Goal: Transaction & Acquisition: Register for event/course

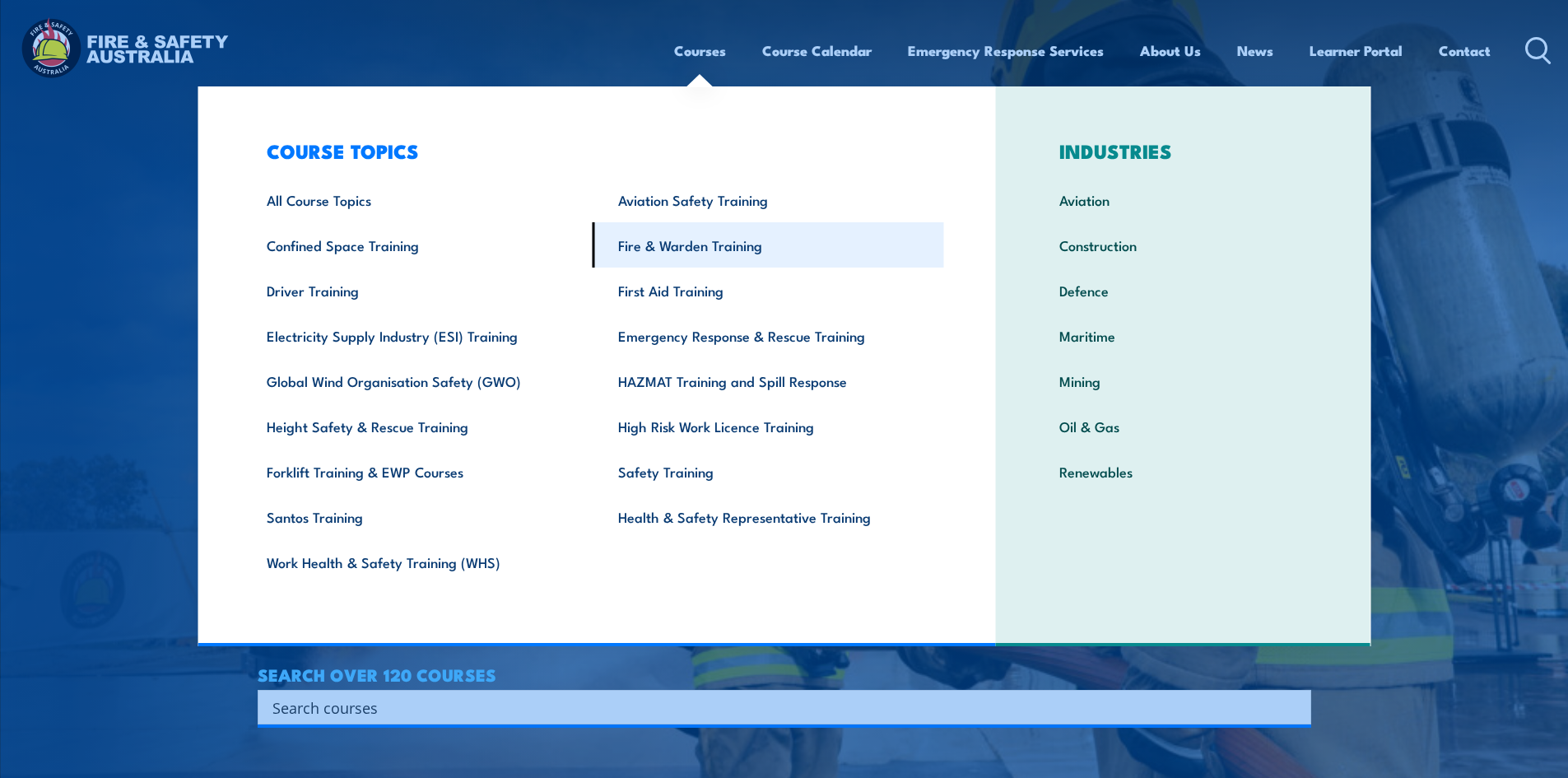
click at [755, 242] on link "Fire & Warden Training" at bounding box center [769, 245] width 352 height 45
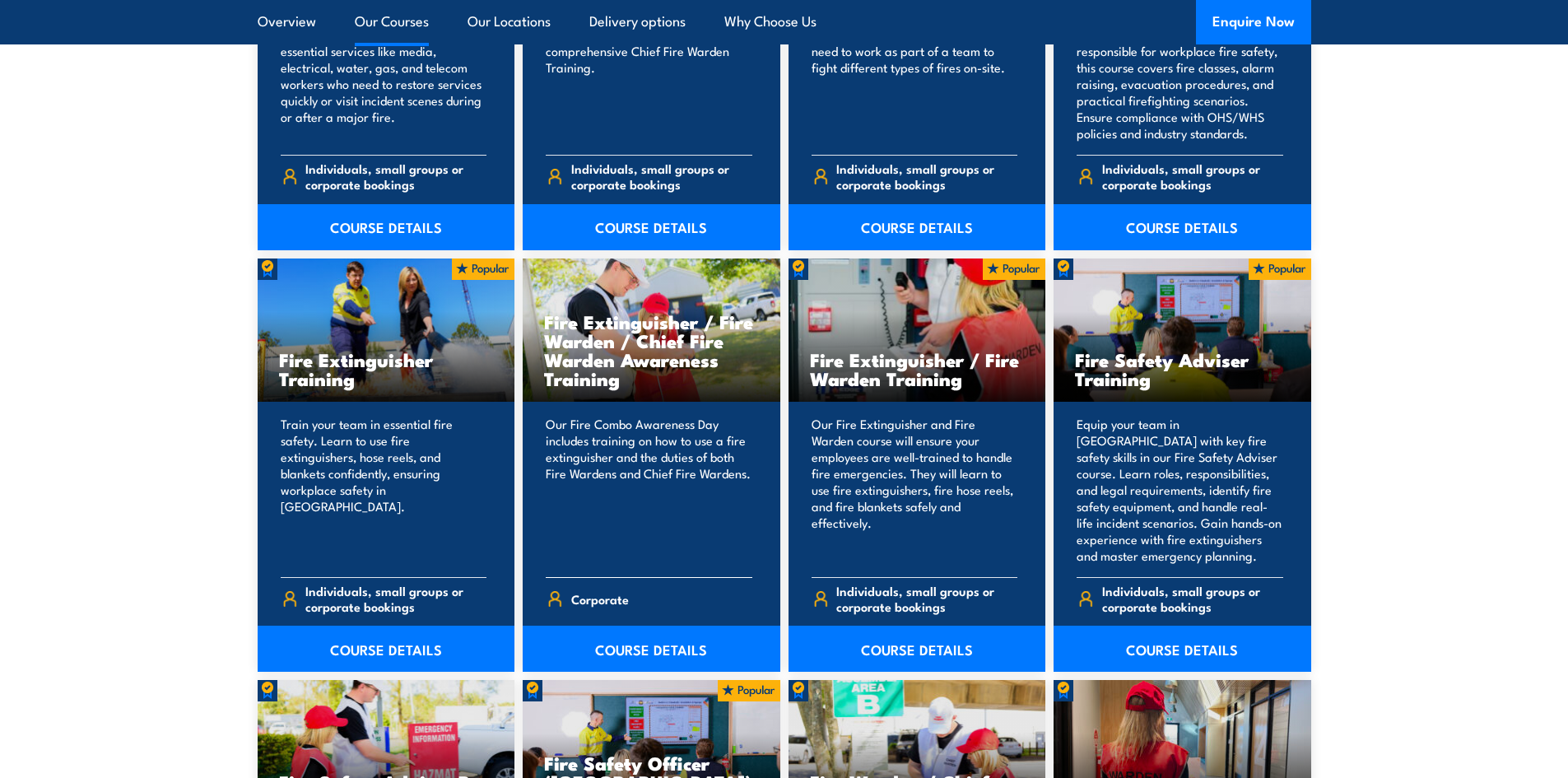
scroll to position [1483, 0]
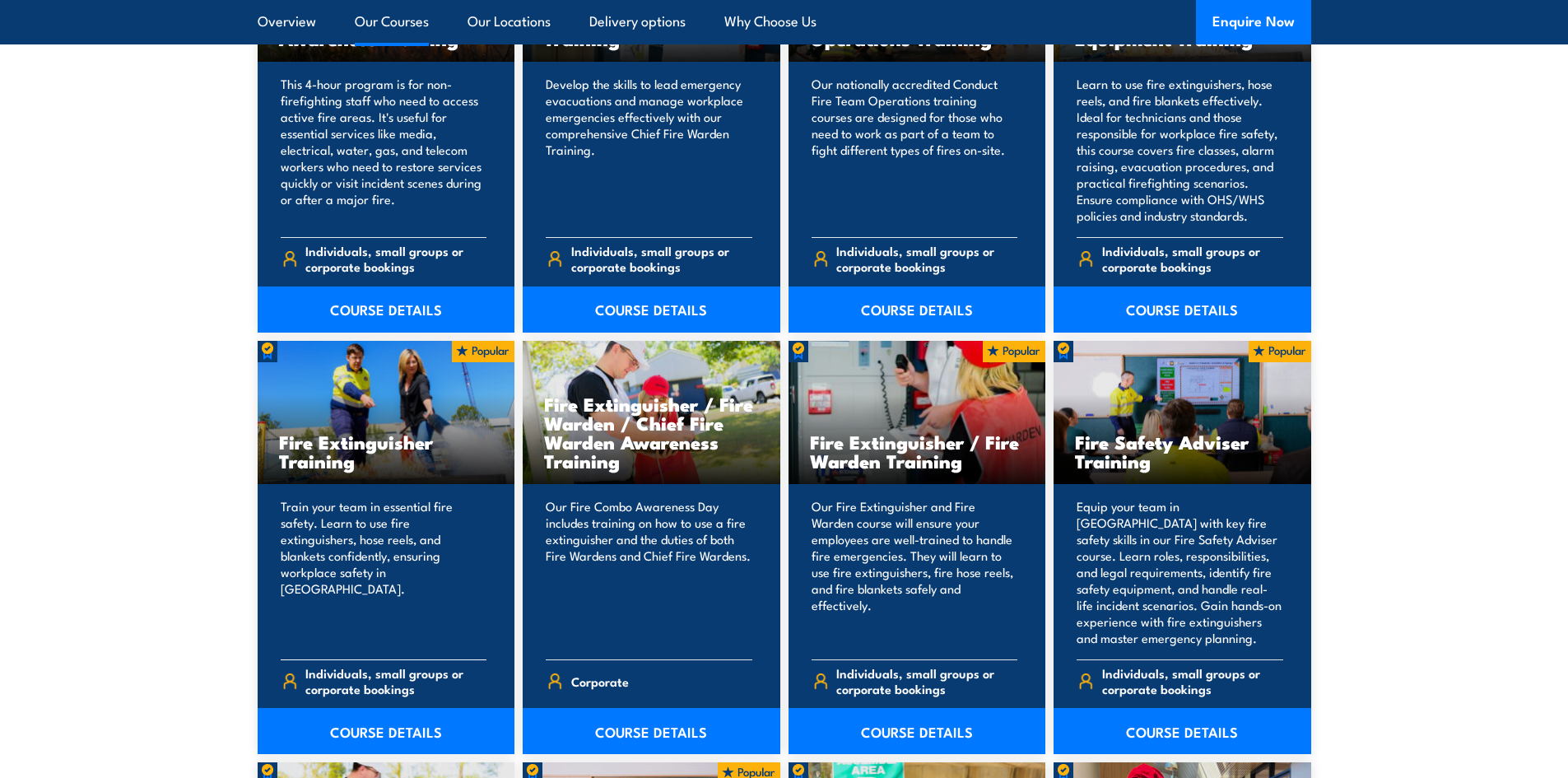
click at [357, 433] on h3 "Fire Extinguisher Training" at bounding box center [385, 451] width 214 height 38
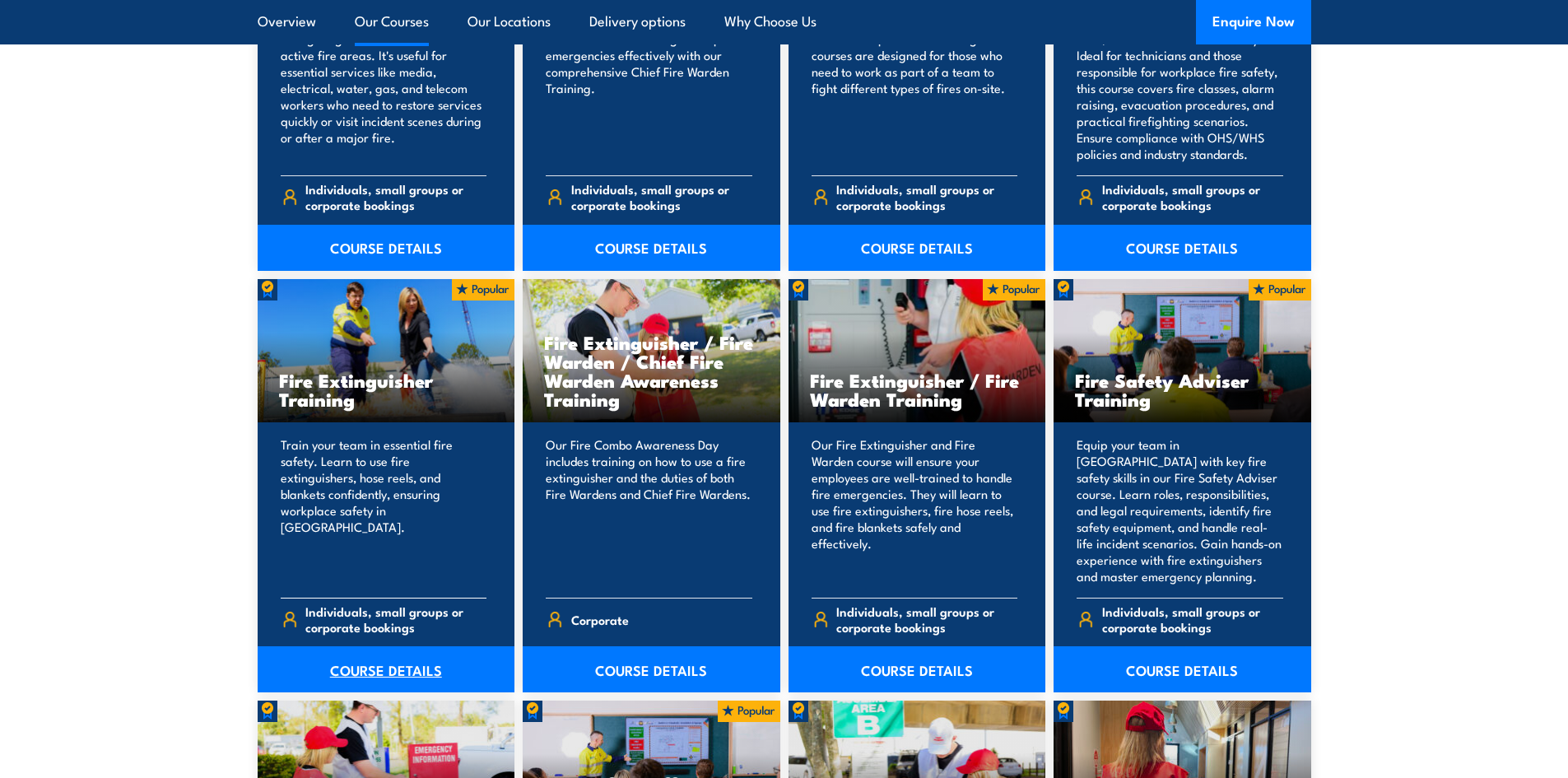
scroll to position [1648, 0]
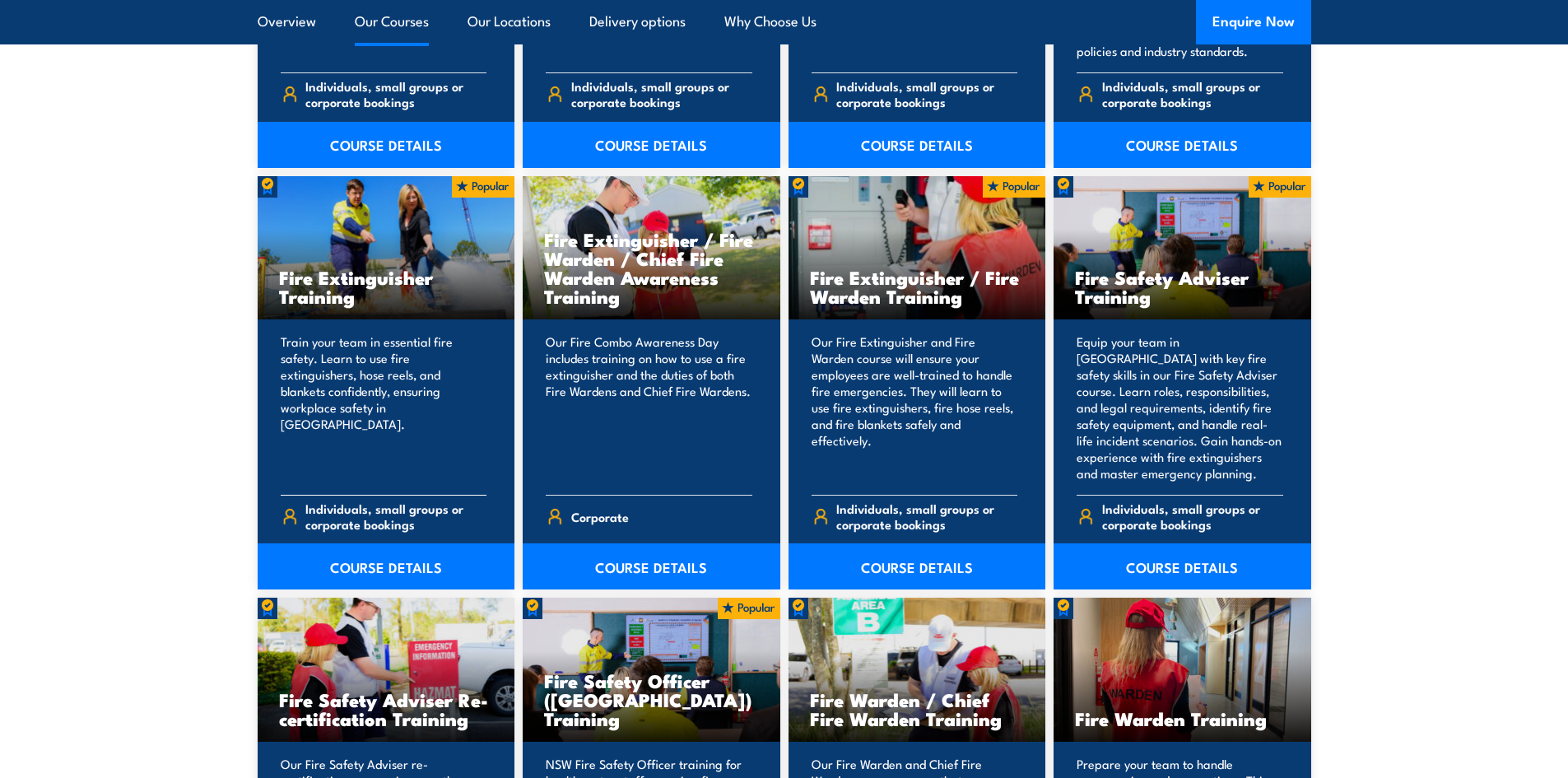
click at [403, 323] on div "Train your team in essential fire safety. Learn to use fire extinguishers, hose…" at bounding box center [386, 454] width 258 height 270
click at [389, 565] on link "COURSE DETAILS" at bounding box center [386, 566] width 258 height 46
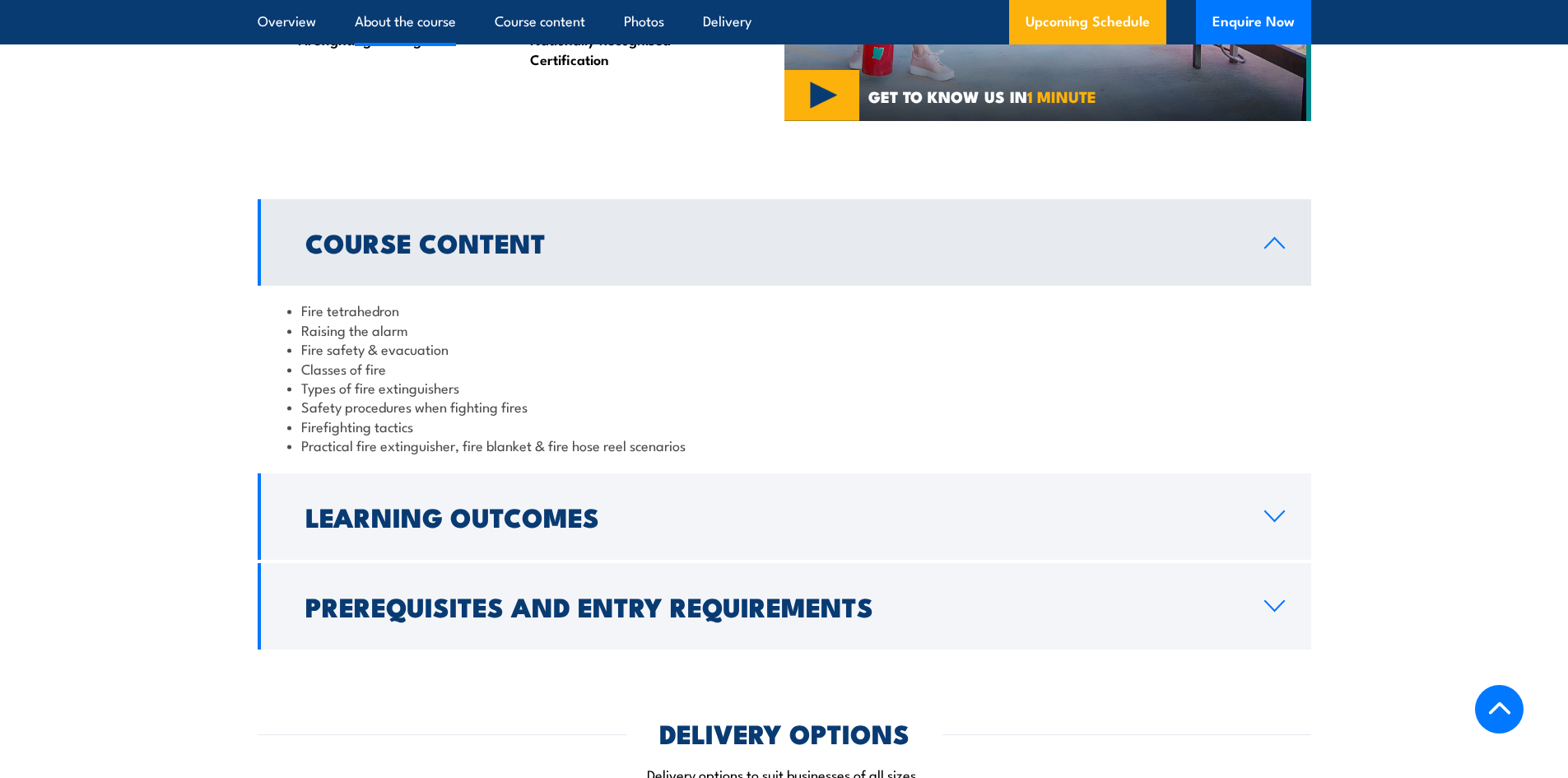
scroll to position [1483, 0]
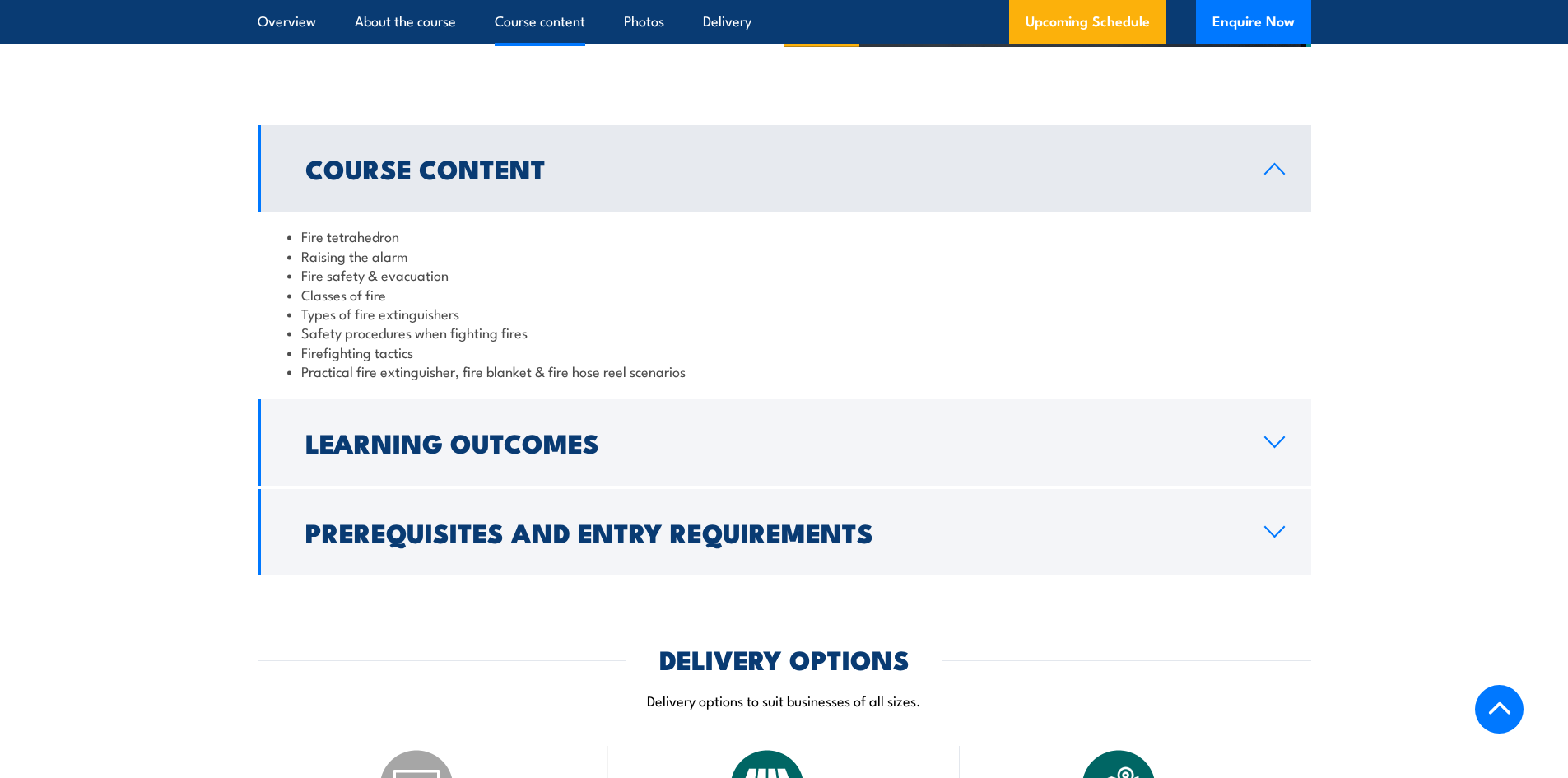
click at [590, 177] on h2 "Course Content" at bounding box center [772, 167] width 933 height 23
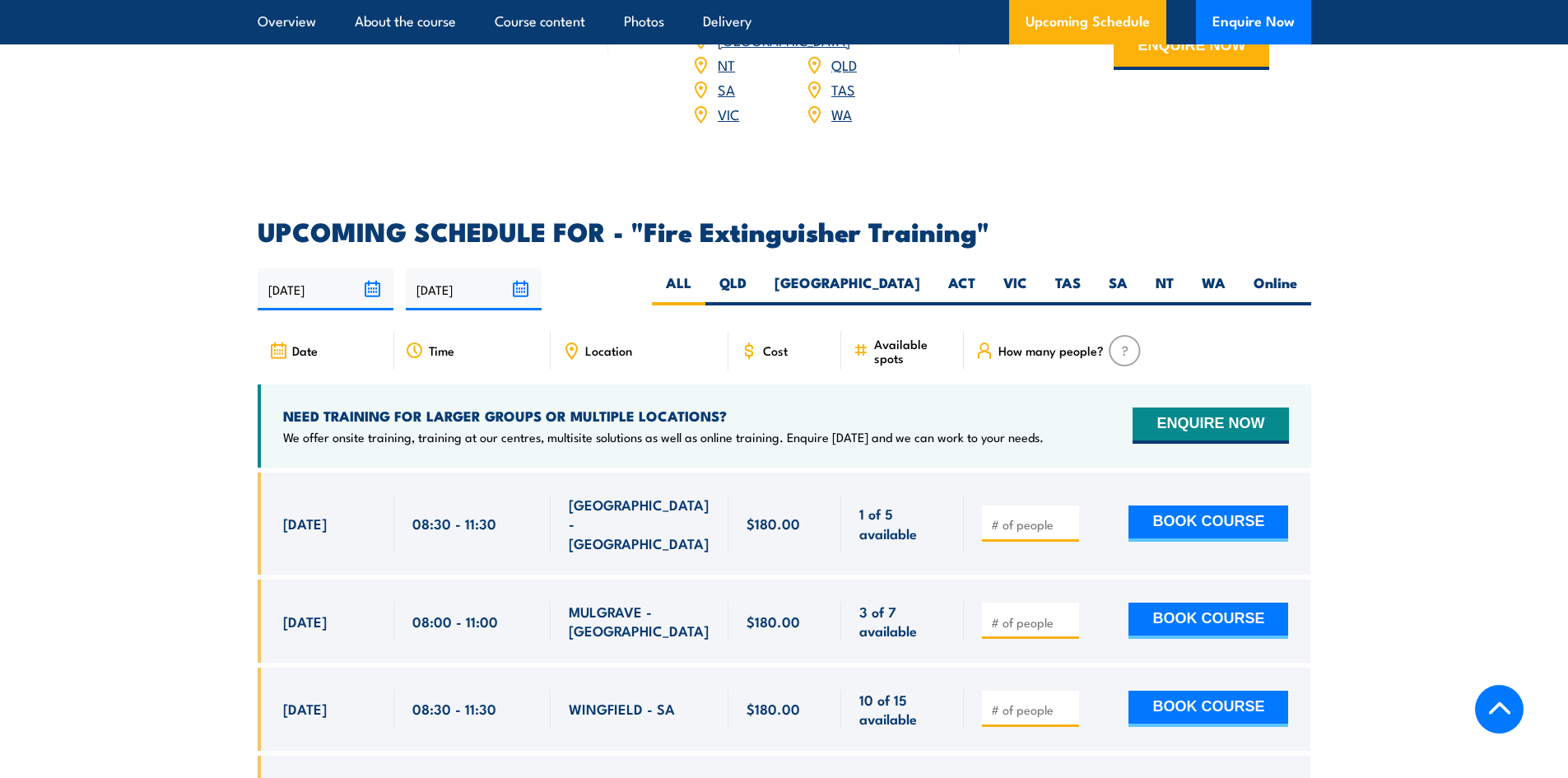
scroll to position [2389, 0]
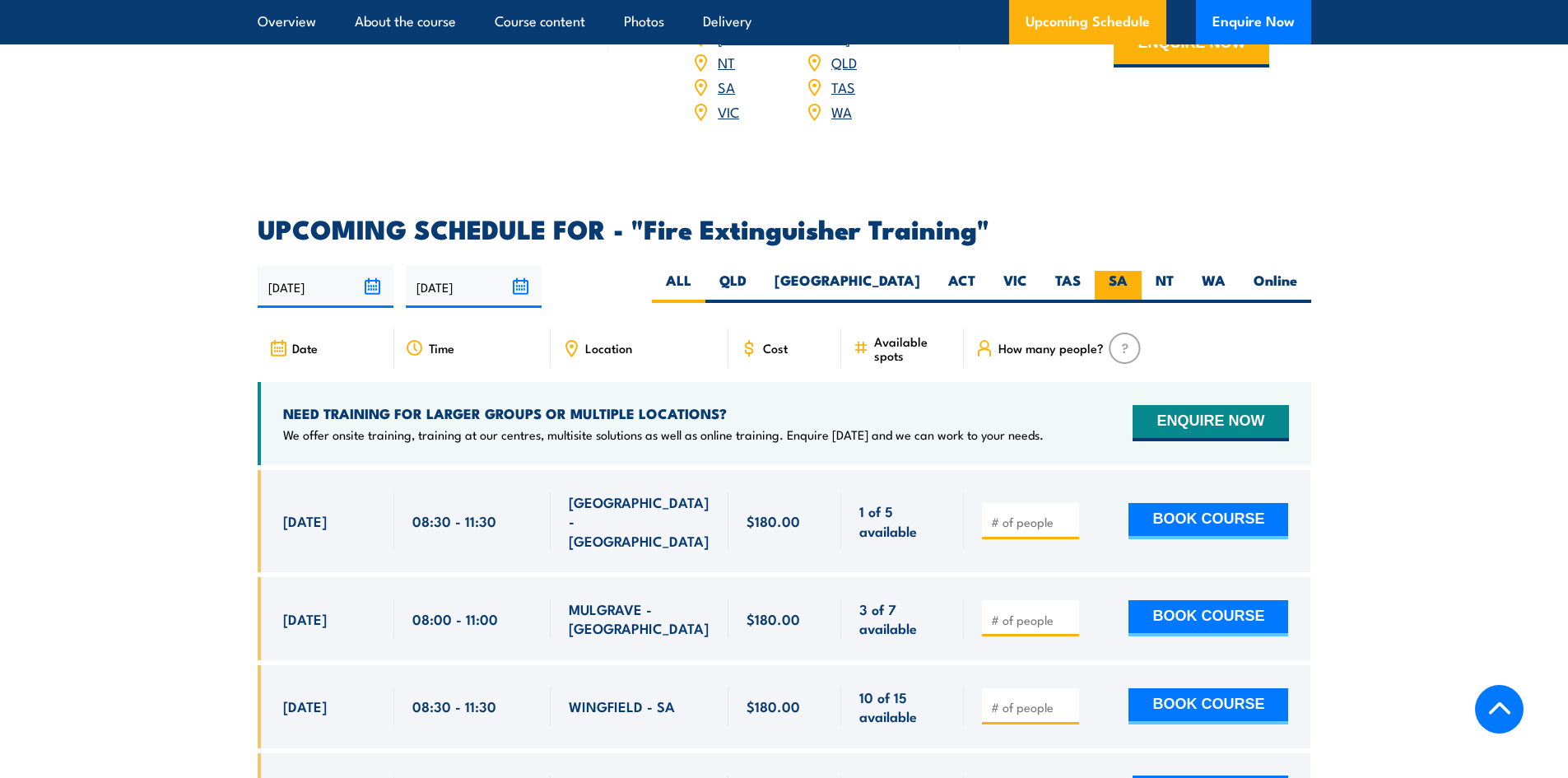
click at [1114, 271] on label "SA" at bounding box center [1117, 287] width 46 height 32
click at [1128, 271] on input "SA" at bounding box center [1133, 276] width 11 height 11
radio input "true"
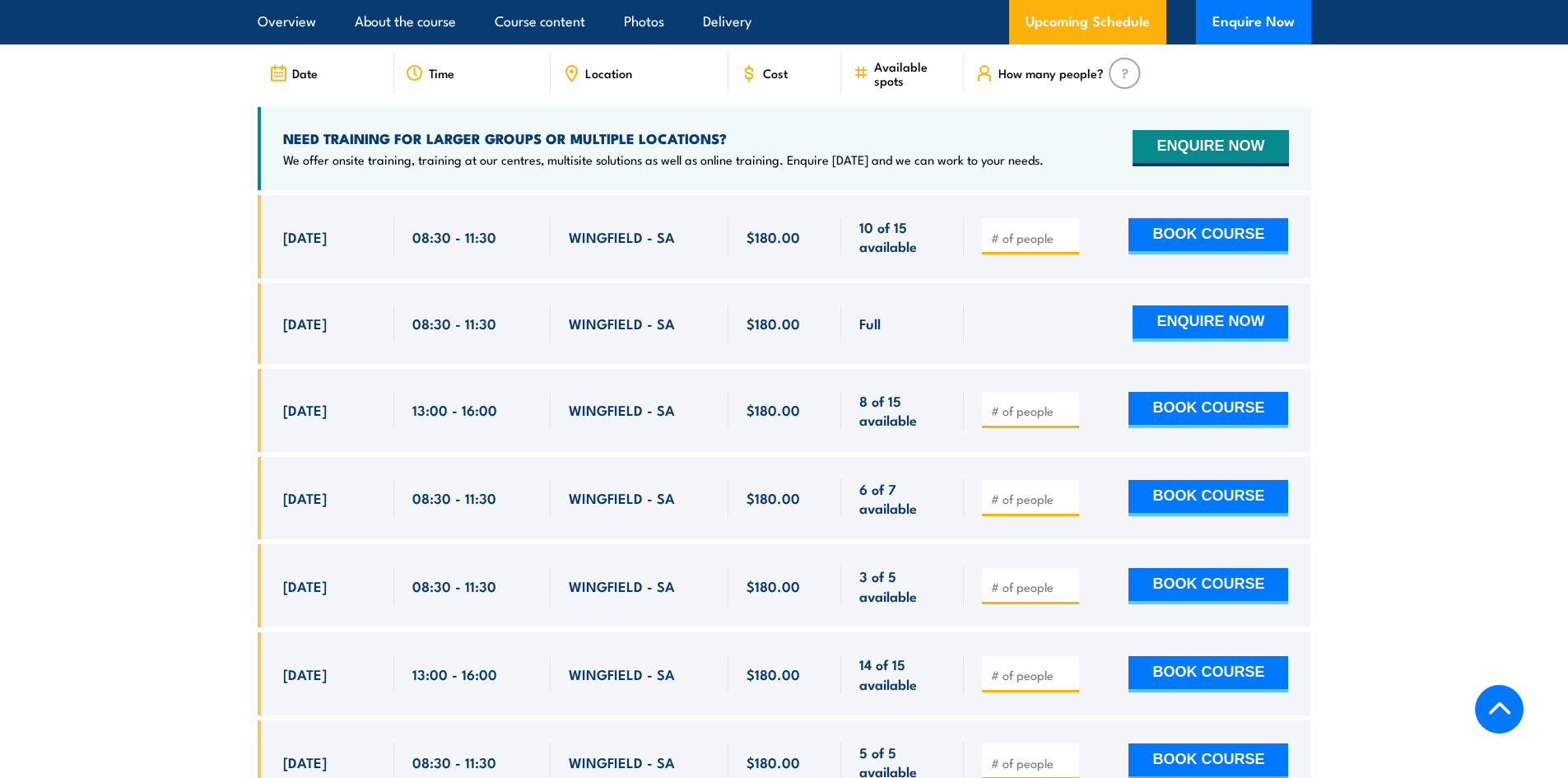
scroll to position [2847, 0]
click at [1042, 392] on div at bounding box center [1031, 410] width 97 height 37
click at [1034, 403] on input "number" at bounding box center [1032, 411] width 82 height 17
type input "1"
click at [1065, 403] on input "1" at bounding box center [1032, 411] width 82 height 17
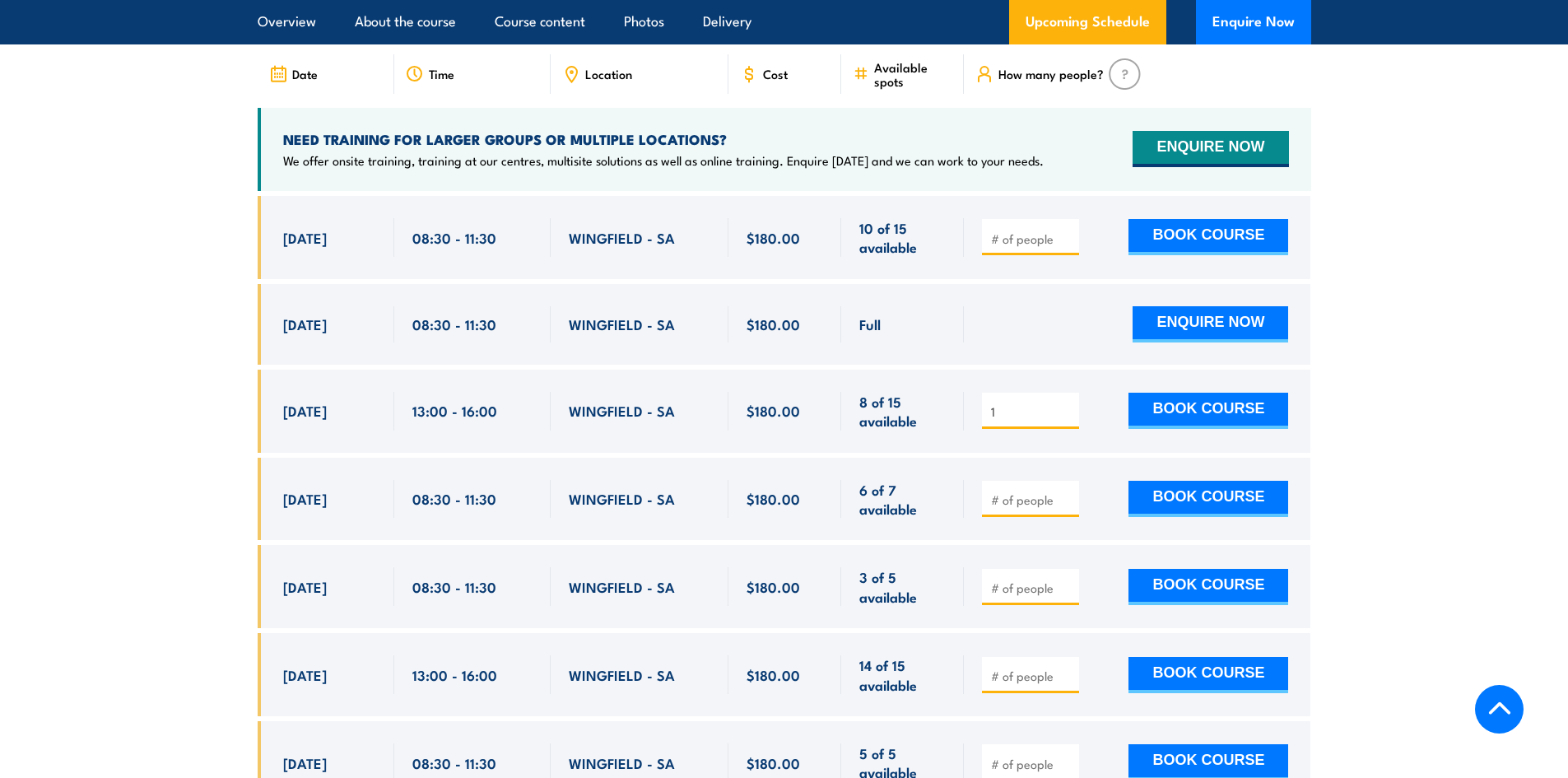
click at [1067, 403] on input "1" at bounding box center [1032, 411] width 82 height 17
drag, startPoint x: 567, startPoint y: 212, endPoint x: 673, endPoint y: 215, distance: 106.0
click at [673, 215] on div "WINGFIELD - SA" at bounding box center [639, 237] width 178 height 83
click at [673, 218] on div "WINGFIELD - SA" at bounding box center [639, 237] width 141 height 39
drag, startPoint x: 673, startPoint y: 215, endPoint x: 565, endPoint y: 213, distance: 108.0
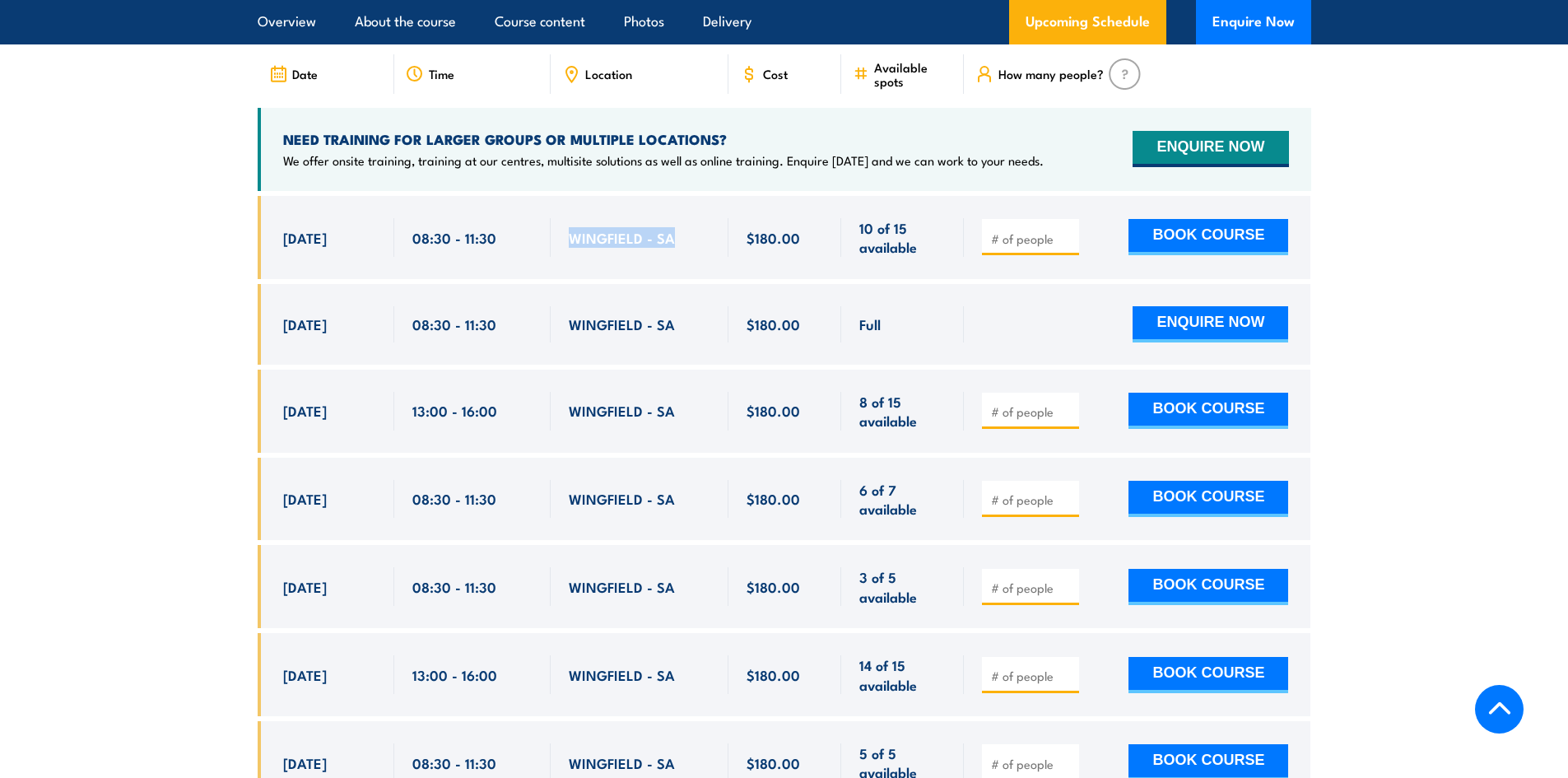
click at [565, 213] on div "WINGFIELD - SA" at bounding box center [639, 237] width 178 height 83
click at [594, 228] on span "WINGFIELD - SA" at bounding box center [621, 237] width 106 height 19
drag, startPoint x: 677, startPoint y: 384, endPoint x: 574, endPoint y: 382, distance: 103.0
click at [574, 392] on div "WINGFIELD - SA" at bounding box center [639, 411] width 141 height 39
click at [574, 401] on span "WINGFIELD - SA" at bounding box center [621, 410] width 106 height 19
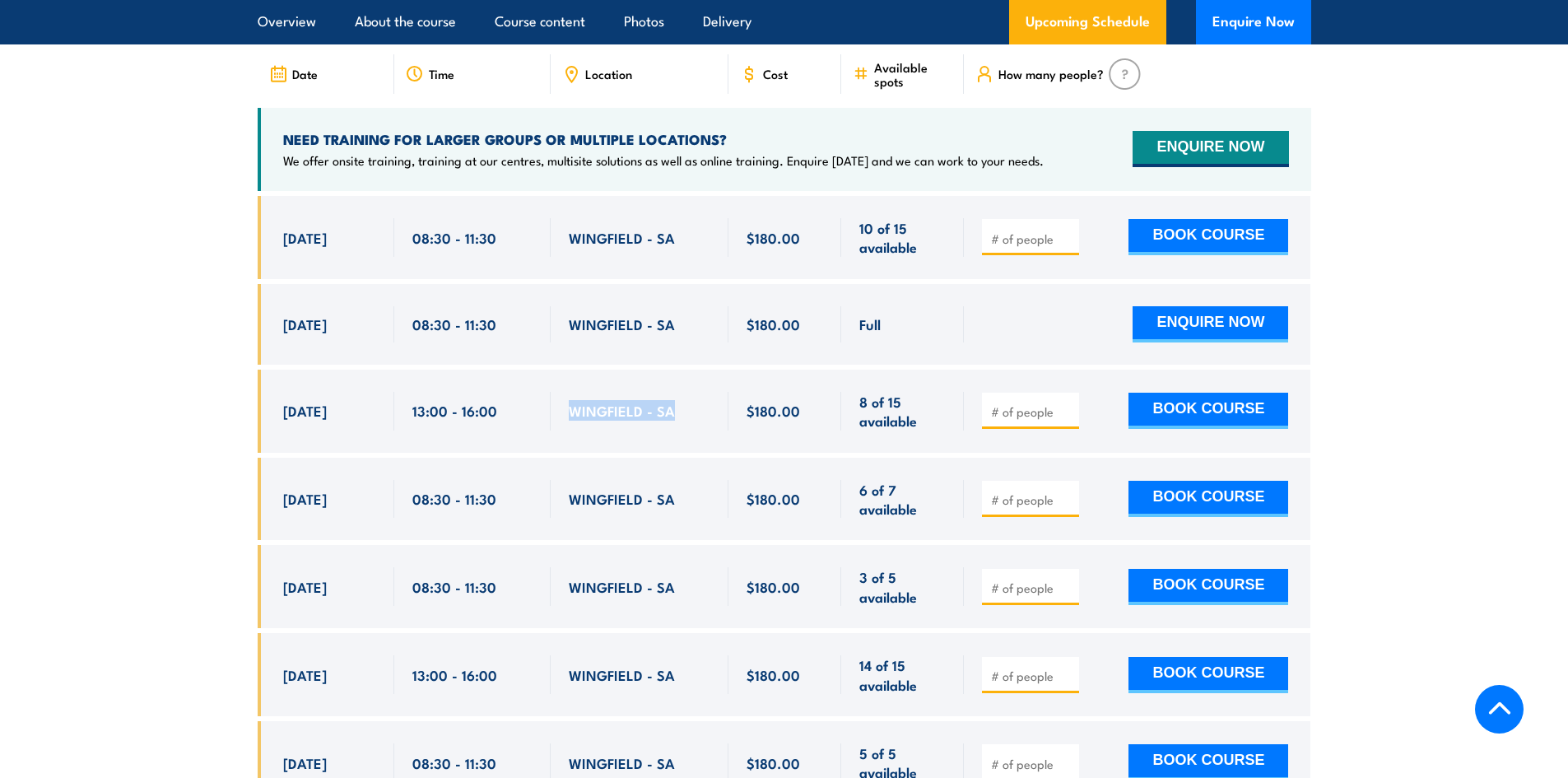
drag, startPoint x: 566, startPoint y: 378, endPoint x: 690, endPoint y: 389, distance: 124.5
click at [690, 389] on div "WINGFIELD - SA" at bounding box center [639, 411] width 178 height 83
click at [689, 392] on div "WINGFIELD - SA" at bounding box center [639, 411] width 141 height 39
drag, startPoint x: 689, startPoint y: 387, endPoint x: 559, endPoint y: 394, distance: 130.2
click at [559, 394] on div "WINGFIELD - SA" at bounding box center [639, 411] width 178 height 83
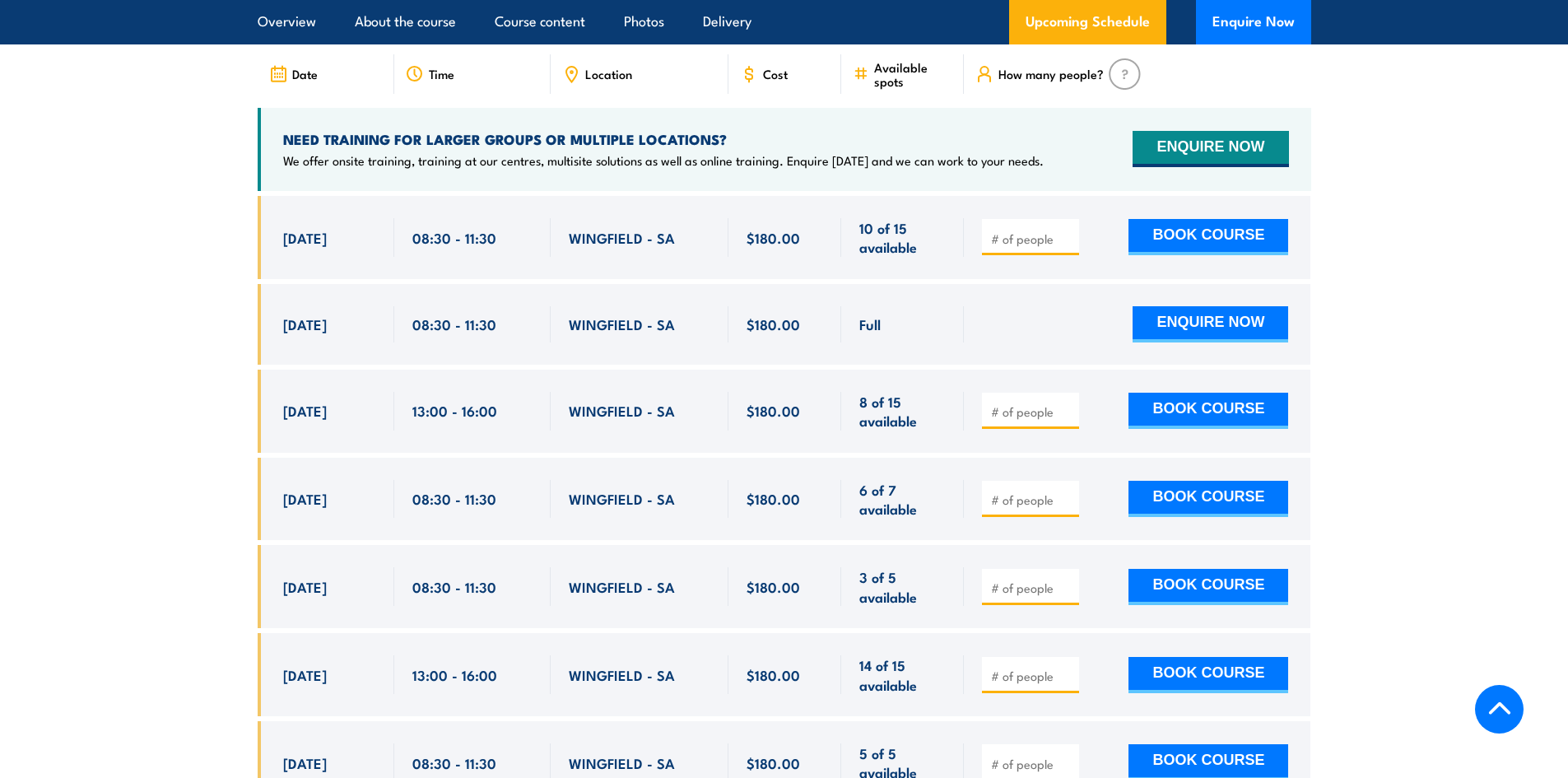
drag, startPoint x: 370, startPoint y: 423, endPoint x: 373, endPoint y: 437, distance: 14.3
click at [370, 423] on div "8 Oct, 2025, 13:00 - 13:00" at bounding box center [326, 411] width 136 height 83
type input "1"
click at [1068, 491] on input "1" at bounding box center [1032, 499] width 82 height 17
click at [1191, 481] on button "BOOK COURSE" at bounding box center [1208, 499] width 160 height 37
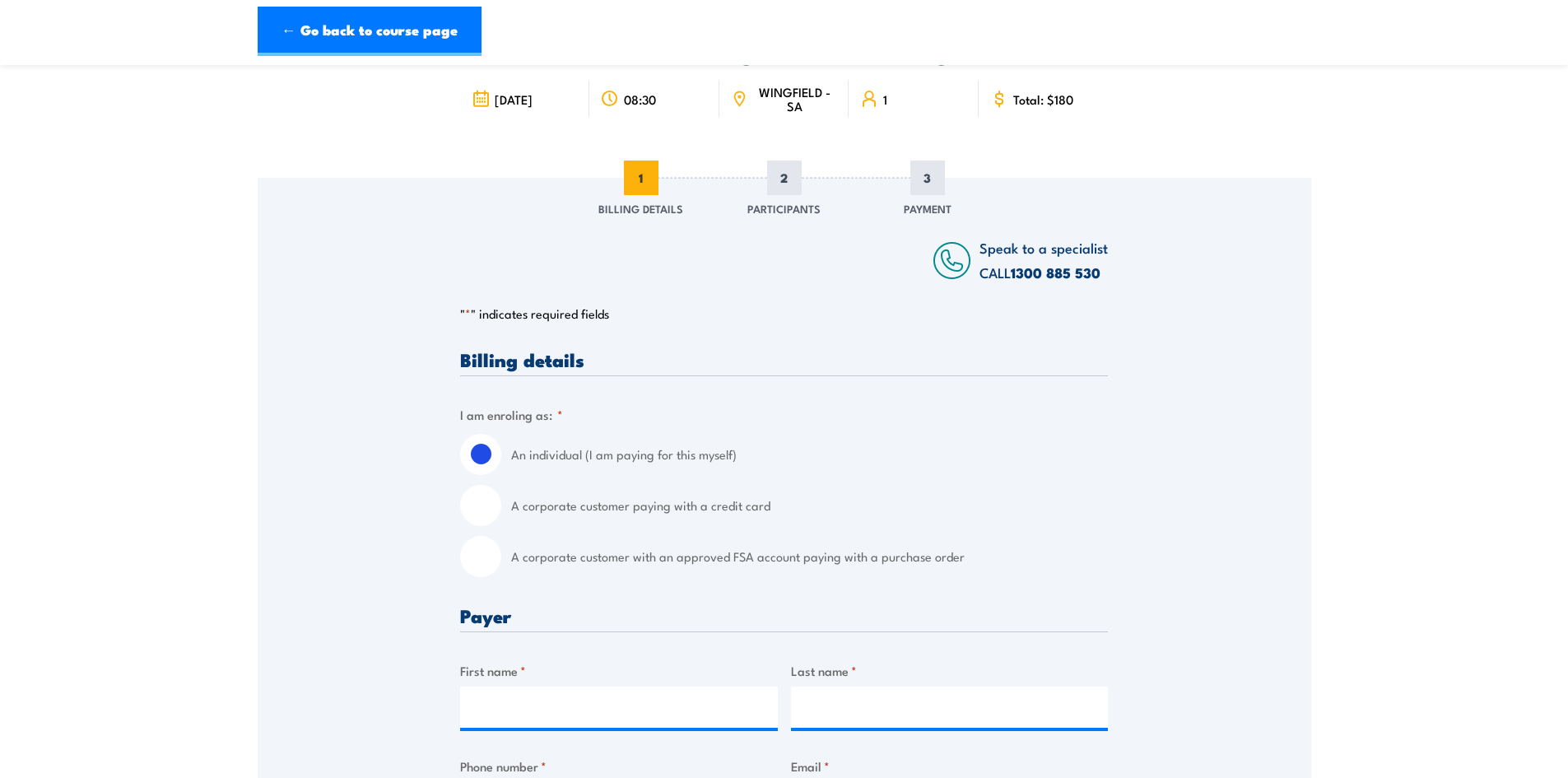
scroll to position [412, 0]
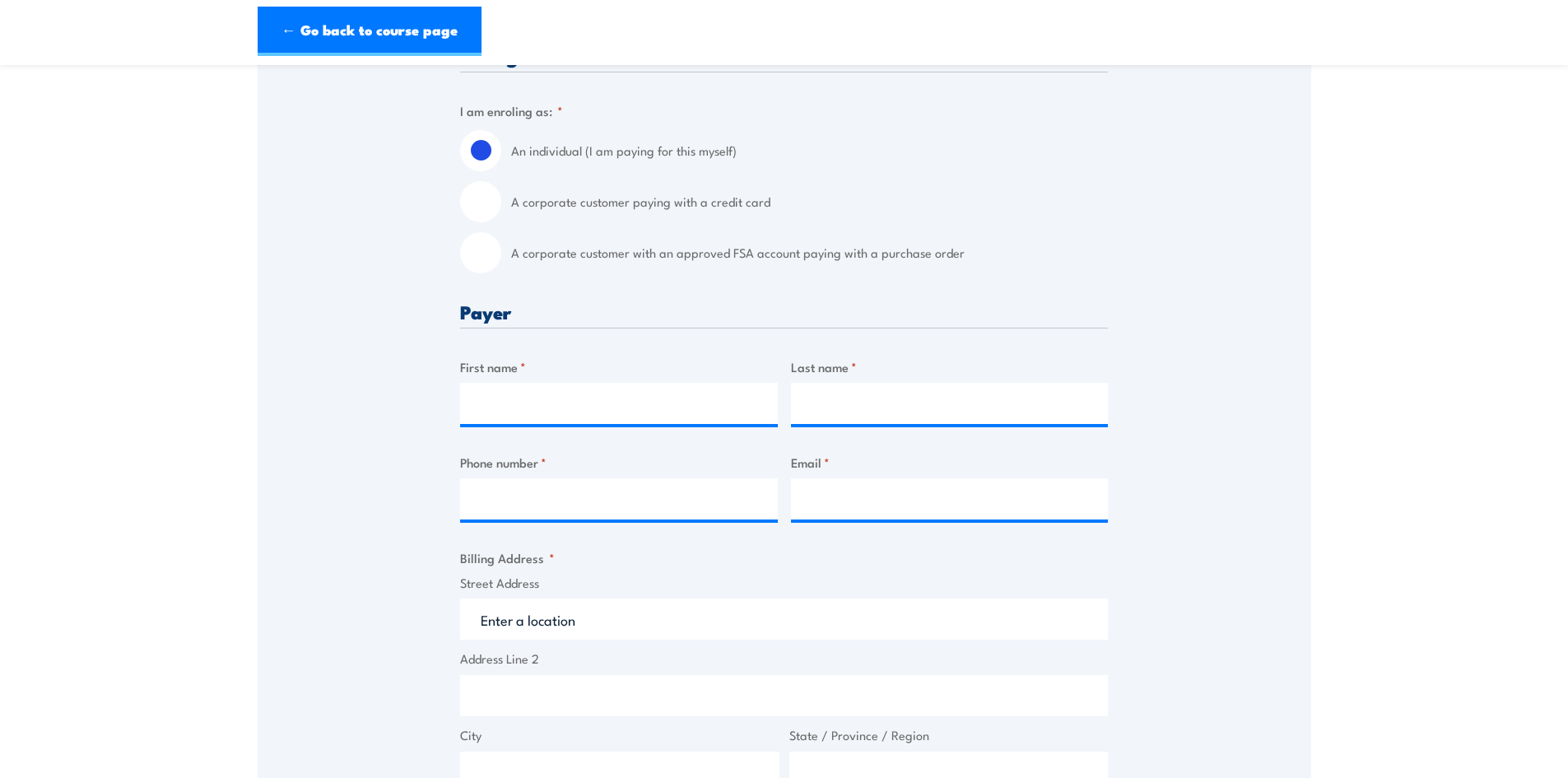
click at [584, 204] on label "A corporate customer paying with a credit card" at bounding box center [809, 202] width 597 height 42
click at [501, 204] on input "A corporate customer paying with a credit card" at bounding box center [481, 202] width 41 height 42
radio input "true"
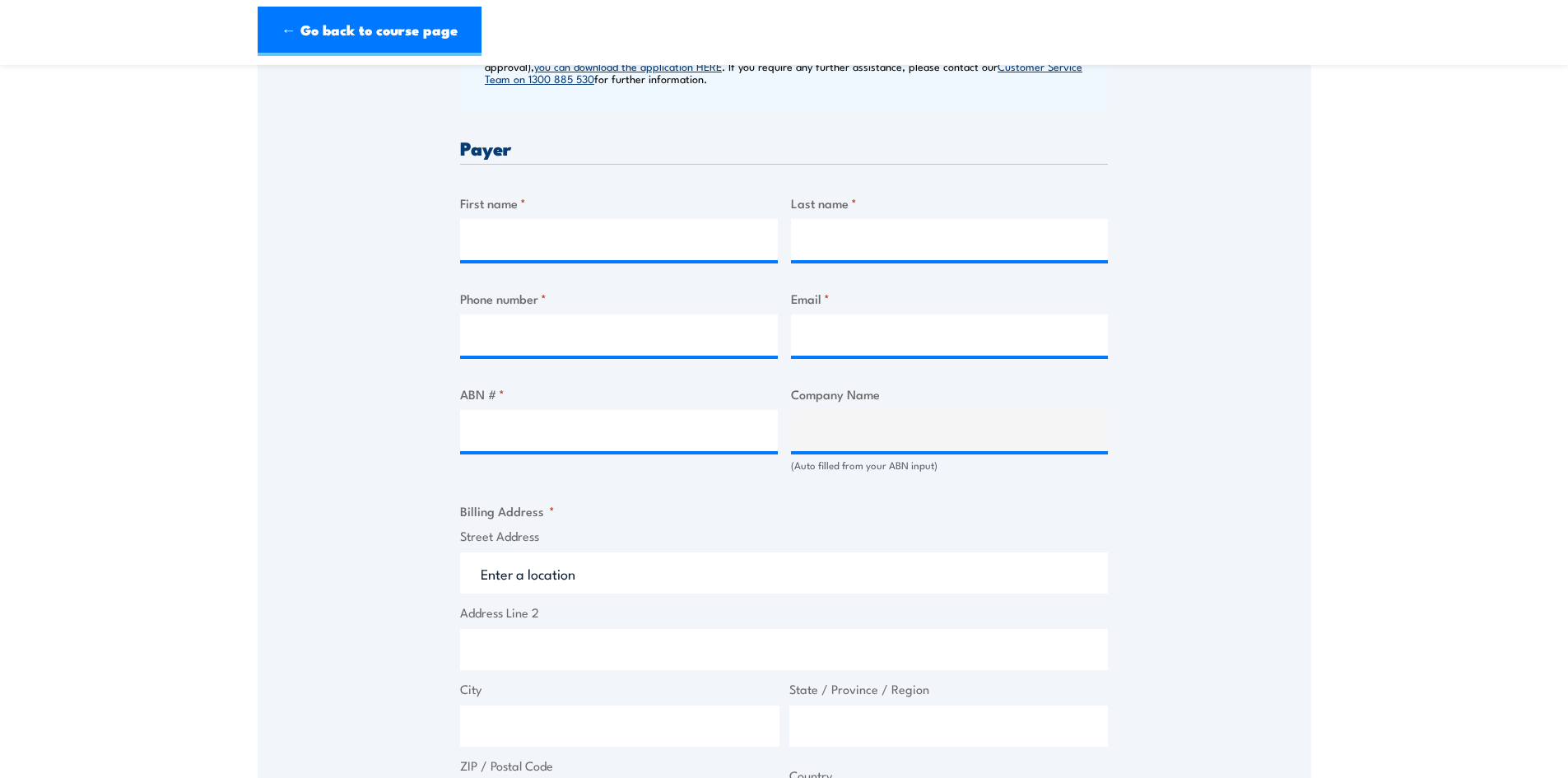
scroll to position [741, 0]
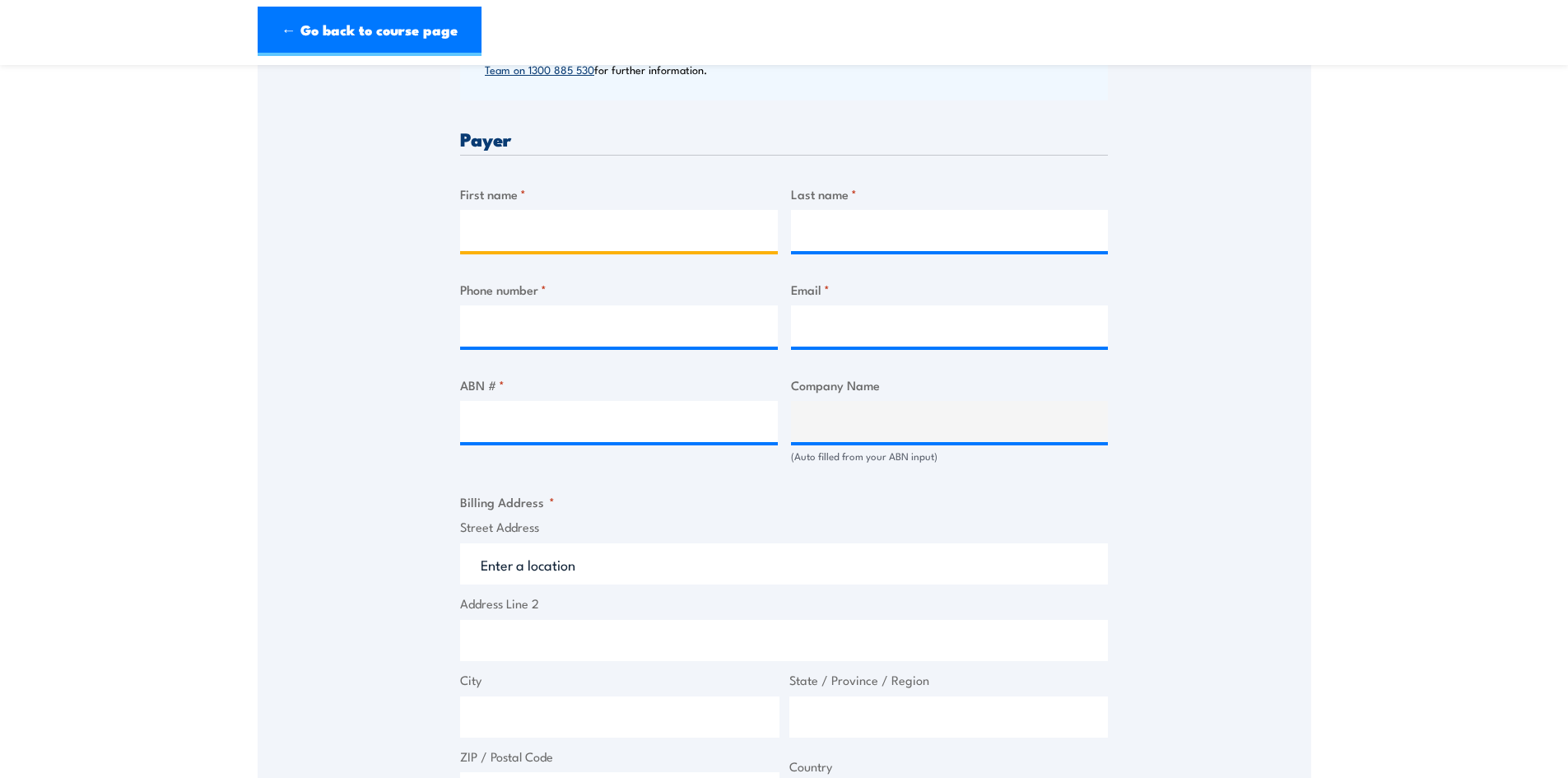
click at [560, 220] on input "First name *" at bounding box center [619, 230] width 318 height 42
type input "Dakoda"
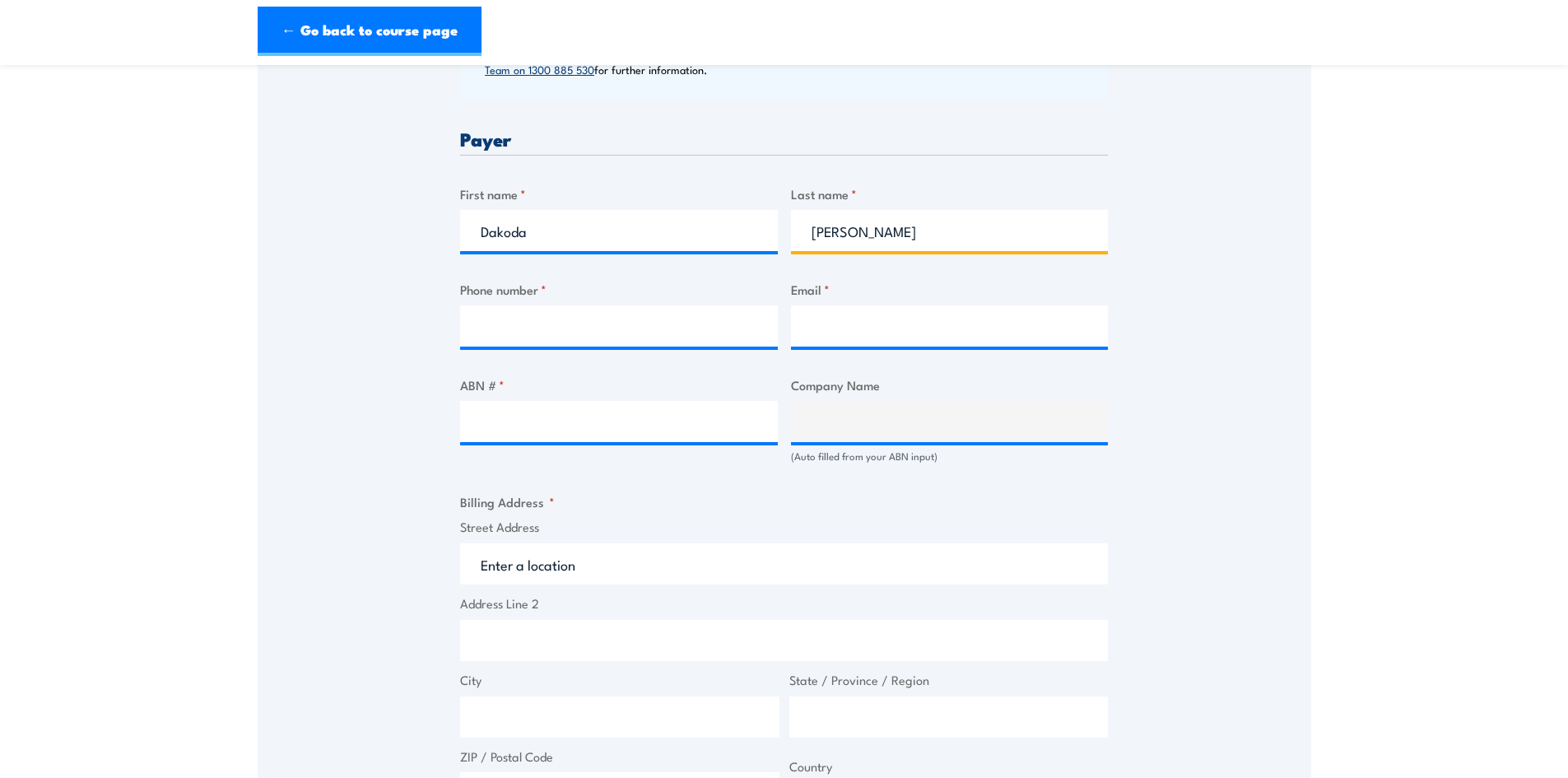
type input "[PERSON_NAME]"
click at [647, 330] on input "Phone number *" at bounding box center [619, 326] width 318 height 42
type input "8212 3555"
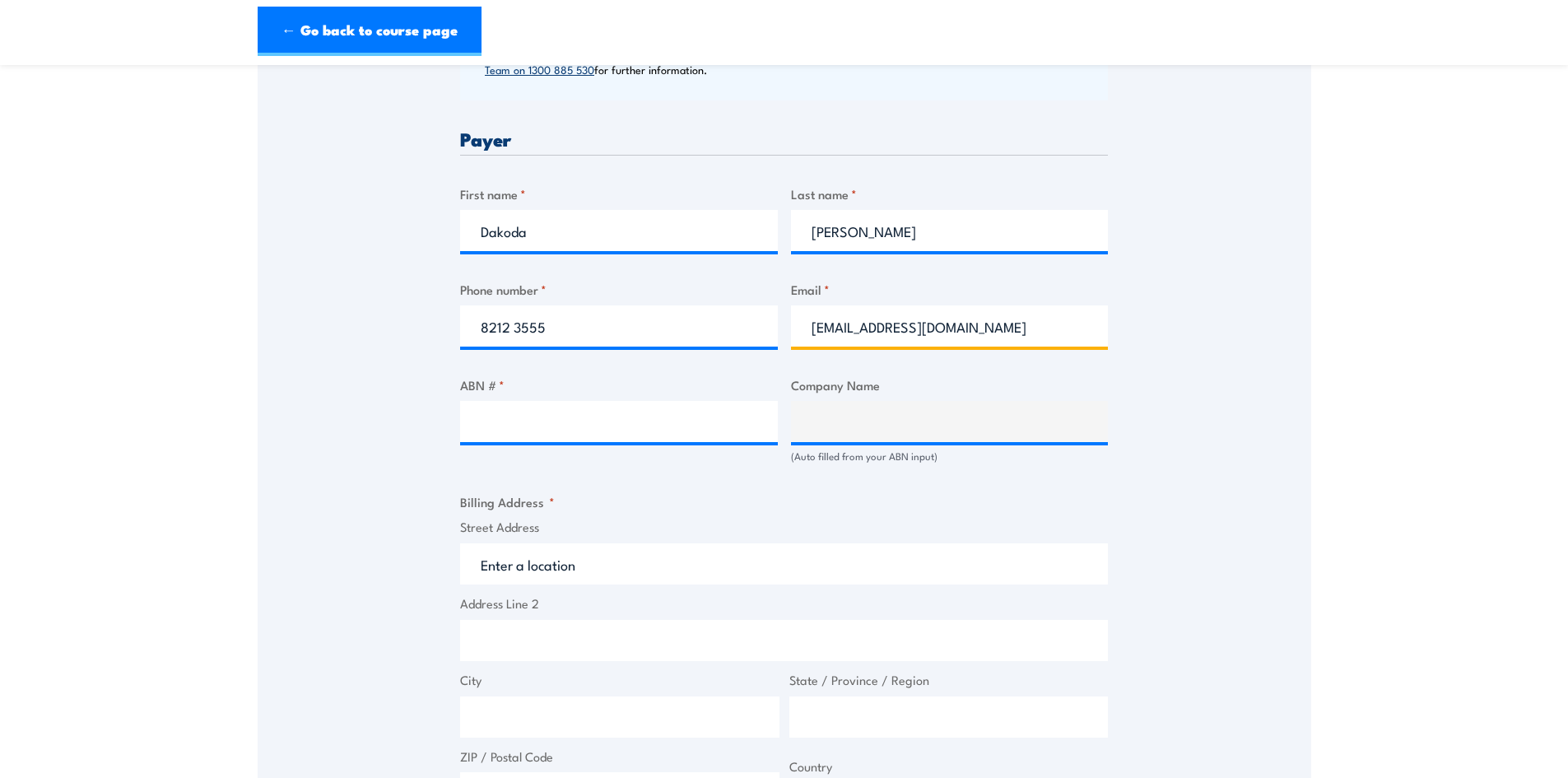
type input "DakodaO@oconnorservices.com.au"
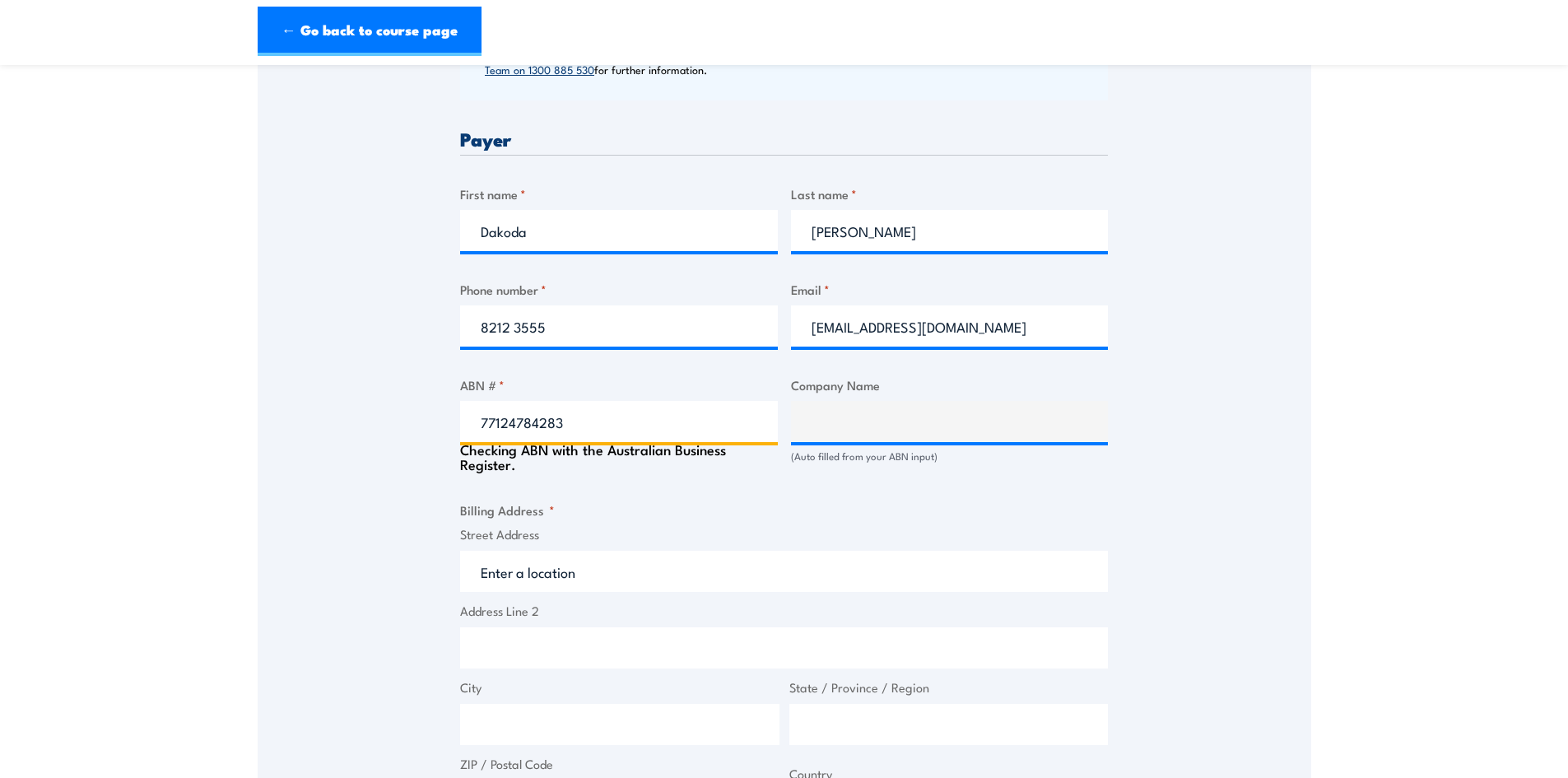
type input "77124784283"
type input "O'Connors Mechanical Construction (SA) Pty Ltd"
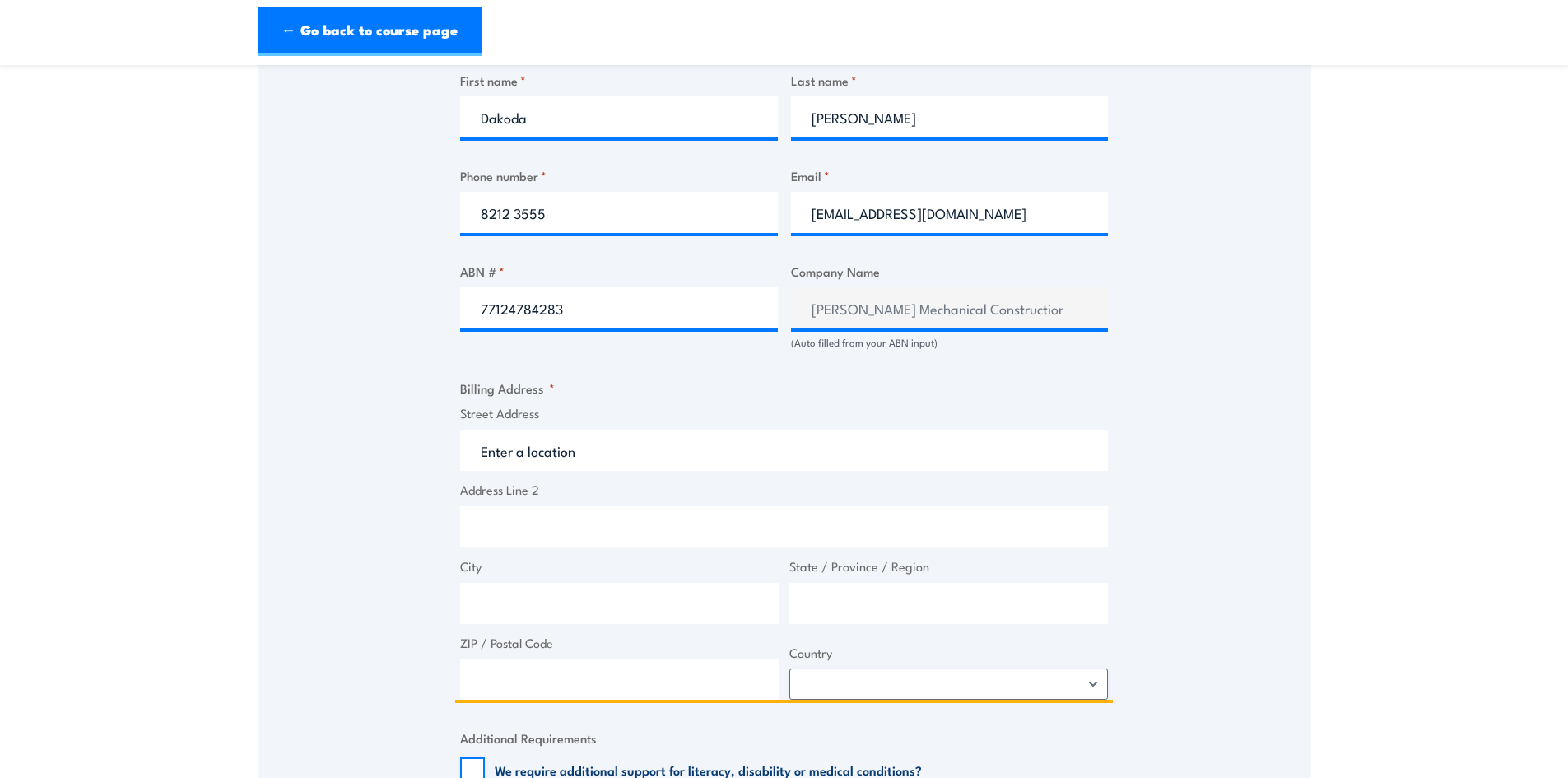
scroll to position [907, 0]
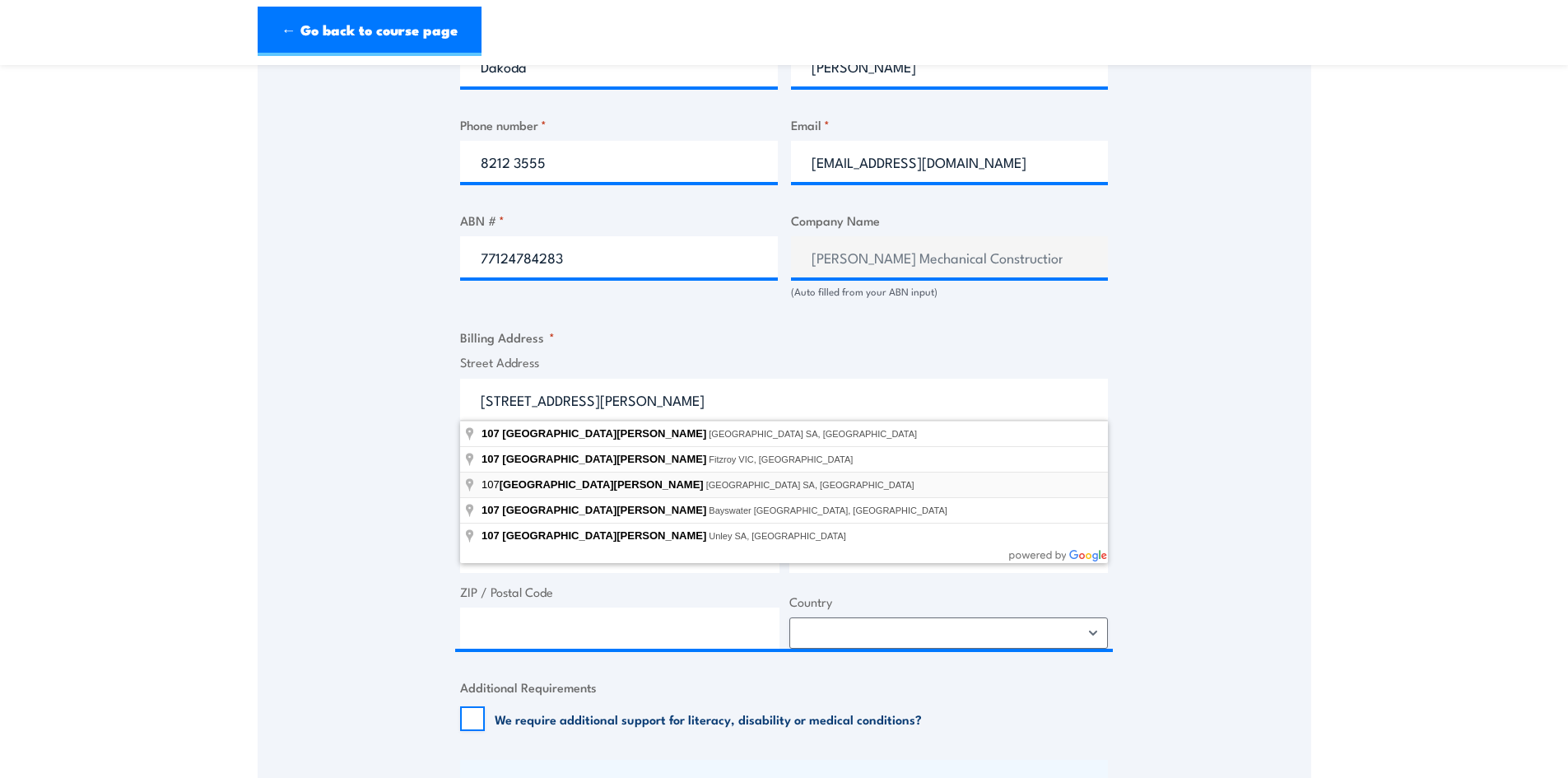
type input "107 King William Street, Kent Town SA, Australia"
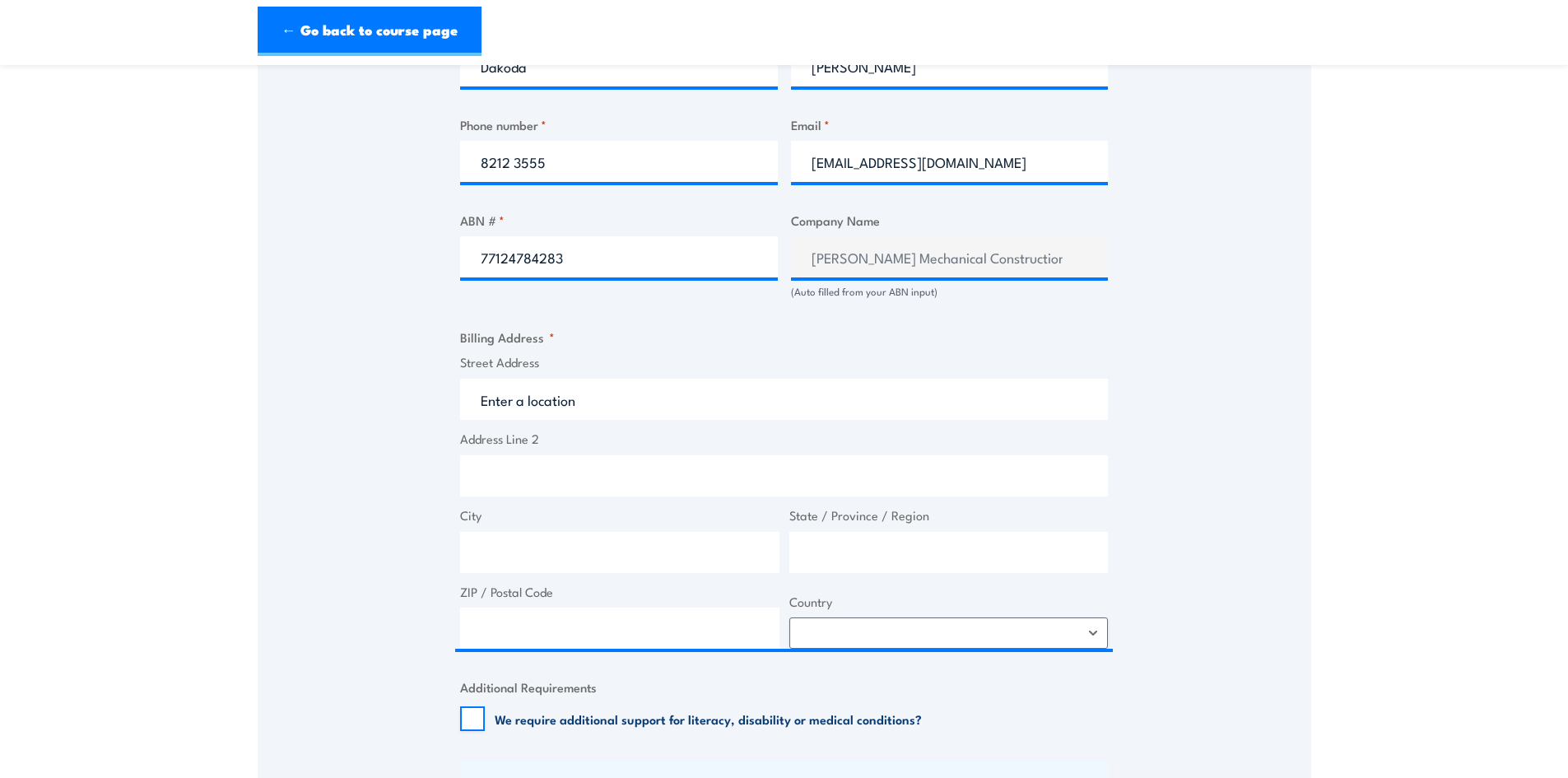
type input "King William St"
type input "Kent Town"
type input "[GEOGRAPHIC_DATA]"
type input "5067"
select select "Australia"
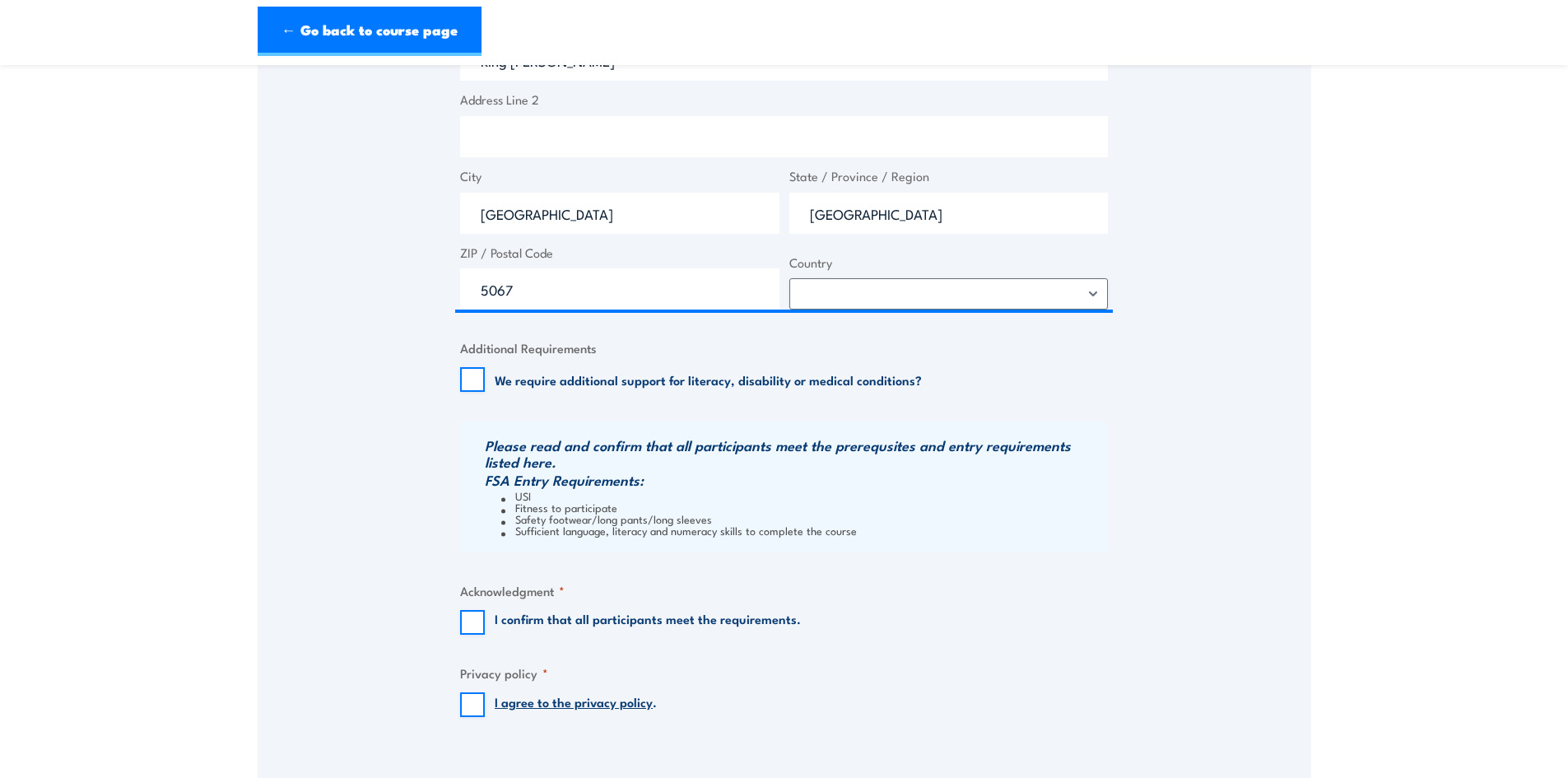
scroll to position [1401, 0]
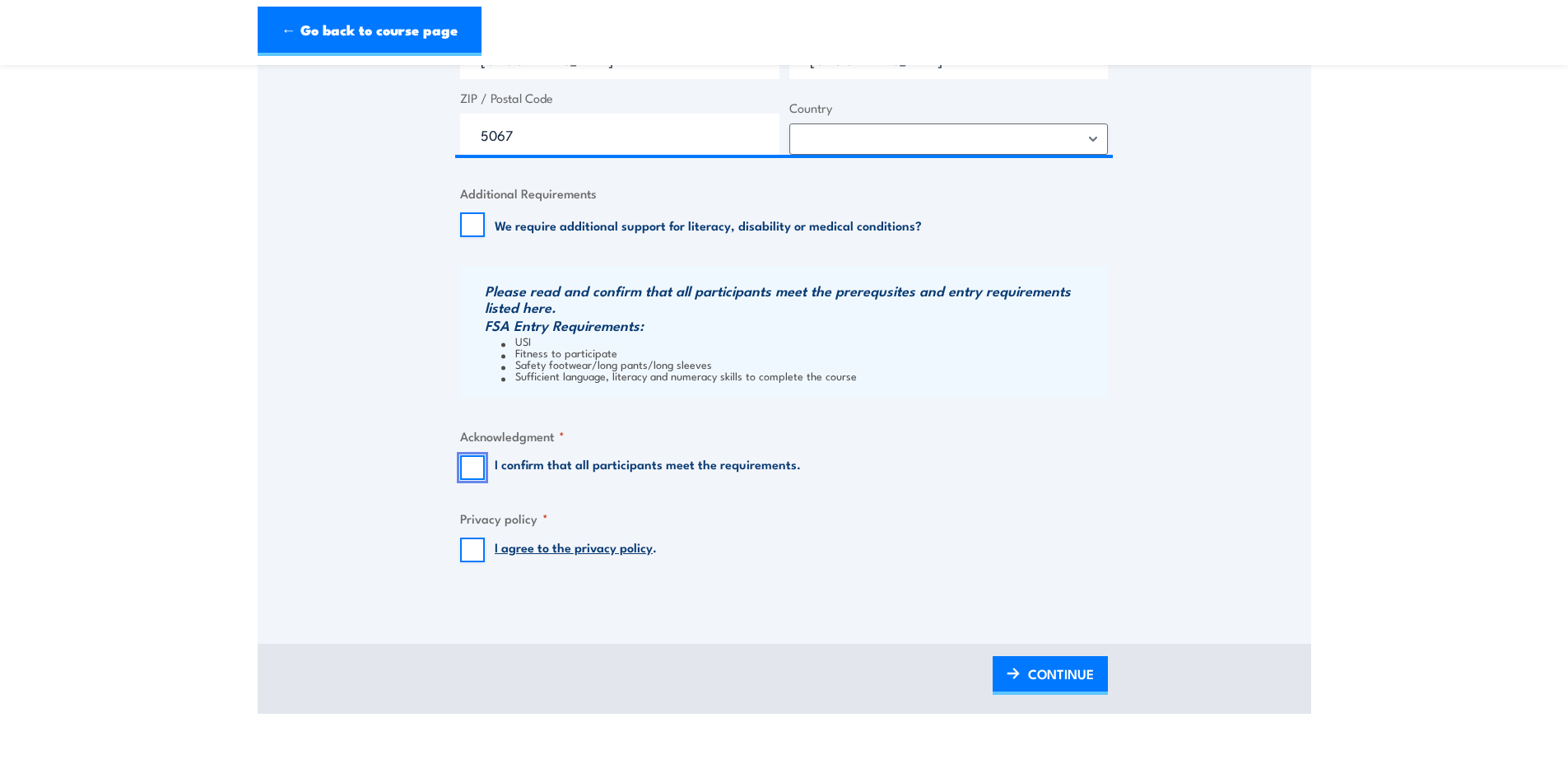
click at [481, 463] on input "I confirm that all participants meet the requirements." at bounding box center [472, 468] width 25 height 25
checkbox input "true"
click at [477, 542] on input "I agree to the privacy policy ." at bounding box center [472, 550] width 25 height 25
checkbox input "true"
click at [1065, 669] on span "CONTINUE" at bounding box center [1061, 674] width 66 height 43
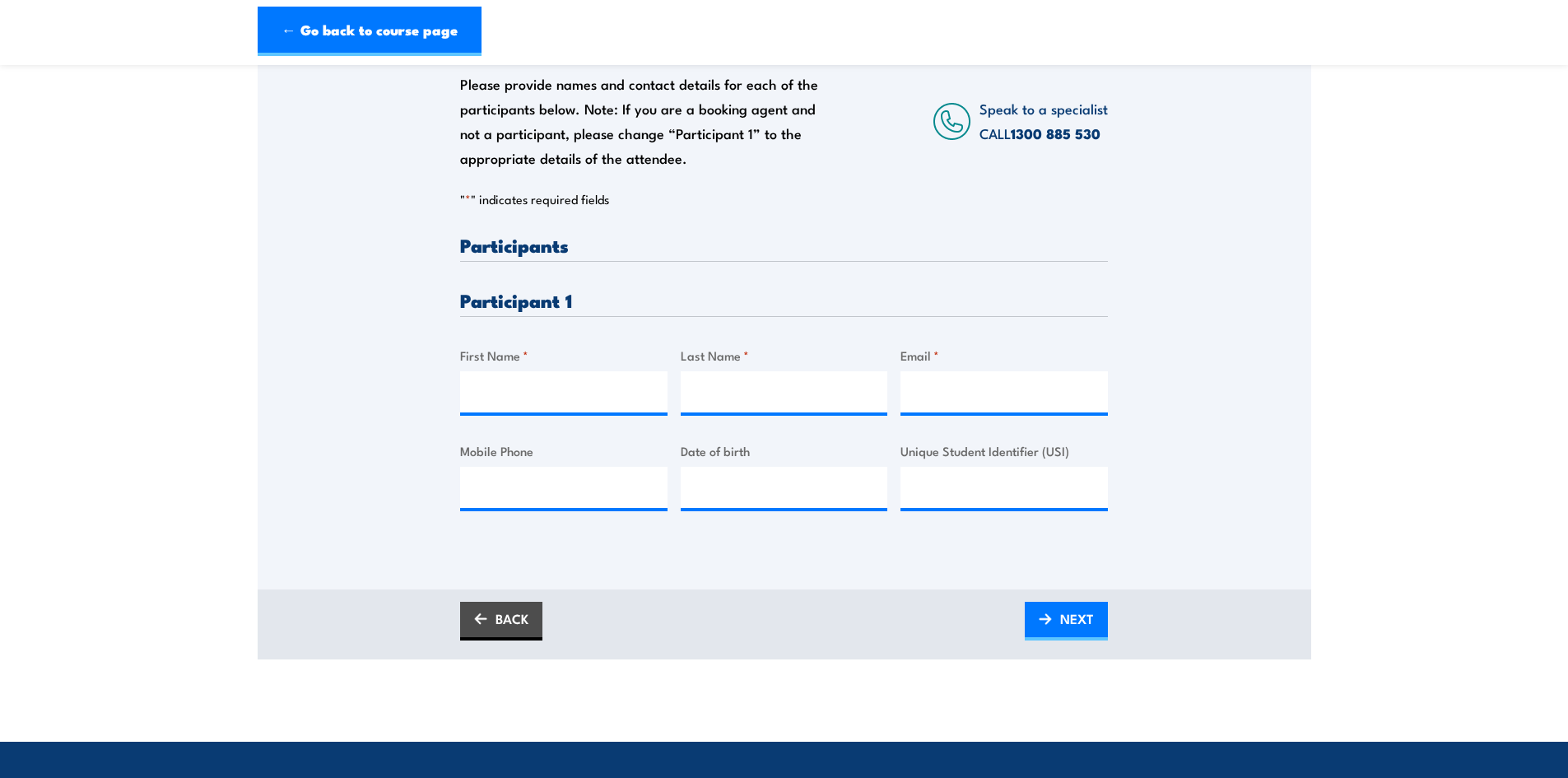
scroll to position [329, 0]
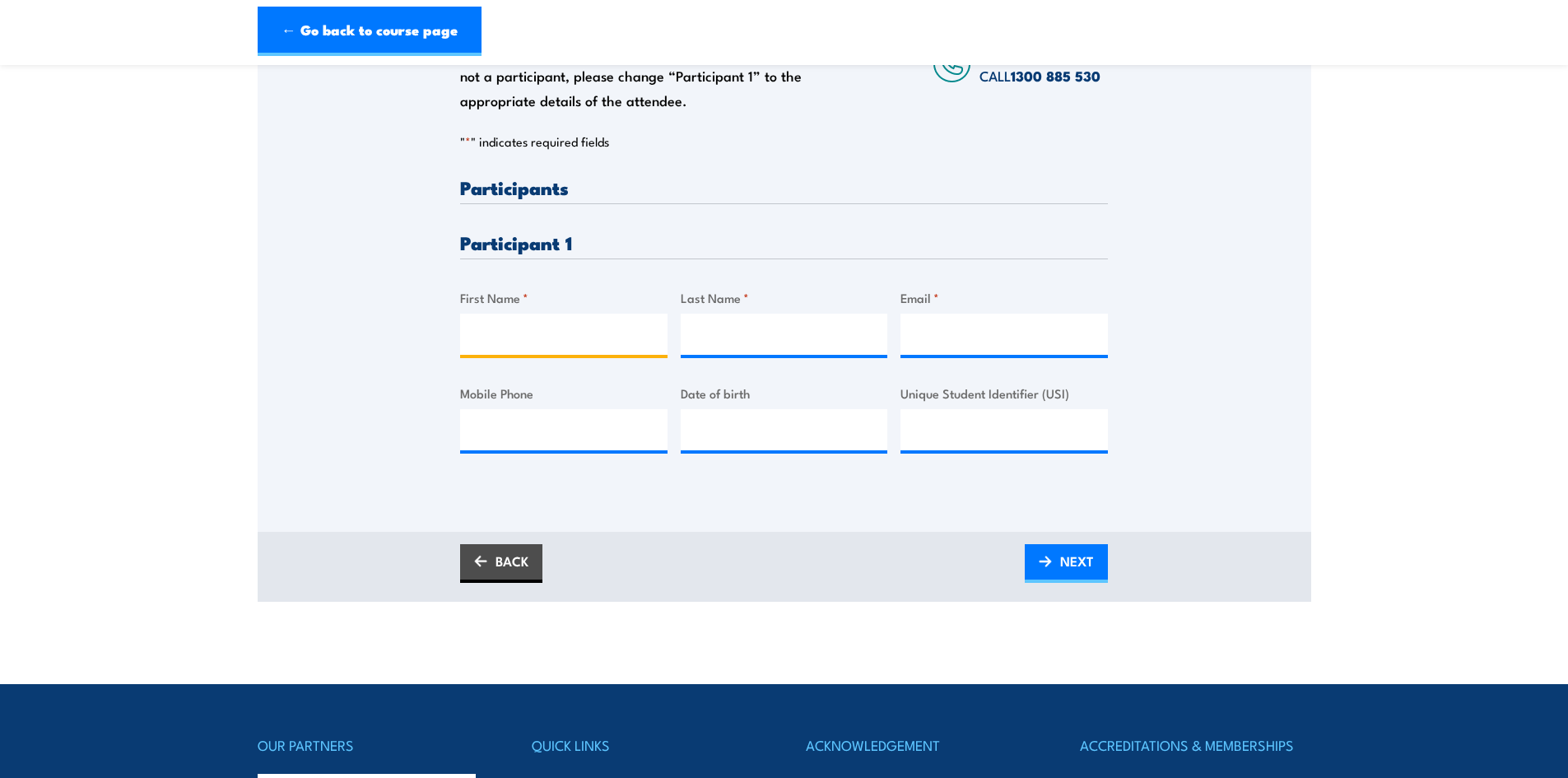
click at [576, 338] on input "First Name *" at bounding box center [564, 334] width 207 height 42
type input "D"
type input "Jack"
type input "Bentley"
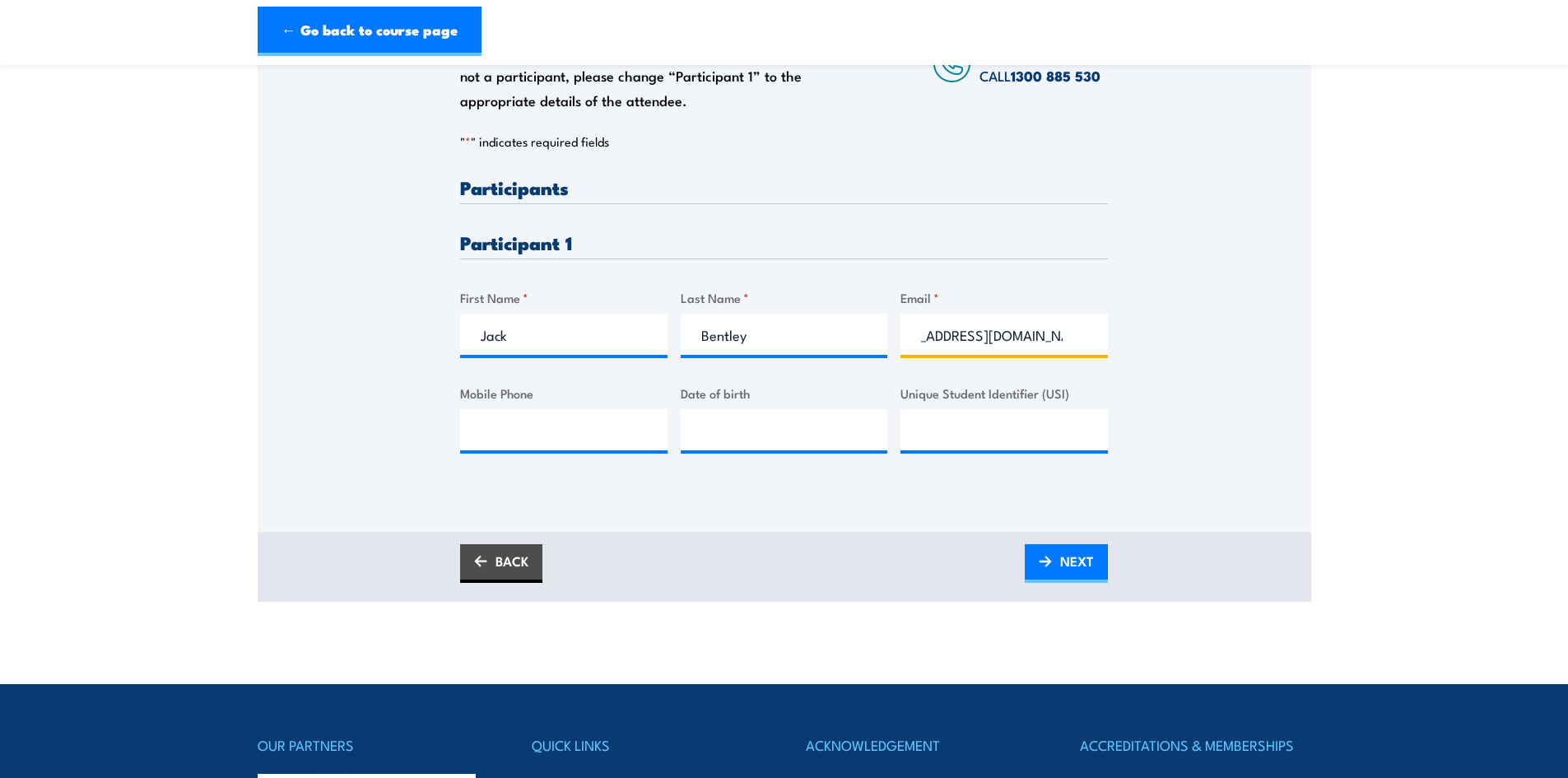
scroll to position [0, 50]
type input "JackB@oconnorservices.com.au"
type input "0475 089 350"
type input "__/__/____"
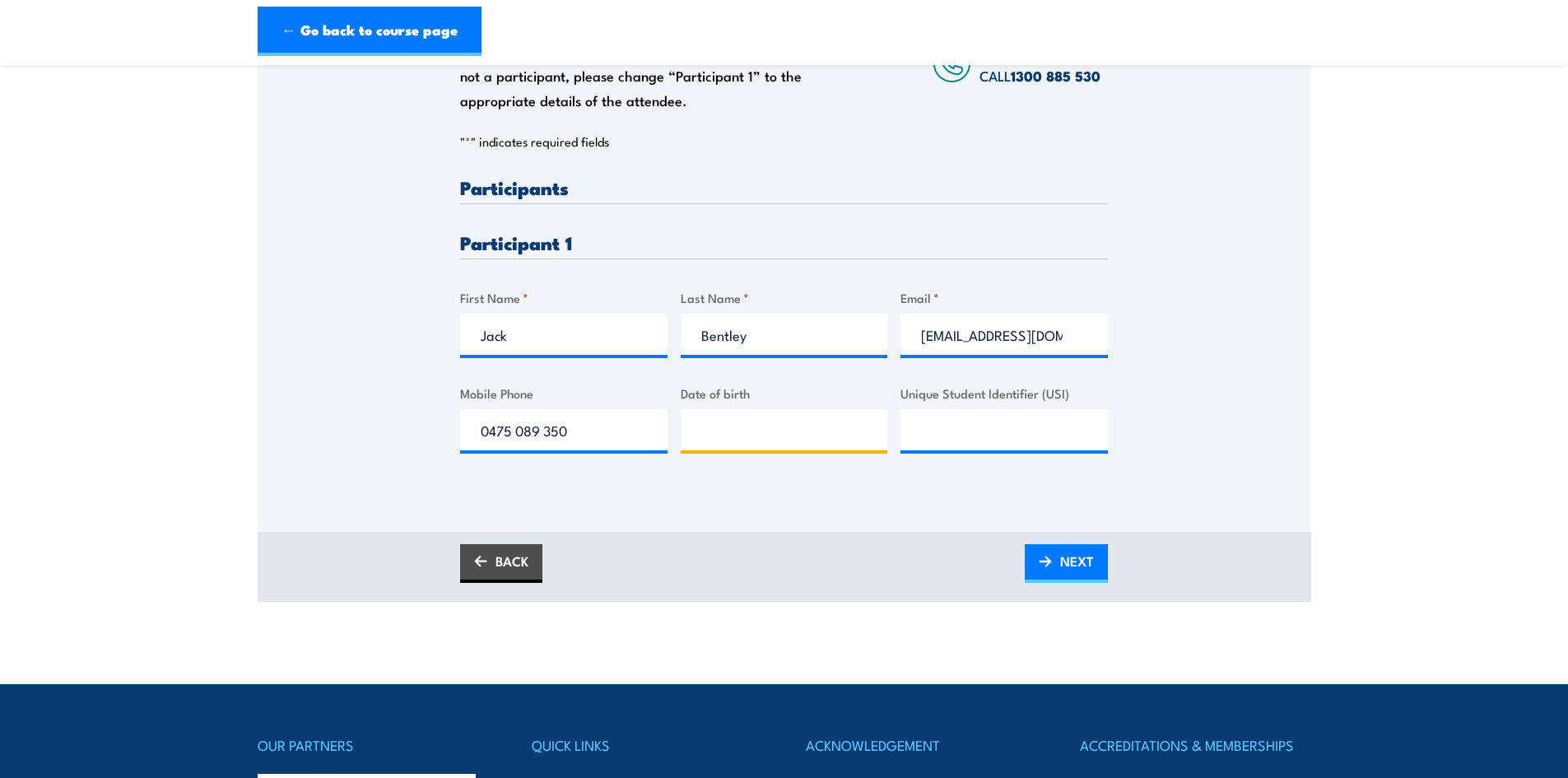
type input "__/__/____"
type input "27/06/2001"
click at [980, 434] on input "Unique Student Identifier (USI)" at bounding box center [1005, 430] width 207 height 42
paste input "P5ZTQX4SDY"
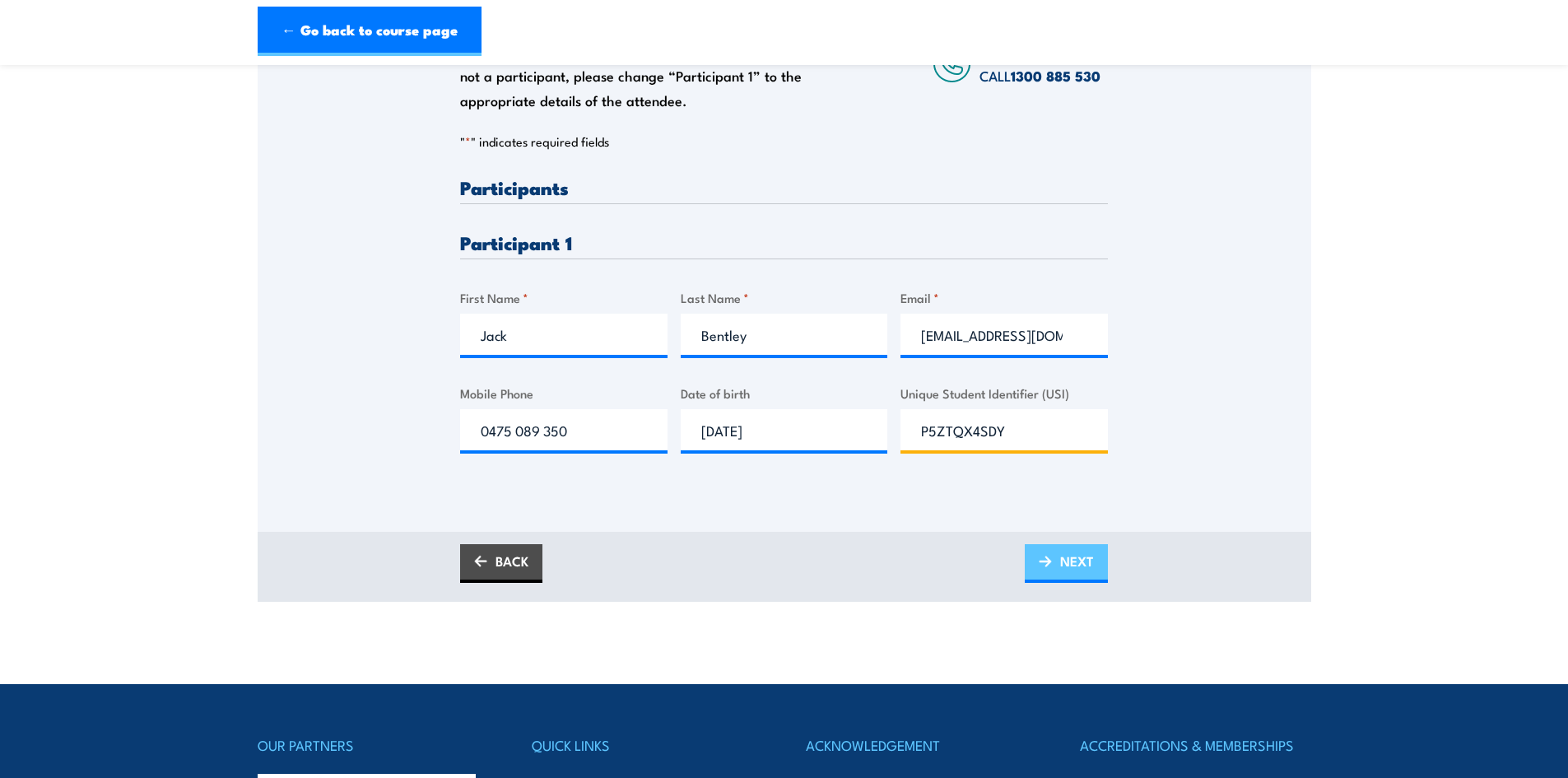
type input "P5ZTQX4SDY"
click at [1088, 565] on span "NEXT" at bounding box center [1077, 562] width 34 height 43
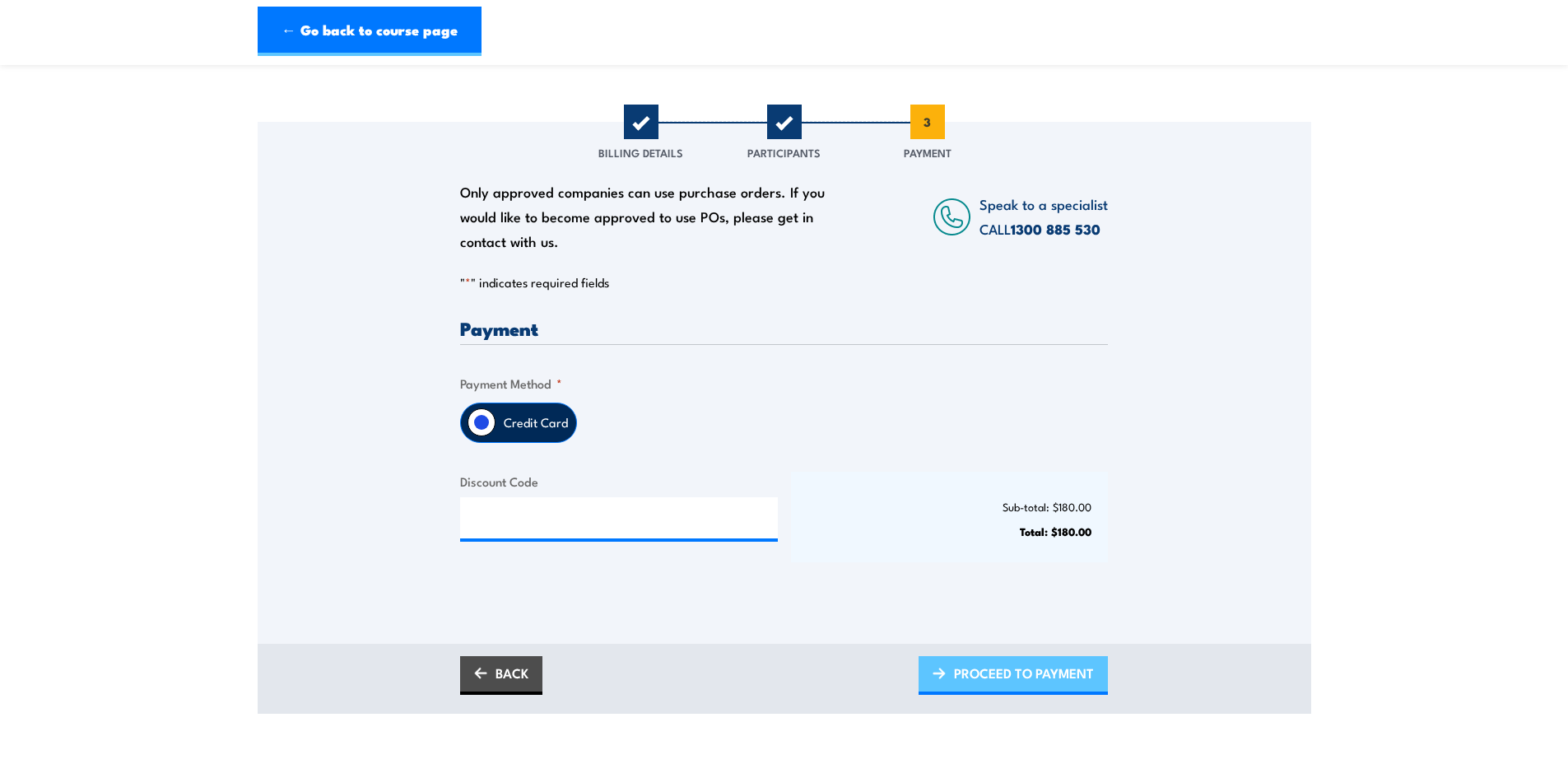
scroll to position [165, 0]
click at [1011, 684] on span "PROCEED TO PAYMENT" at bounding box center [1025, 672] width 140 height 43
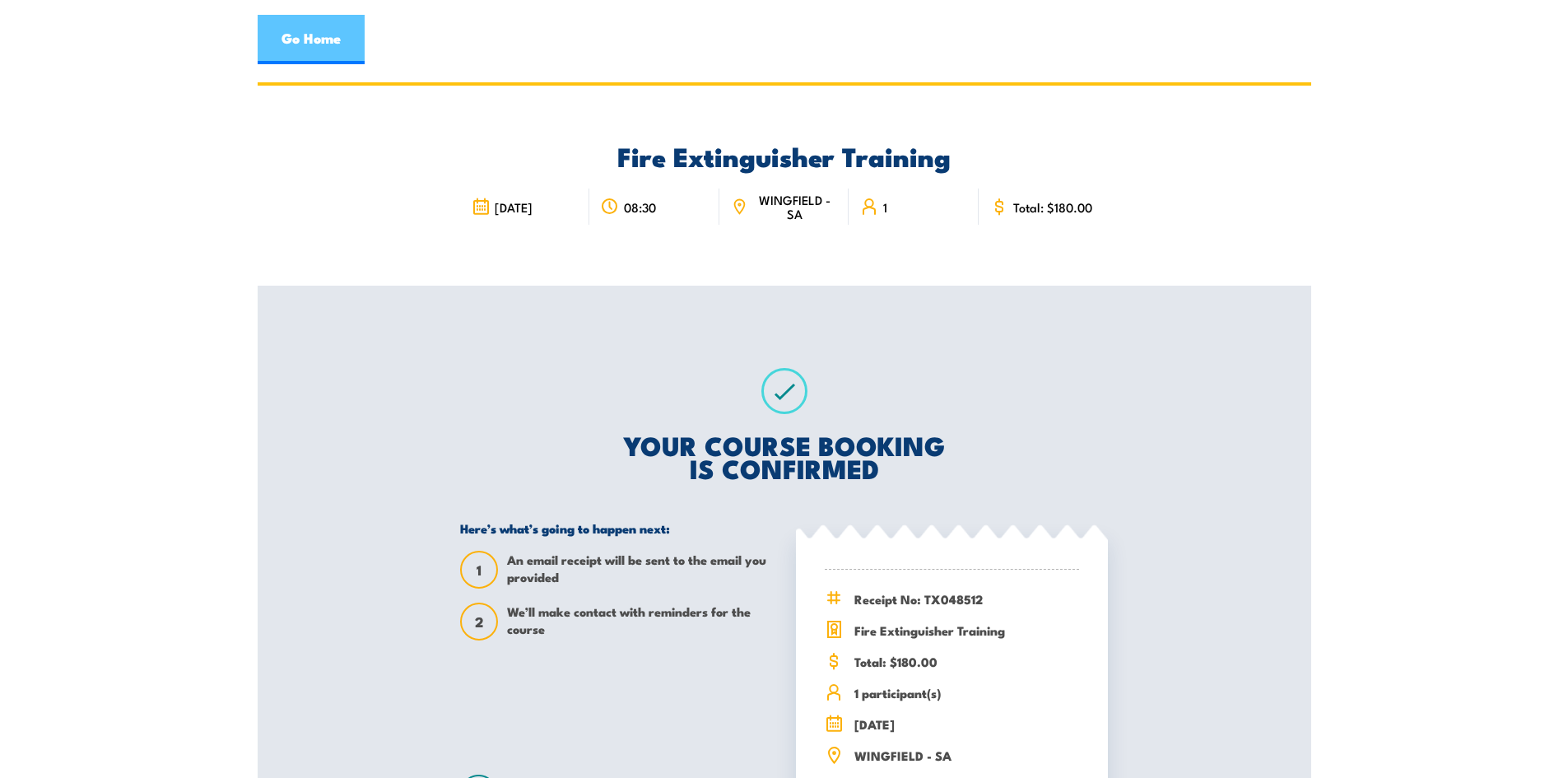
click at [320, 45] on link "Go Home" at bounding box center [311, 40] width 107 height 49
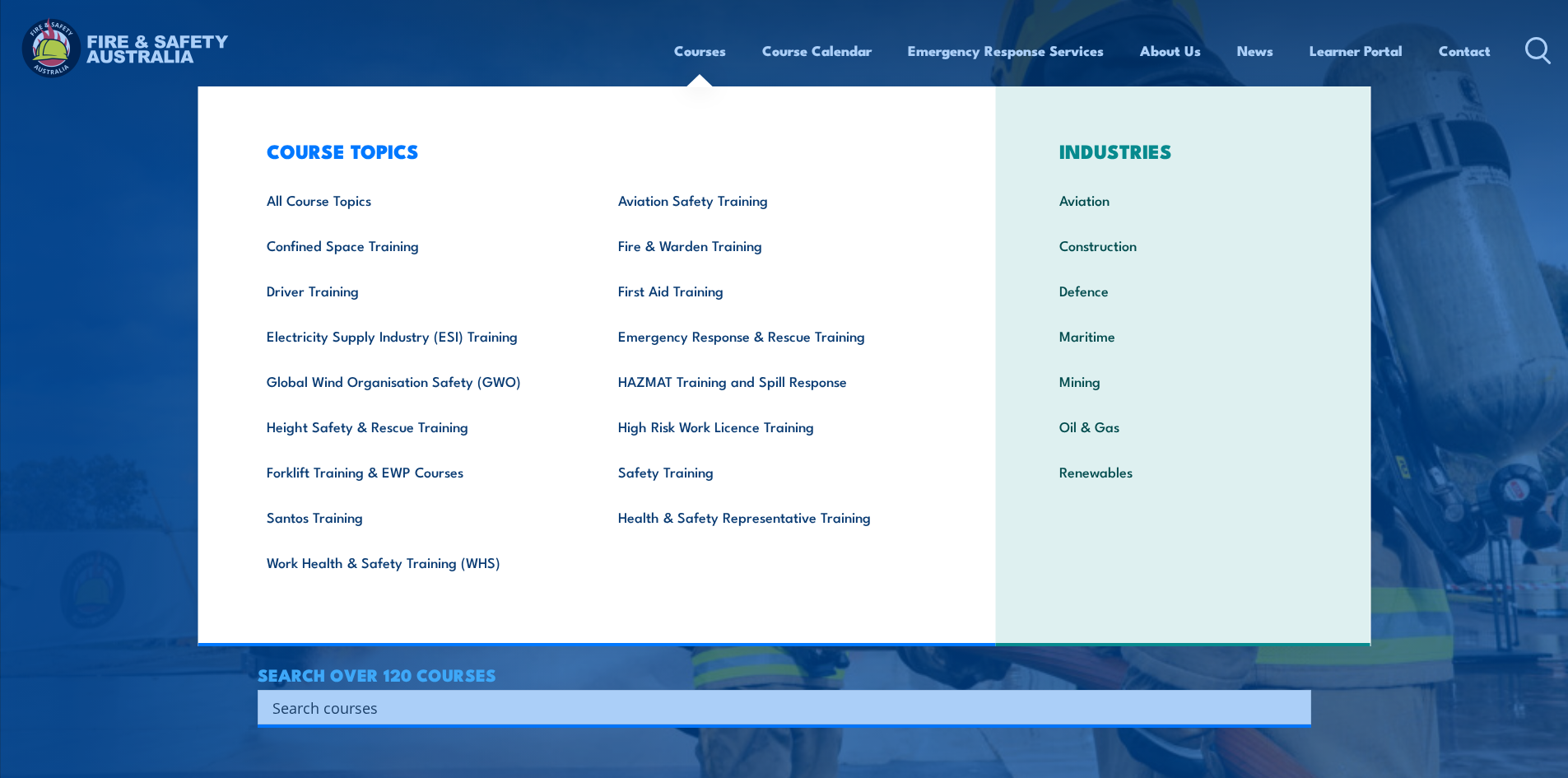
click at [694, 57] on link "Courses" at bounding box center [700, 50] width 51 height 43
click at [660, 250] on link "Fire & Warden Training" at bounding box center [769, 245] width 352 height 45
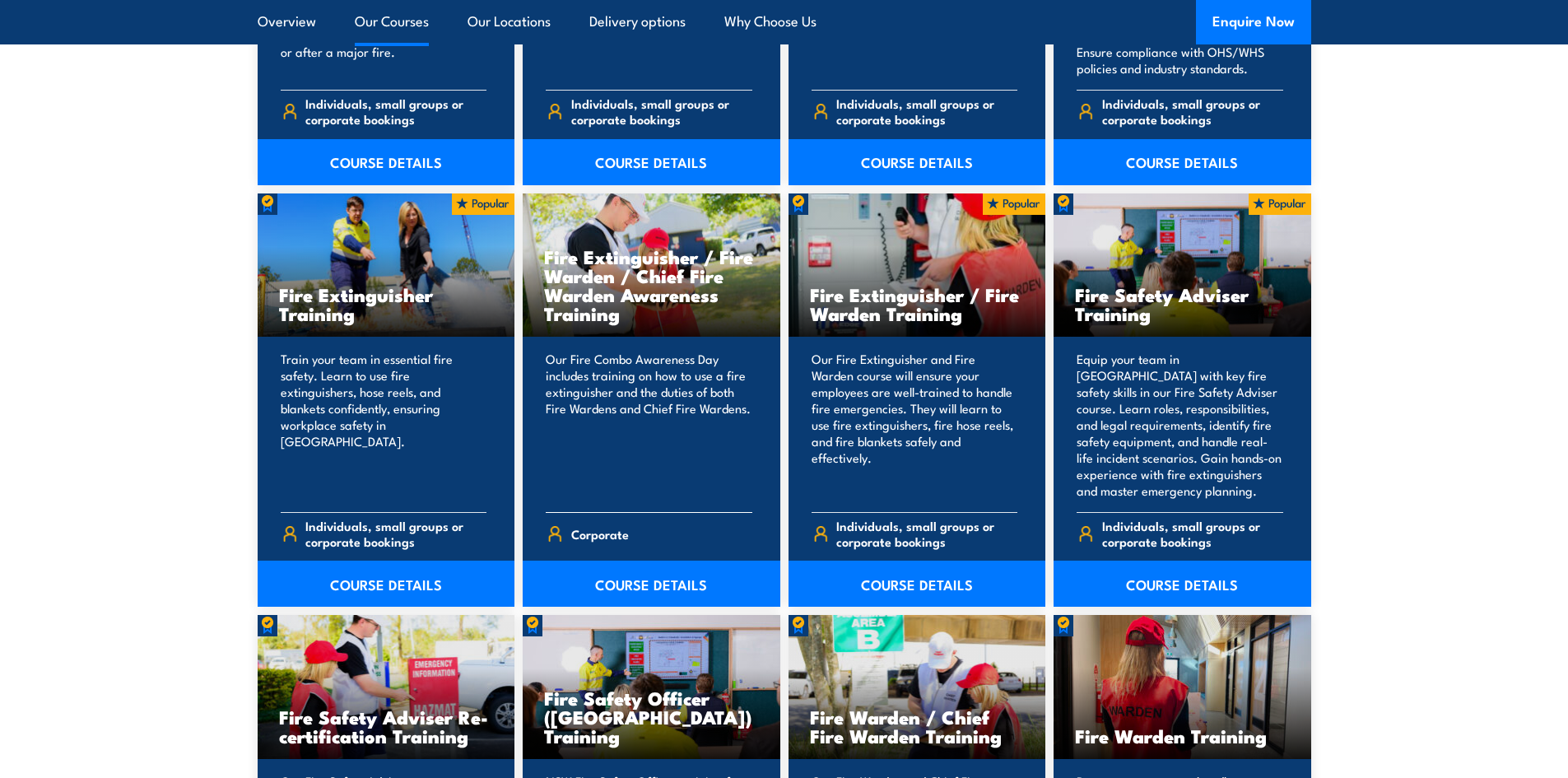
scroll to position [1648, 0]
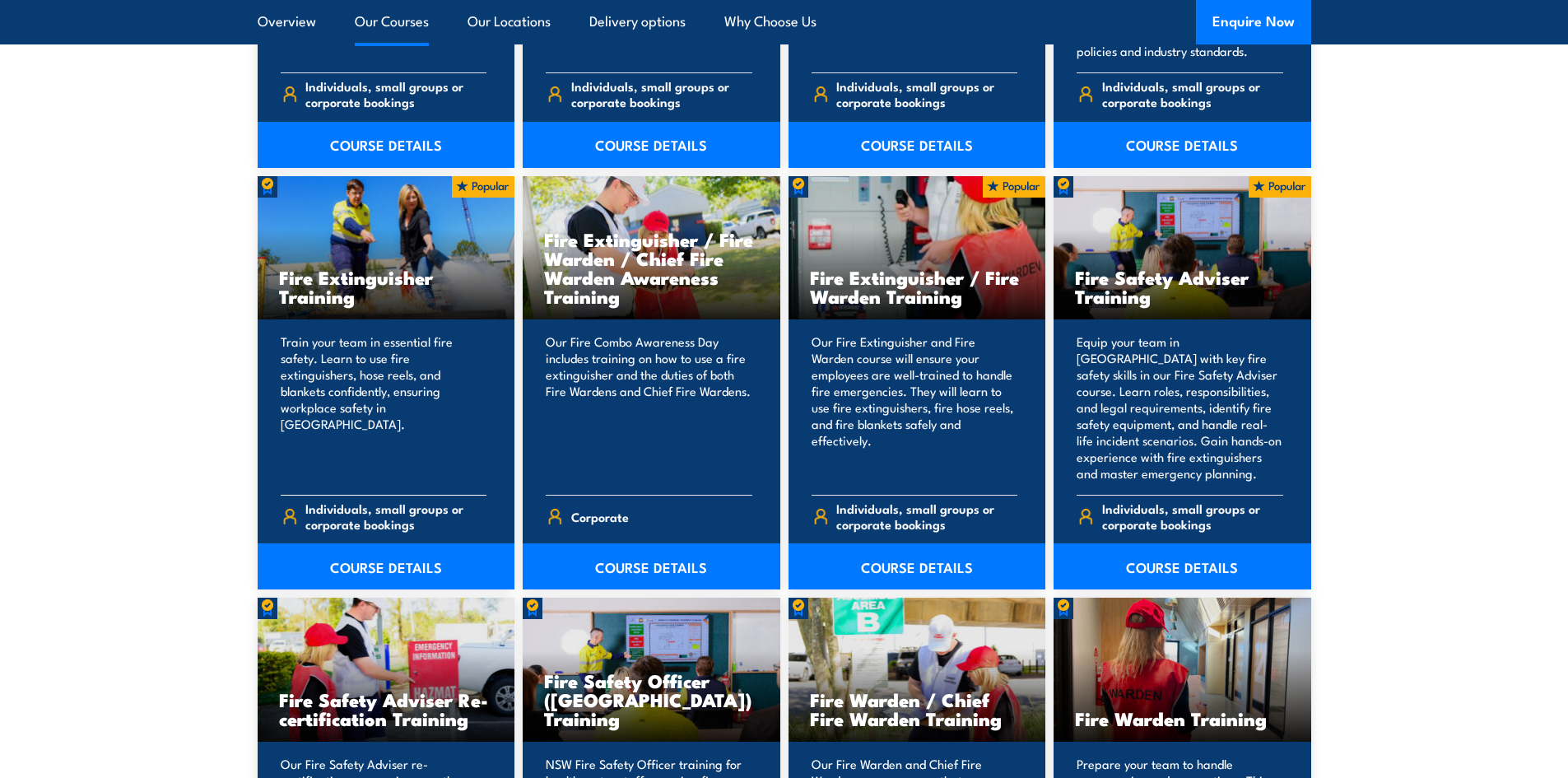
click at [375, 306] on div "Fire Extinguisher Training" at bounding box center [386, 248] width 258 height 144
click at [412, 566] on link "COURSE DETAILS" at bounding box center [386, 566] width 258 height 46
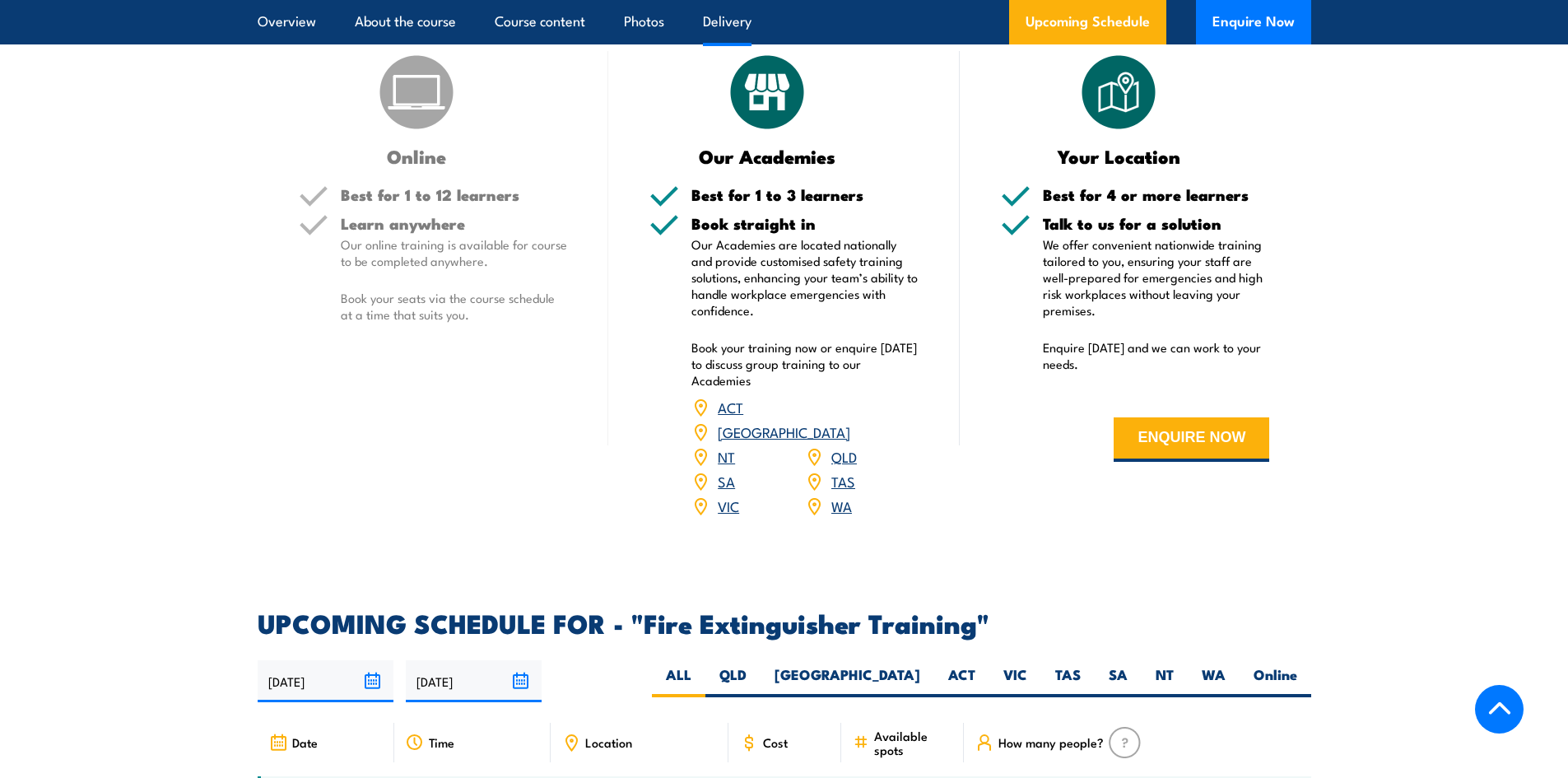
scroll to position [2471, 0]
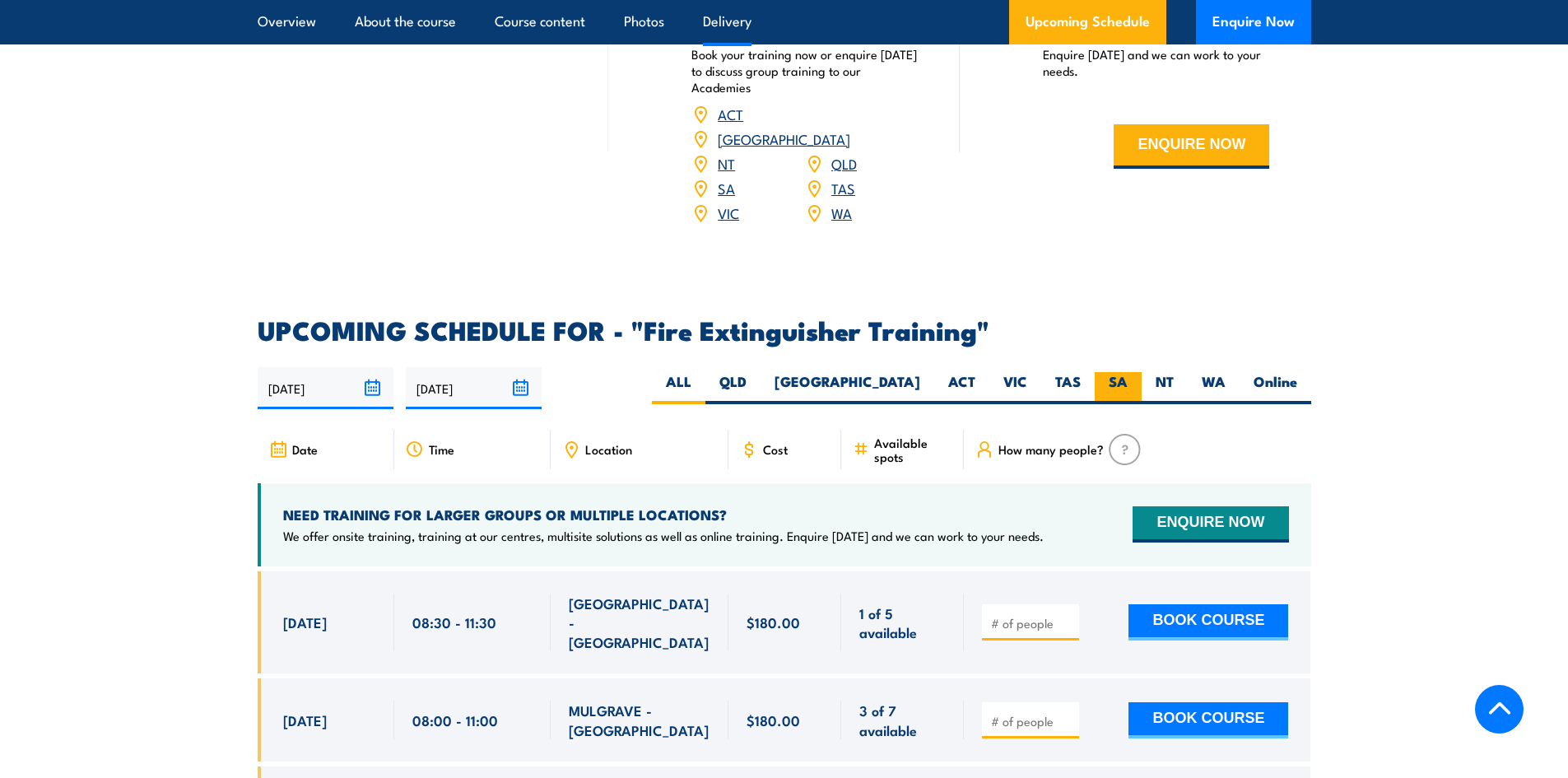
click at [1118, 373] on label "SA" at bounding box center [1117, 389] width 46 height 32
click at [1128, 373] on input "SA" at bounding box center [1133, 378] width 11 height 11
radio input "true"
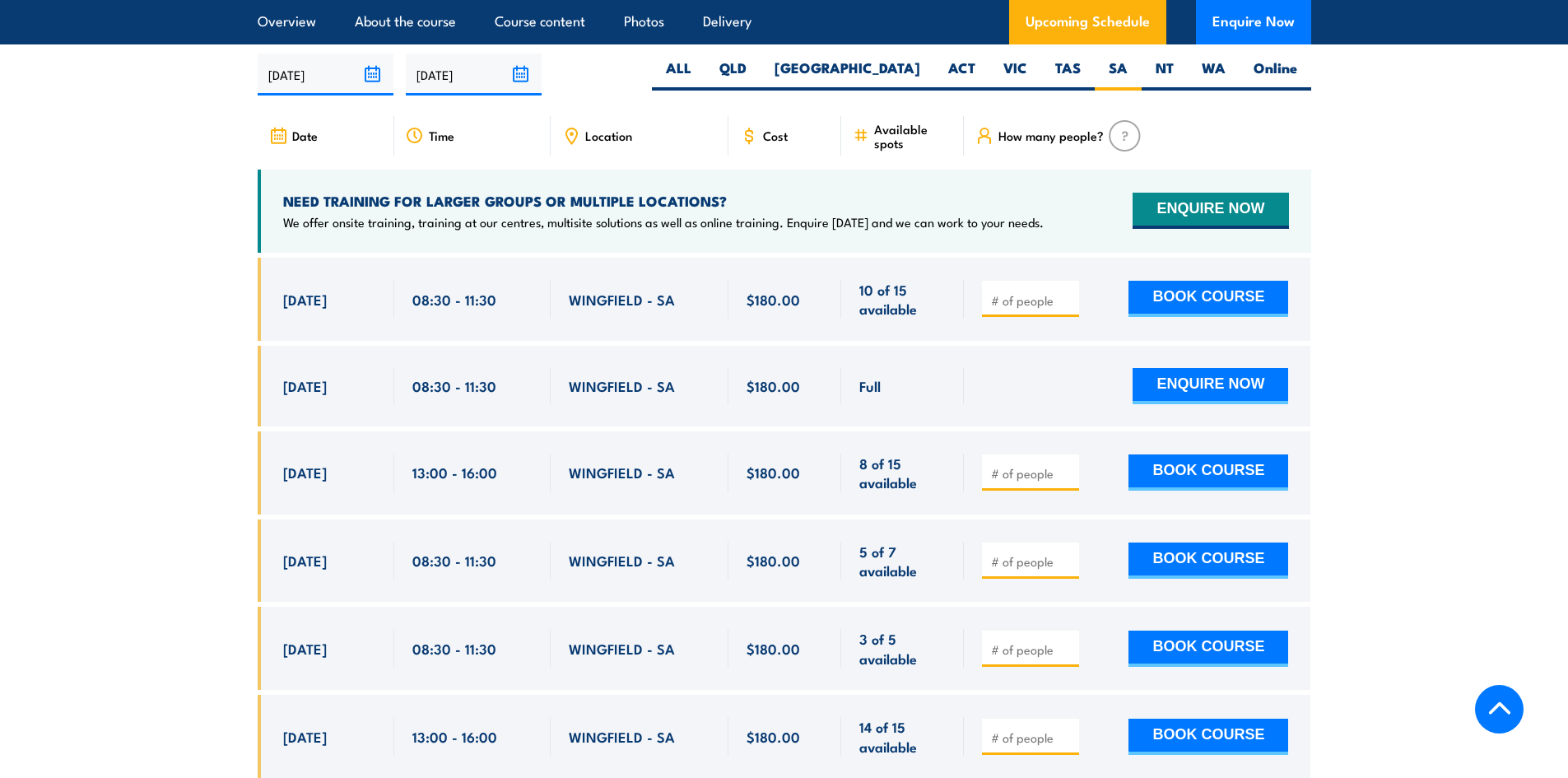
scroll to position [2847, 0]
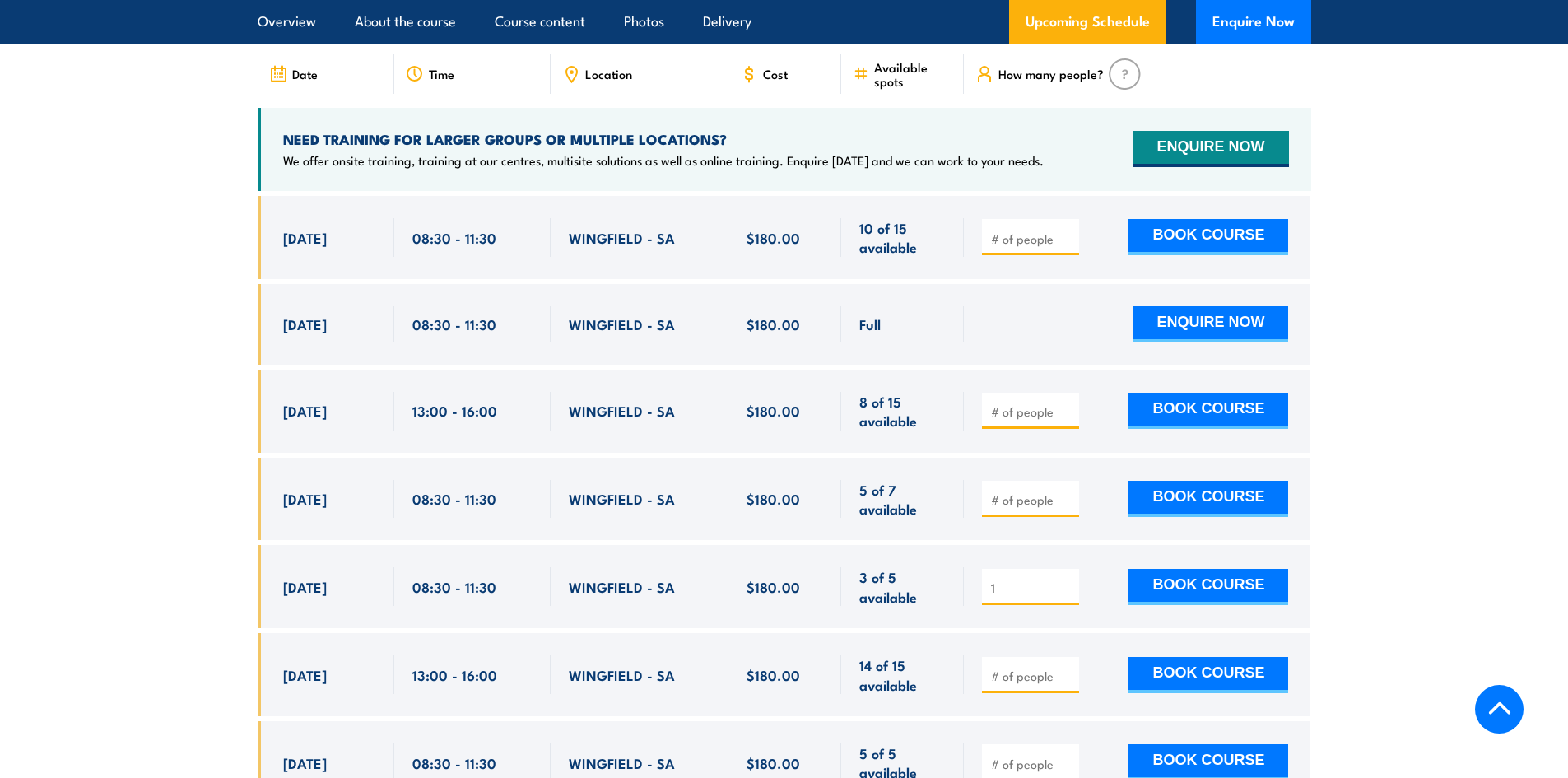
type input "1"
click at [1064, 580] on input "1" at bounding box center [1032, 588] width 82 height 17
click at [1209, 569] on button "BOOK COURSE" at bounding box center [1208, 587] width 160 height 37
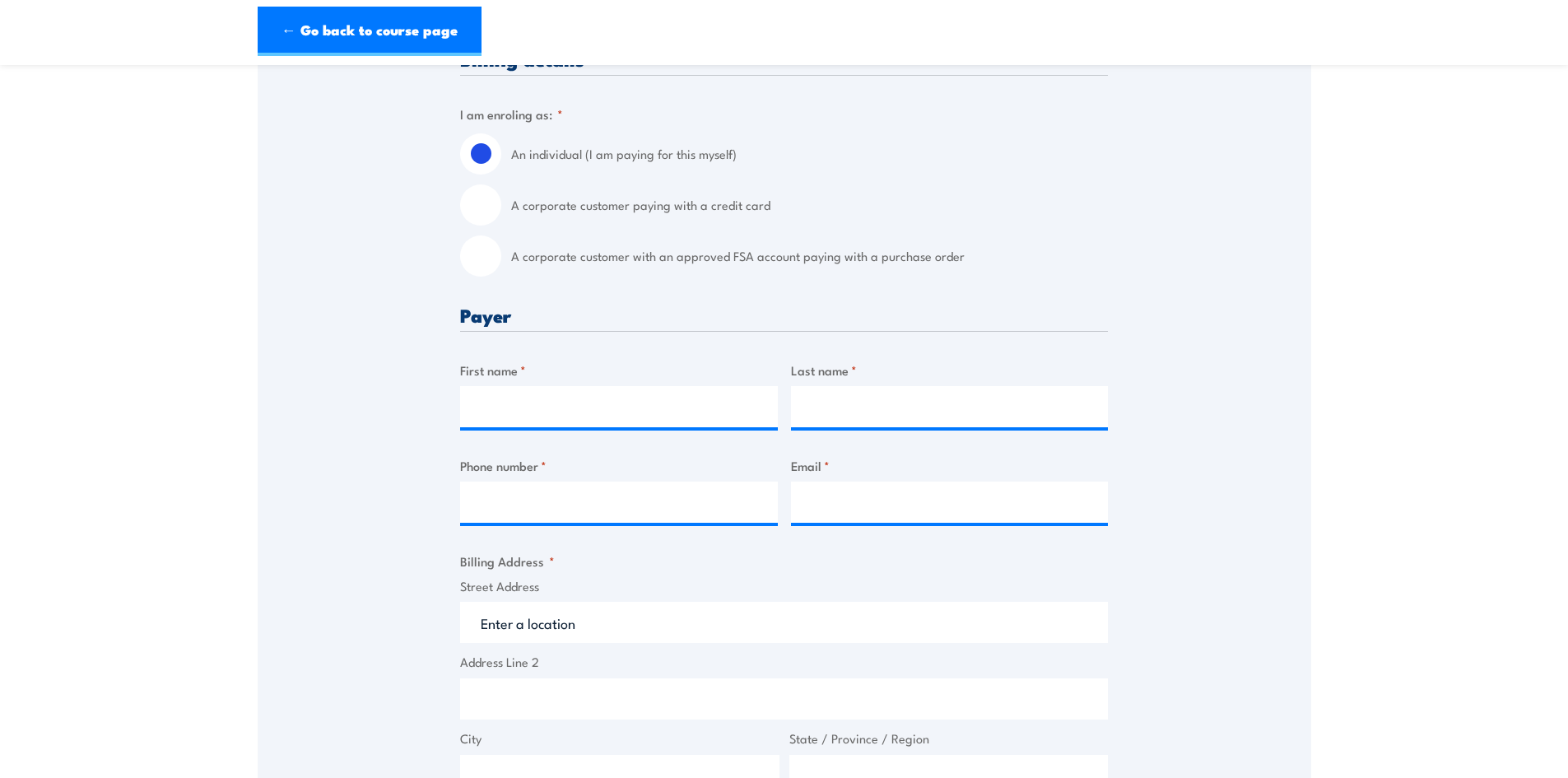
scroll to position [412, 0]
click at [477, 204] on input "A corporate customer paying with a credit card" at bounding box center [481, 202] width 41 height 42
radio input "true"
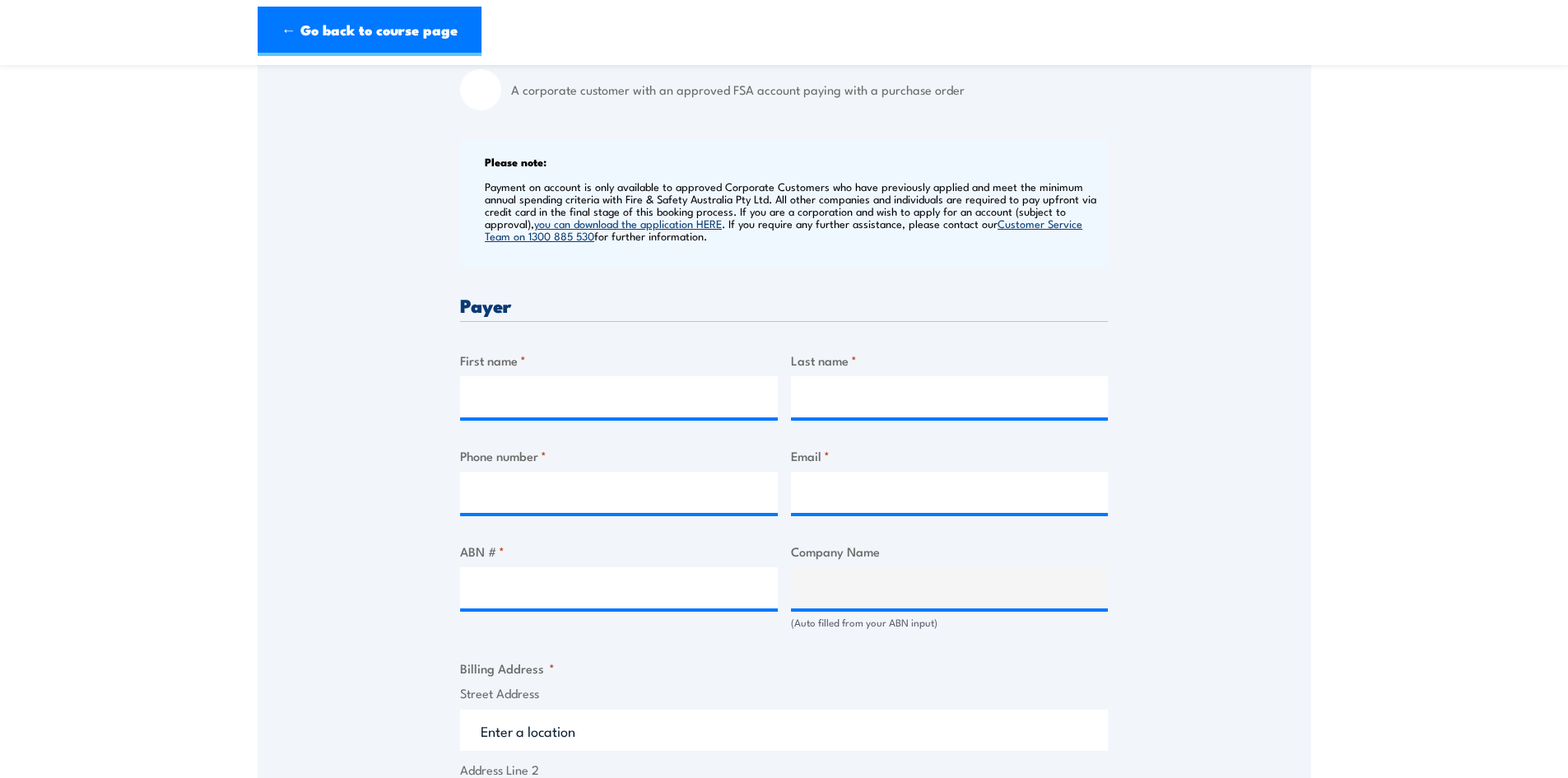
scroll to position [576, 0]
click at [545, 395] on input "First name *" at bounding box center [619, 395] width 318 height 42
type input "Dakoda"
type input "[PERSON_NAME]"
type input "8212 3555"
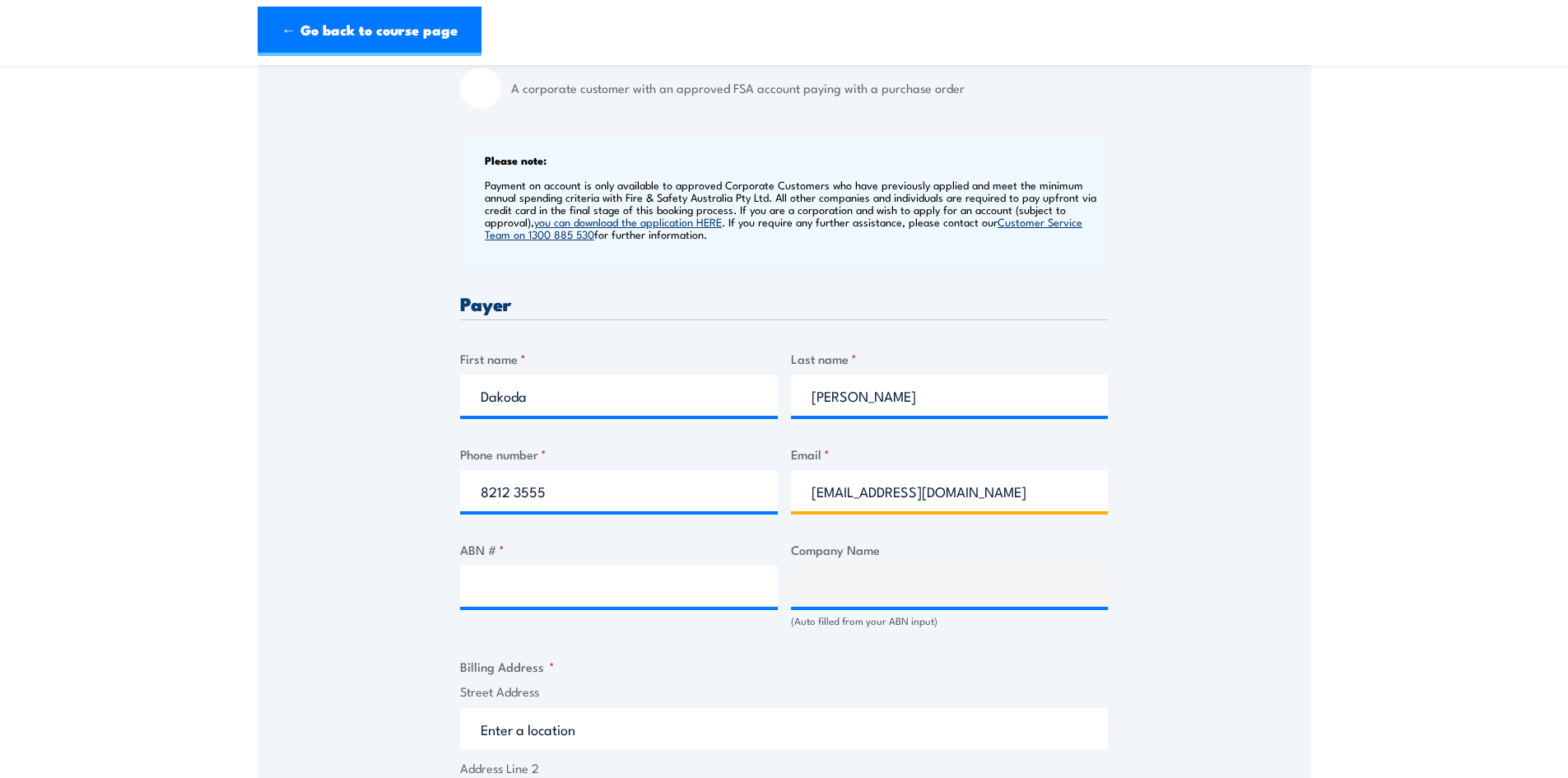
type input "[EMAIL_ADDRESS][DOMAIN_NAME]"
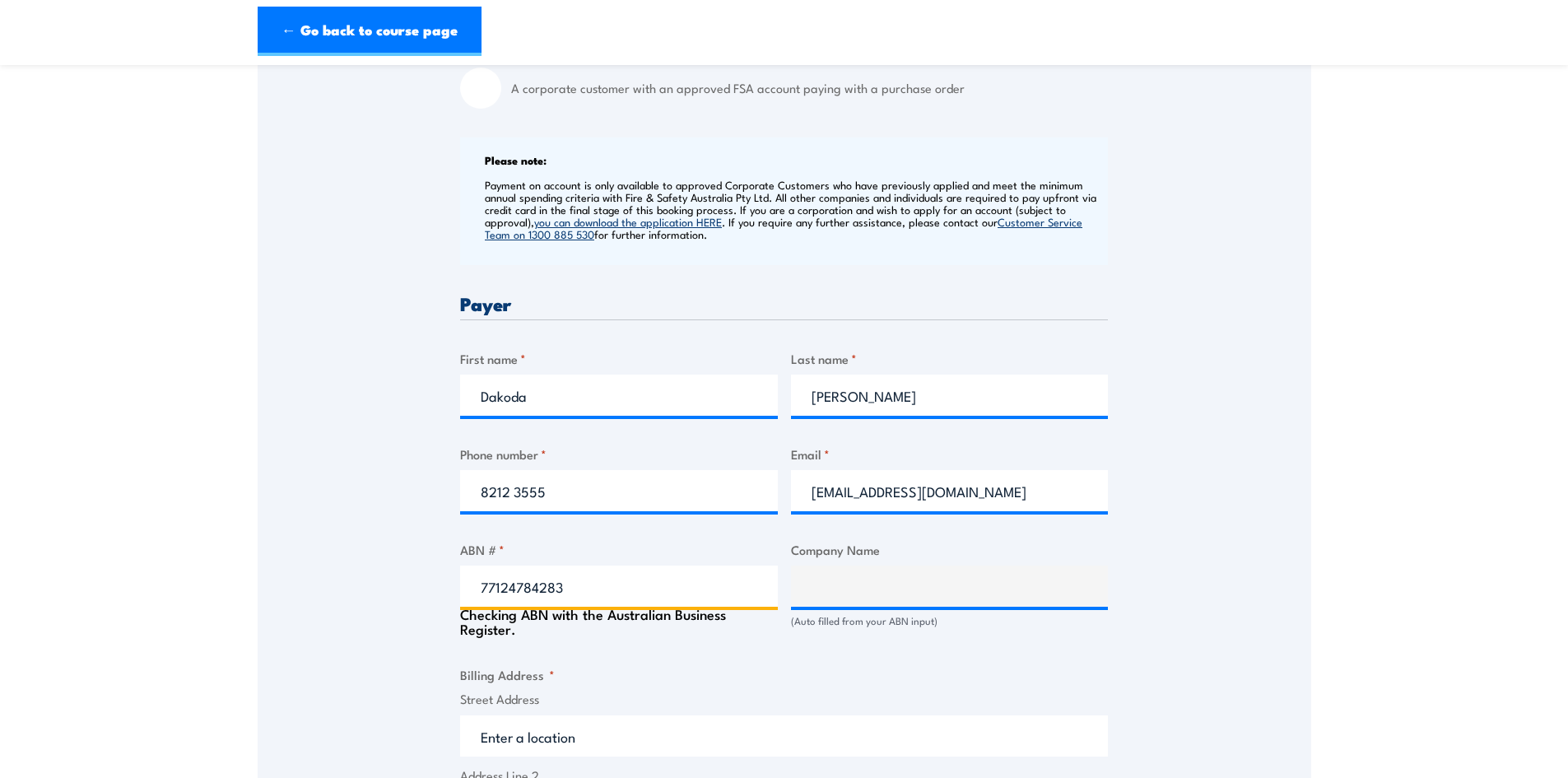
type input "77124784283"
type input "[PERSON_NAME] Mechanical Construction (SA) Pty Ltd"
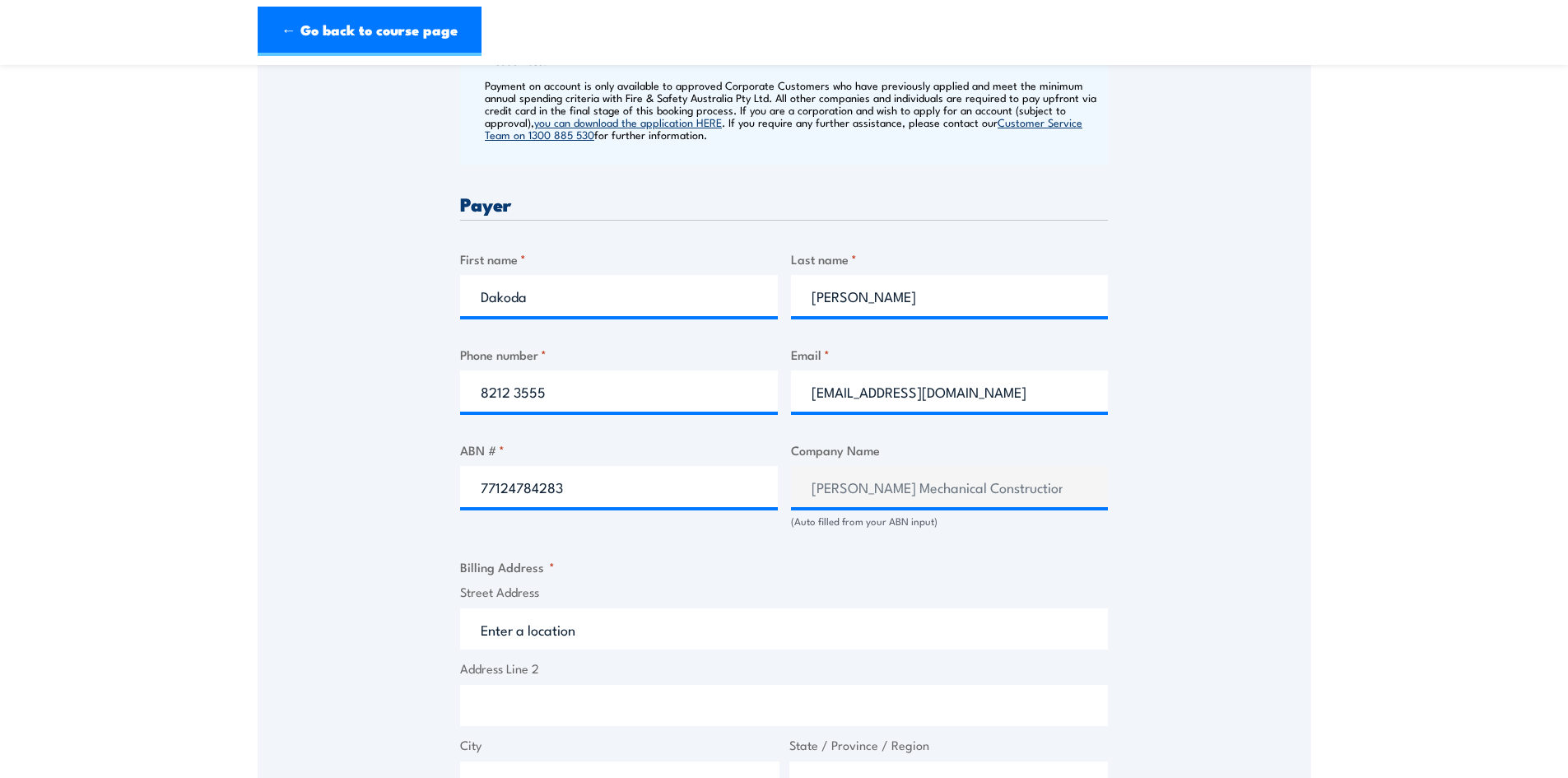
scroll to position [907, 0]
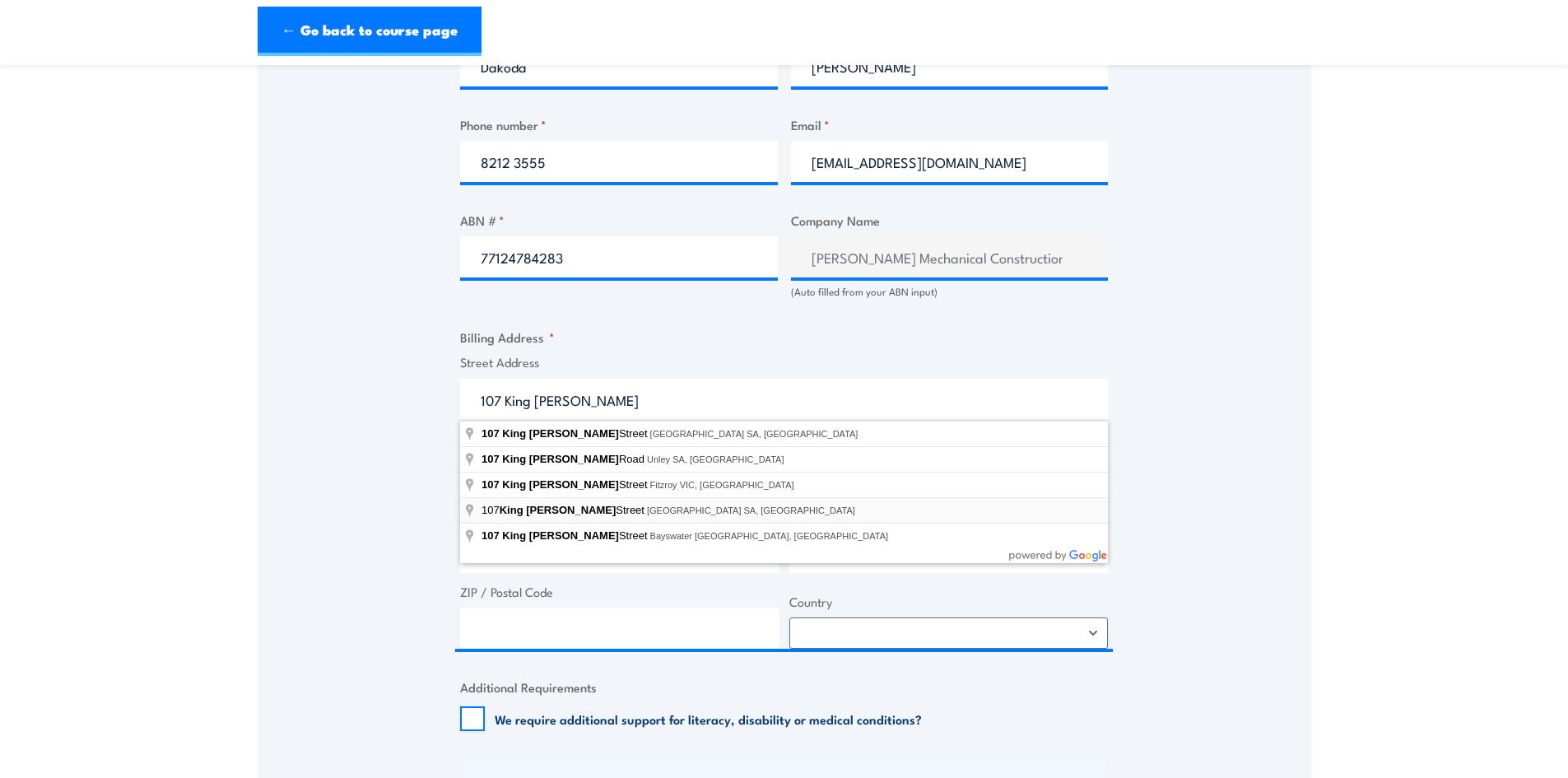
type input "[STREET_ADDRESS][PERSON_NAME]"
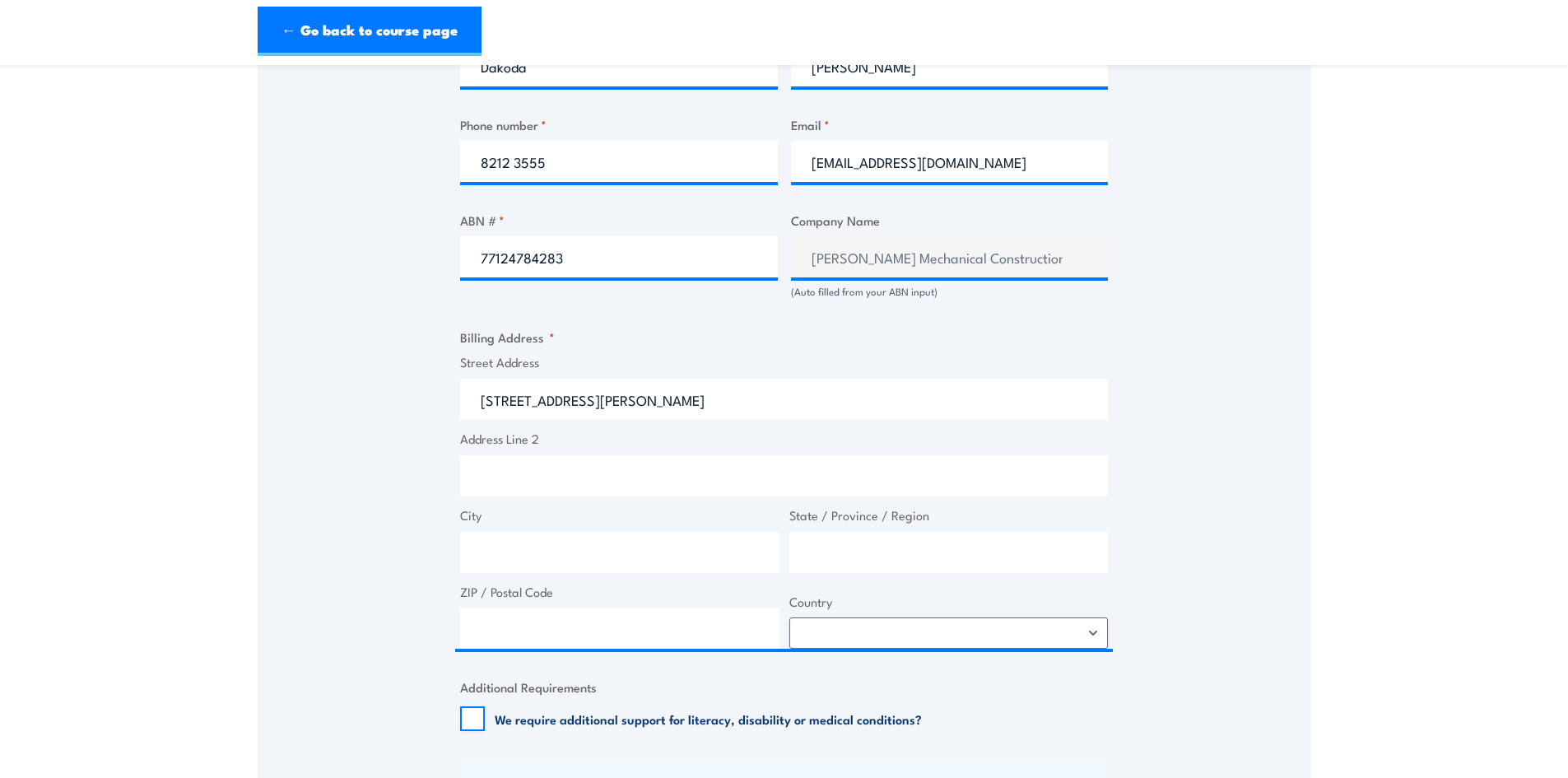
type input "King [PERSON_NAME]"
type input "[GEOGRAPHIC_DATA]"
type input "South Australia"
type input "5067"
select select "Australia"
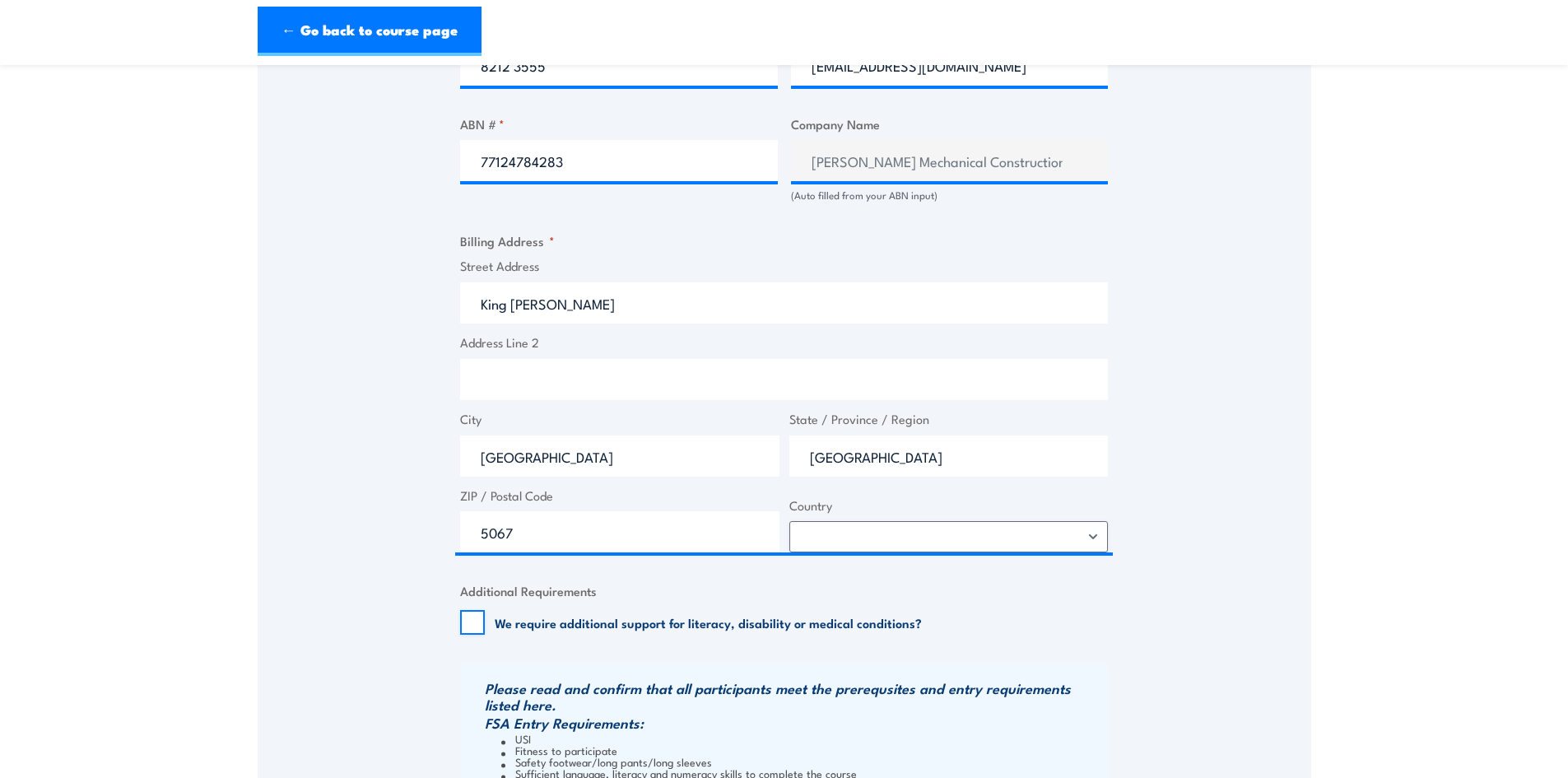
scroll to position [1154, 0]
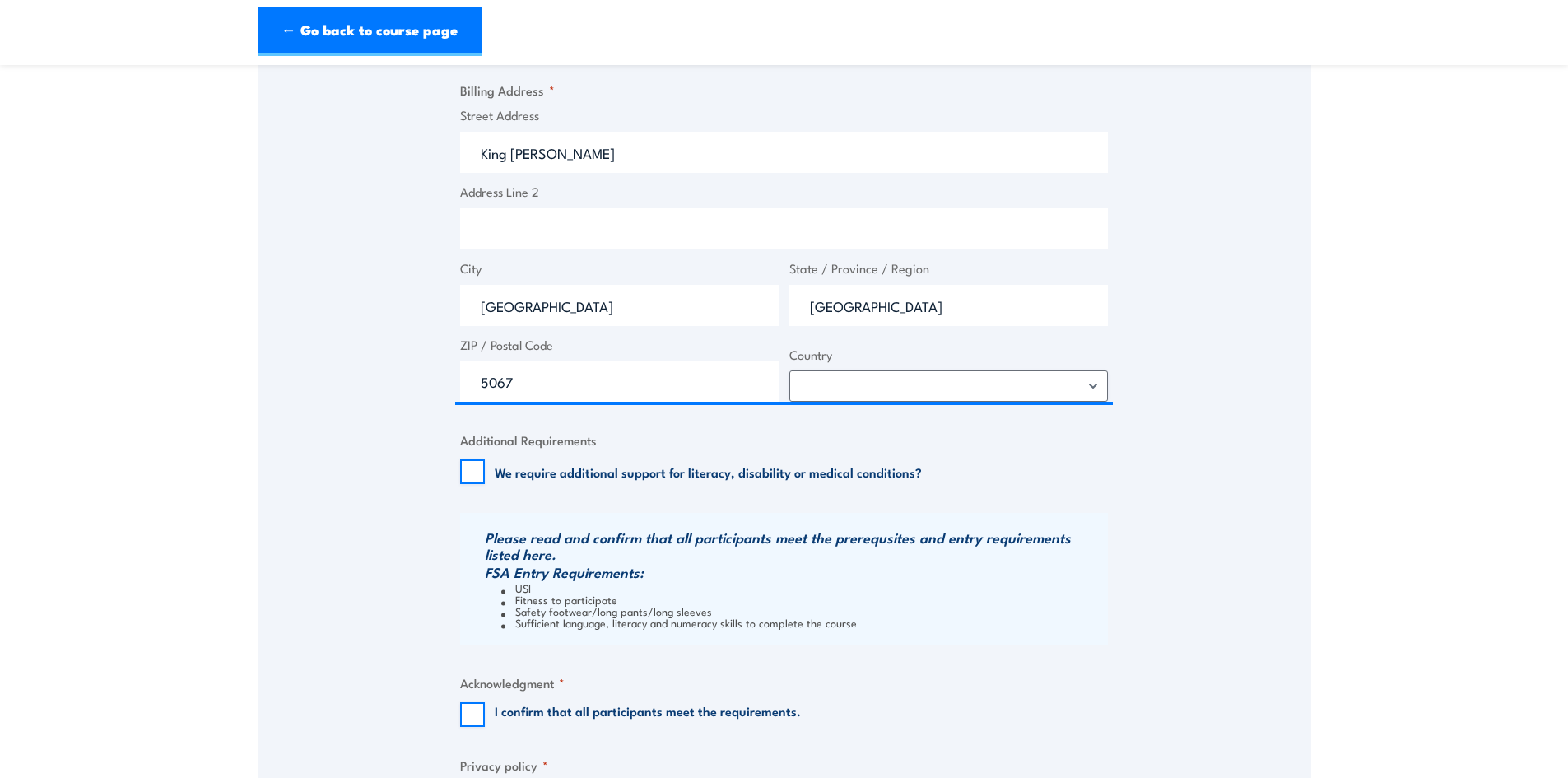
click at [516, 477] on label "We require additional support for literacy, disability or medical conditions?" at bounding box center [708, 472] width 427 height 17
click at [485, 477] on input "We require additional support for literacy, disability or medical conditions?" at bounding box center [472, 472] width 25 height 25
click at [547, 471] on label "We require additional support for literacy, disability or medical conditions?" at bounding box center [708, 472] width 427 height 17
click at [485, 471] on input "We require additional support for literacy, disability or medical conditions?" at bounding box center [472, 472] width 25 height 25
checkbox input "false"
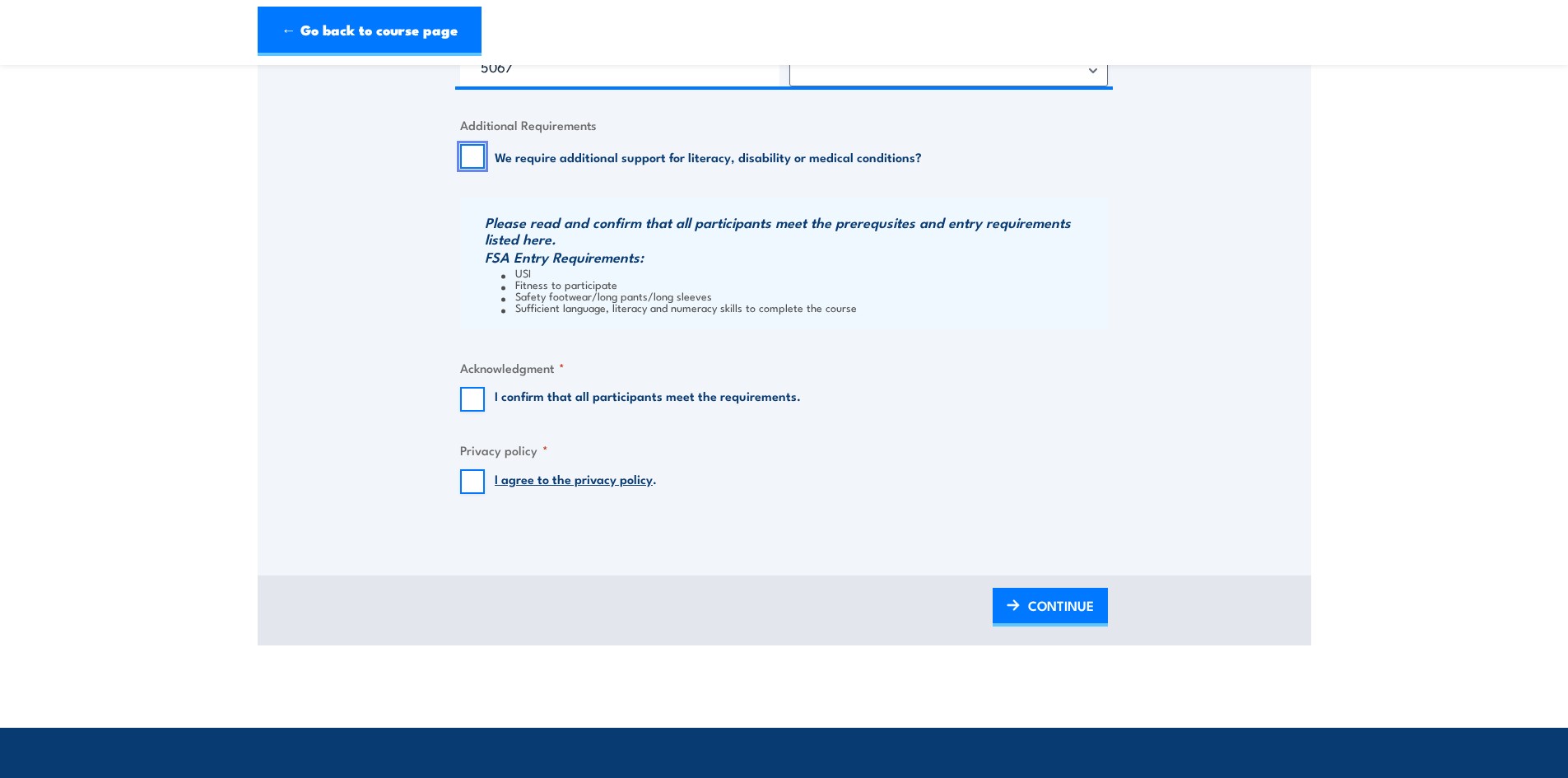
scroll to position [1483, 0]
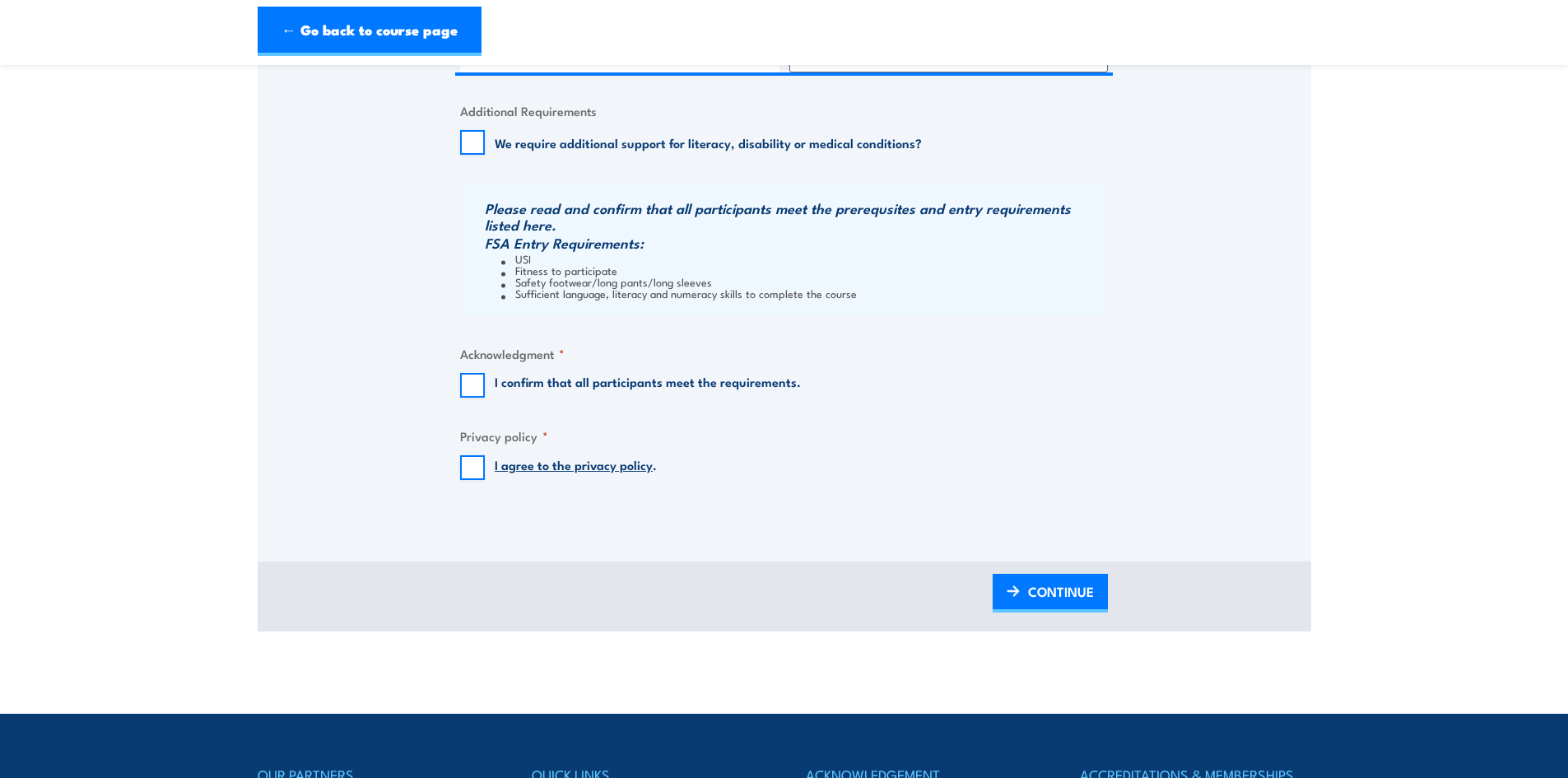
click at [545, 378] on label "I confirm that all participants meet the requirements." at bounding box center [648, 385] width 306 height 25
click at [485, 378] on input "I confirm that all participants meet the requirements." at bounding box center [472, 385] width 25 height 25
checkbox input "true"
click at [476, 464] on input "I agree to the privacy policy ." at bounding box center [472, 468] width 25 height 25
checkbox input "true"
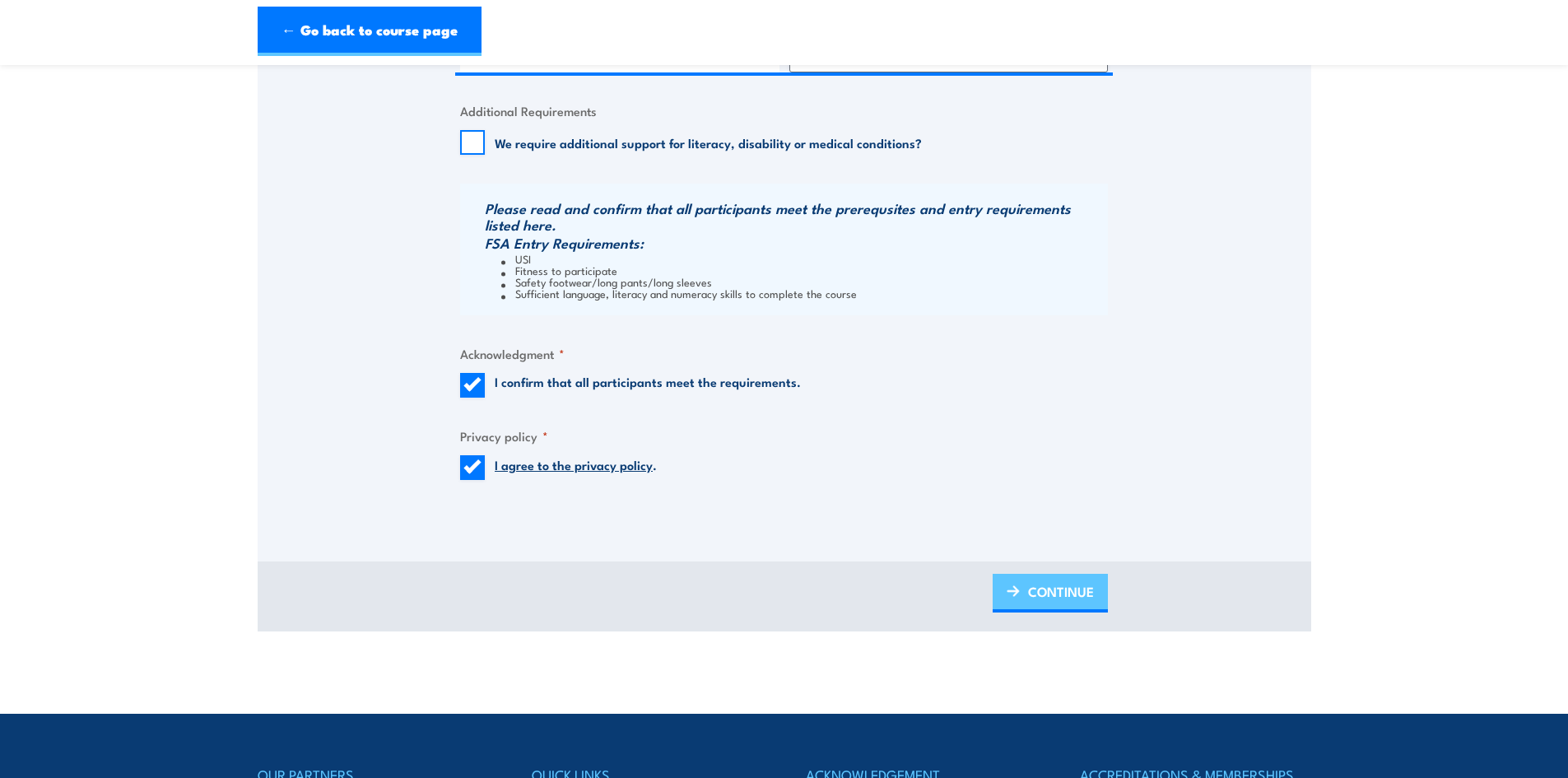
click at [1040, 595] on span "CONTINUE" at bounding box center [1061, 592] width 66 height 43
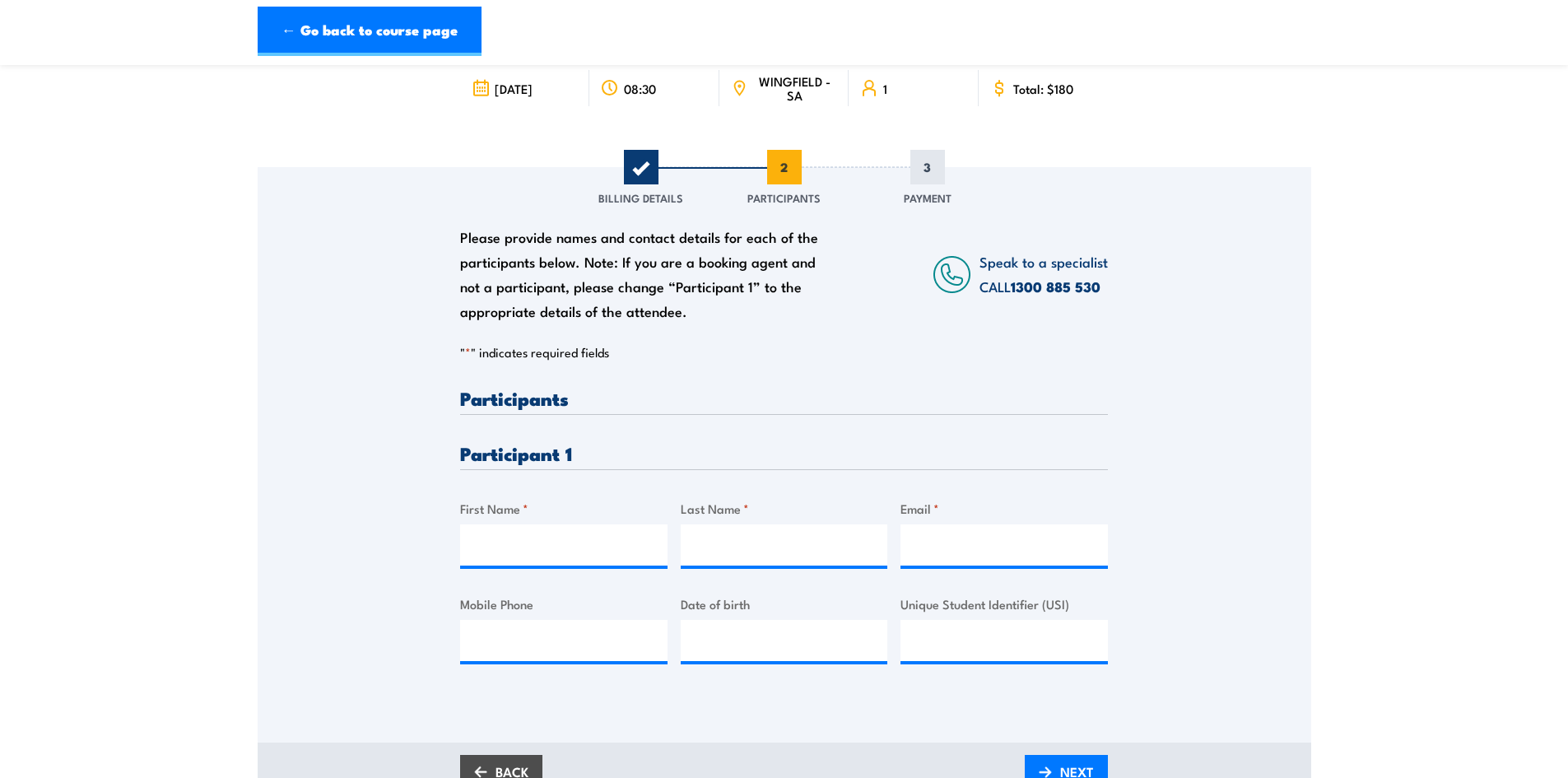
scroll to position [247, 0]
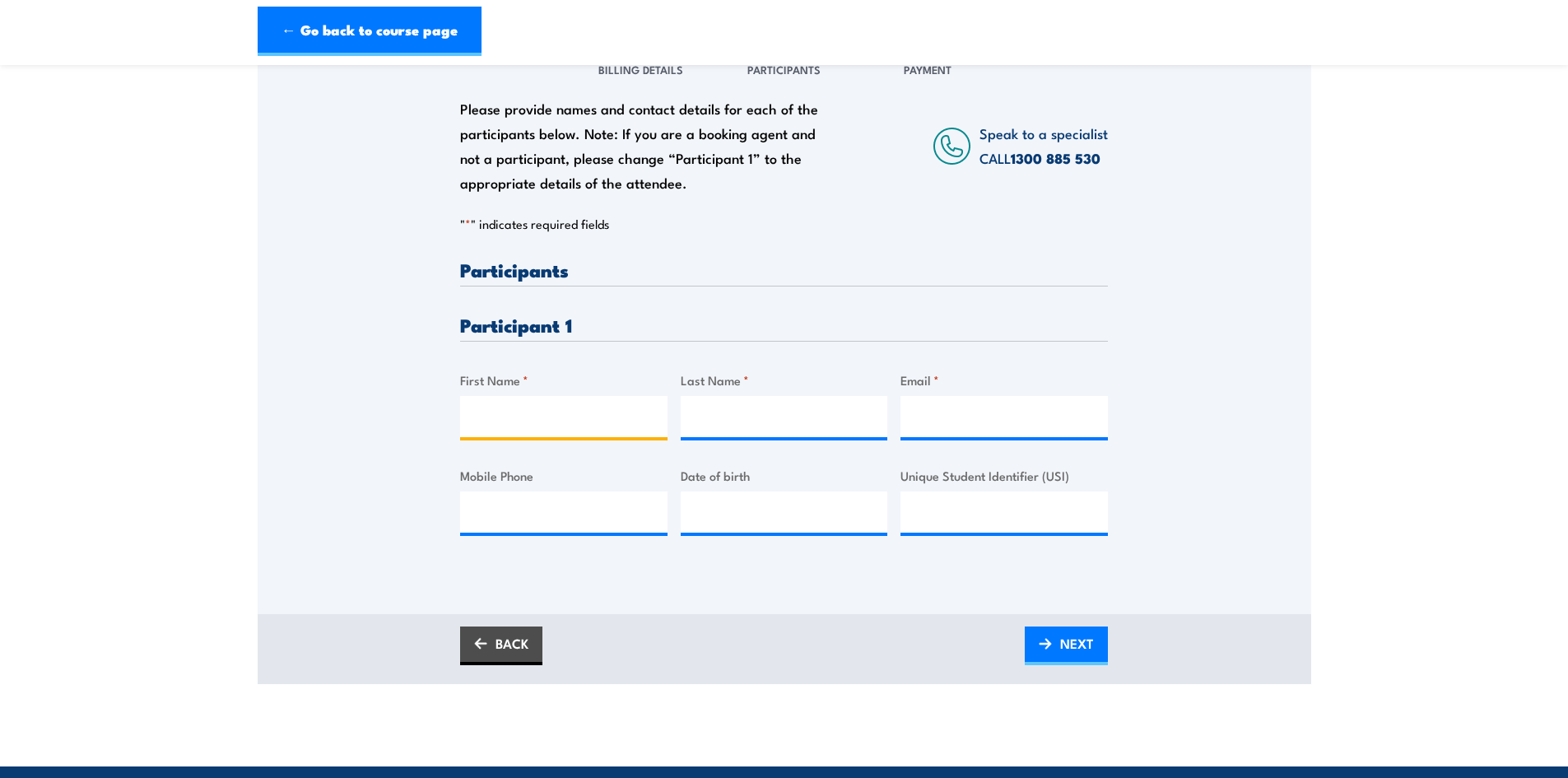
click at [498, 407] on input "First Name *" at bounding box center [564, 417] width 207 height 42
type input "Mitchell"
type input "Herbert"
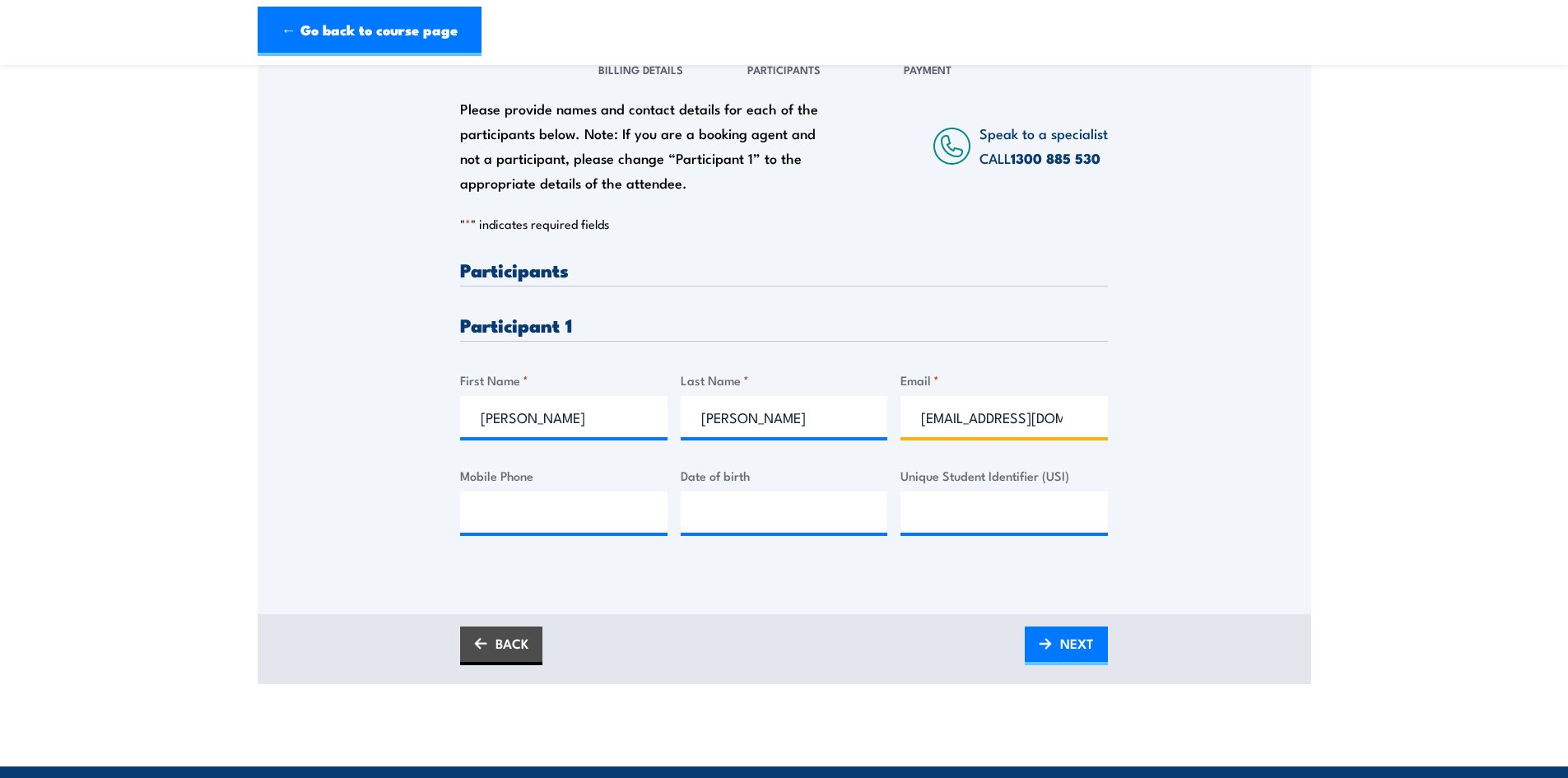
click at [1100, 415] on input "MitchellH@oconnorservices.com" at bounding box center [1005, 417] width 207 height 42
click at [1099, 415] on input "MitchellH@oconnorservices.com" at bounding box center [1005, 417] width 207 height 42
click at [1075, 422] on input "MitchellH@oconnorservices.com" at bounding box center [1005, 417] width 207 height 42
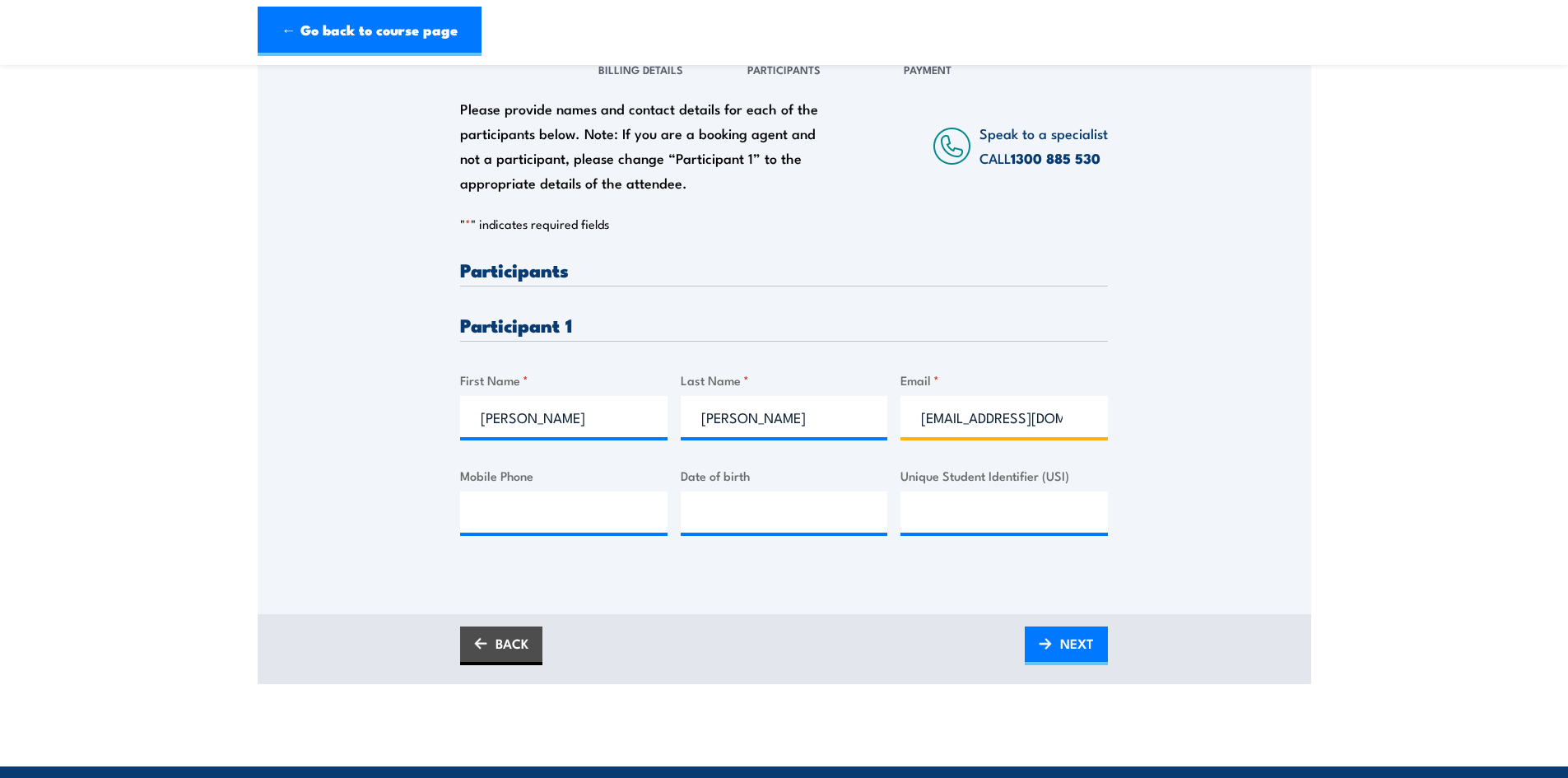
click at [1082, 419] on input "MitchellH@oconnorservices.com" at bounding box center [1005, 417] width 207 height 42
click at [1048, 415] on input "MitchellH@oconnorservices.com" at bounding box center [1005, 417] width 207 height 42
type input "MitchellH@oconnorservices.com.au"
click at [611, 513] on input "Mobile Phone" at bounding box center [564, 512] width 207 height 42
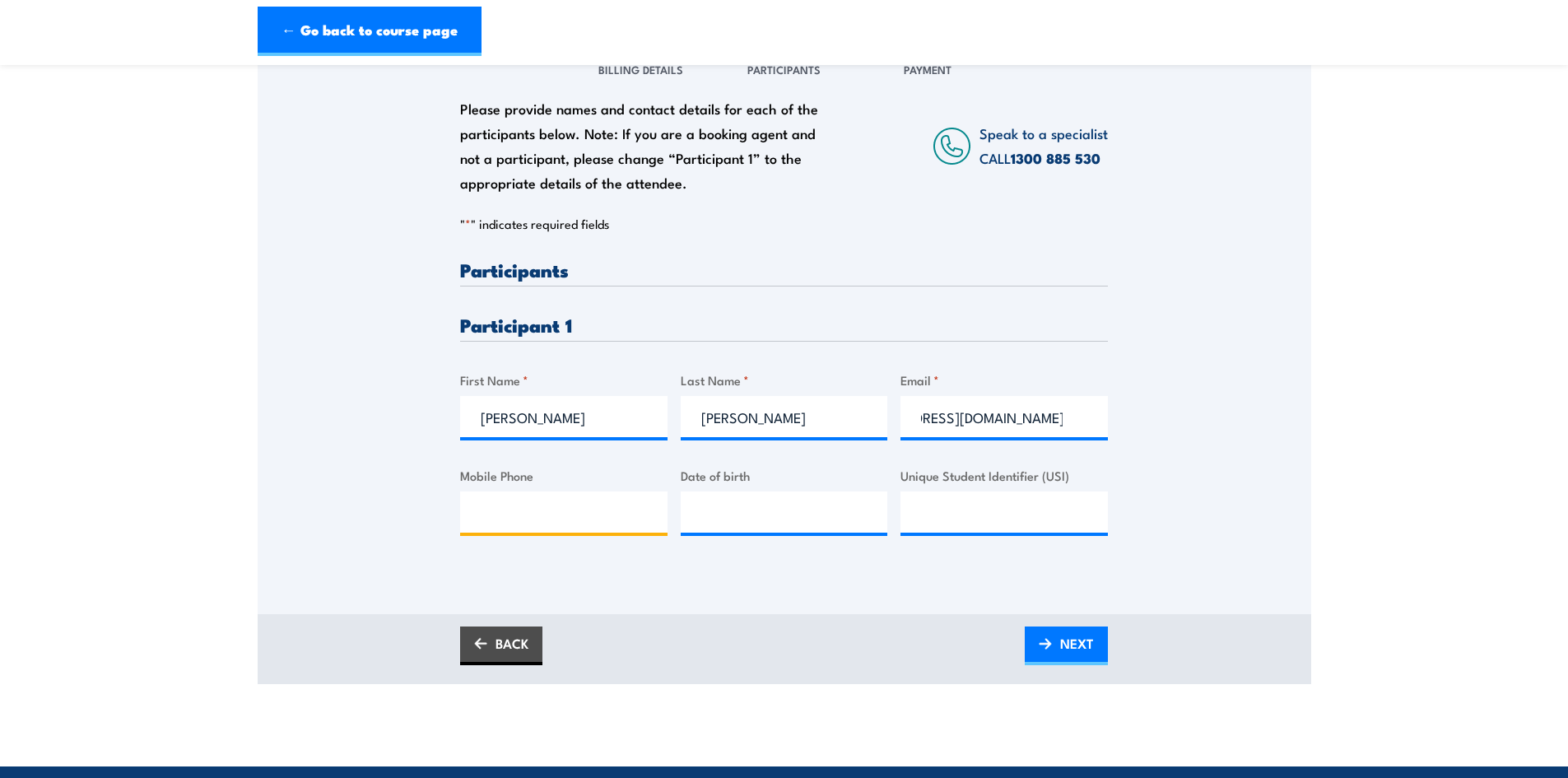
scroll to position [0, 0]
type input "0427 204 033"
type input "__/__/____"
type input "28/12/1992"
drag, startPoint x: 976, startPoint y: 501, endPoint x: 983, endPoint y: 494, distance: 9.9
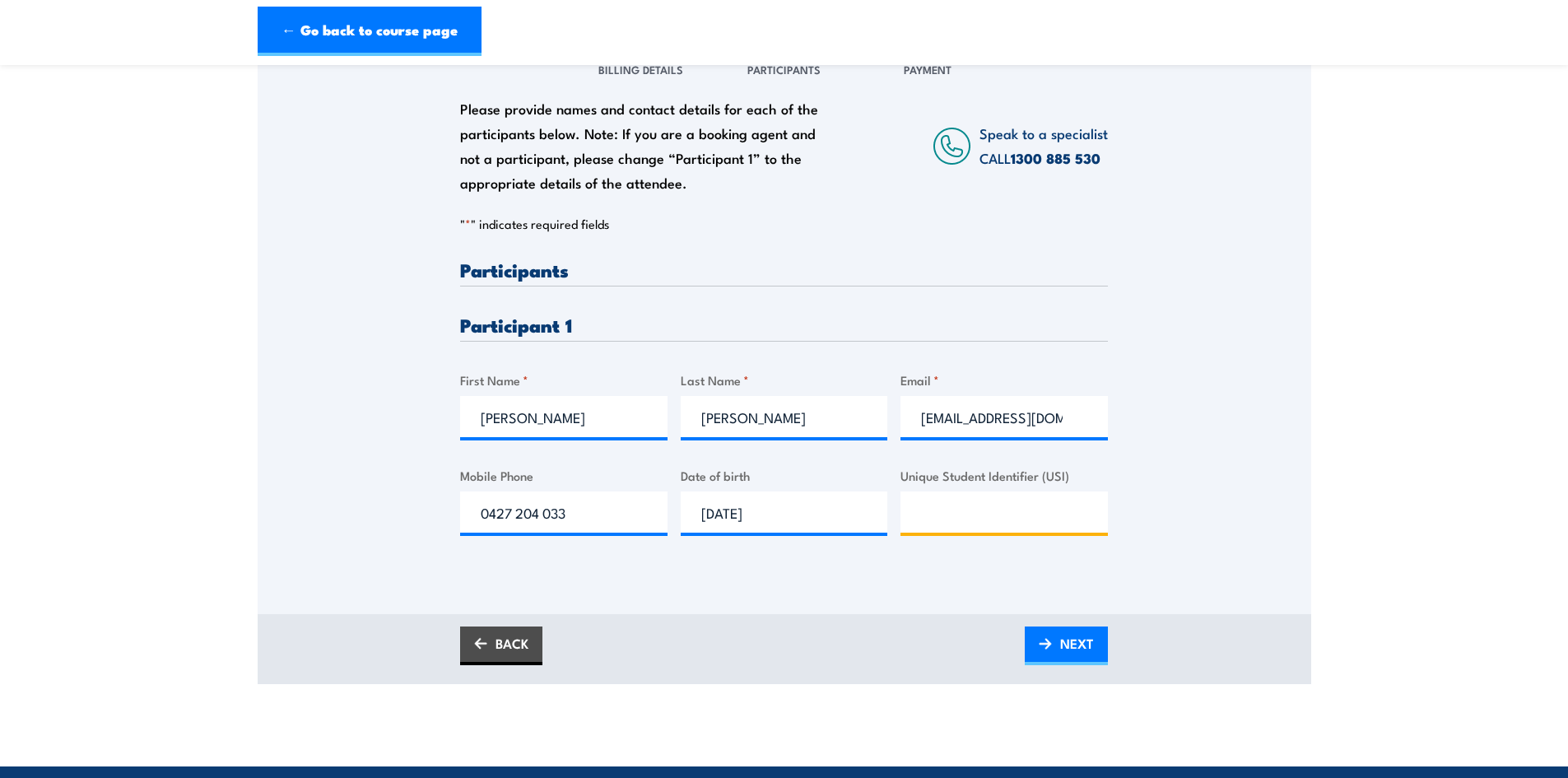
click at [976, 502] on input "Unique Student Identifier (USI)" at bounding box center [1005, 512] width 207 height 42
click at [953, 499] on input "Unique Student Identifier (USI)" at bounding box center [1005, 512] width 207 height 42
paste input "XUDRC9QHS2"
type input "XUDRC9QHS2"
click at [1077, 650] on span "NEXT" at bounding box center [1077, 644] width 34 height 43
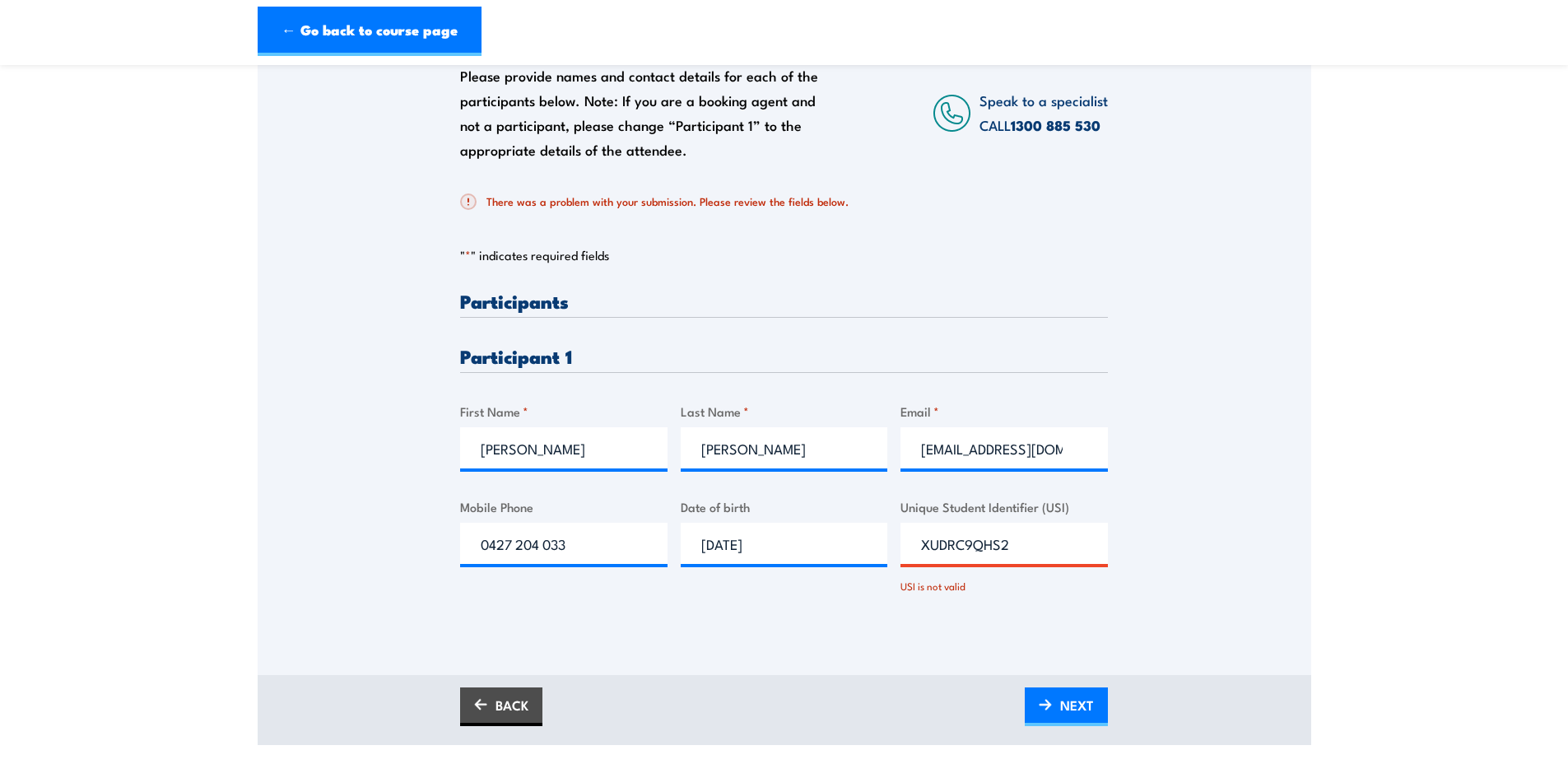
scroll to position [329, 0]
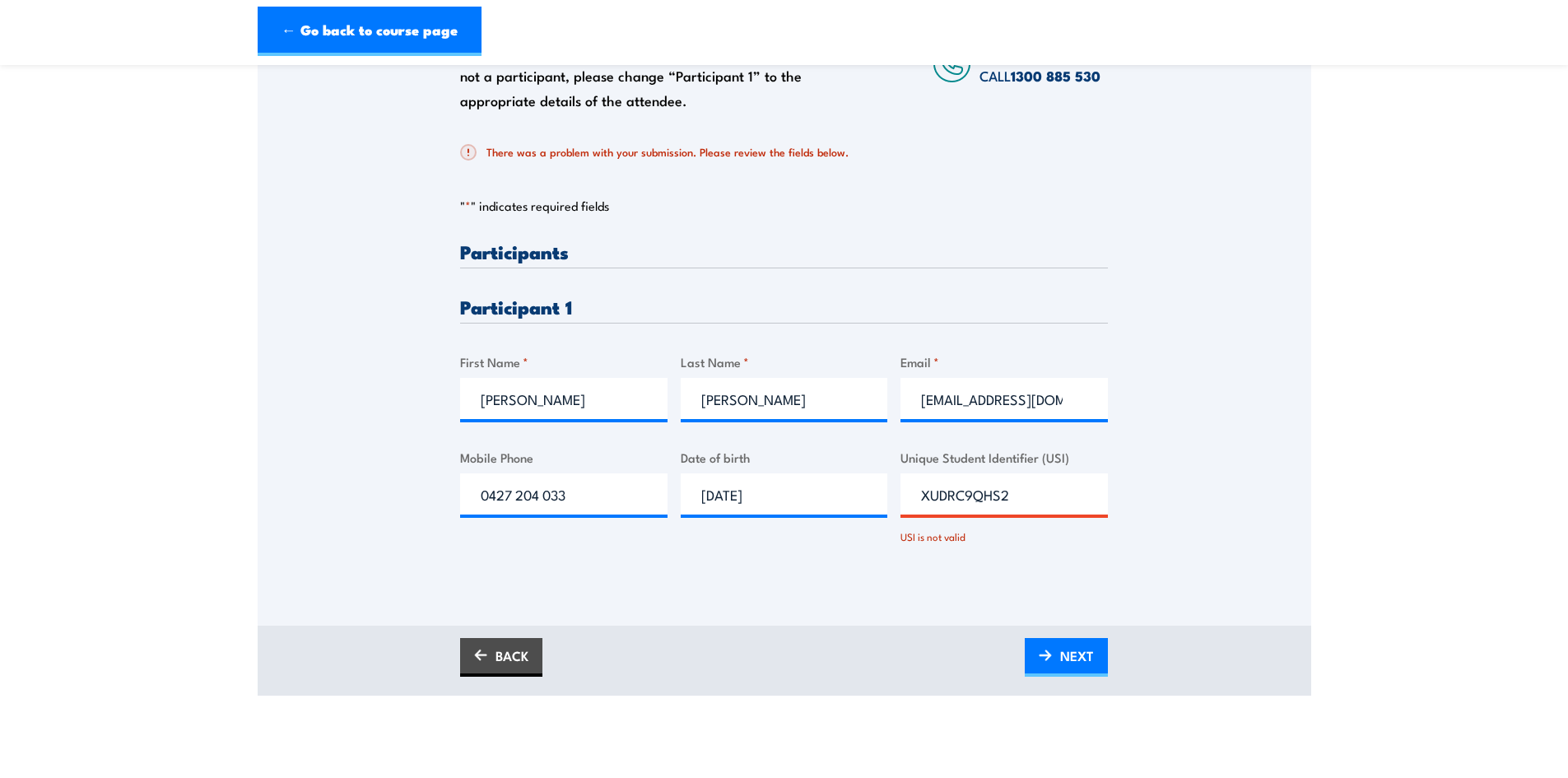
click at [1045, 501] on input "XUDRC9QHS2" at bounding box center [1005, 494] width 207 height 42
click at [1023, 497] on input "XUDRC9QHS2" at bounding box center [1005, 494] width 207 height 42
drag, startPoint x: 1030, startPoint y: 496, endPoint x: 694, endPoint y: 493, distance: 336.0
click at [694, 493] on div "Please provide names and contact details for each of the participants below. No…" at bounding box center [784, 407] width 648 height 331
drag, startPoint x: 965, startPoint y: 501, endPoint x: 831, endPoint y: 481, distance: 135.5
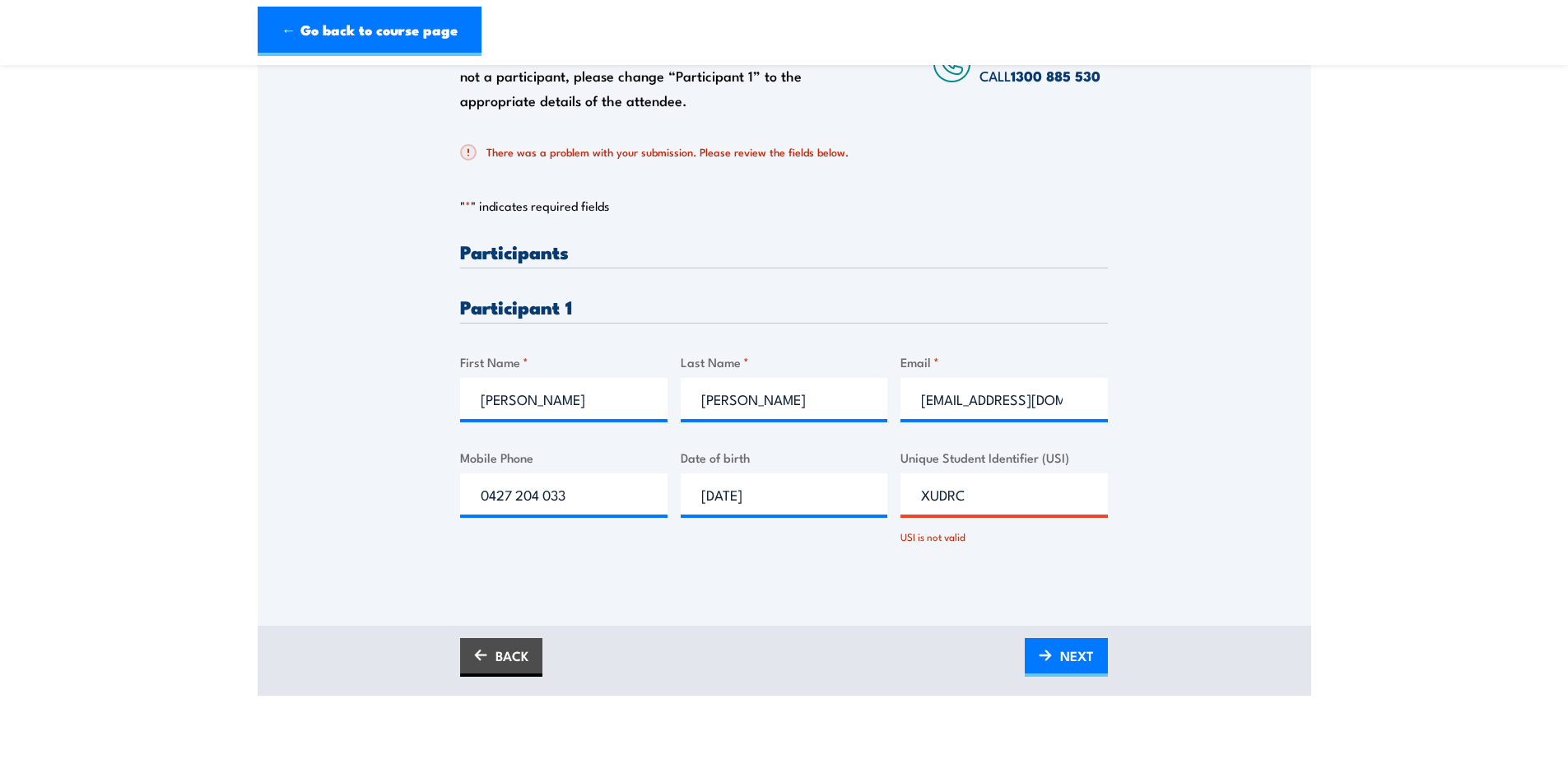
click at [831, 481] on div "Please provide names and contact details for each of the participants below. No…" at bounding box center [784, 407] width 648 height 331
paste input "JDRC9QHS2"
type input "XJDRC9QHS2"
click at [1039, 653] on img at bounding box center [1045, 655] width 13 height 12
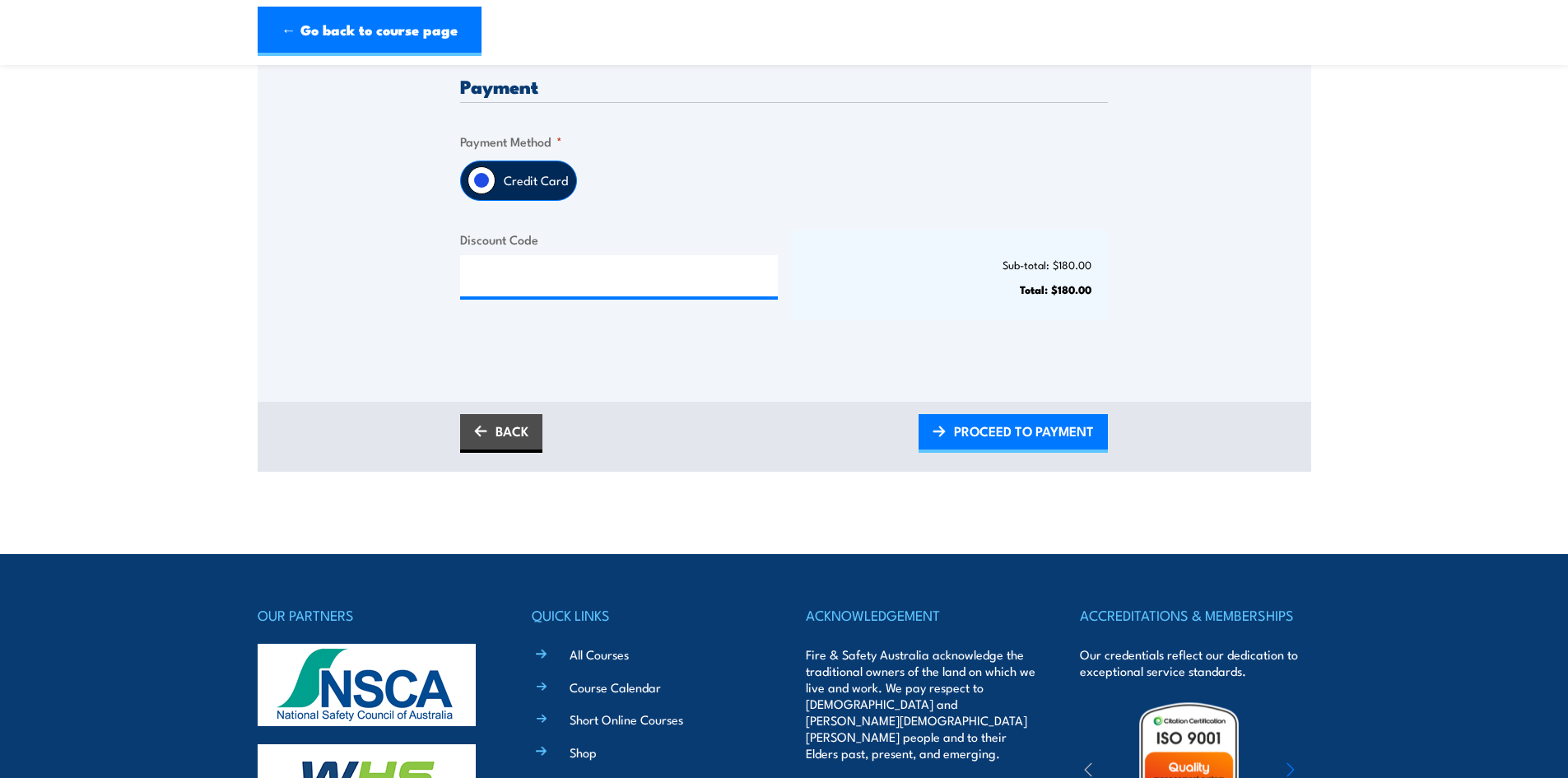
scroll to position [247, 0]
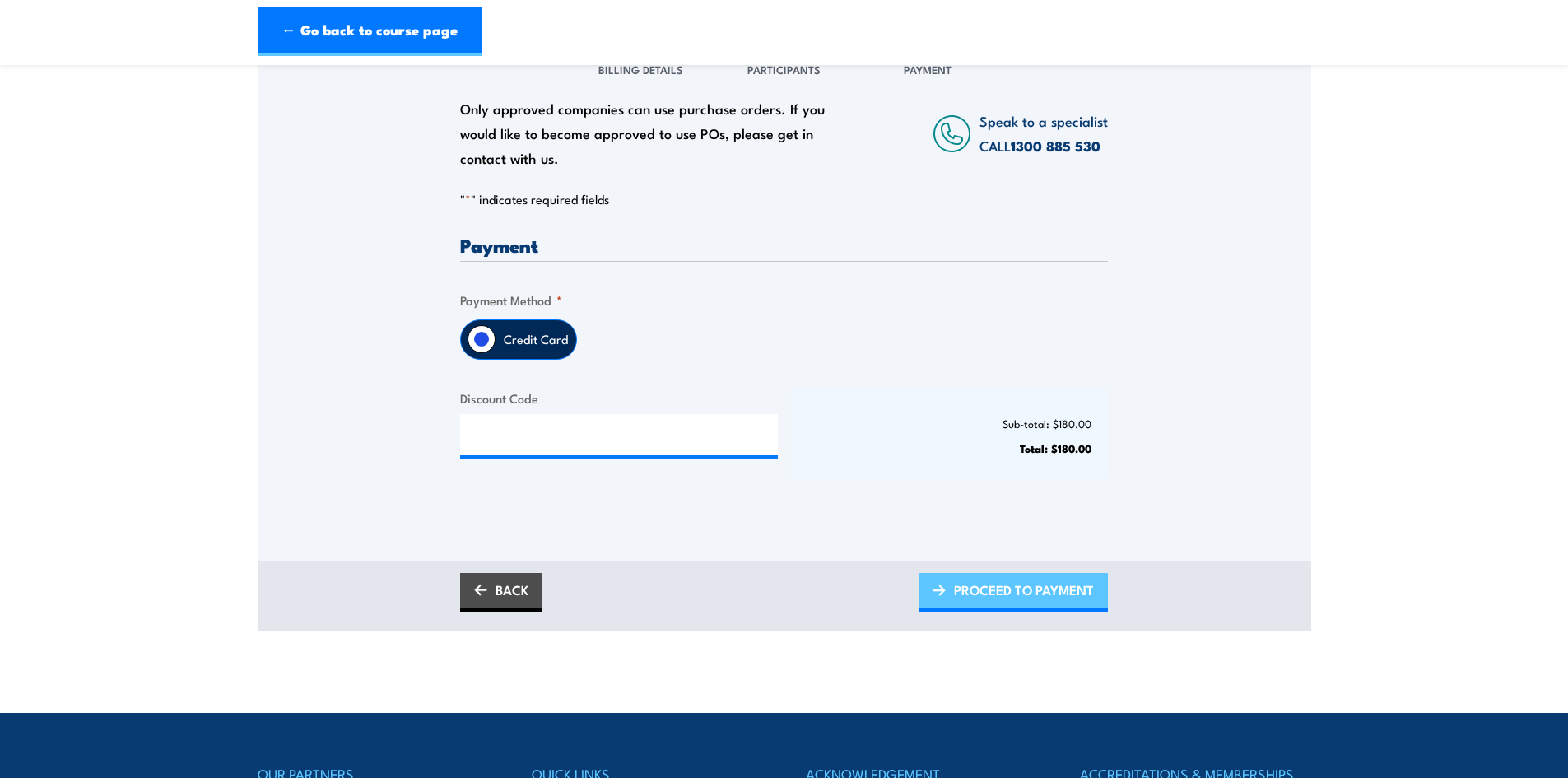
click at [983, 579] on span "PROCEED TO PAYMENT" at bounding box center [1025, 590] width 140 height 43
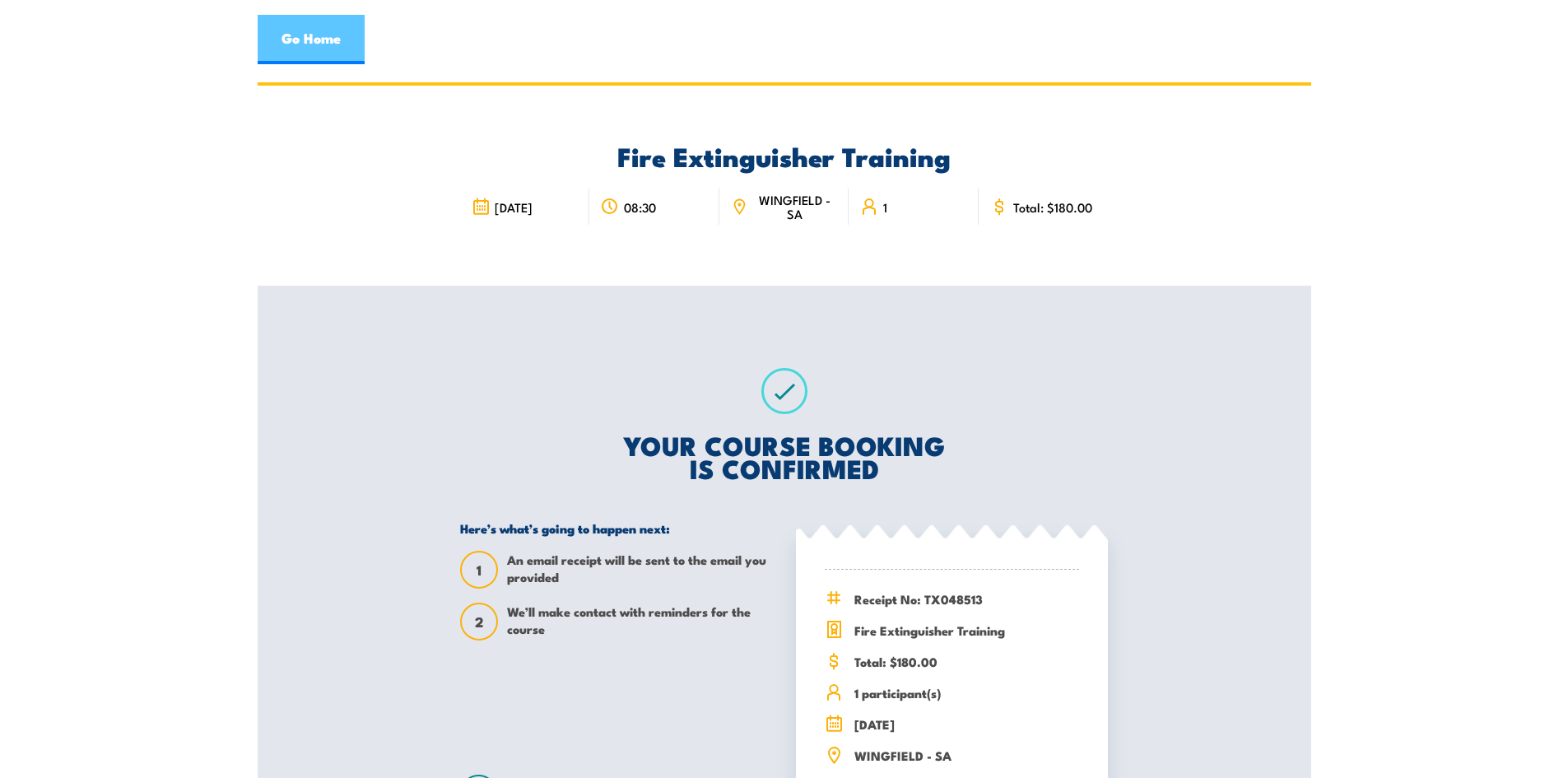
click at [321, 32] on link "Go Home" at bounding box center [311, 40] width 107 height 49
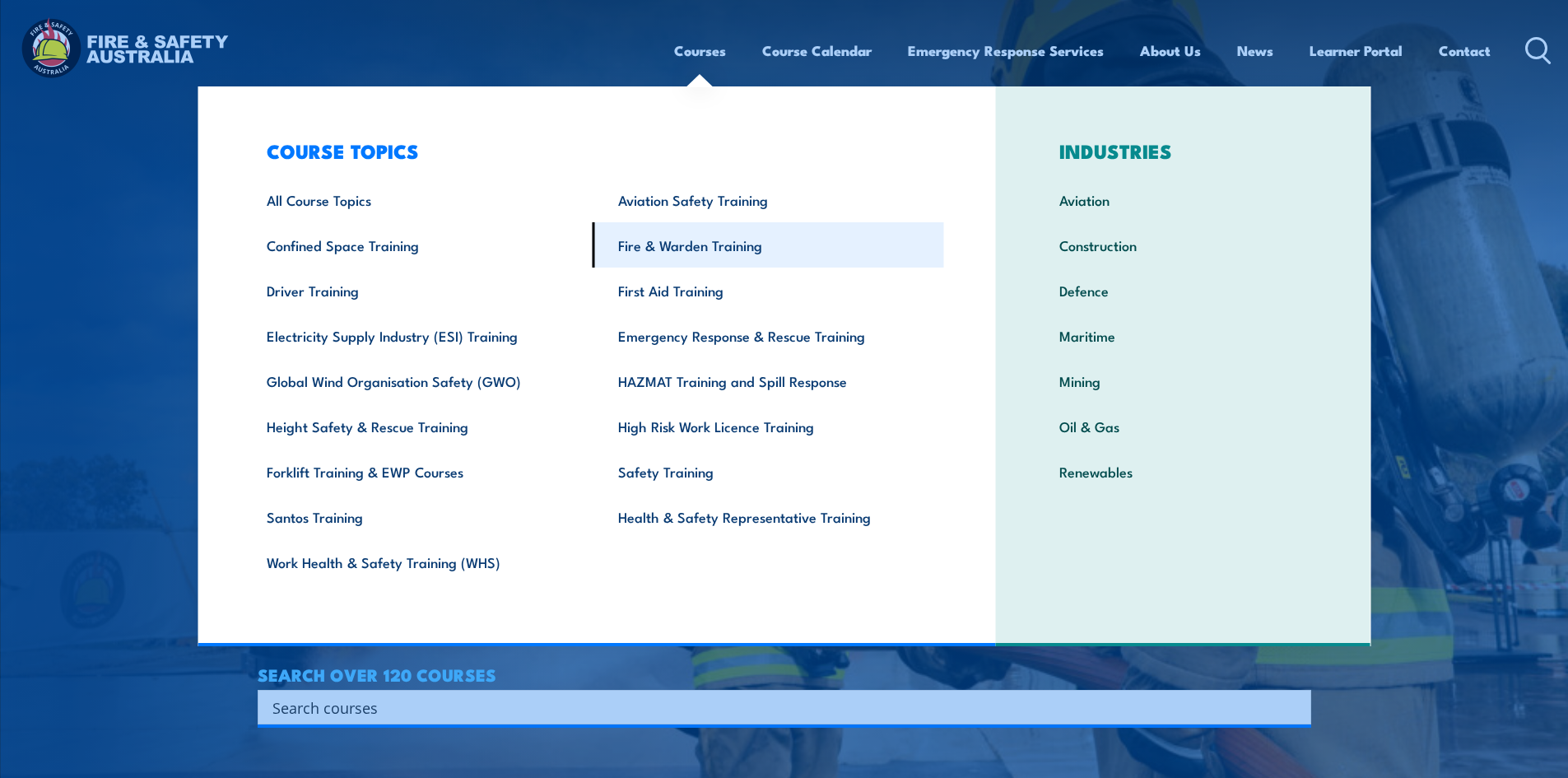
click at [658, 246] on link "Fire & Warden Training" at bounding box center [769, 245] width 352 height 45
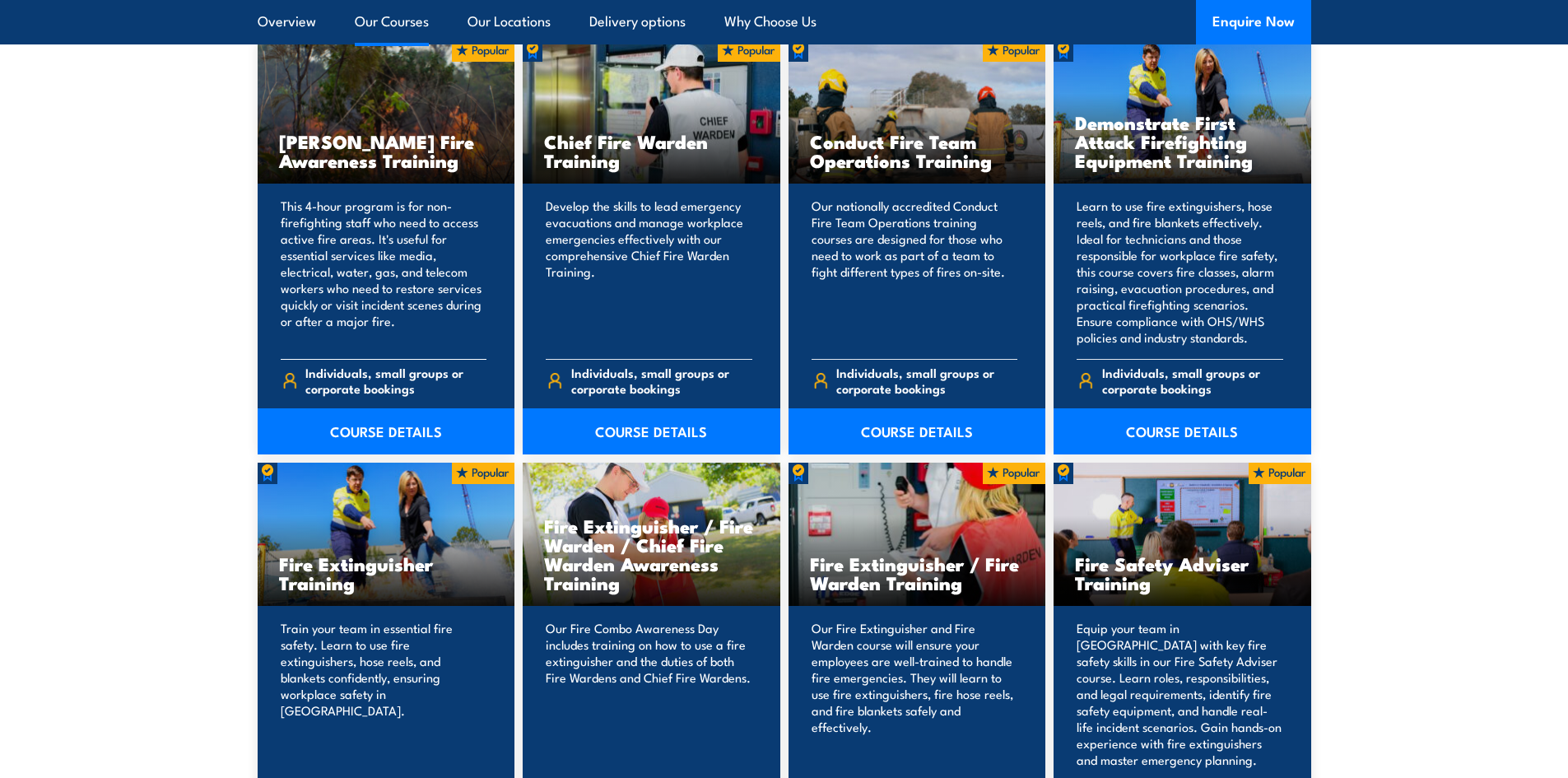
scroll to position [1401, 0]
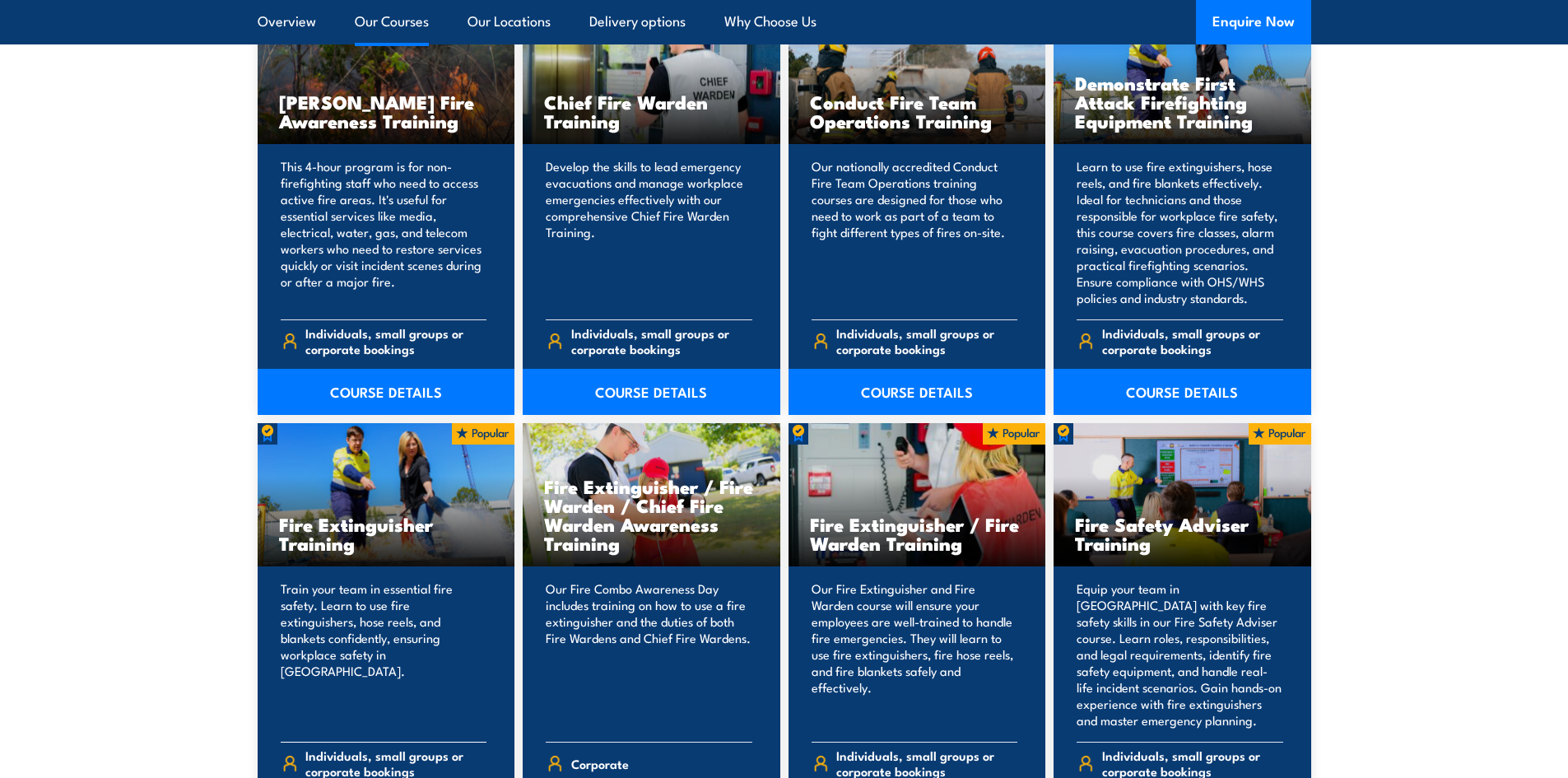
click at [373, 582] on p "Train your team in essential fire safety. Learn to use fire extinguishers, hose…" at bounding box center [383, 654] width 206 height 148
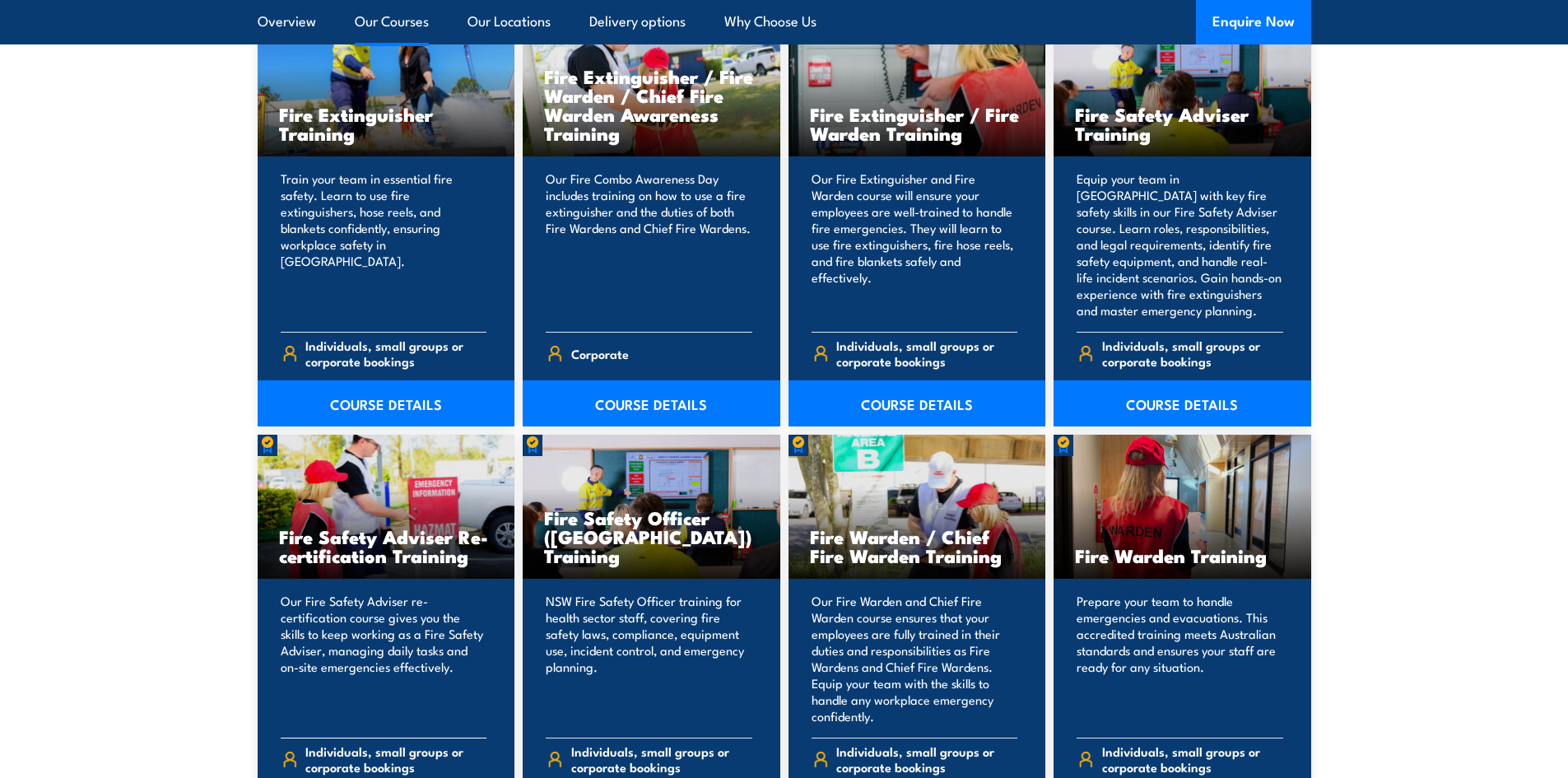
scroll to position [1812, 0]
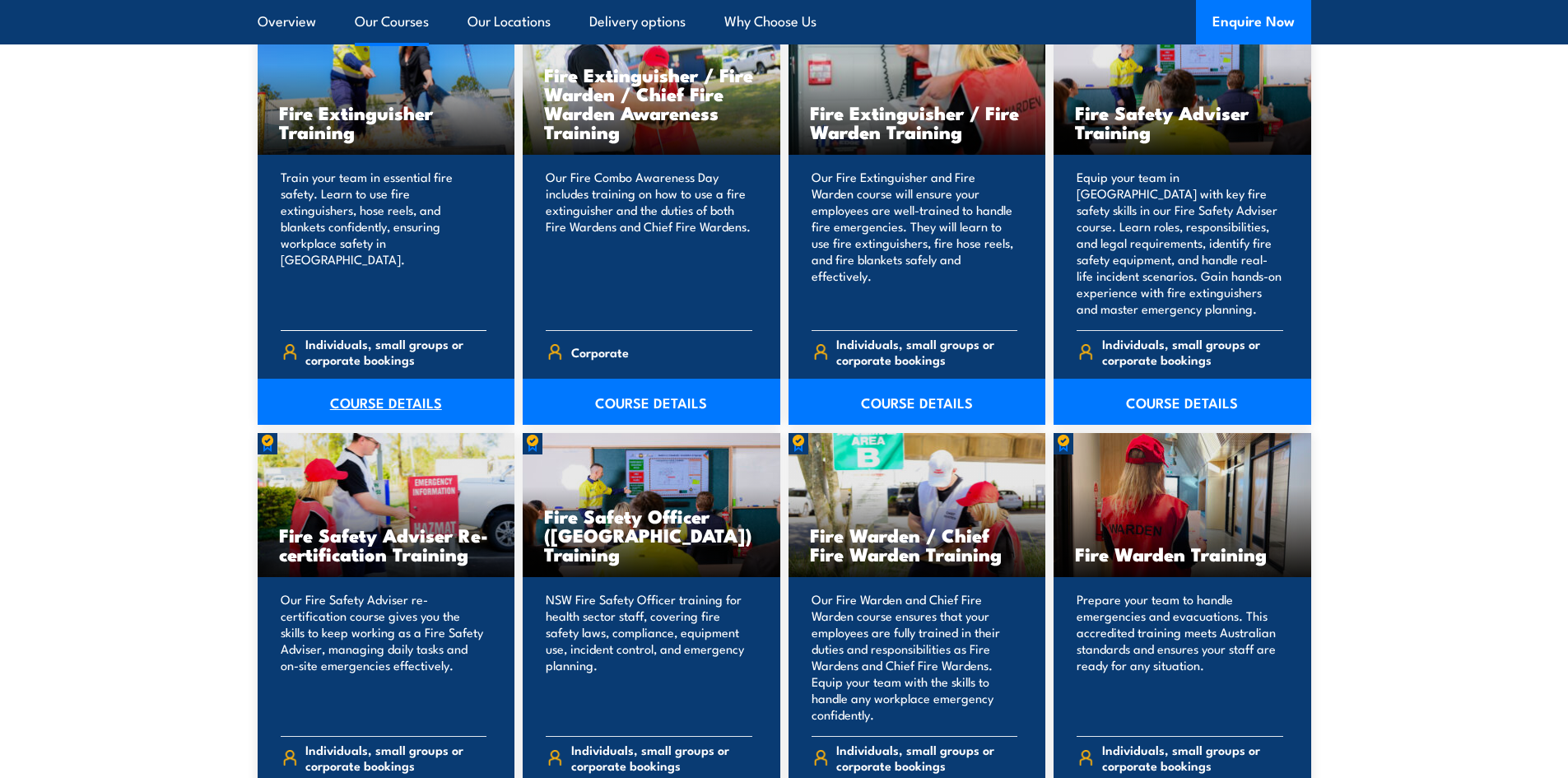
click at [389, 409] on link "COURSE DETAILS" at bounding box center [386, 401] width 258 height 46
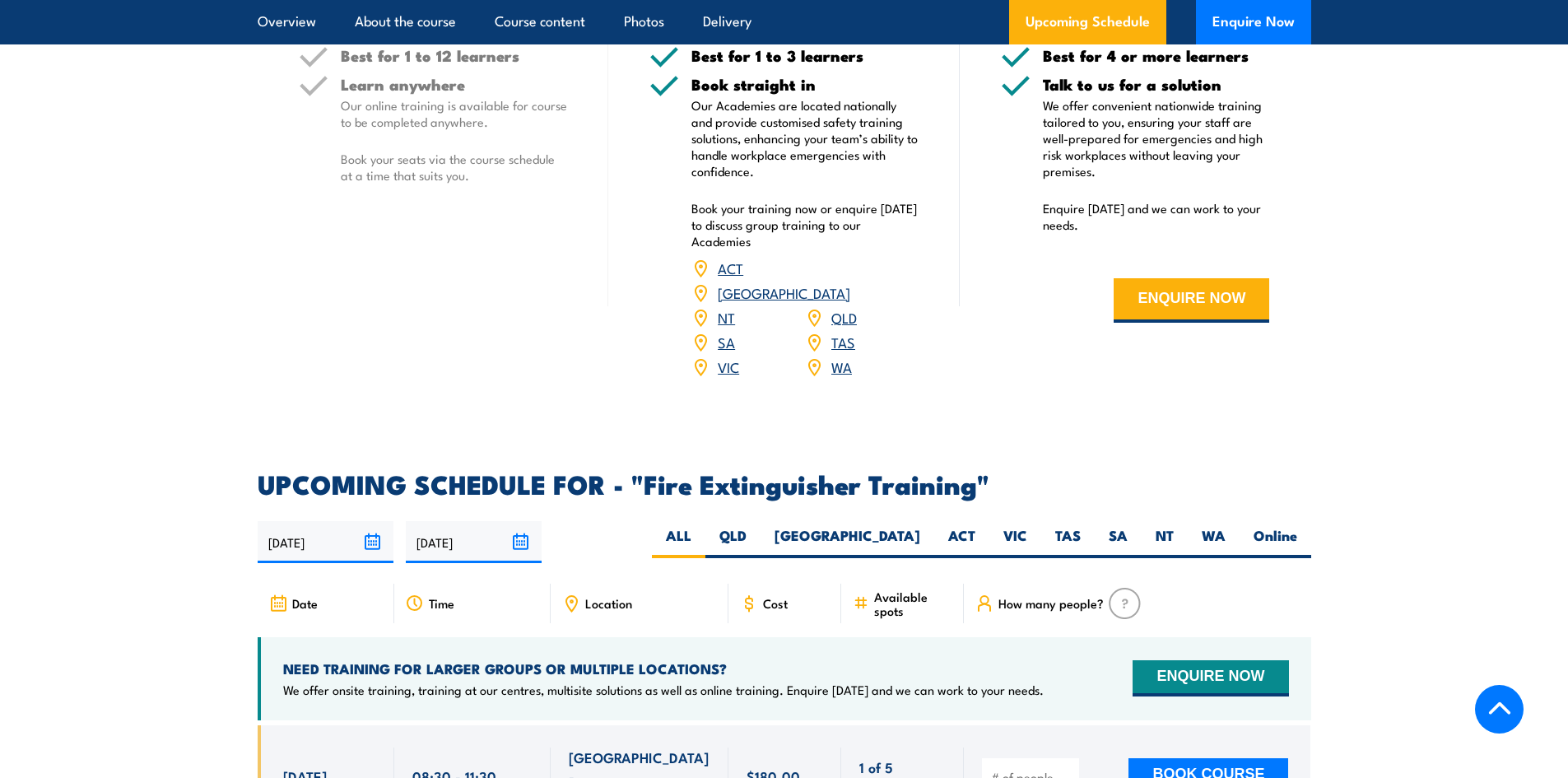
scroll to position [2553, 0]
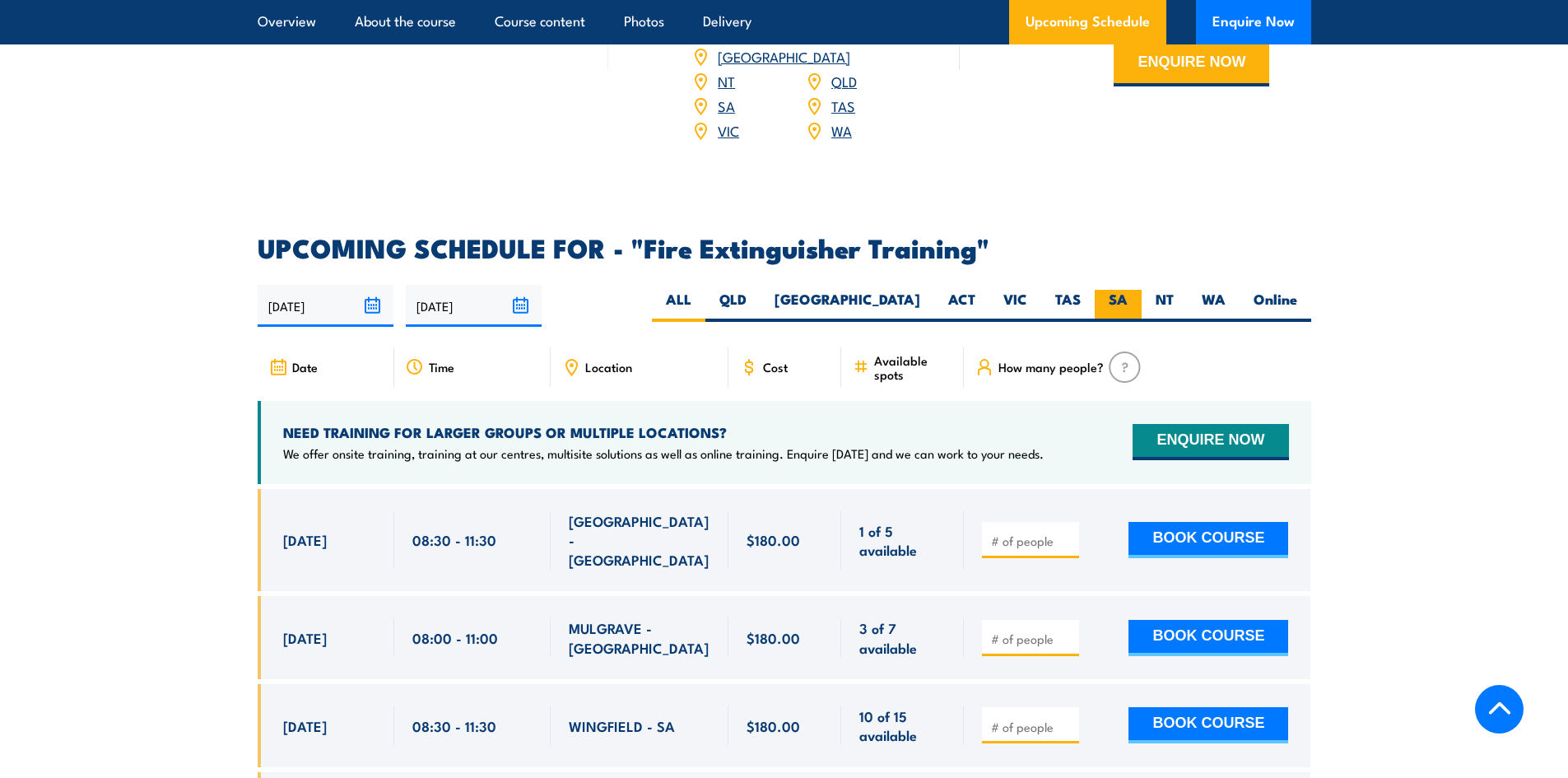
click at [1122, 290] on label "SA" at bounding box center [1117, 305] width 46 height 32
click at [1128, 290] on input "SA" at bounding box center [1133, 295] width 11 height 11
radio input "true"
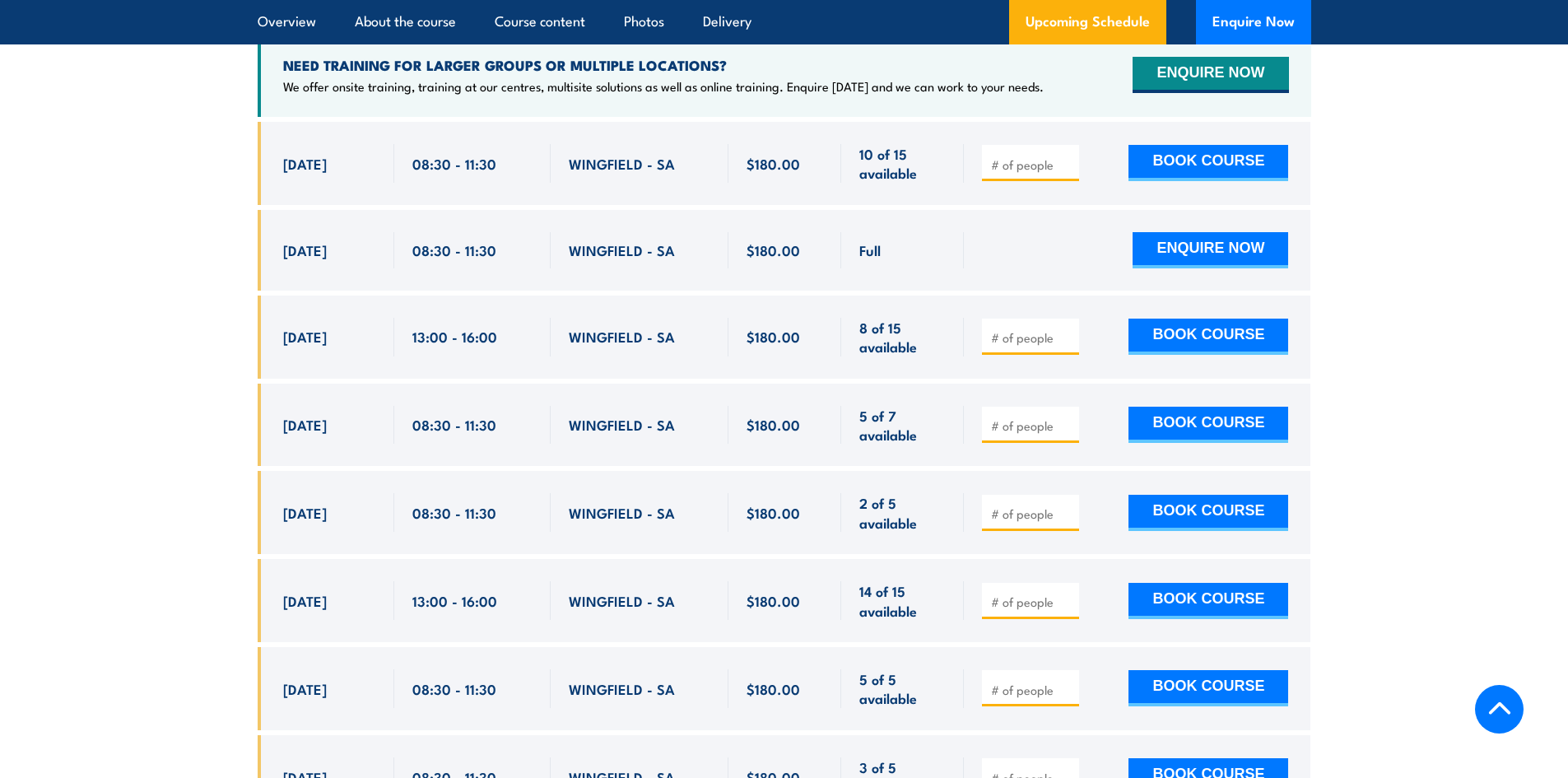
scroll to position [2929, 0]
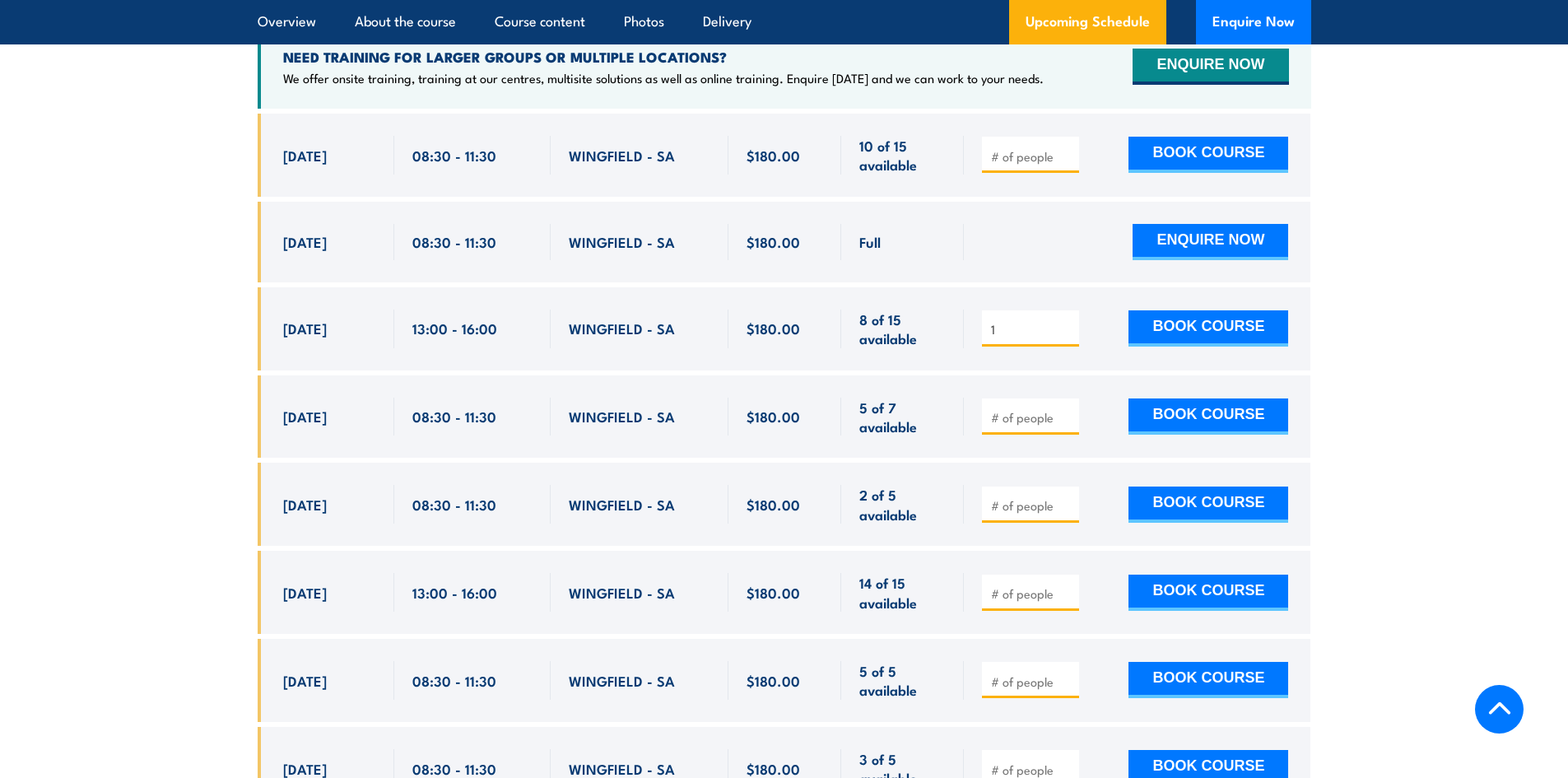
type input "1"
click at [1067, 321] on input "1" at bounding box center [1032, 329] width 82 height 17
click at [1193, 310] on button "BOOK COURSE" at bounding box center [1208, 328] width 160 height 37
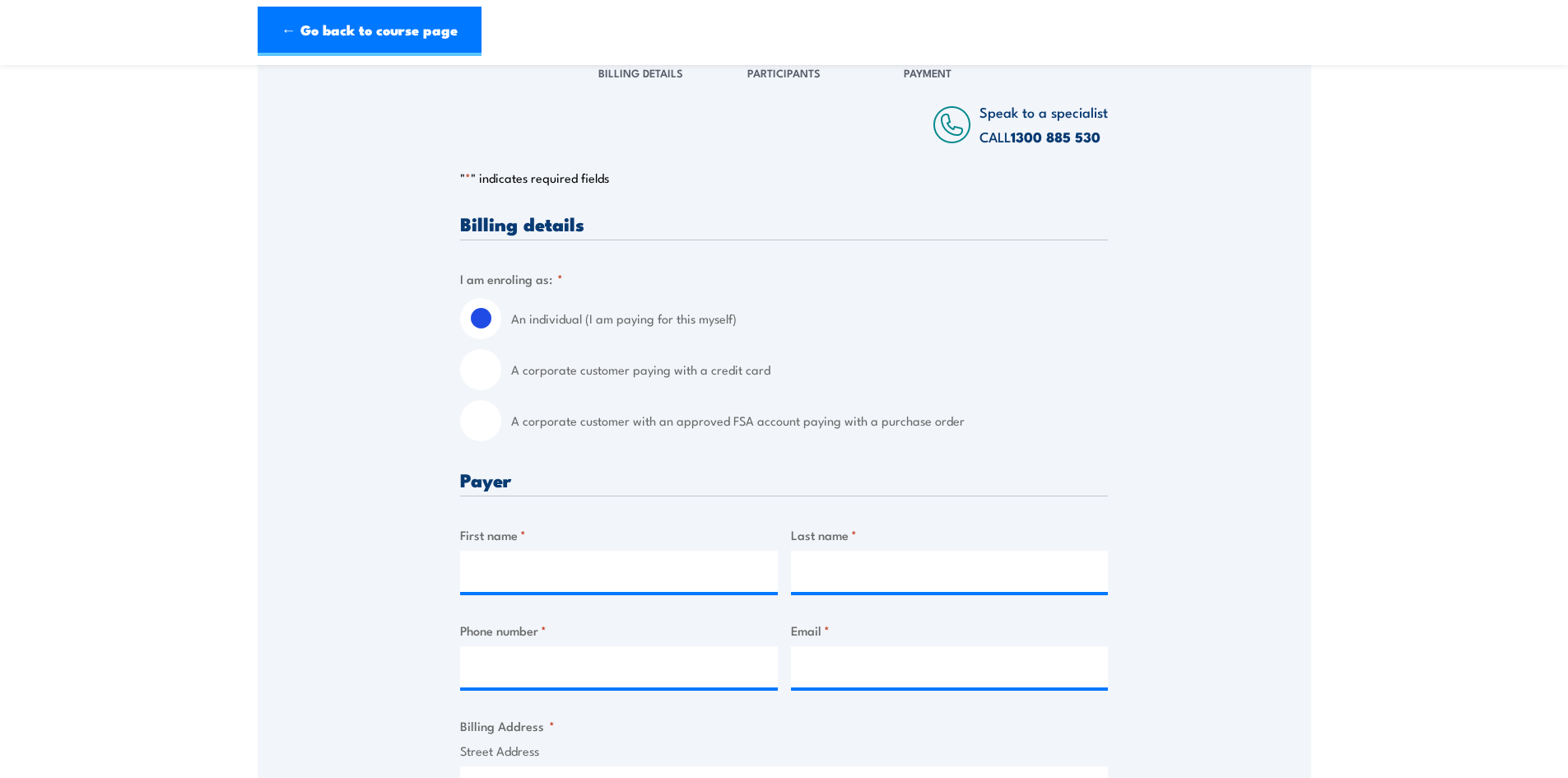
scroll to position [329, 0]
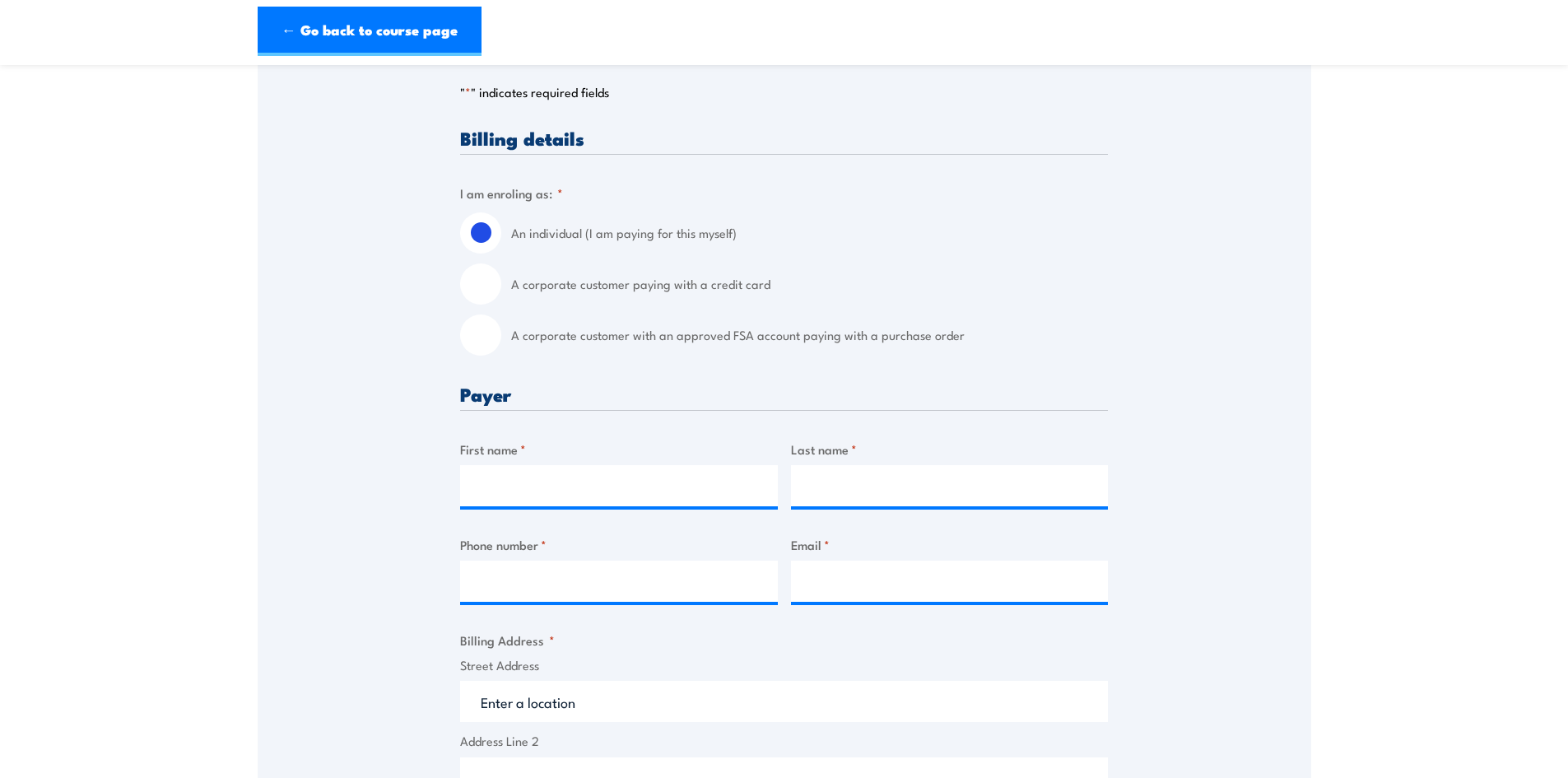
click at [592, 291] on label "A corporate customer paying with a credit card" at bounding box center [809, 285] width 597 height 42
click at [501, 291] on input "A corporate customer paying with a credit card" at bounding box center [481, 285] width 41 height 42
radio input "true"
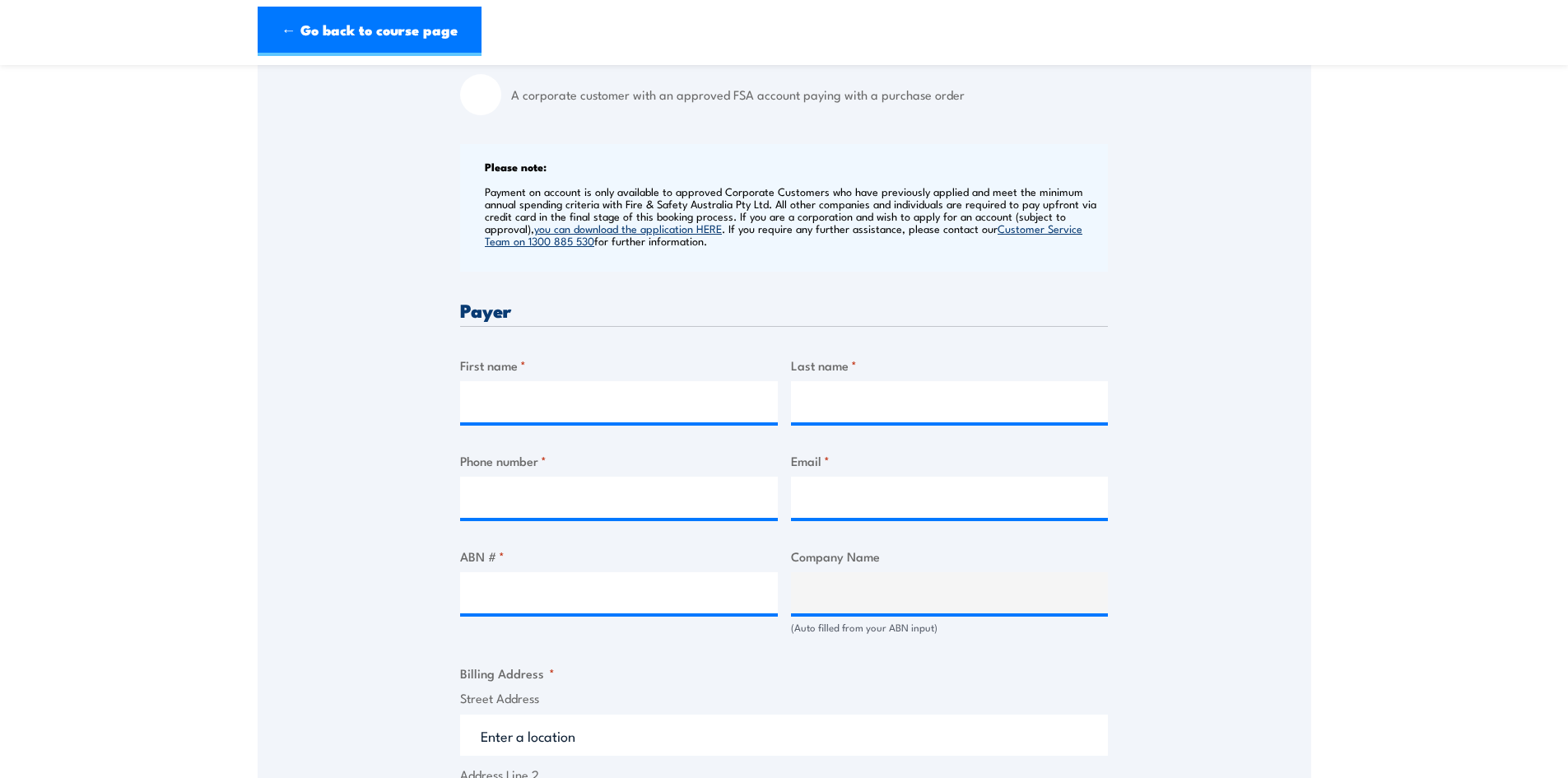
scroll to position [576, 0]
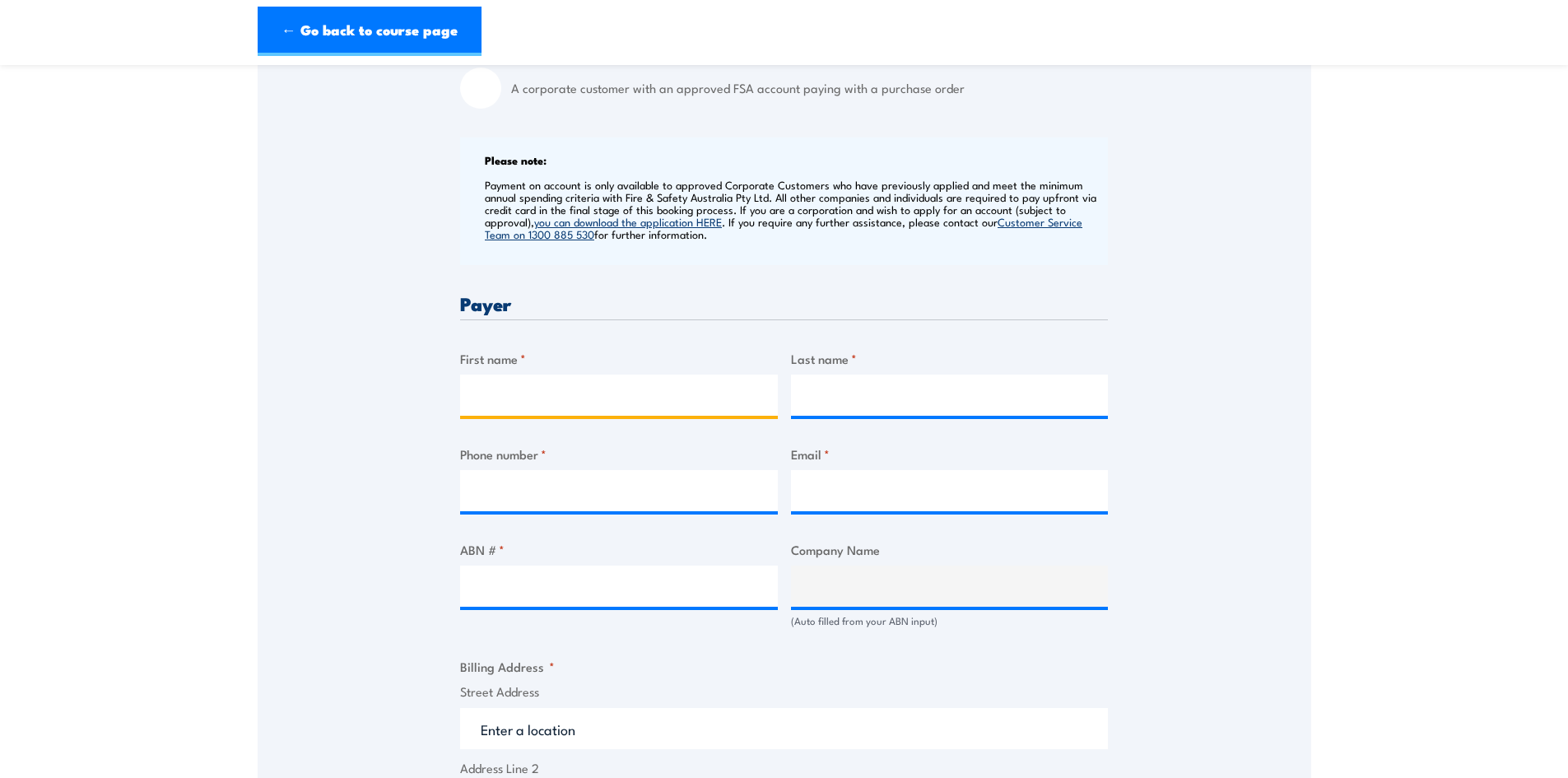
click at [581, 398] on input "First name *" at bounding box center [619, 395] width 318 height 42
type input "Dakoda"
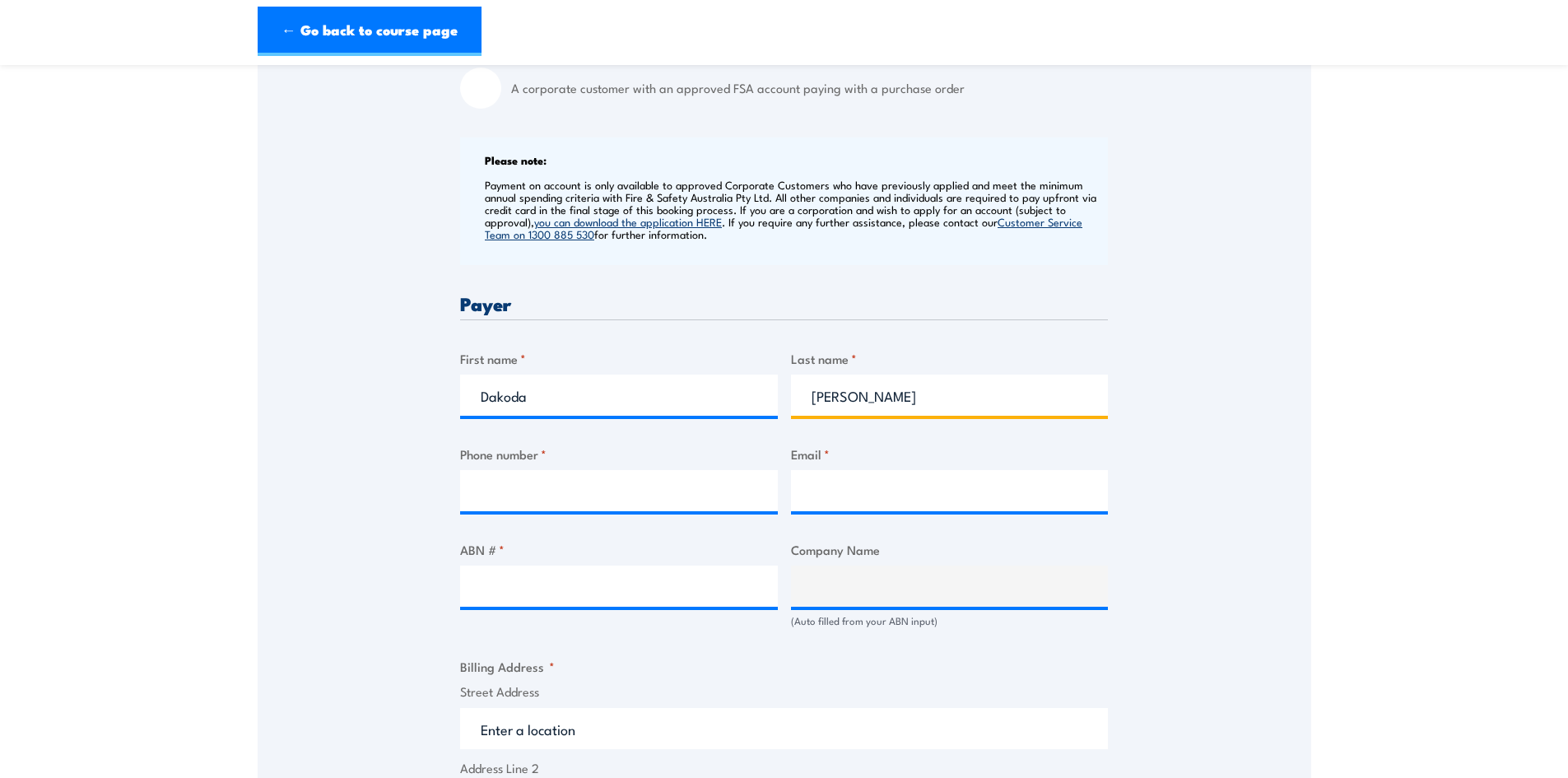
type input "[PERSON_NAME]"
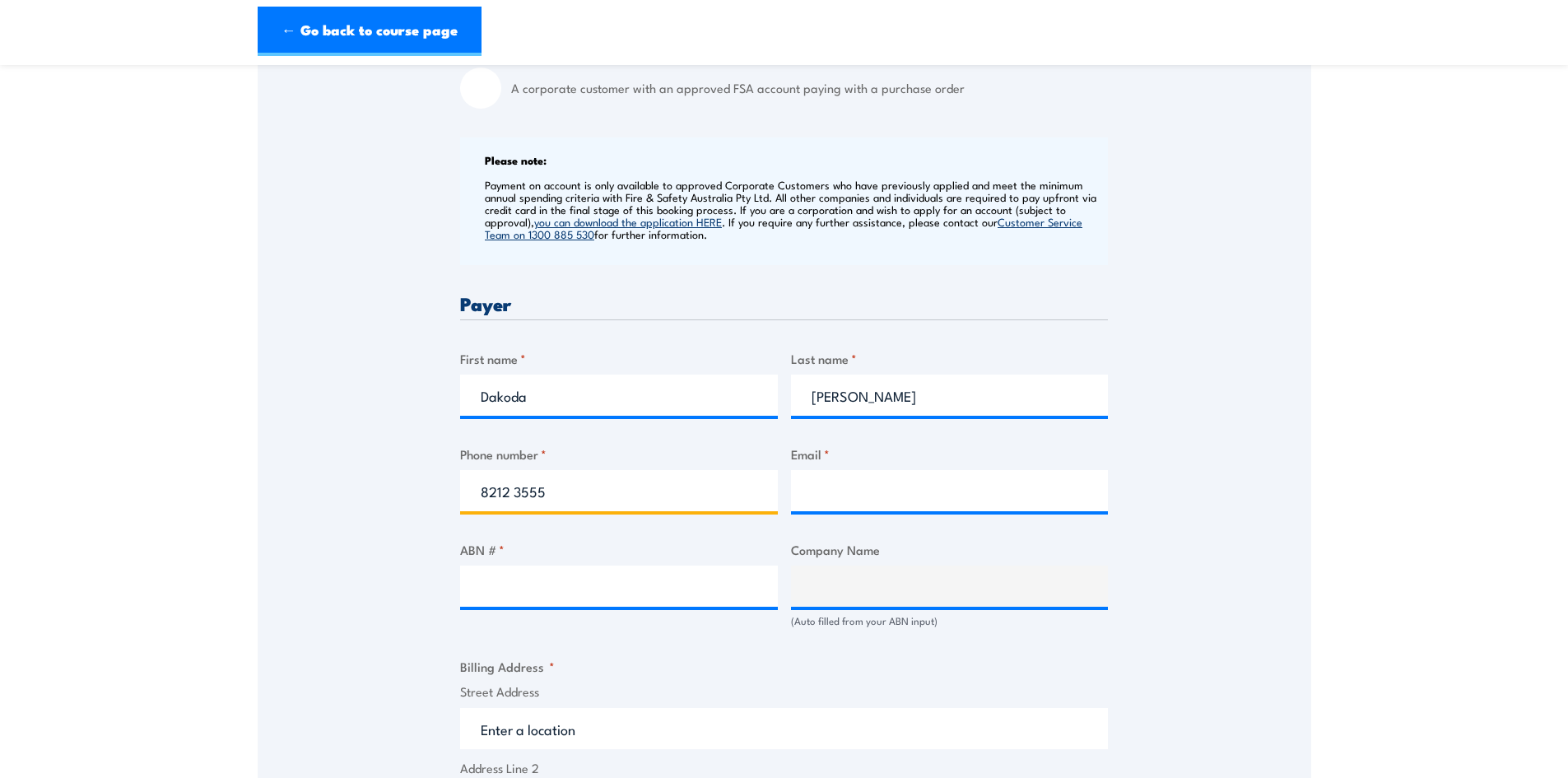
type input "8212 3555"
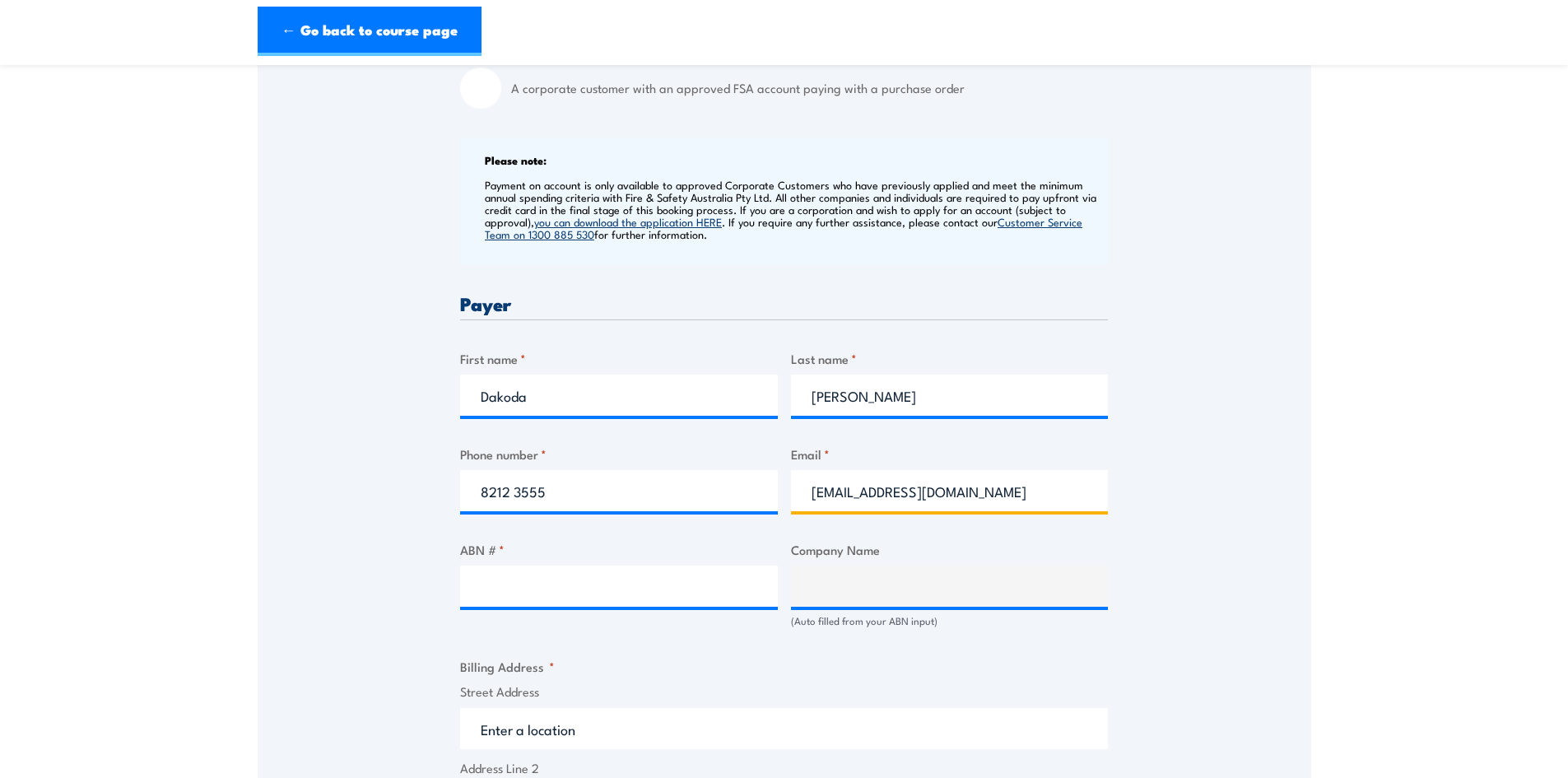
type input "DakodaO@oconnorservices.com.au"
type input "77124784283"
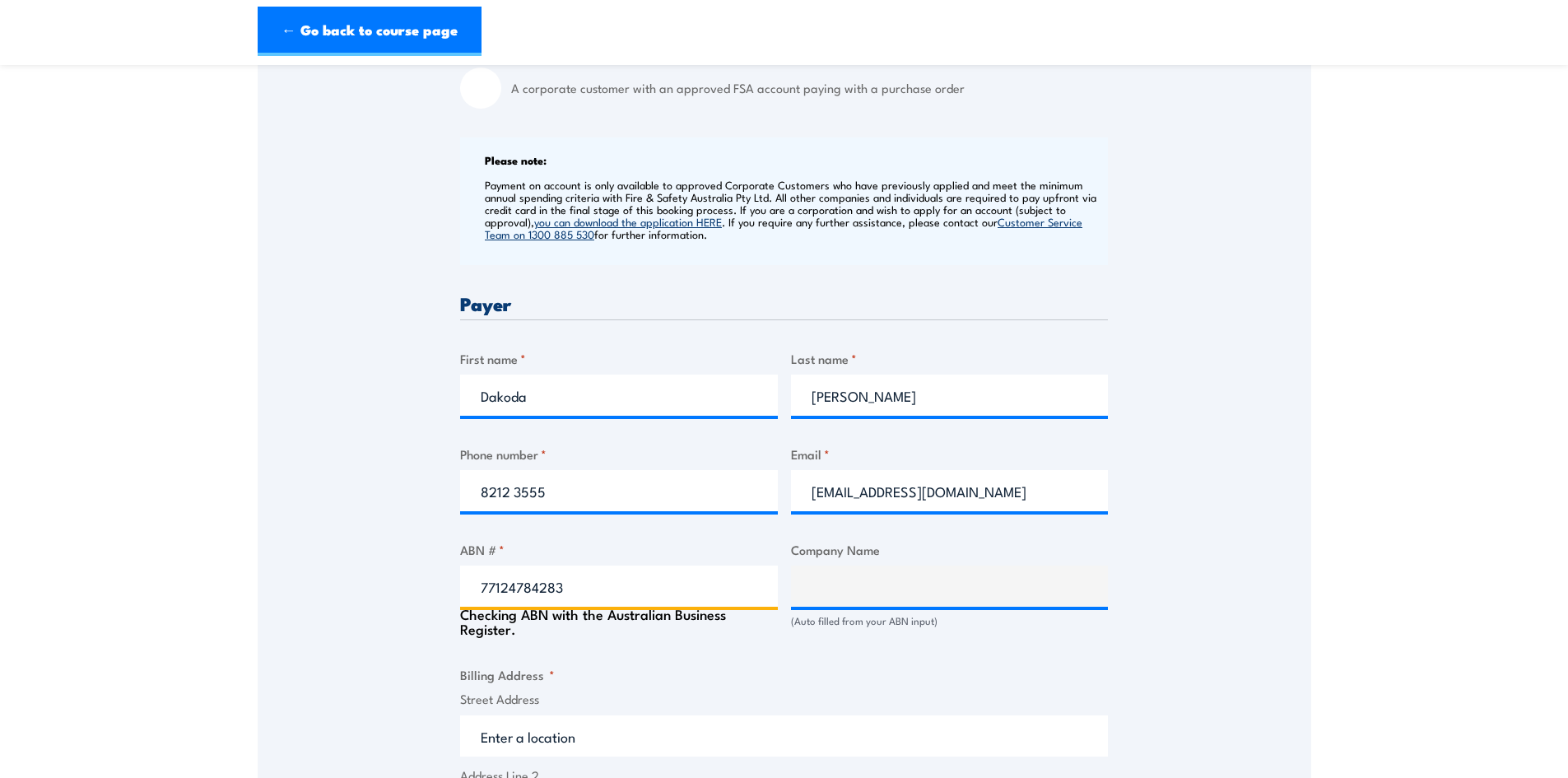
type input "O'Connors Mechanical Construction (SA) Pty Ltd"
type input "77124784283"
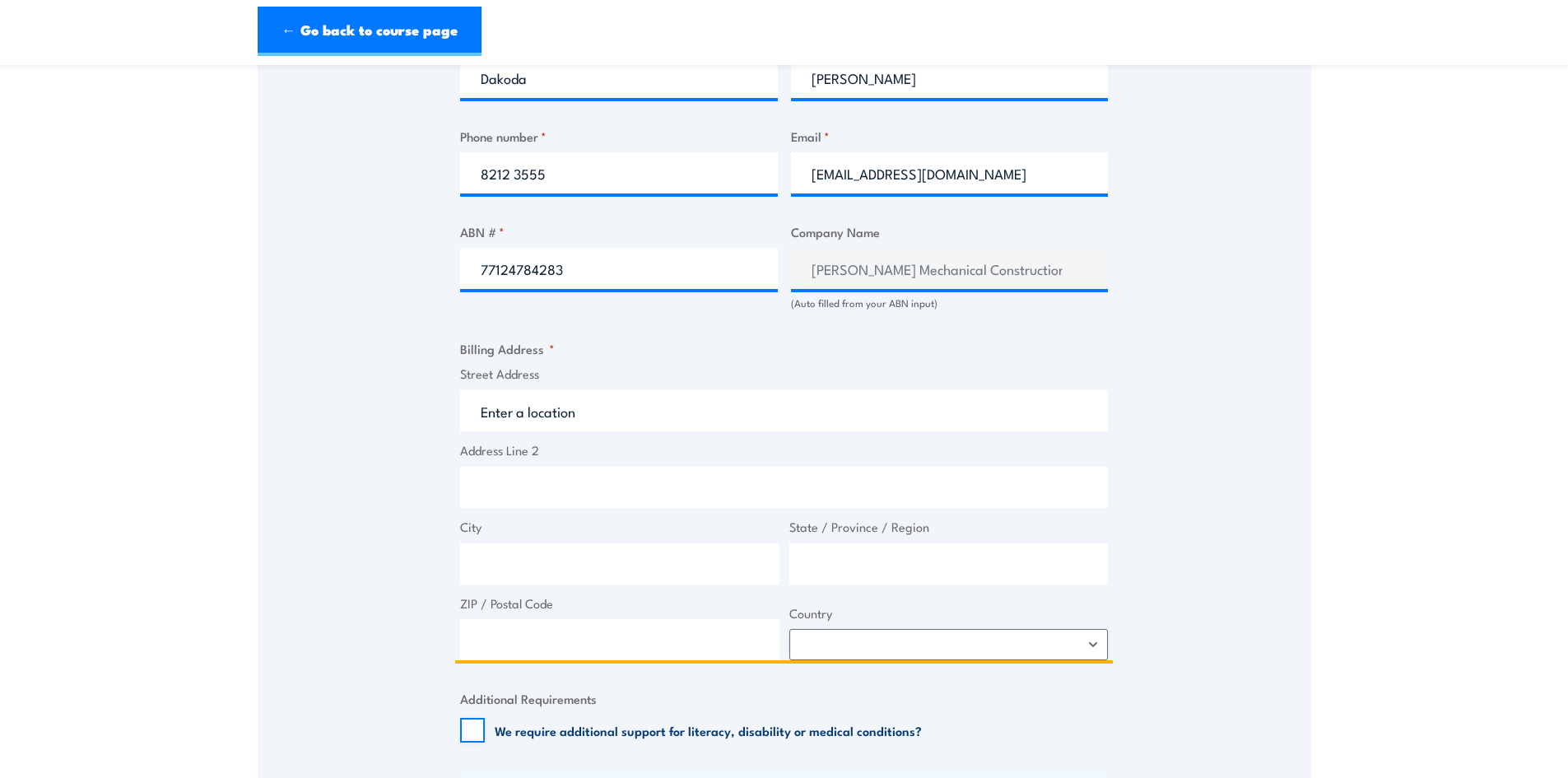
scroll to position [907, 0]
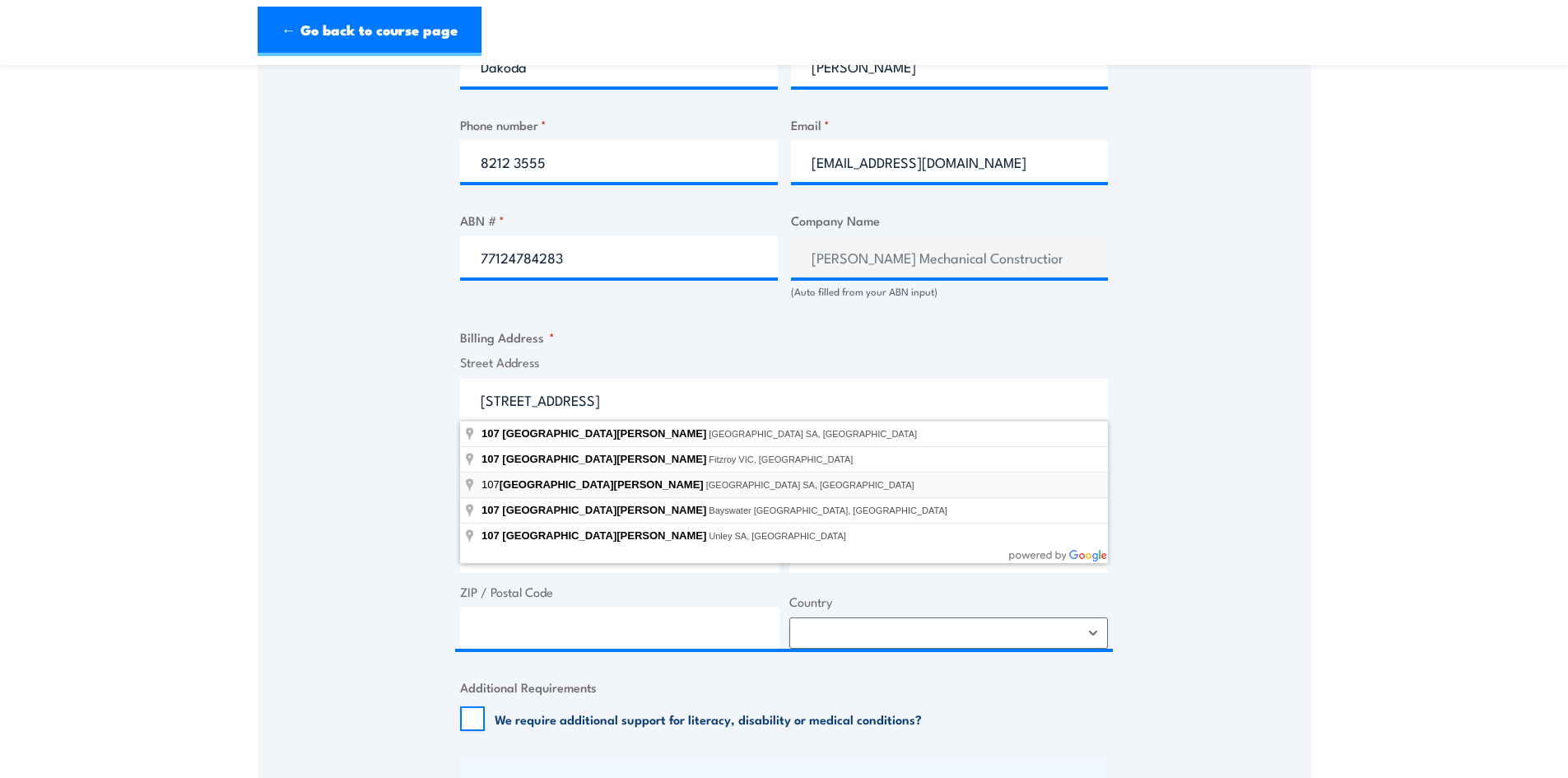
type input "107 King William Street, Kent Town SA, Australia"
type input "King William St"
type input "Kent Town"
type input "South Australia"
type input "5067"
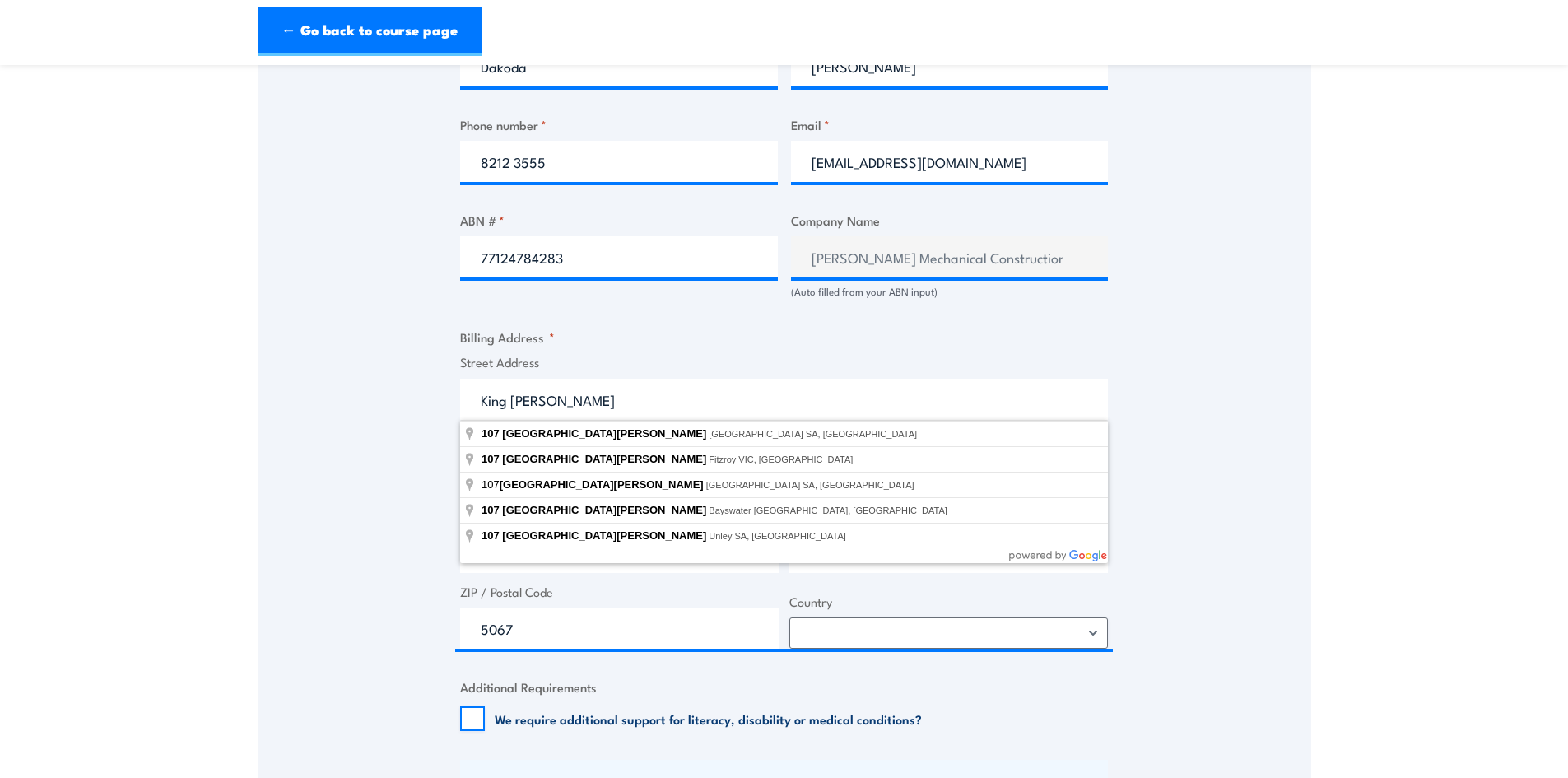
select select "Australia"
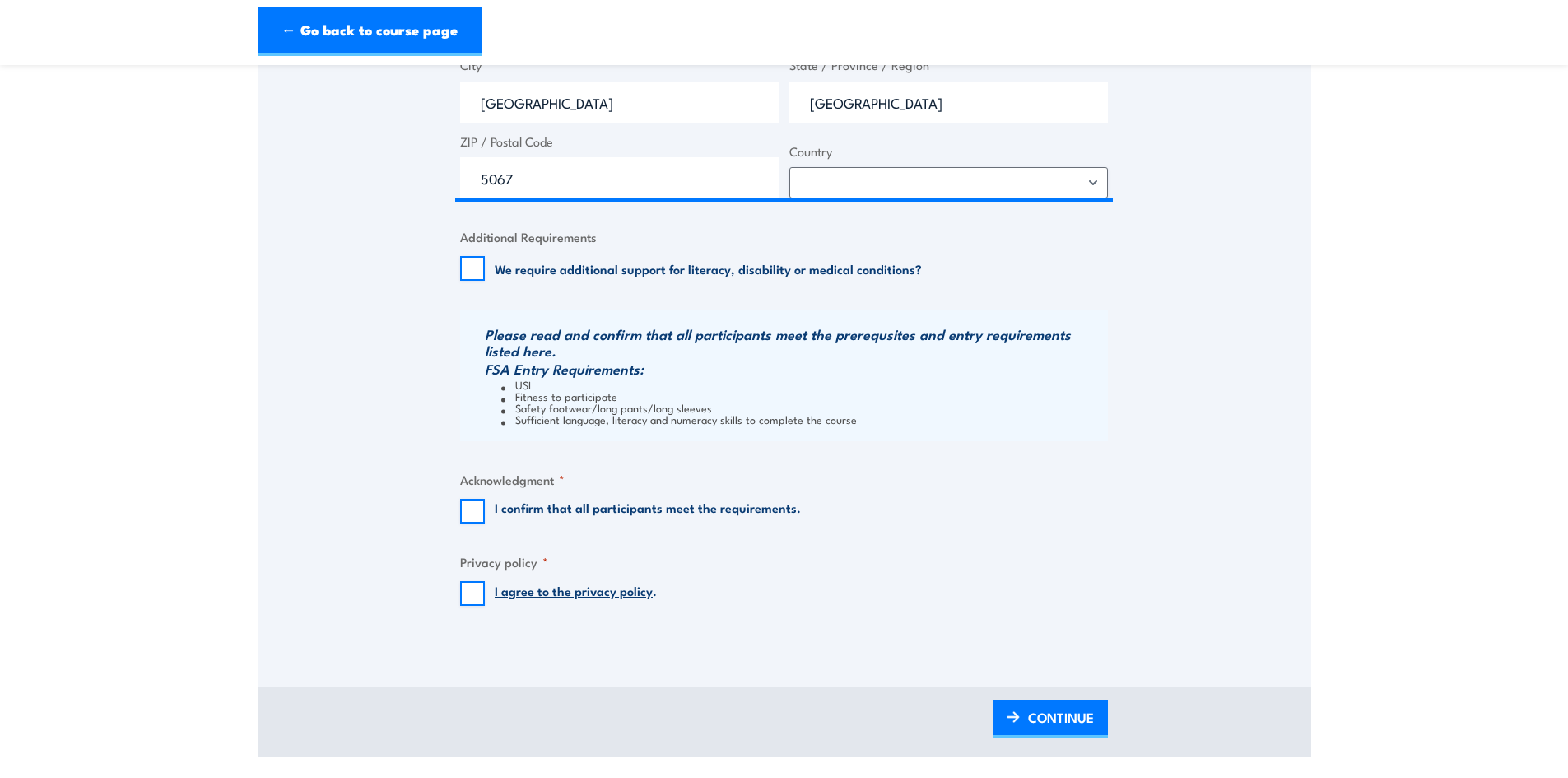
scroll to position [1483, 0]
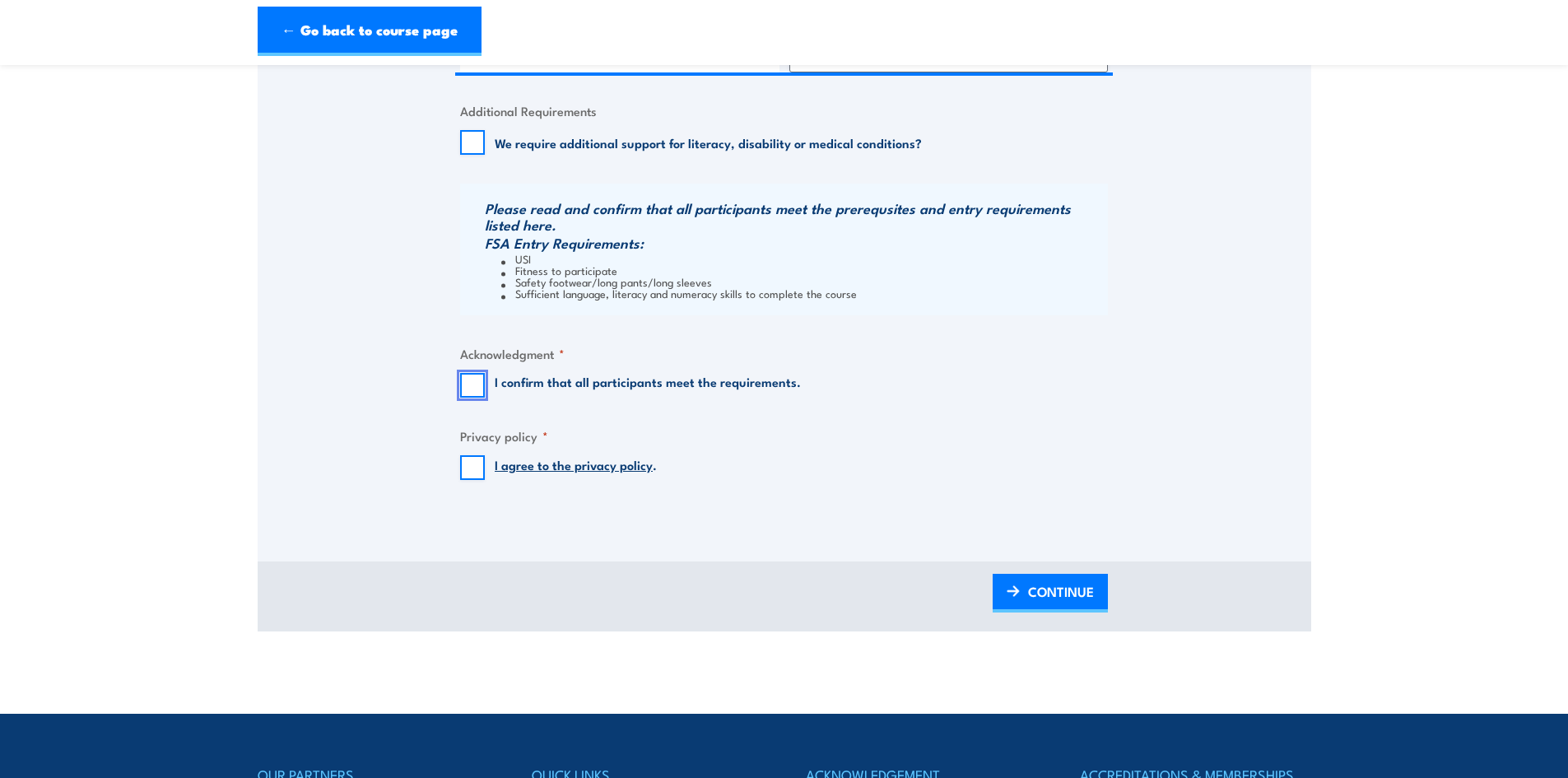
click at [477, 386] on input "I confirm that all participants meet the requirements." at bounding box center [472, 385] width 25 height 25
checkbox input "true"
click at [466, 465] on input "I agree to the privacy policy ." at bounding box center [472, 468] width 25 height 25
checkbox input "true"
click at [1022, 594] on link "CONTINUE" at bounding box center [1050, 593] width 116 height 39
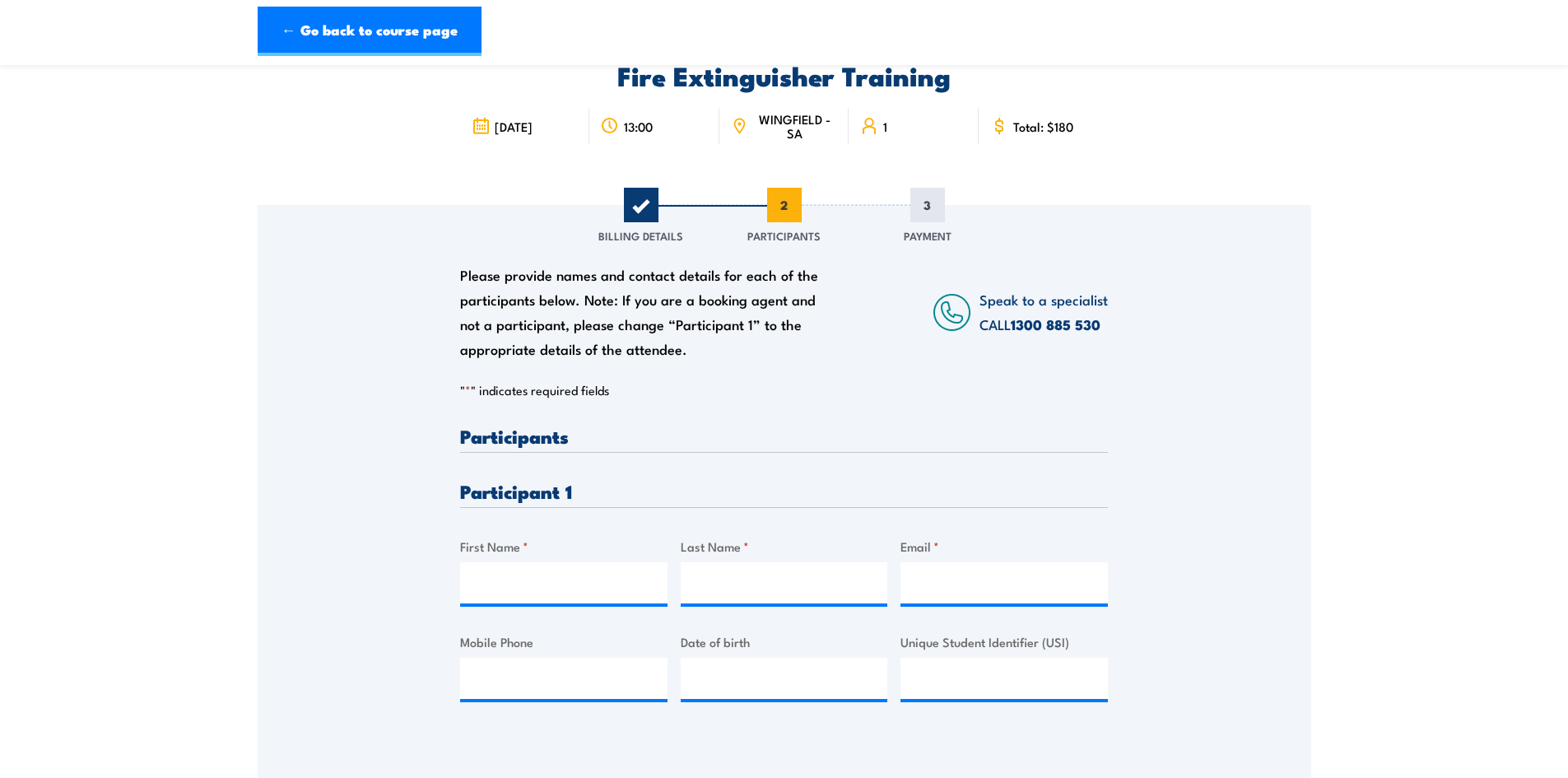
scroll to position [329, 0]
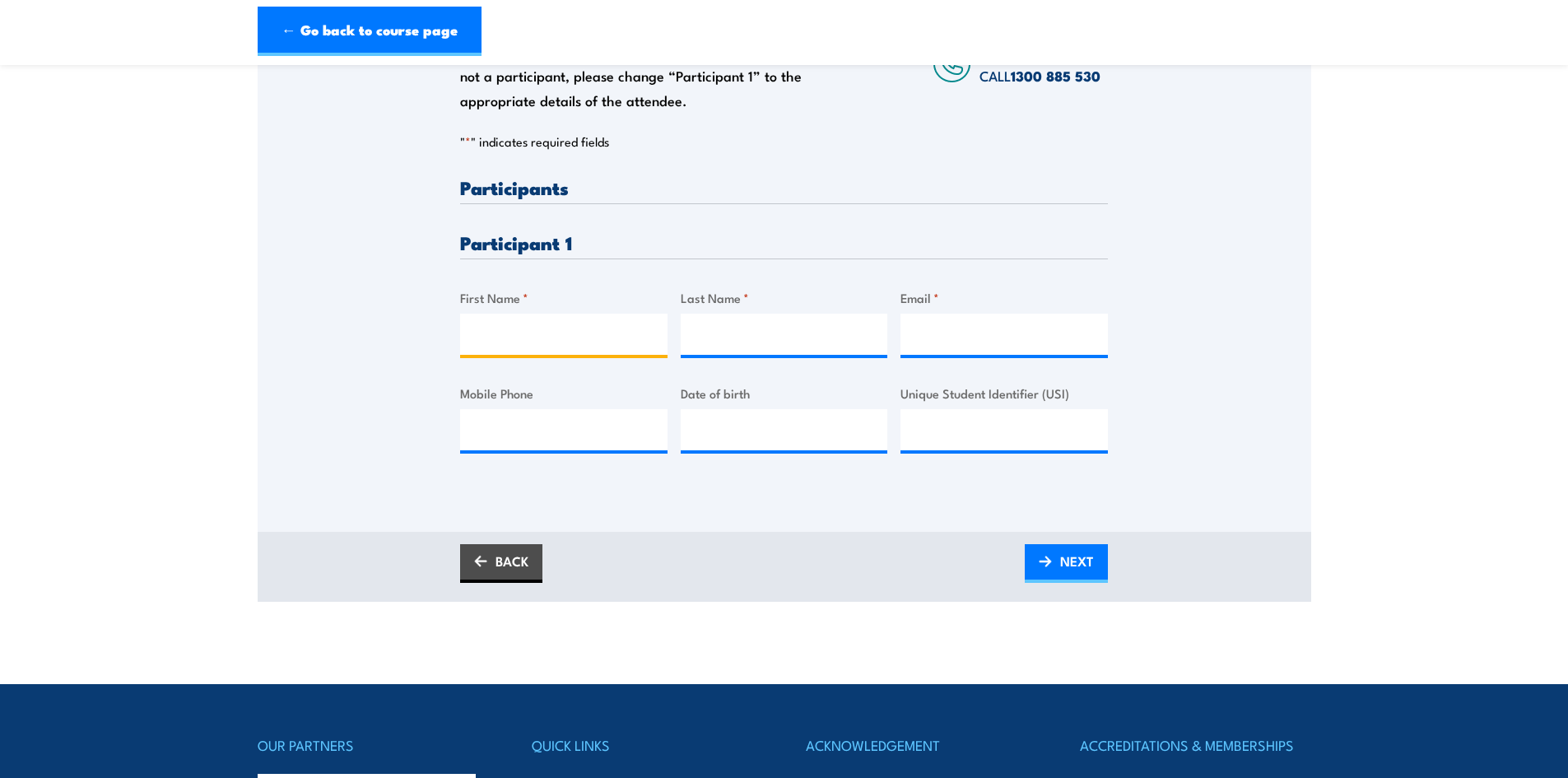
click at [541, 333] on input "First Name *" at bounding box center [564, 334] width 207 height 42
type input "Leon"
type input "Harmse"
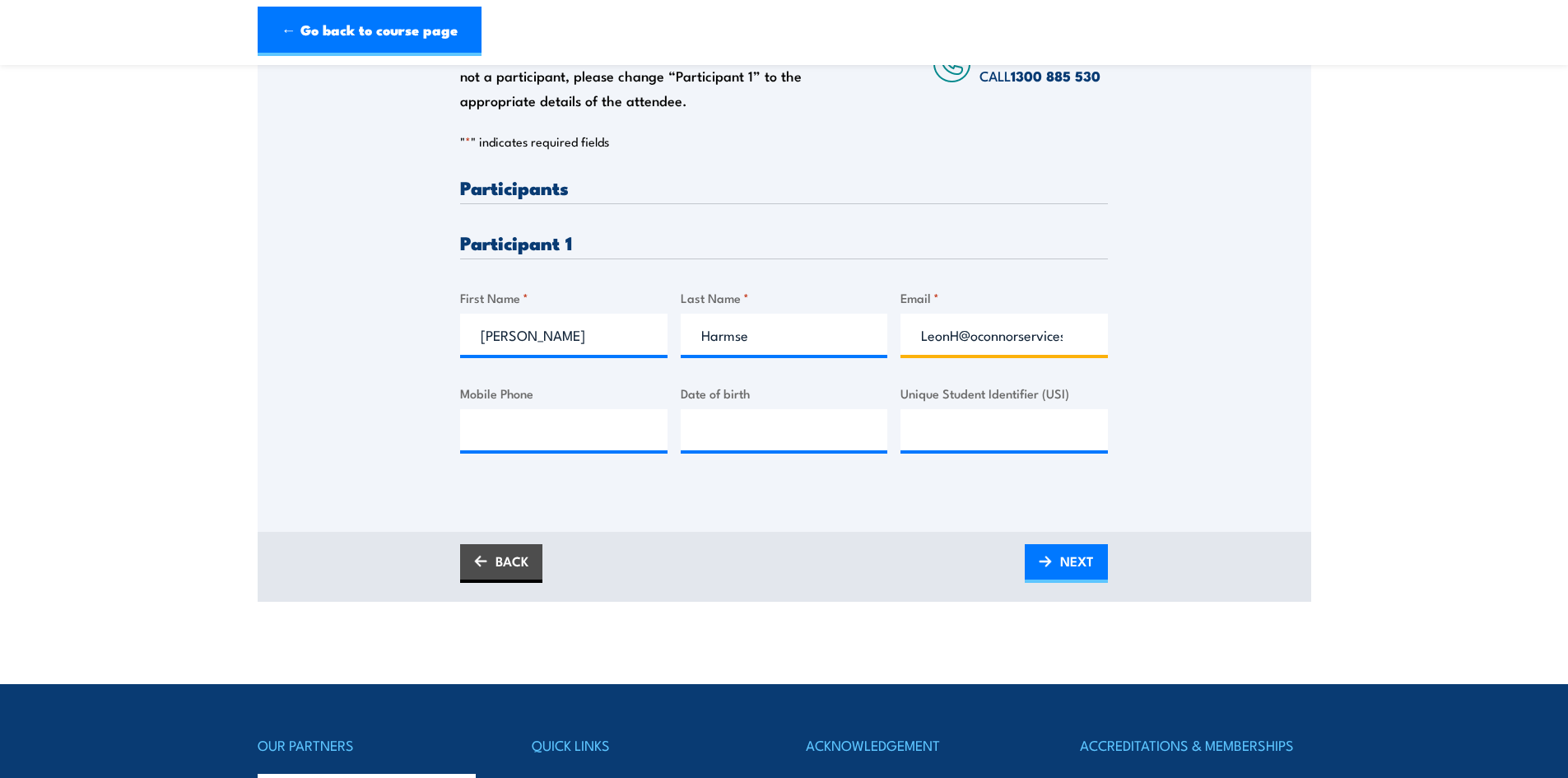
drag, startPoint x: 958, startPoint y: 333, endPoint x: 872, endPoint y: 327, distance: 86.2
click at [893, 330] on div "Please provide names and contact details for each of the participants below. No…" at bounding box center [784, 328] width 648 height 302
type input "leonh@oconnorservices,com.au"
click at [526, 419] on input "Mobile Phone" at bounding box center [564, 430] width 207 height 42
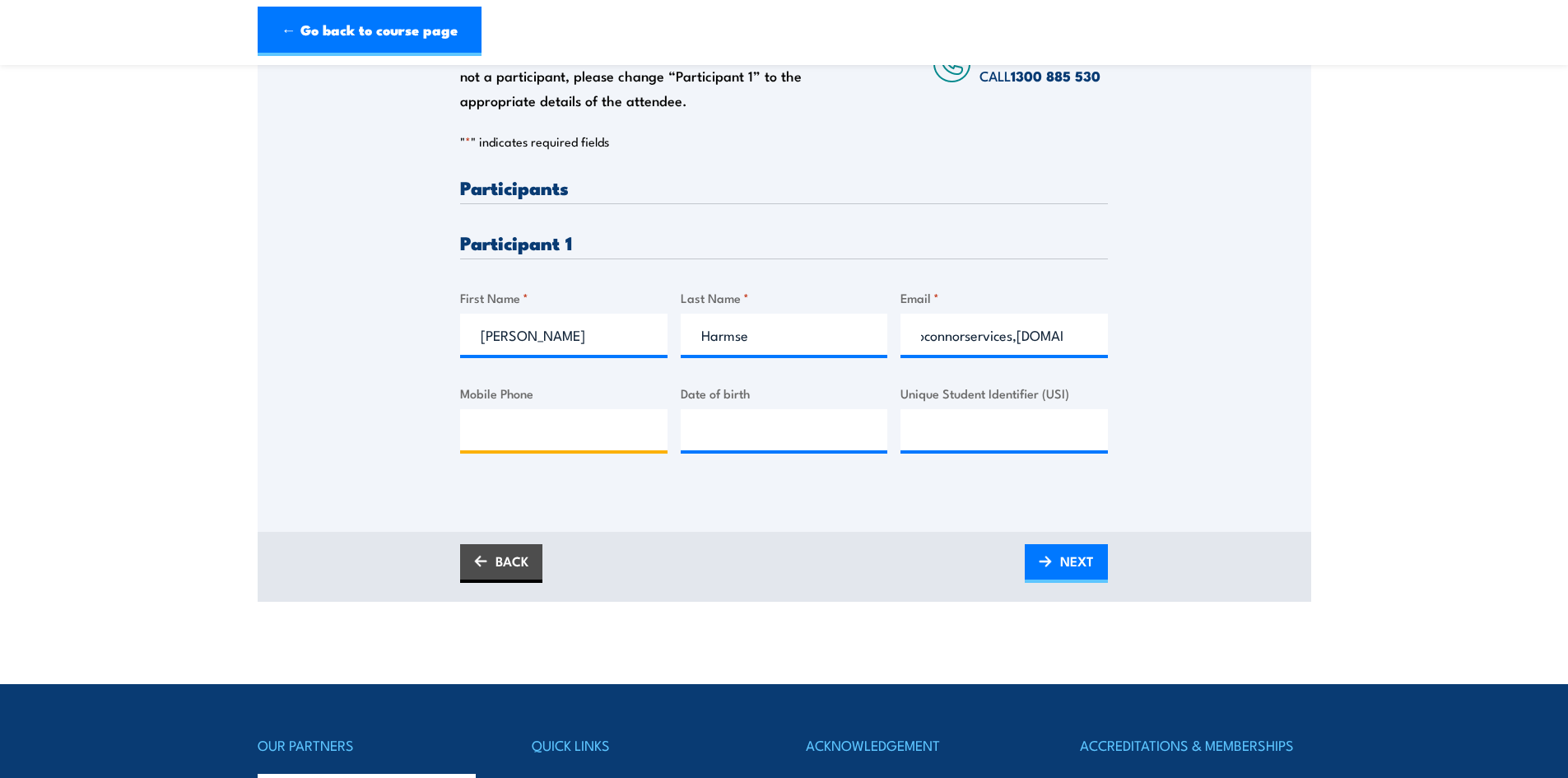
scroll to position [0, 0]
type input "0437054317"
type input "__/__/____"
type input "16/04/1975"
click at [995, 424] on input "Unique Student Identifier (USI)" at bounding box center [1005, 430] width 207 height 42
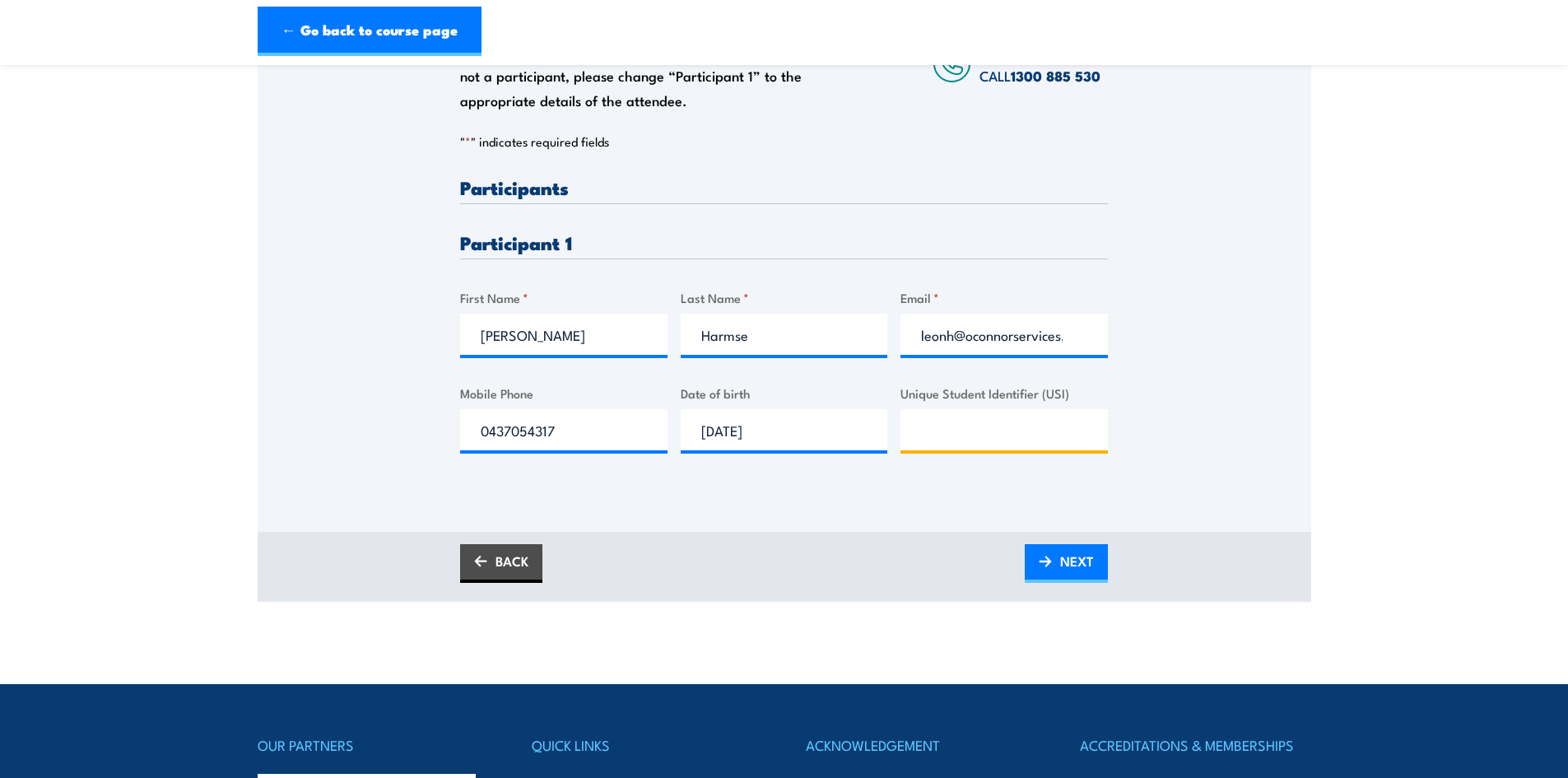
click at [941, 440] on input "Unique Student Identifier (USI)" at bounding box center [1005, 430] width 207 height 42
paste input "XQYAHBGUXK"
type input "XQYAHBGUXK"
click at [1044, 566] on img at bounding box center [1045, 562] width 13 height 12
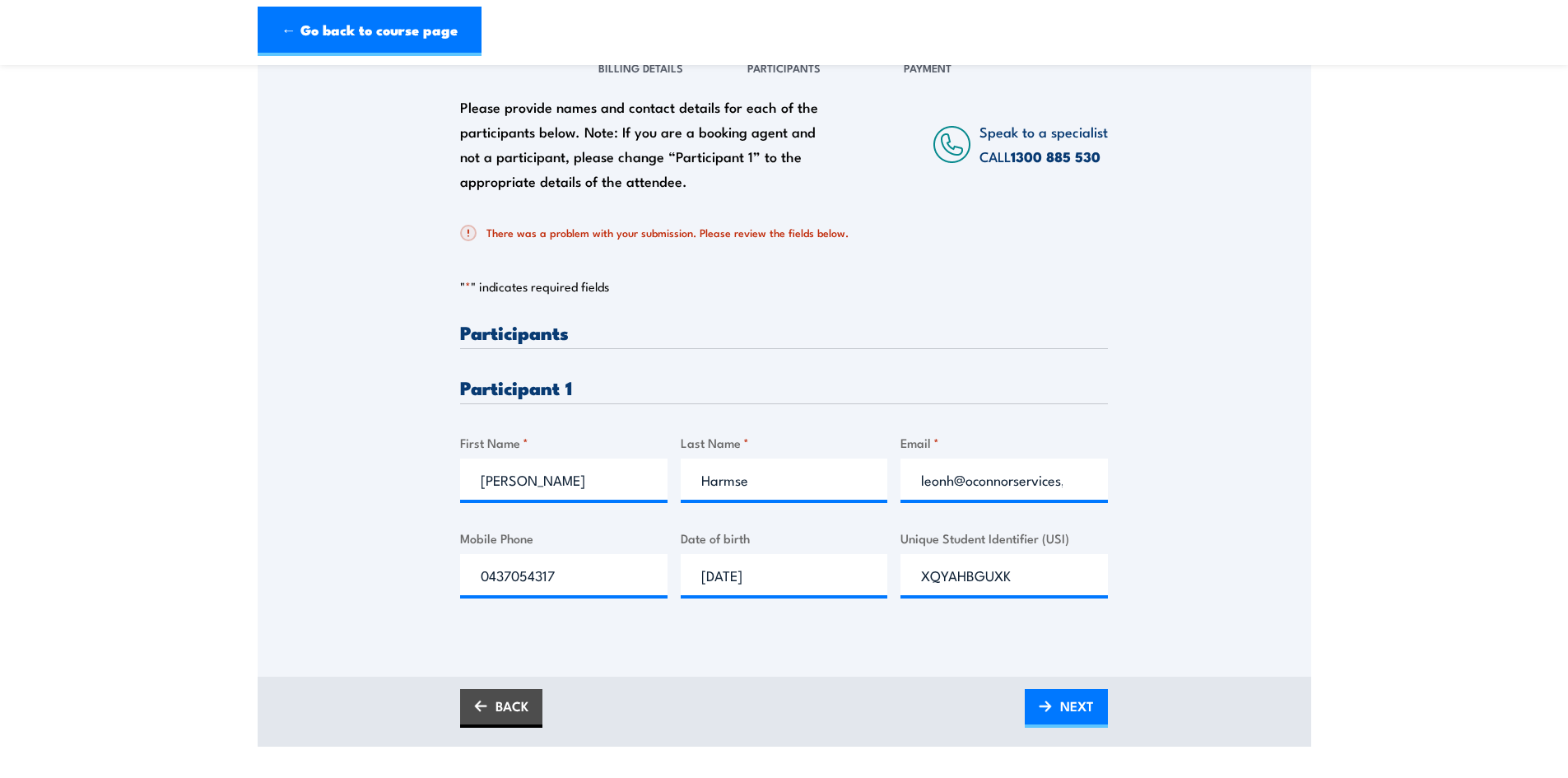
scroll to position [247, 0]
click at [511, 575] on input "0437054317" at bounding box center [564, 576] width 207 height 42
click at [538, 579] on input "0437 054317" at bounding box center [564, 576] width 207 height 42
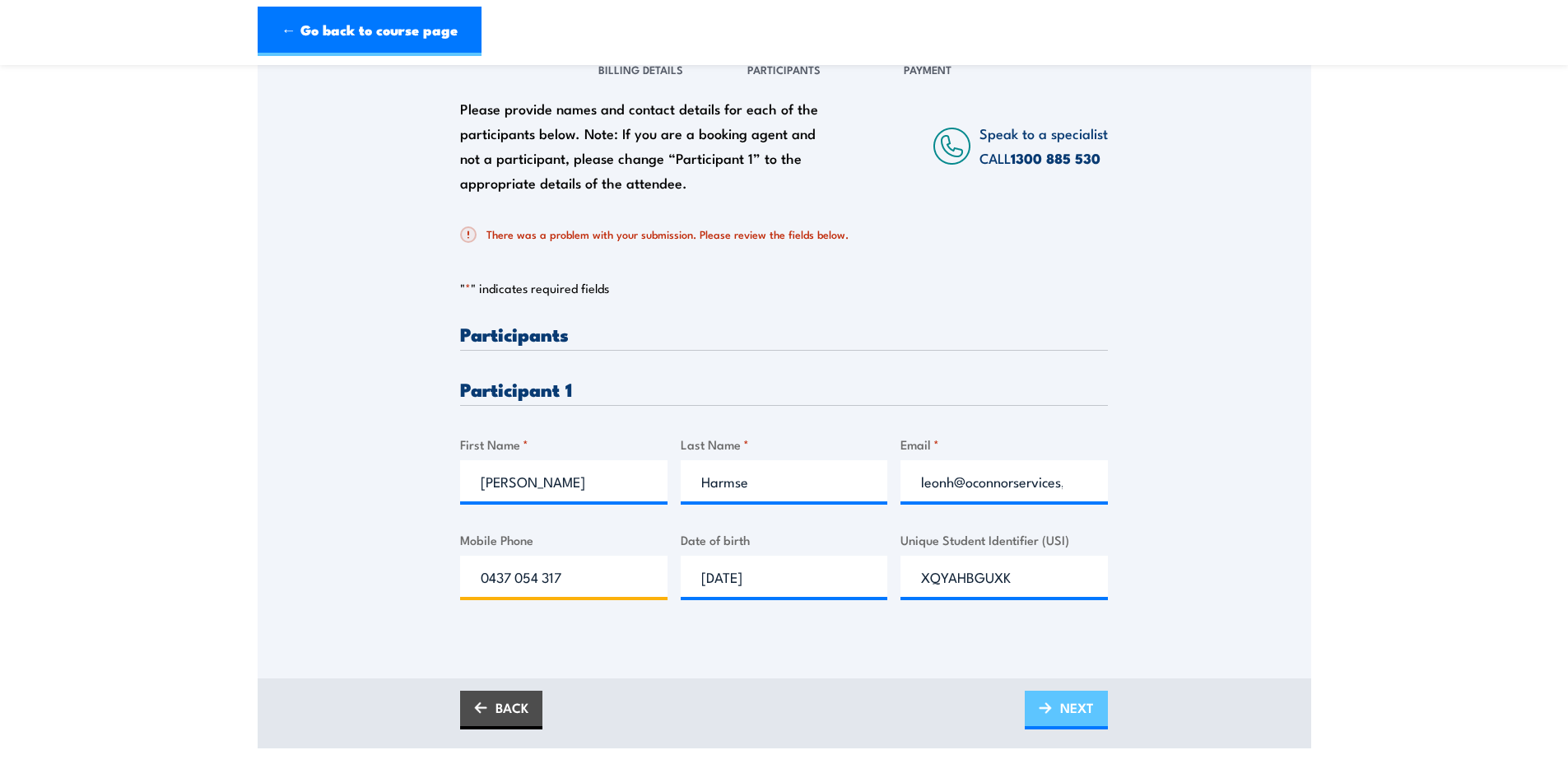
type input "0437 054 317"
click at [1065, 709] on span "NEXT" at bounding box center [1077, 708] width 34 height 43
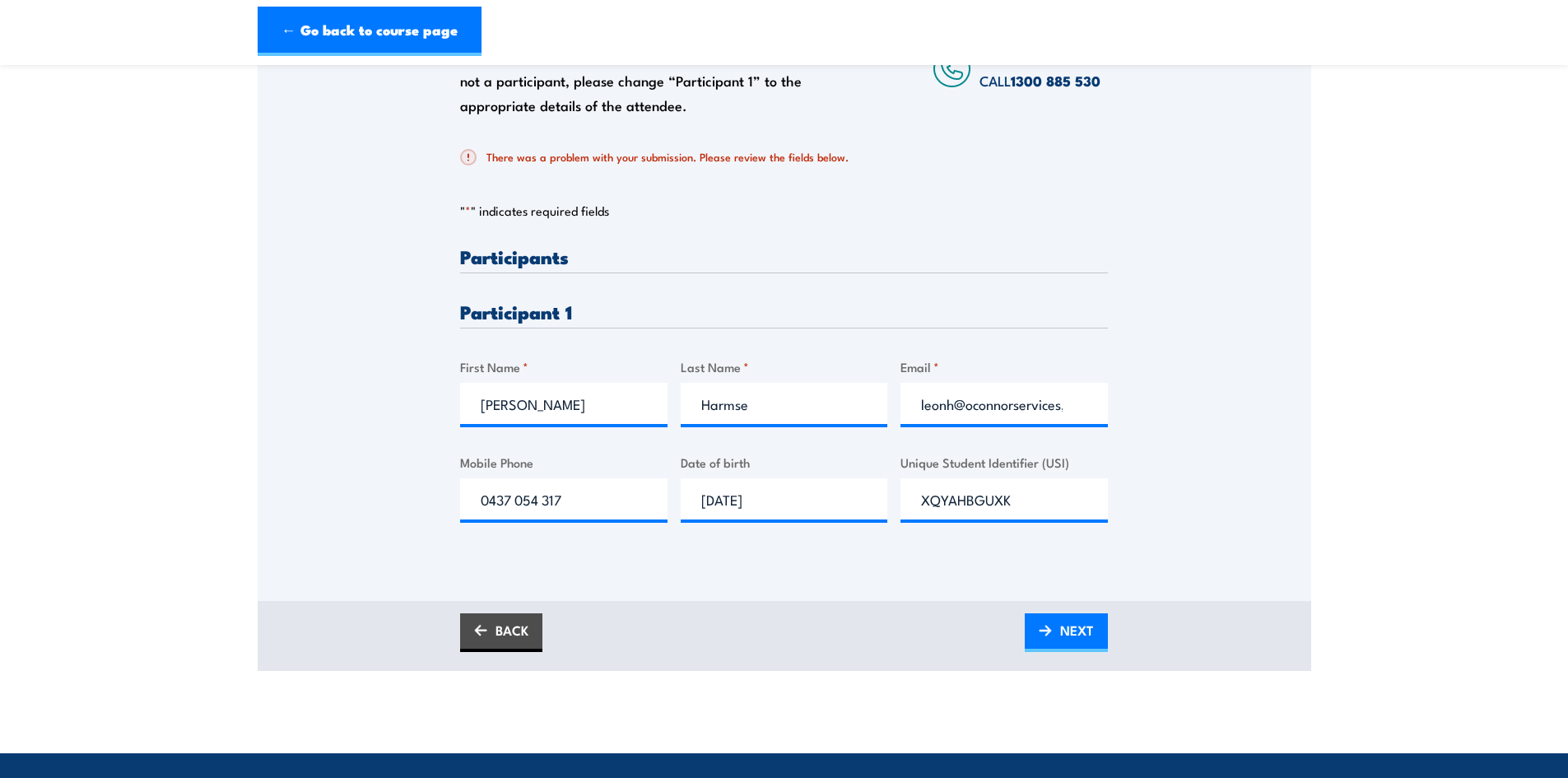
scroll to position [329, 0]
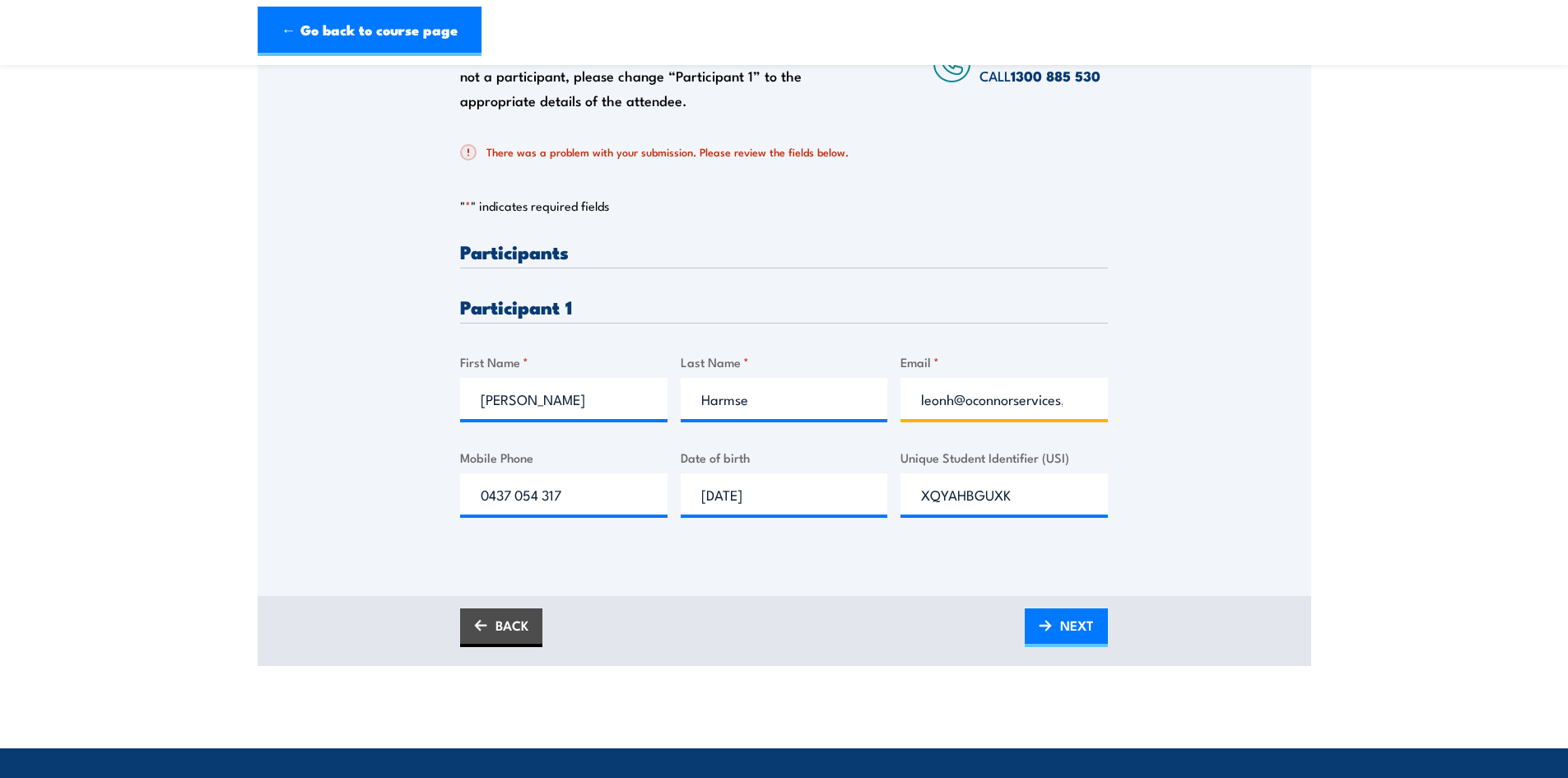
click at [1039, 392] on input "leonh@oconnorservices,com.au" at bounding box center [1005, 398] width 207 height 42
click at [1039, 403] on input "leonh@oconnorservices,com.au" at bounding box center [1005, 398] width 207 height 42
click at [1020, 399] on input "leonh@oconnorservices,com.au" at bounding box center [1005, 398] width 207 height 42
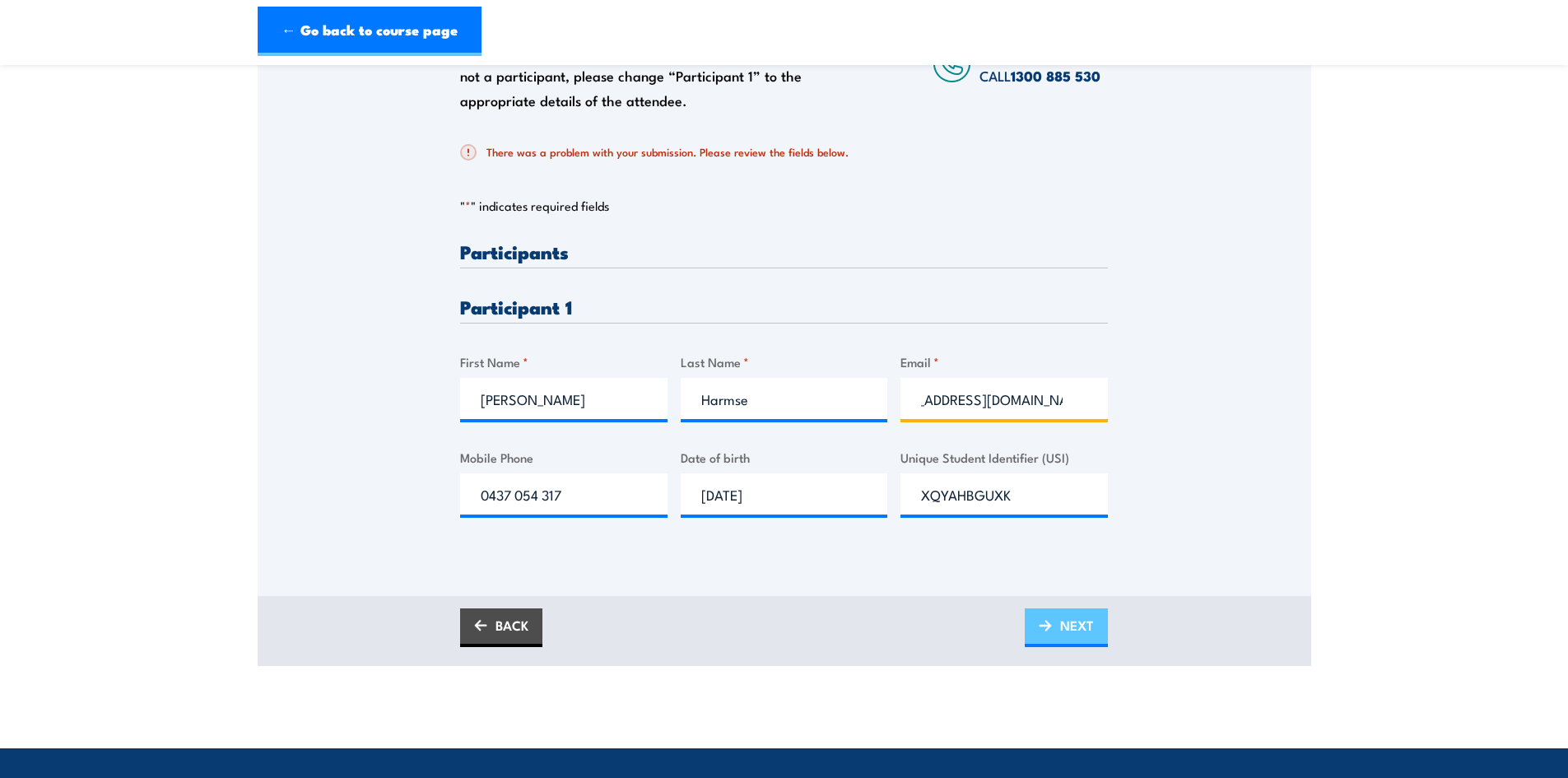
type input "leonh@oconnorservices.com.au"
click at [1077, 621] on span "NEXT" at bounding box center [1077, 626] width 34 height 43
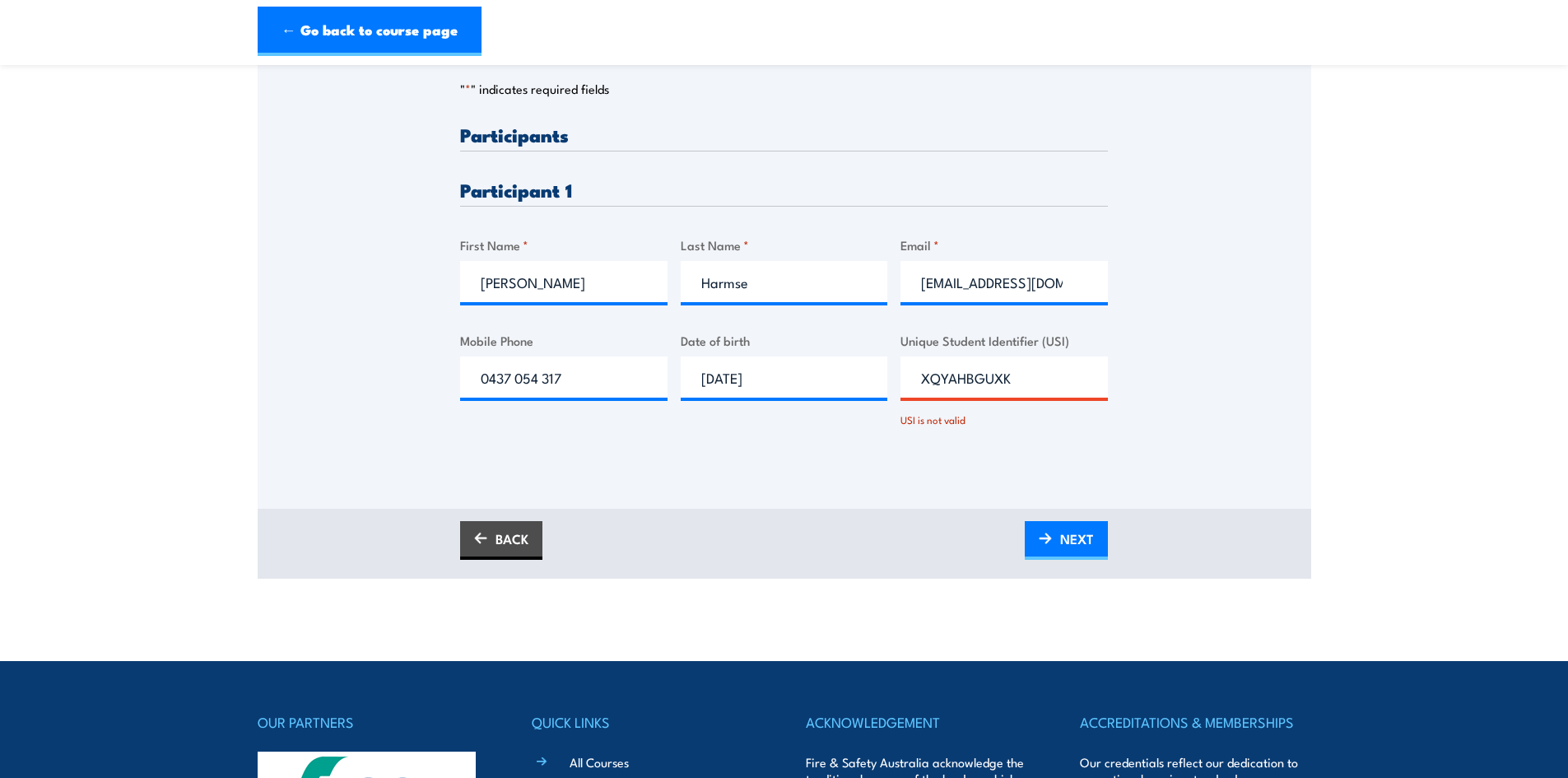
scroll to position [412, 0]
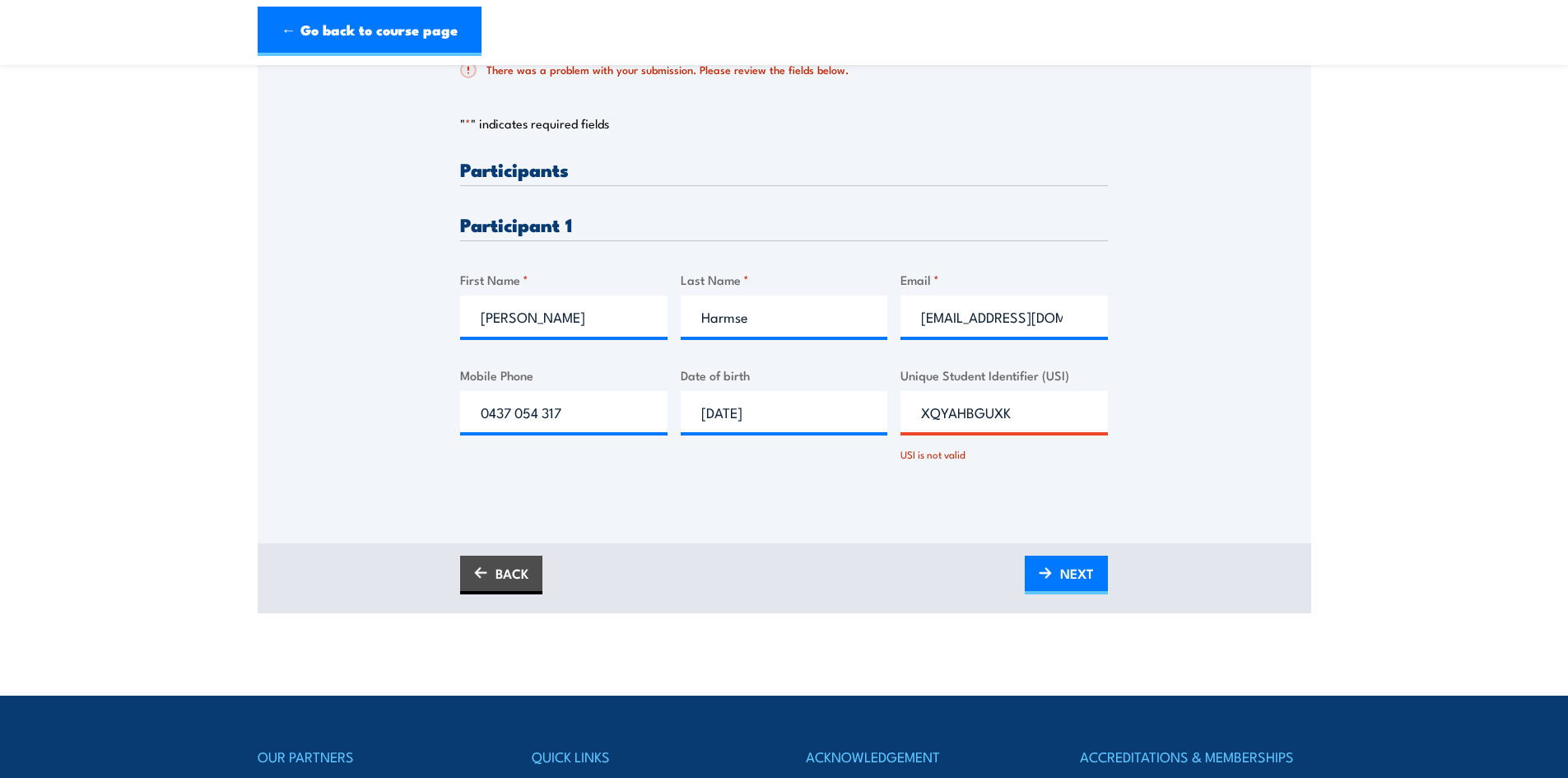
click at [1040, 423] on input "XQYAHBGUXK" at bounding box center [1005, 412] width 207 height 42
click at [917, 412] on input "XQYAHBGUXK" at bounding box center [1005, 412] width 207 height 42
click at [952, 415] on input "XQYAHBGUXK" at bounding box center [1005, 412] width 207 height 42
click at [1017, 412] on input "XQYAHBGUXK" at bounding box center [1005, 412] width 207 height 42
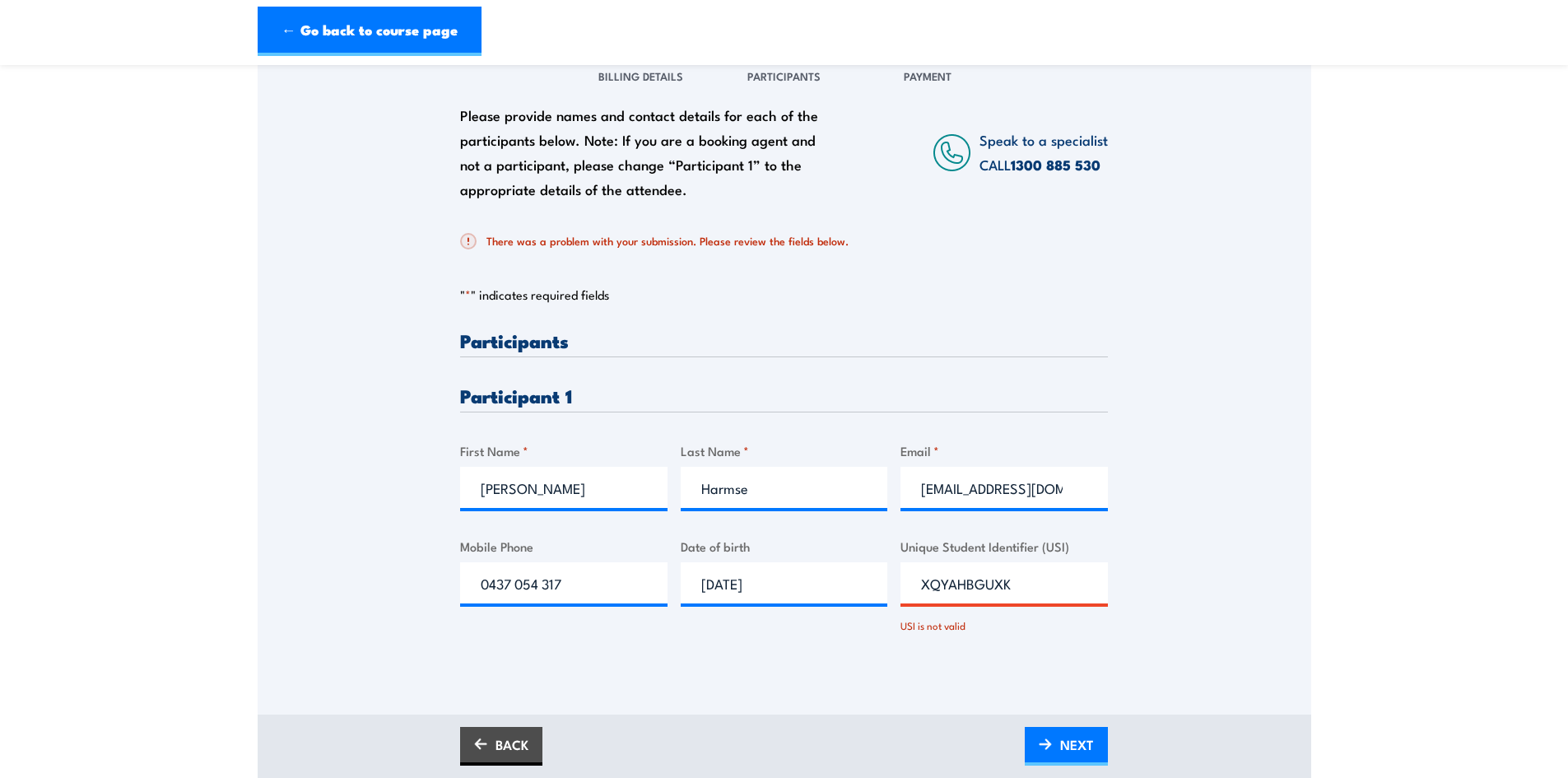
scroll to position [247, 0]
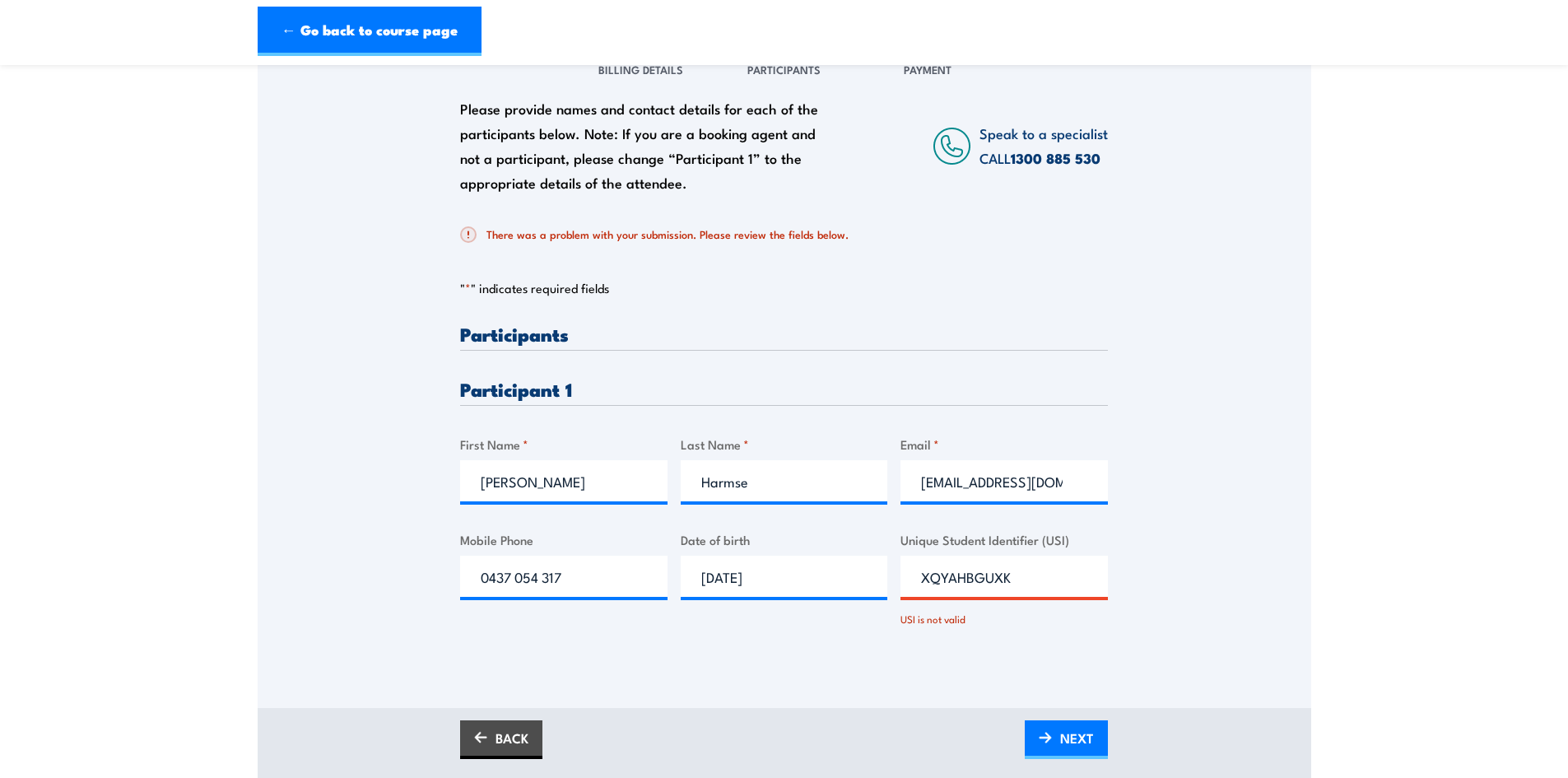
click at [1069, 588] on input "XQYAHBGUXK" at bounding box center [1005, 576] width 207 height 42
click at [921, 575] on input "XQYAHBGUXK" at bounding box center [1005, 576] width 207 height 42
click at [1072, 579] on input "XQYAHBGUXK" at bounding box center [1005, 576] width 207 height 42
click at [1050, 741] on img at bounding box center [1045, 738] width 13 height 12
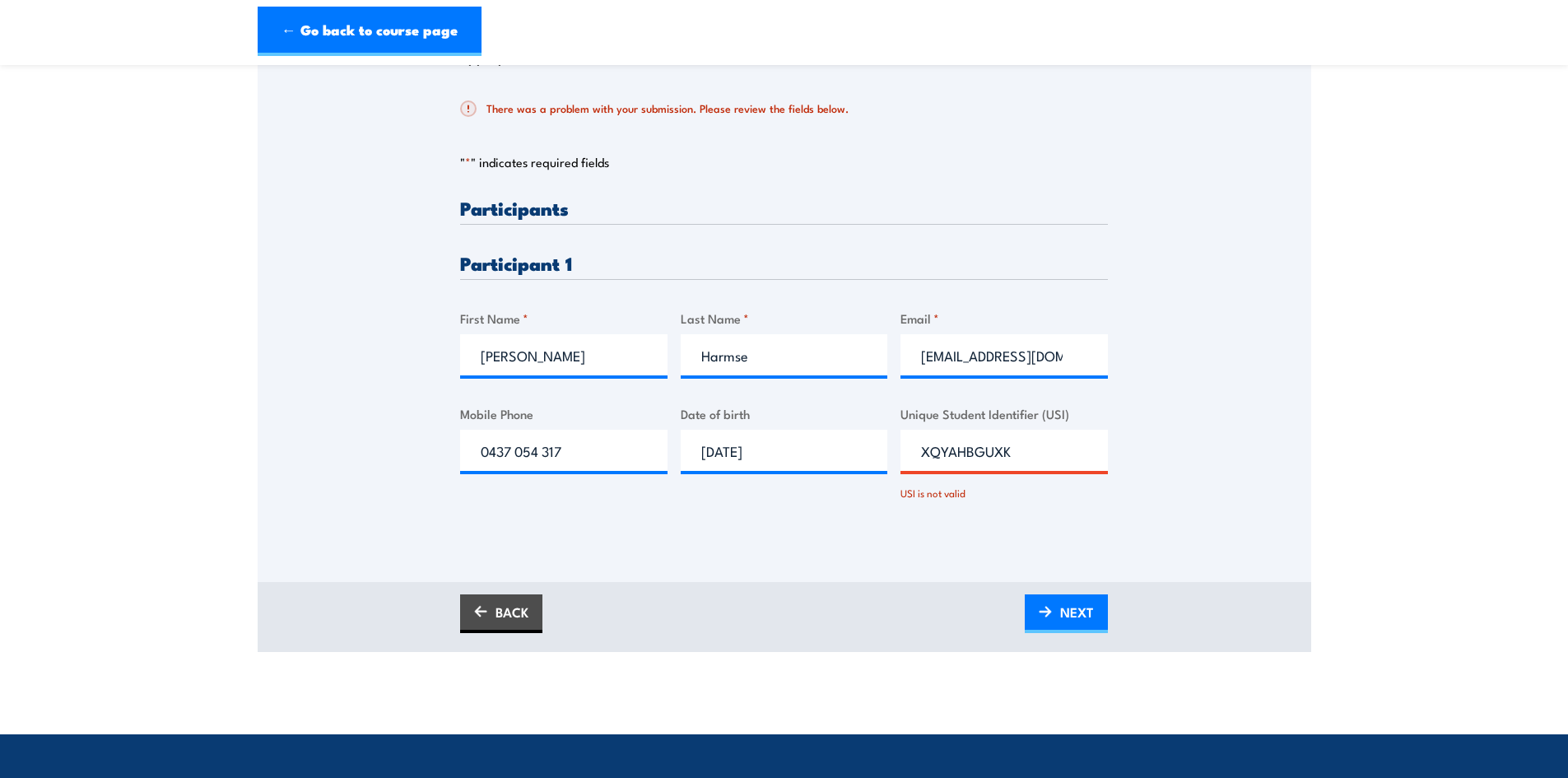
scroll to position [412, 0]
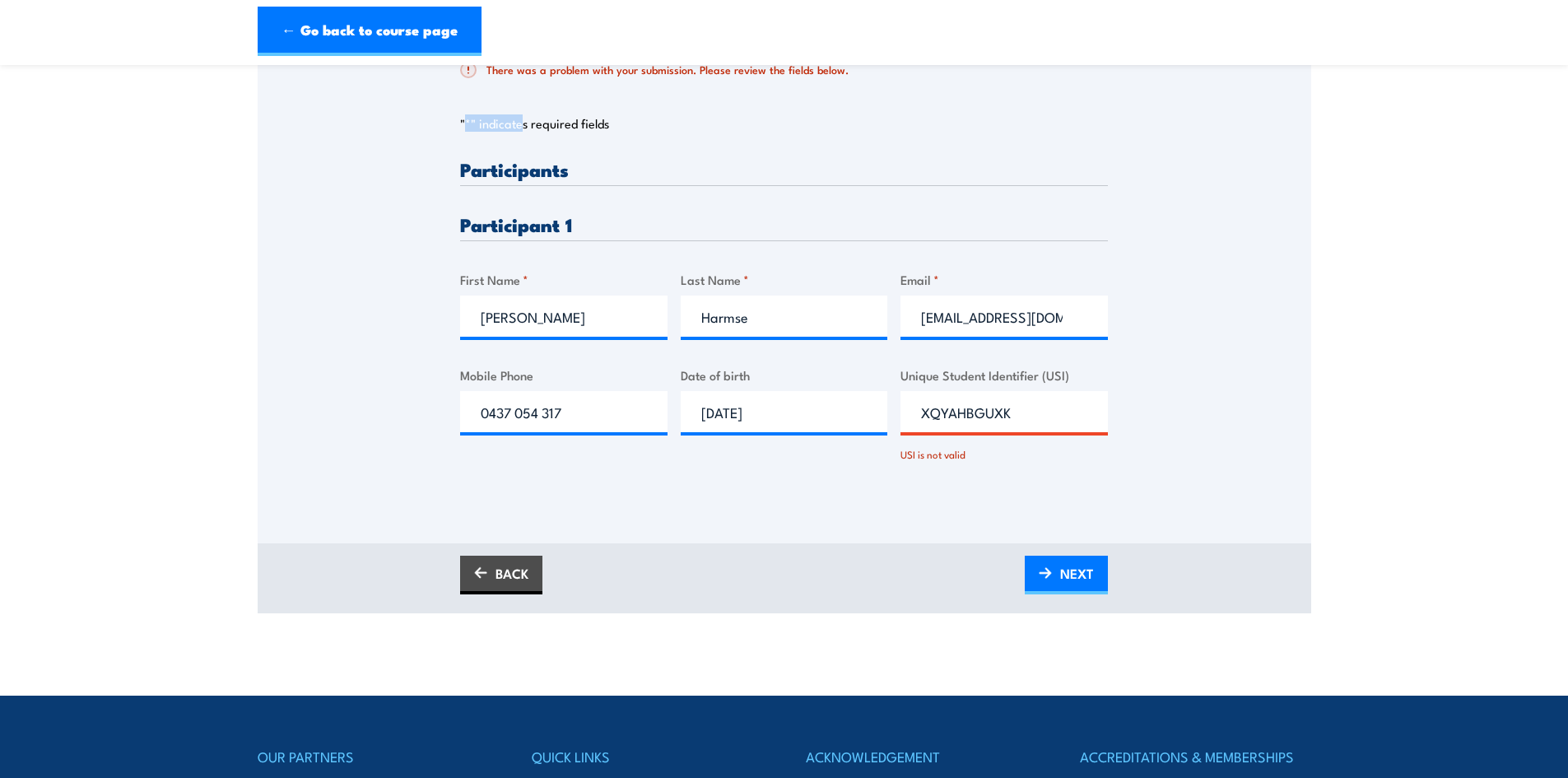
drag, startPoint x: 466, startPoint y: 117, endPoint x: 525, endPoint y: 128, distance: 60.0
click at [525, 128] on p "" * " indicates required fields" at bounding box center [784, 124] width 648 height 17
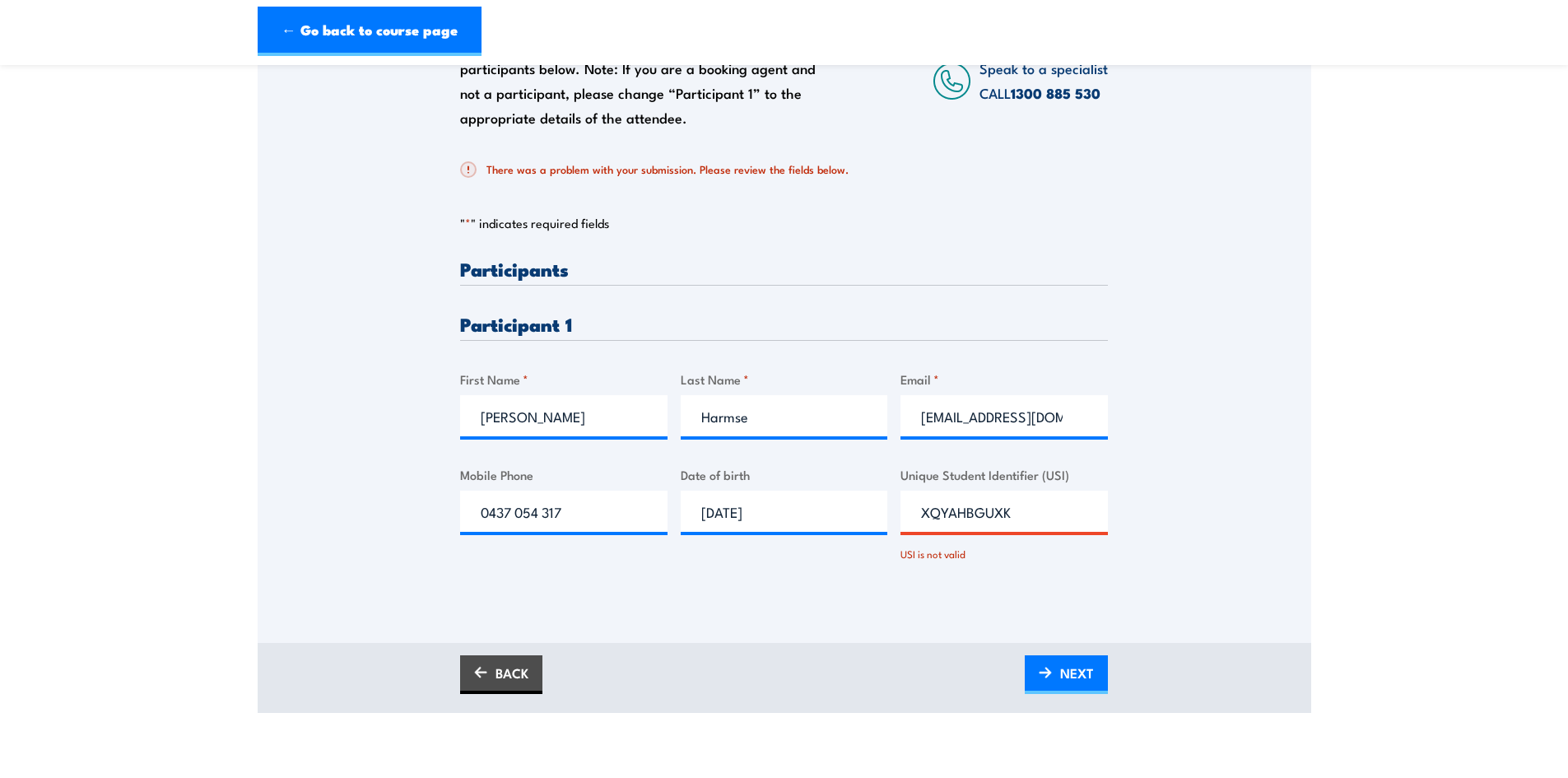
scroll to position [0, 0]
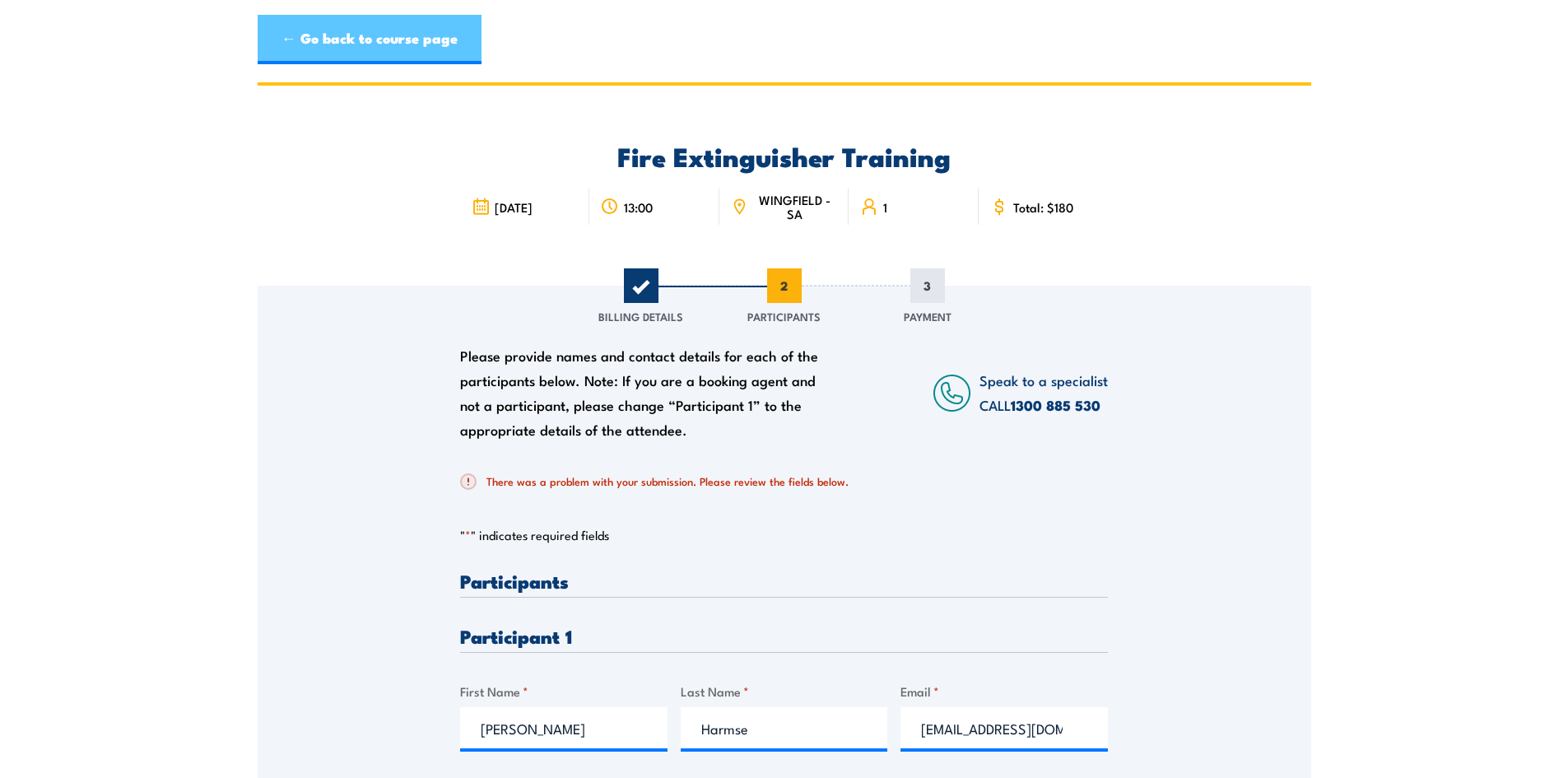
click at [398, 48] on link "← Go back to course page" at bounding box center [370, 40] width 224 height 49
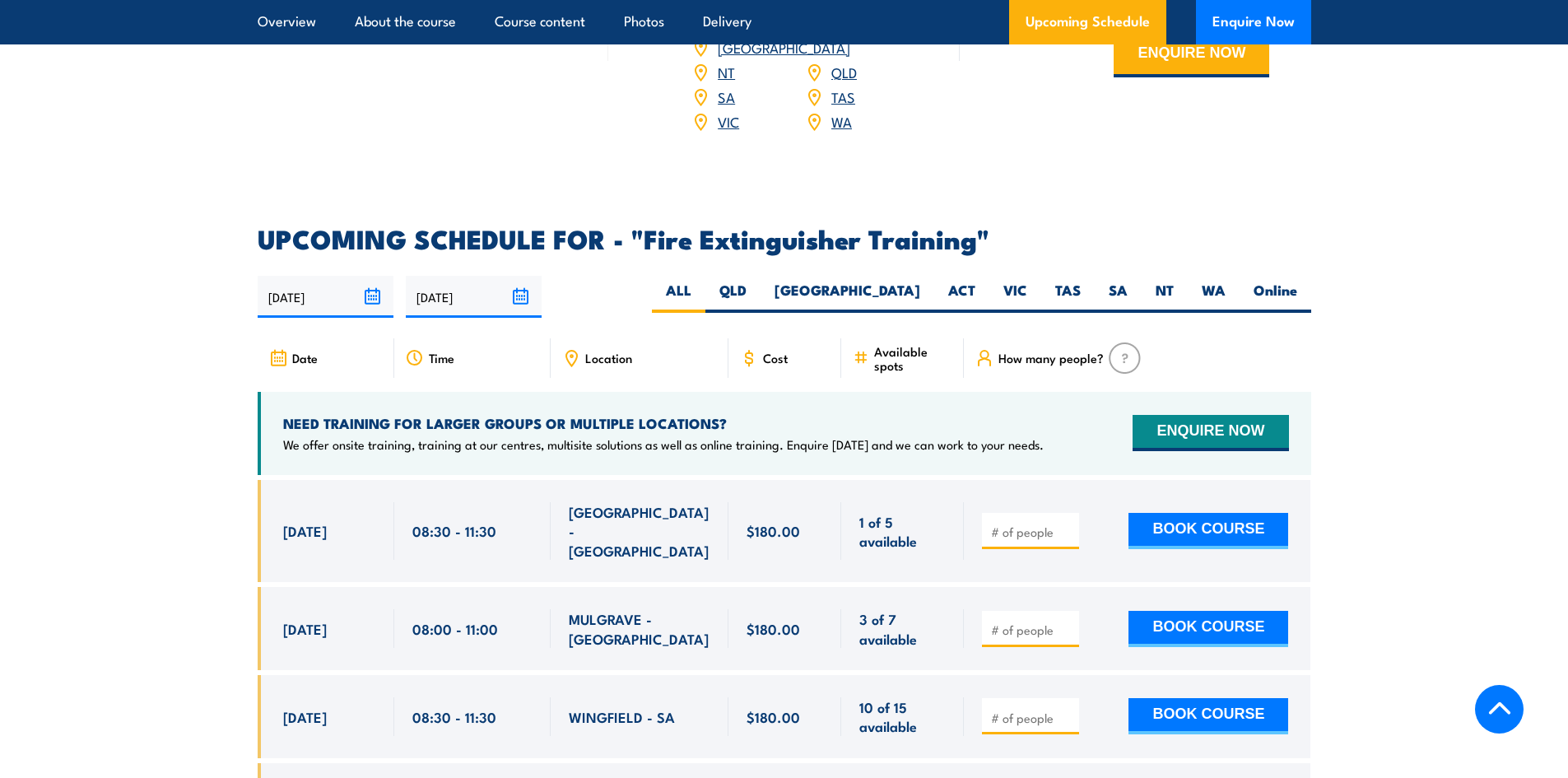
scroll to position [2518, 0]
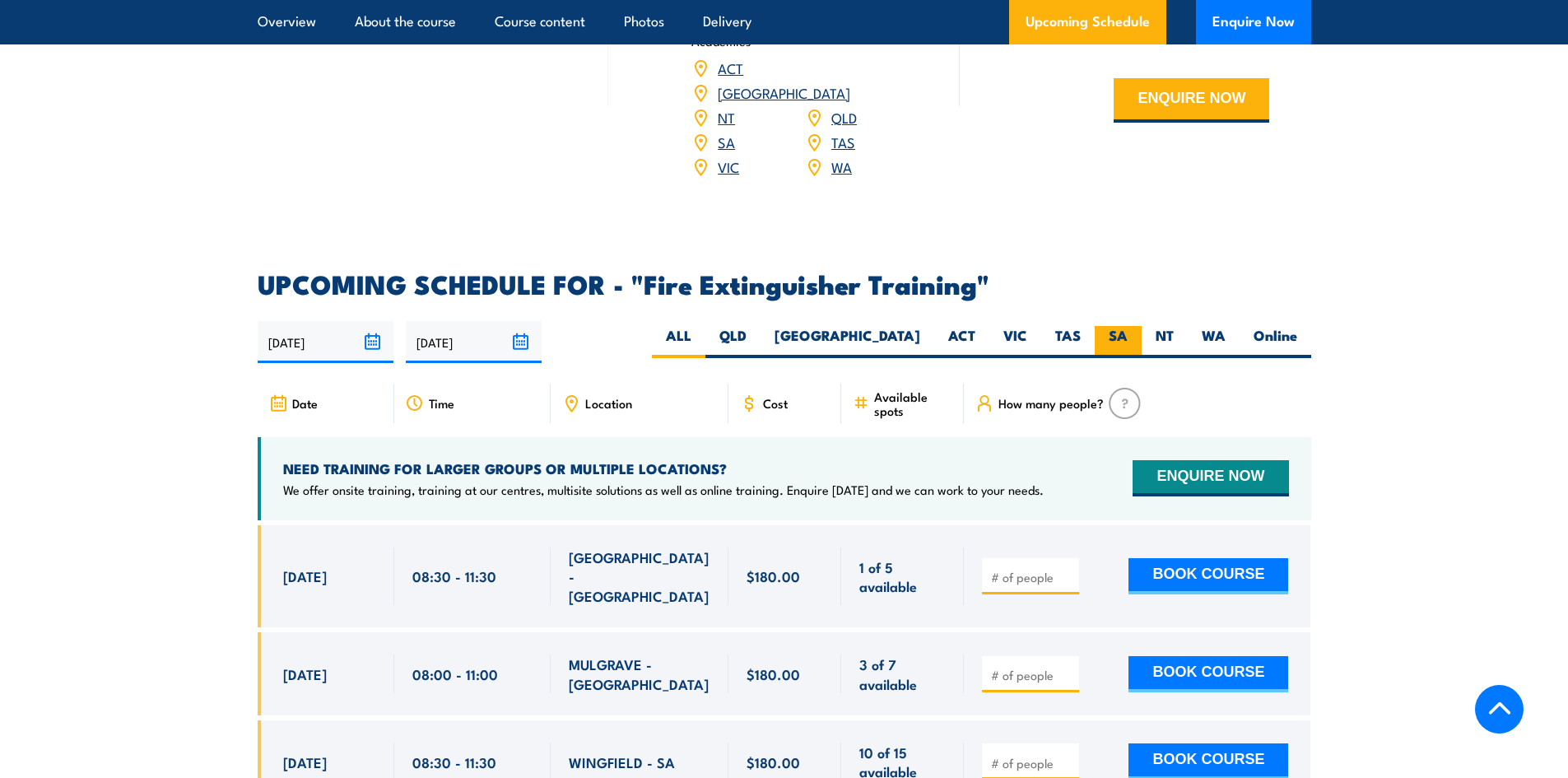
click at [1122, 326] on label "SA" at bounding box center [1117, 342] width 46 height 32
click at [1128, 326] on input "SA" at bounding box center [1133, 331] width 11 height 11
radio input "true"
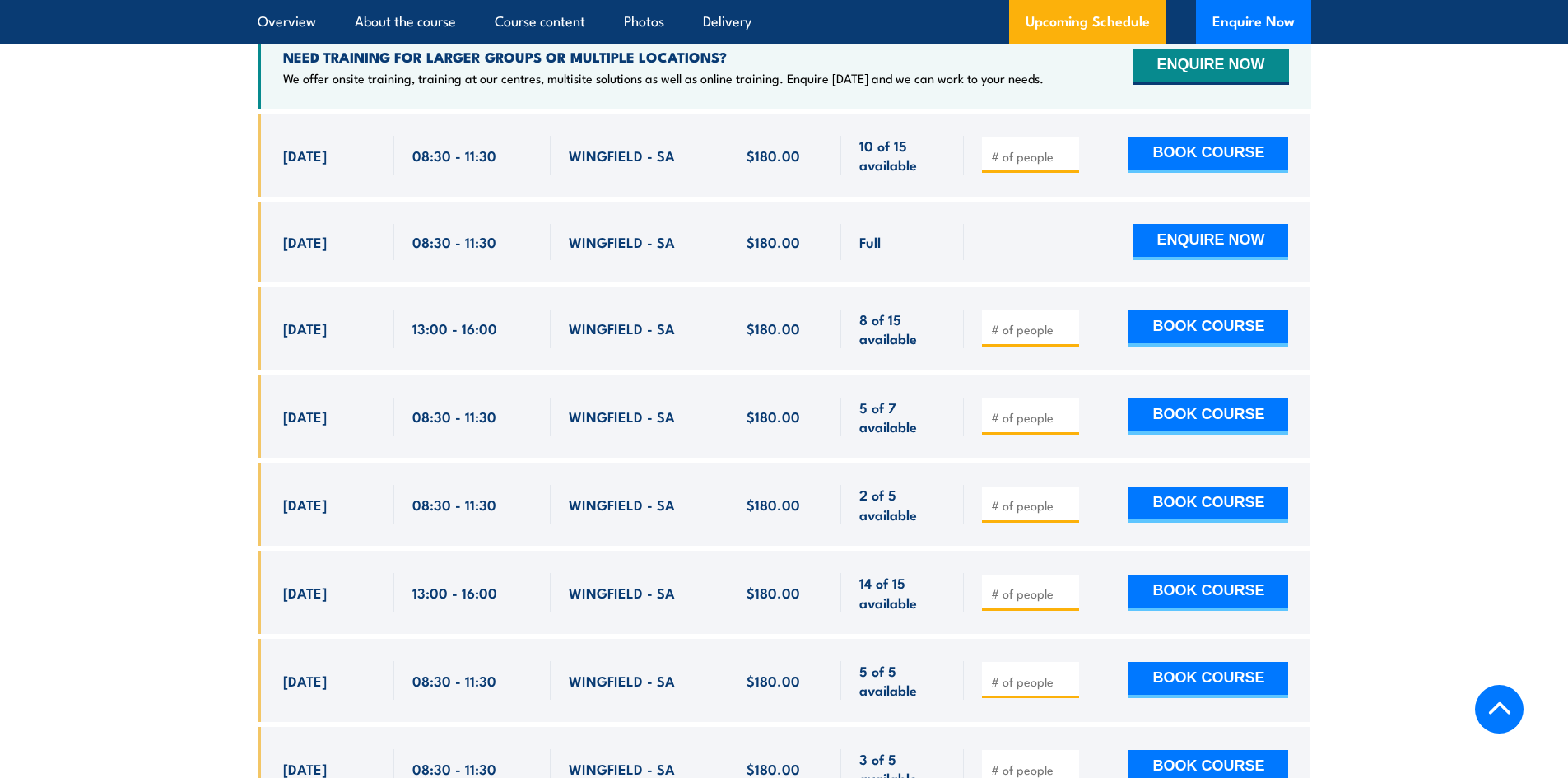
scroll to position [3012, 0]
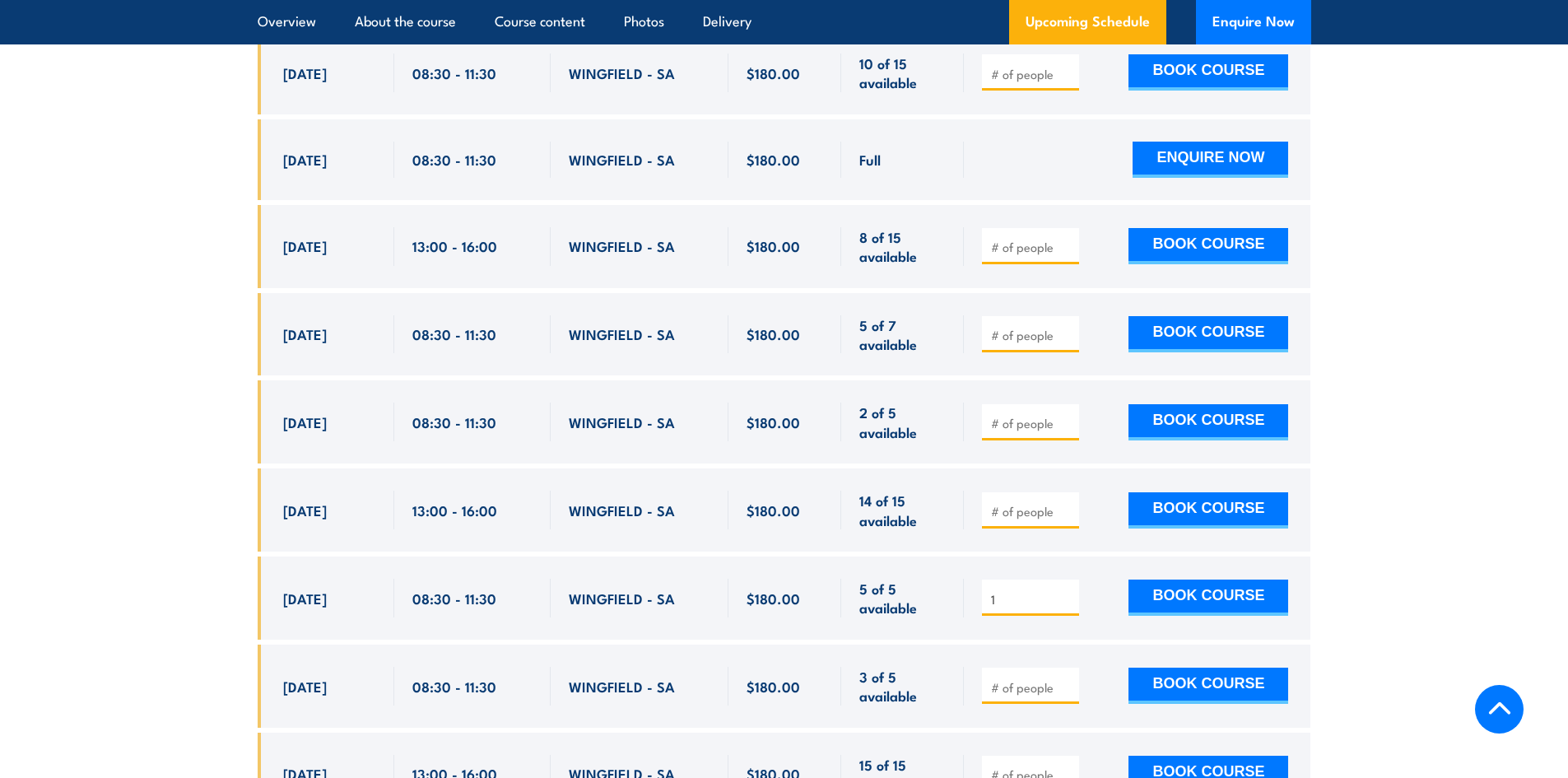
type input "1"
click at [1066, 591] on input "1" at bounding box center [1032, 599] width 82 height 17
click at [1168, 580] on button "BOOK COURSE" at bounding box center [1208, 598] width 160 height 37
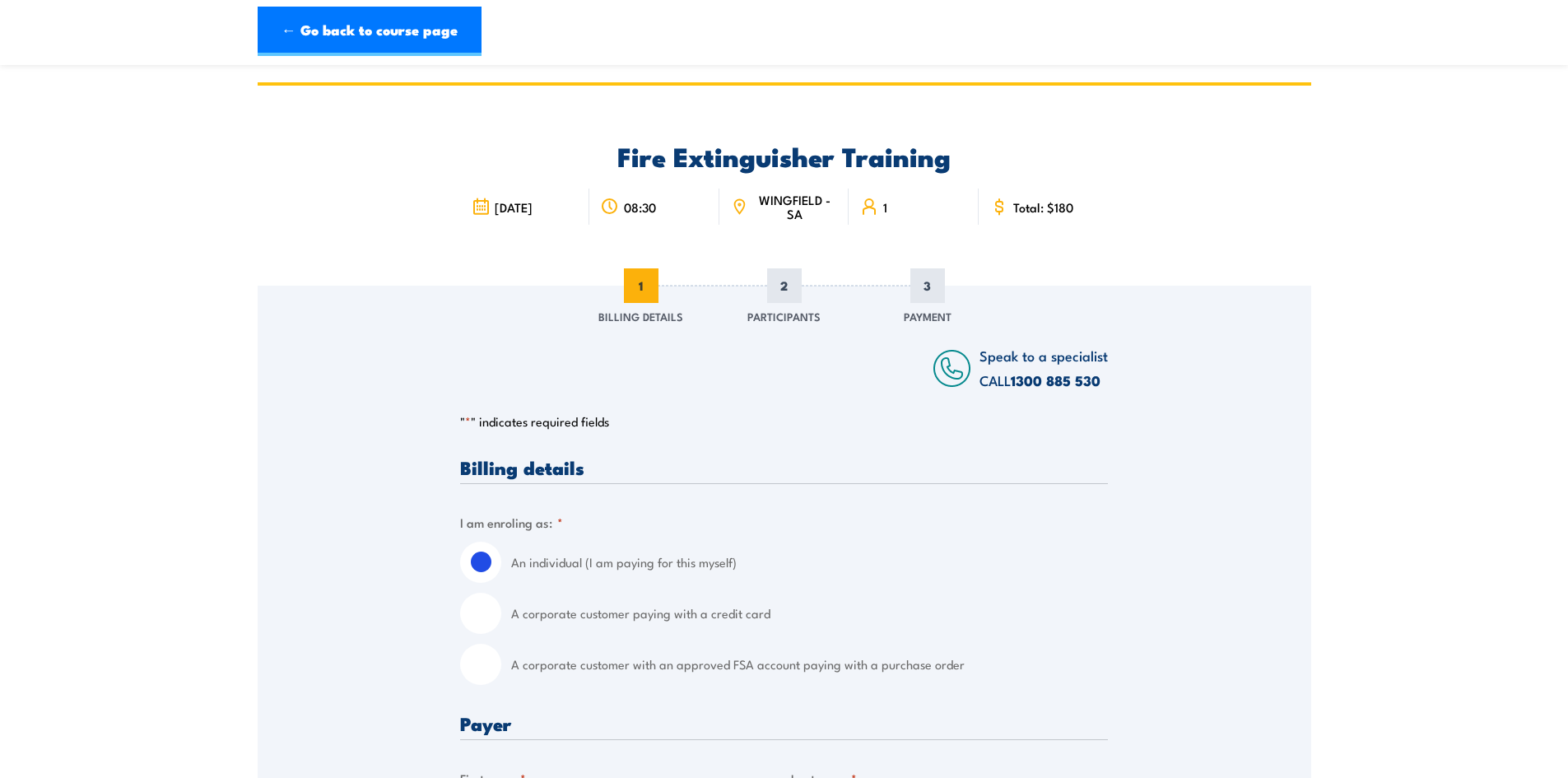
scroll to position [412, 0]
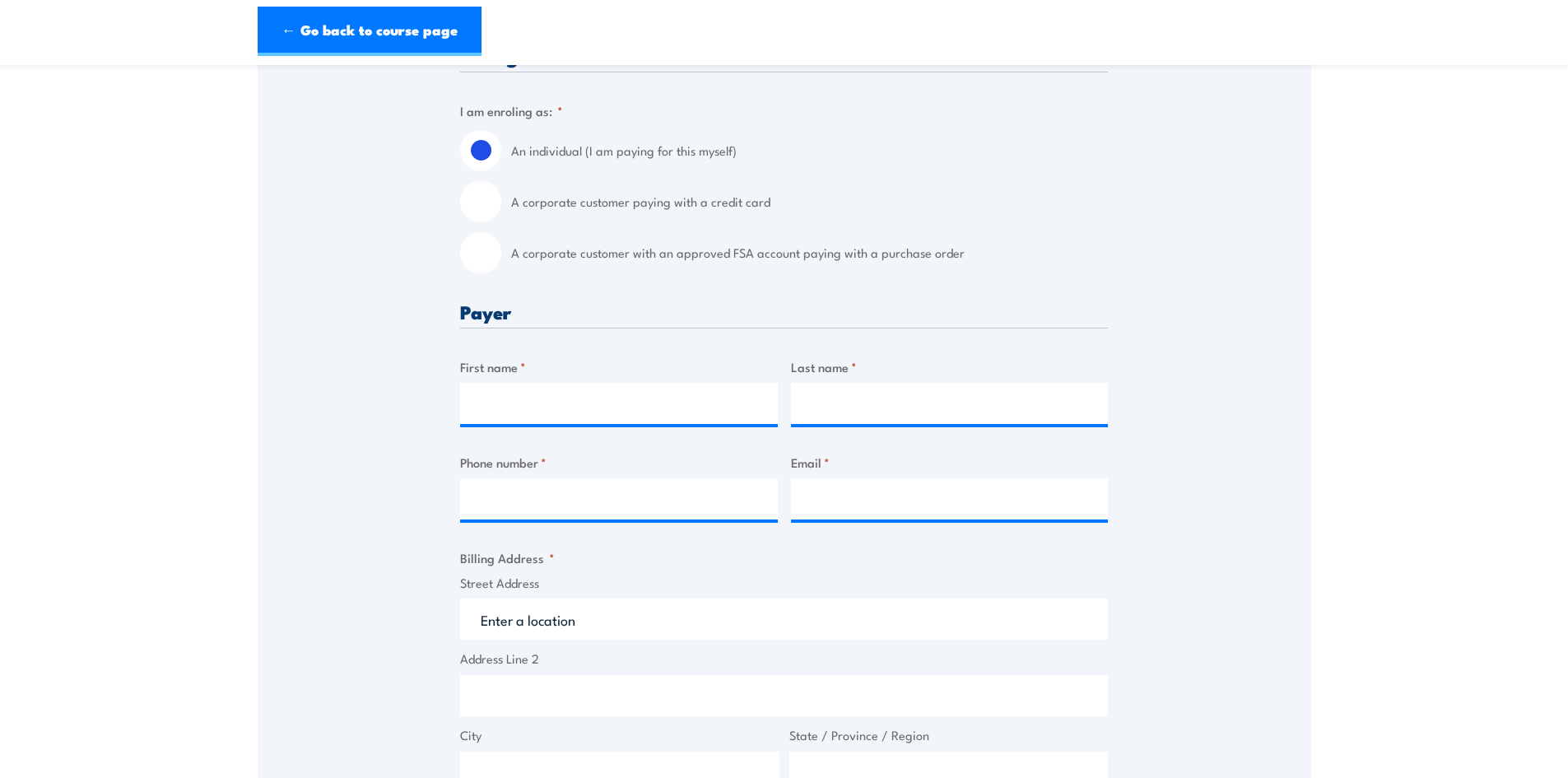
click at [619, 211] on label "A corporate customer paying with a credit card" at bounding box center [809, 202] width 597 height 42
click at [501, 211] on input "A corporate customer paying with a credit card" at bounding box center [481, 202] width 41 height 42
radio input "true"
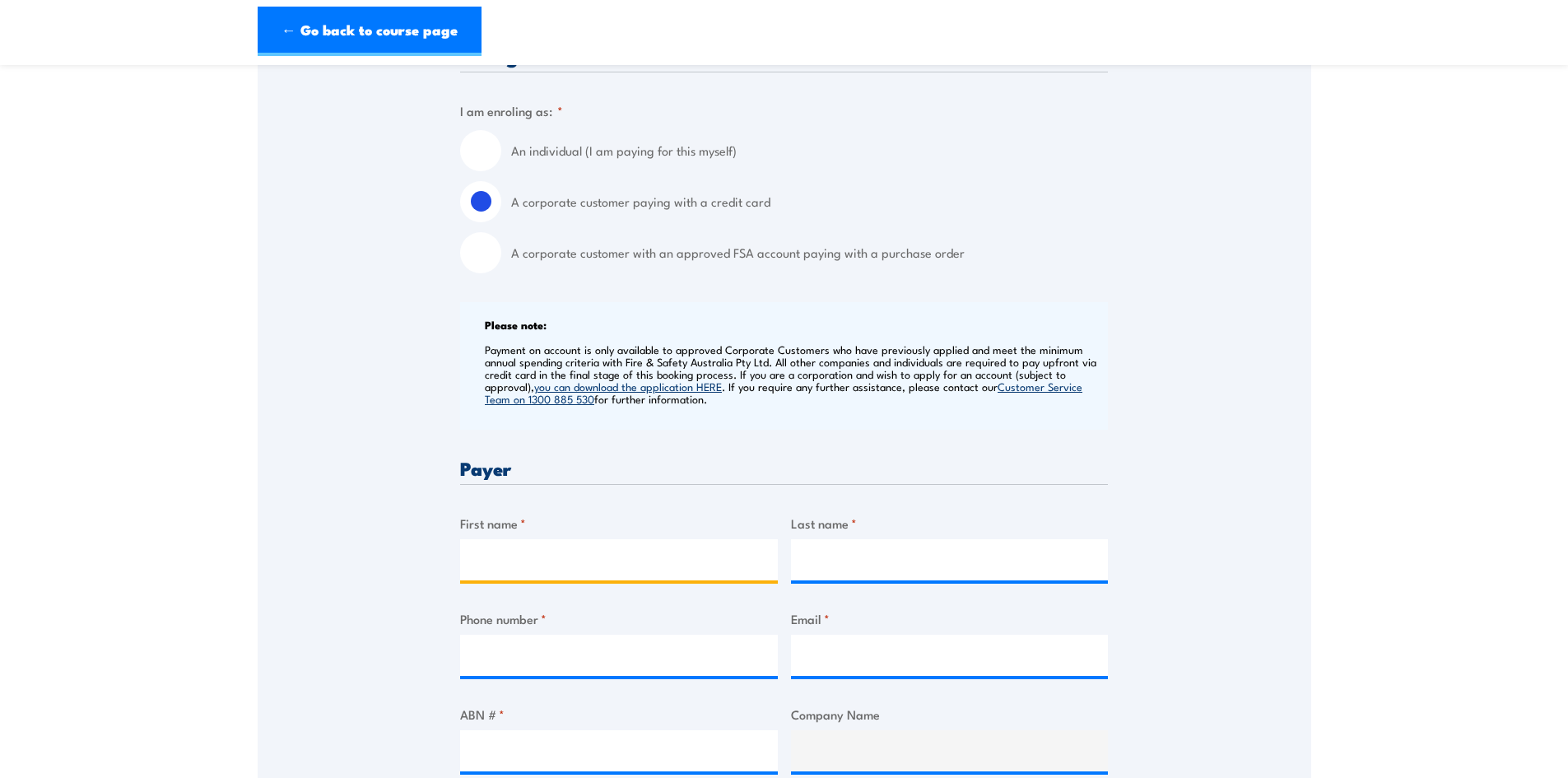
click at [637, 568] on input "First name *" at bounding box center [619, 561] width 318 height 42
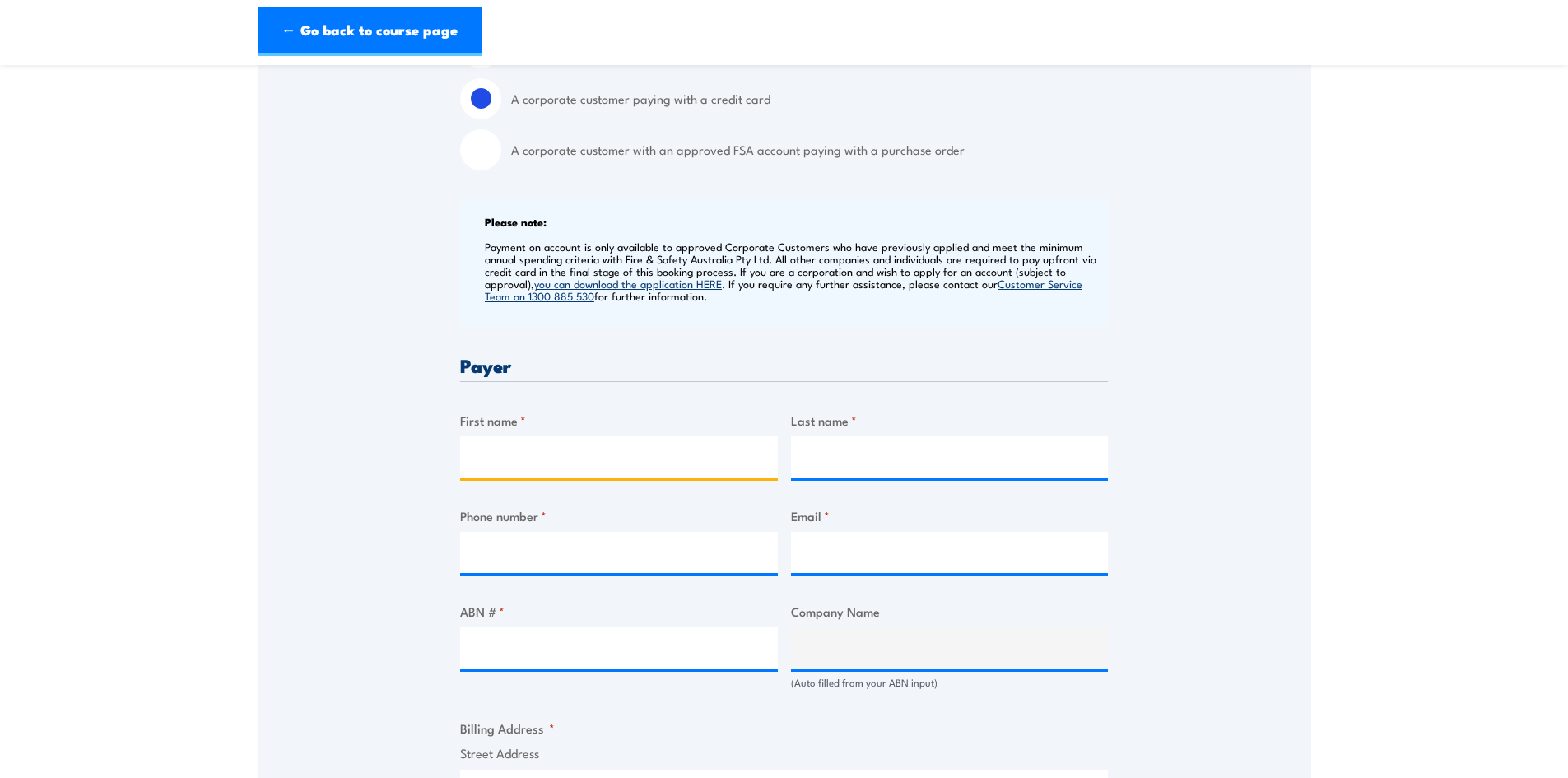
scroll to position [576, 0]
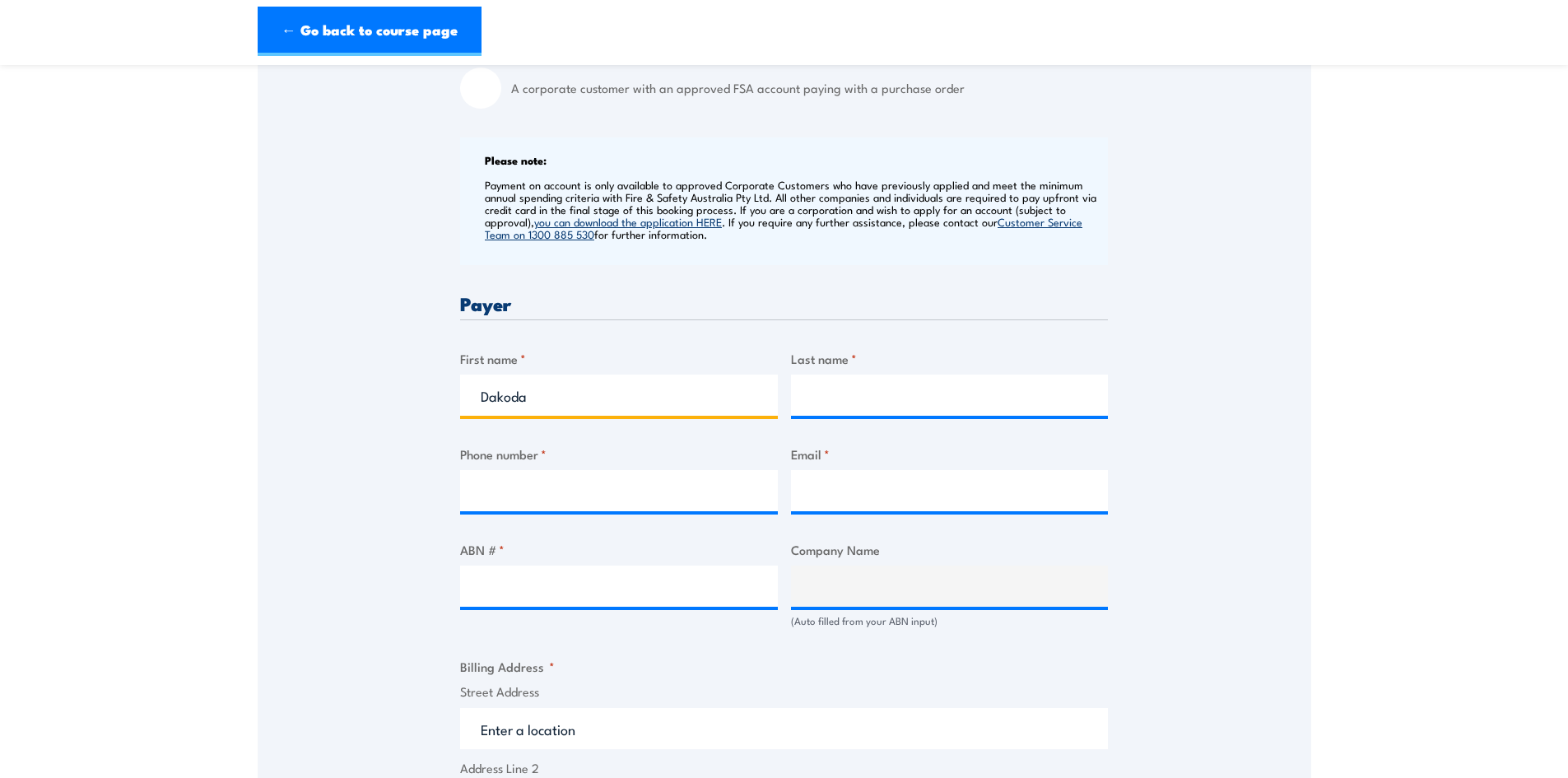
type input "Dakoda"
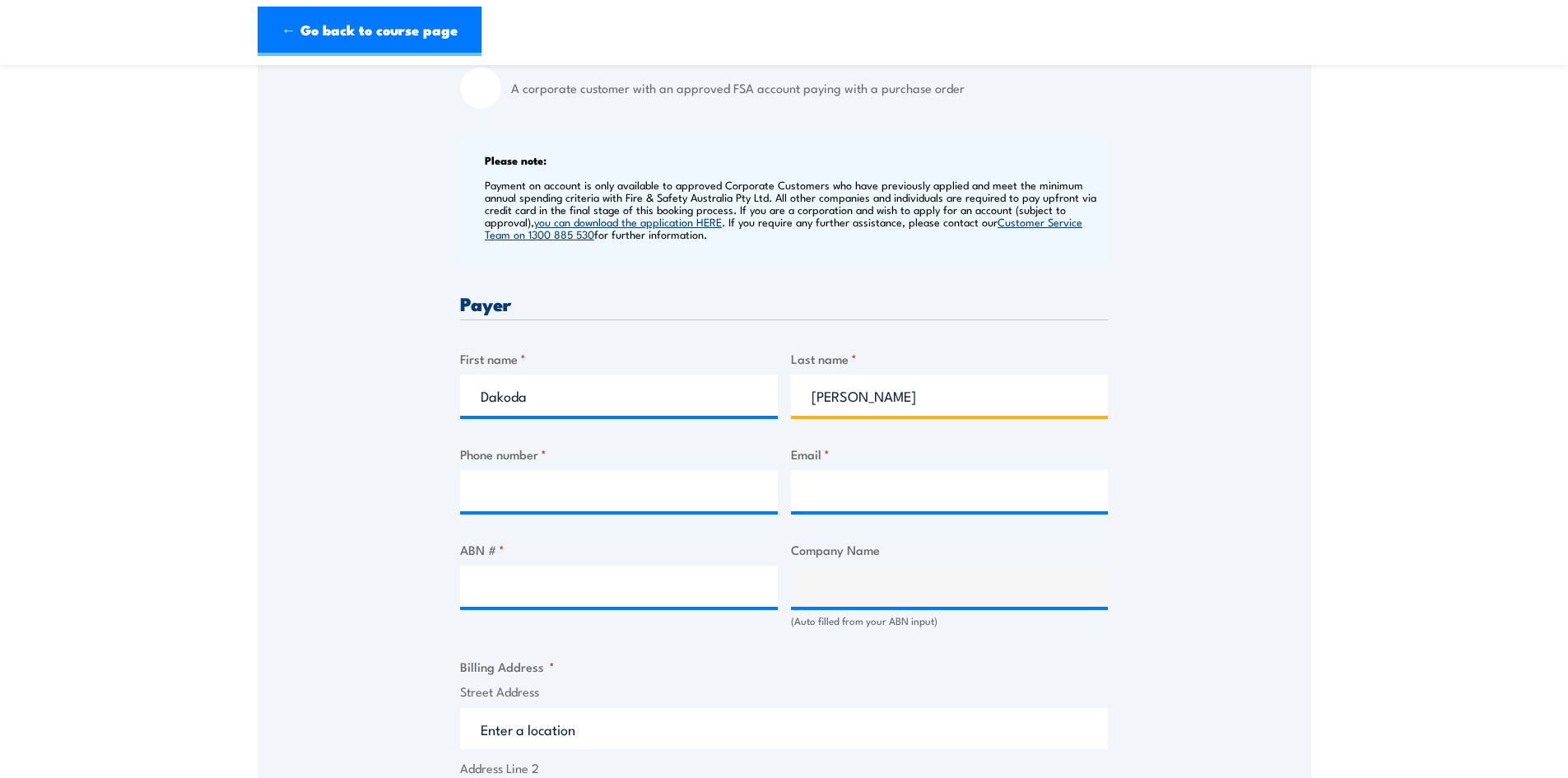
type input "[PERSON_NAME]"
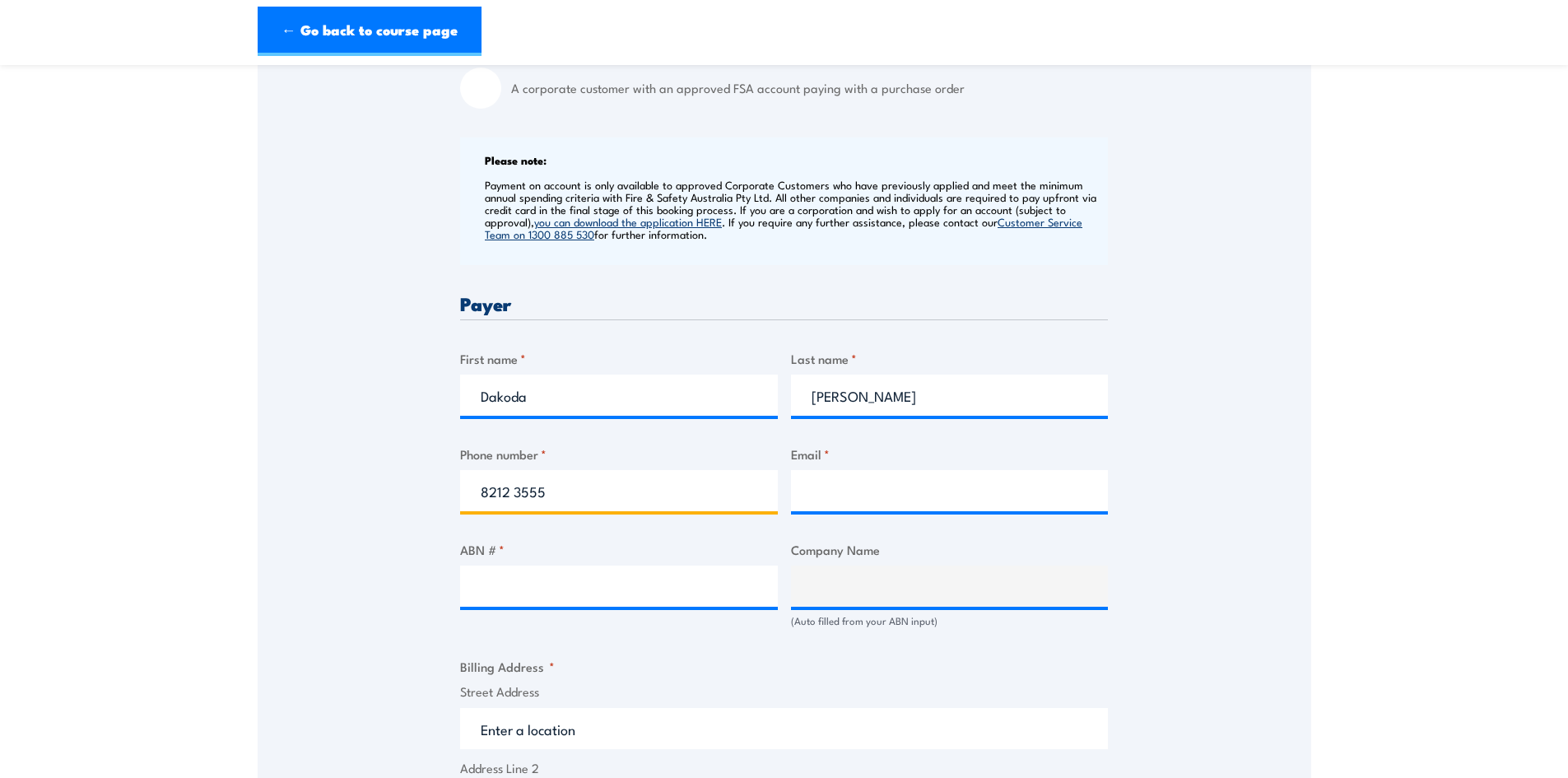
type input "8212 3555"
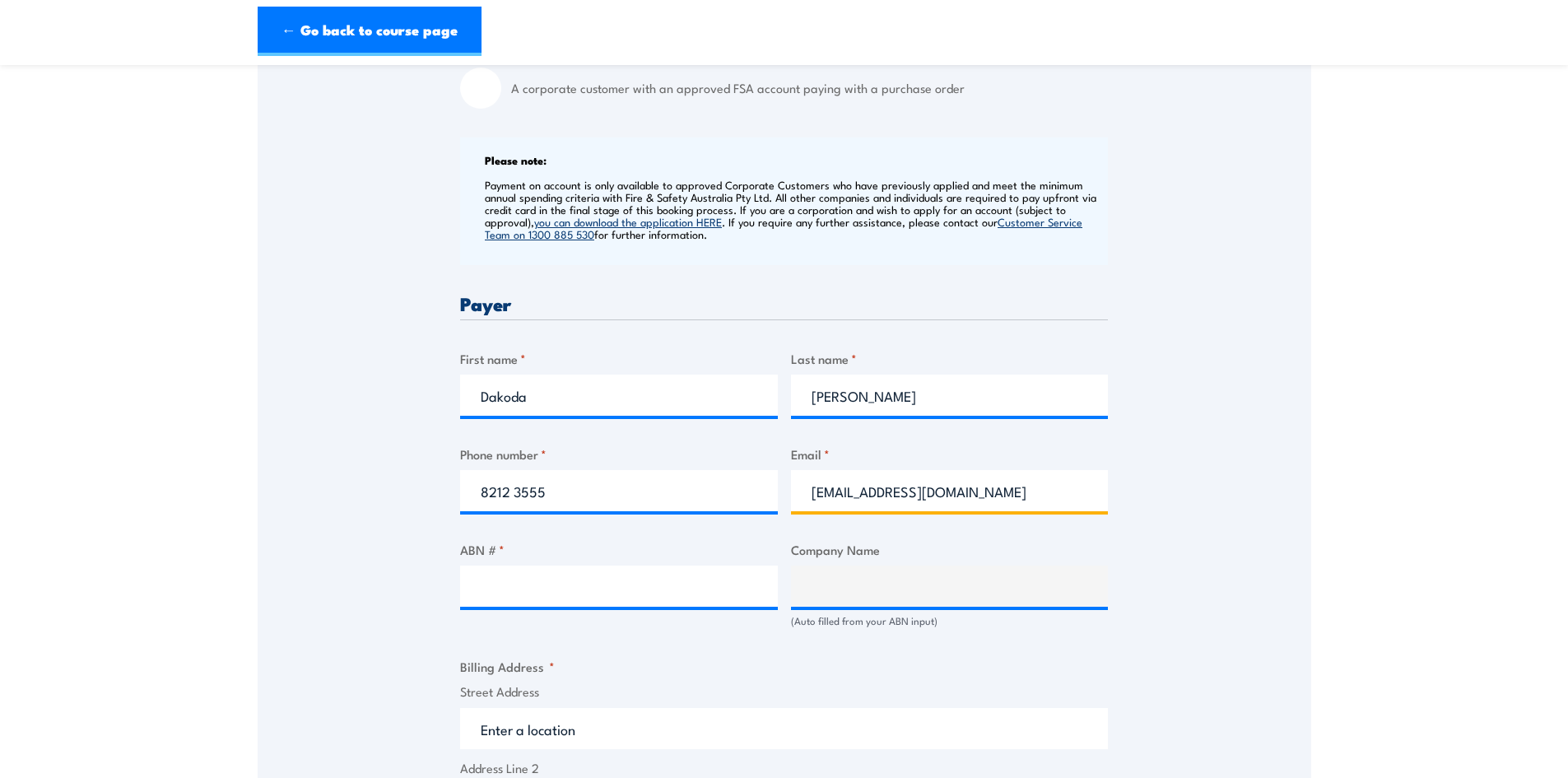
type input "[EMAIL_ADDRESS][DOMAIN_NAME]"
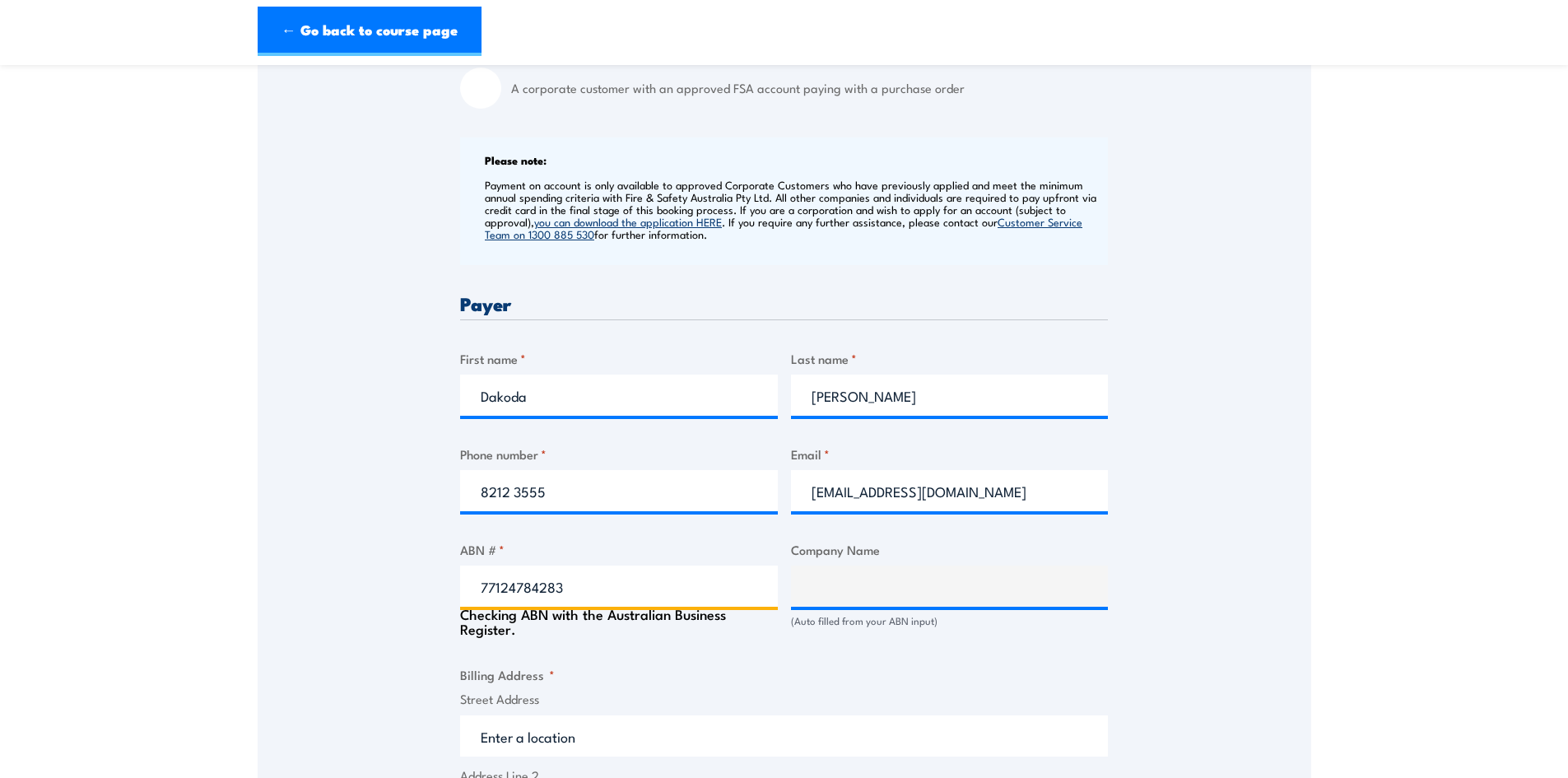
type input "77124784283"
type input "[PERSON_NAME] Mechanical Construction (SA) Pty Ltd"
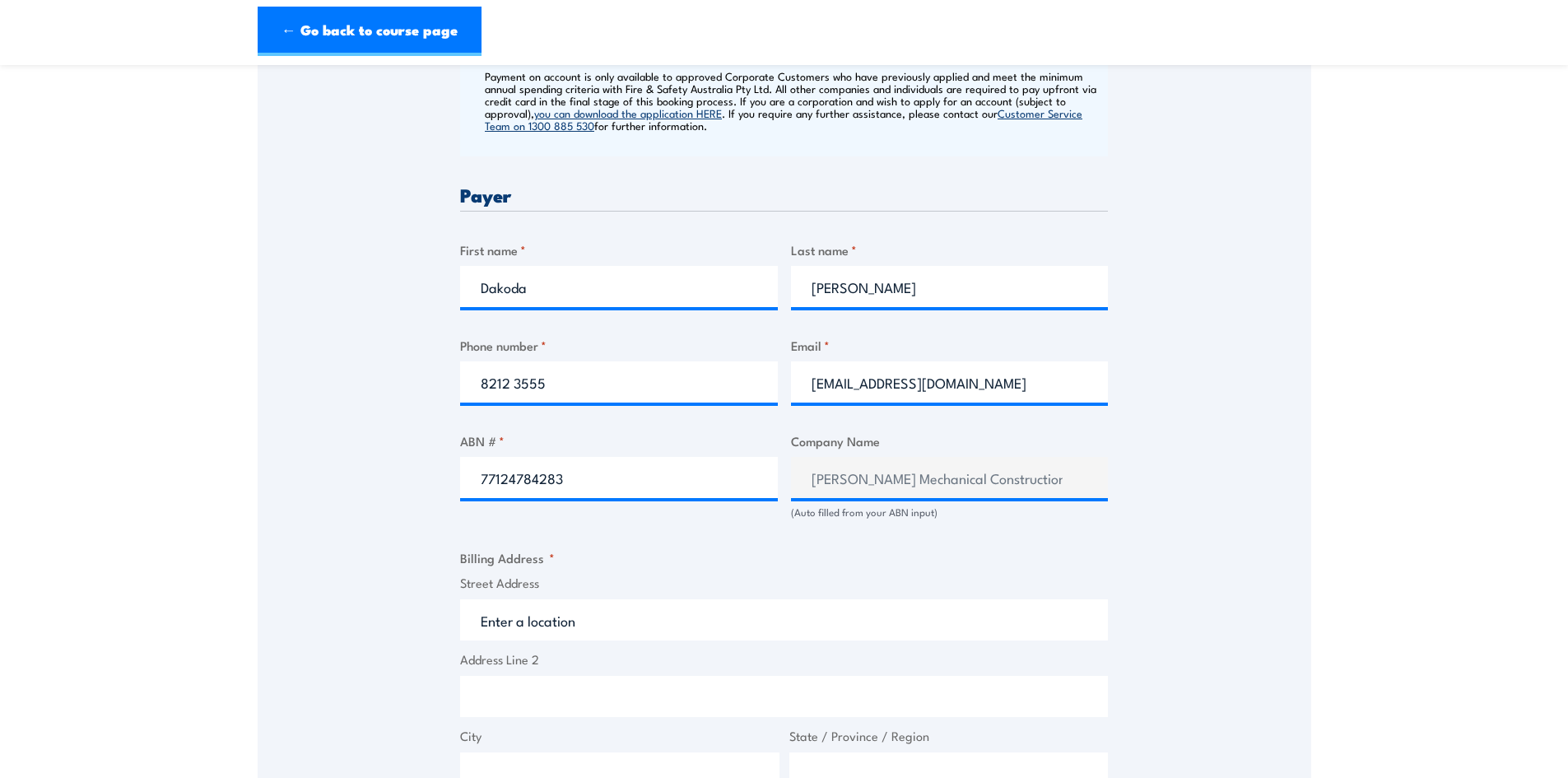
scroll to position [907, 0]
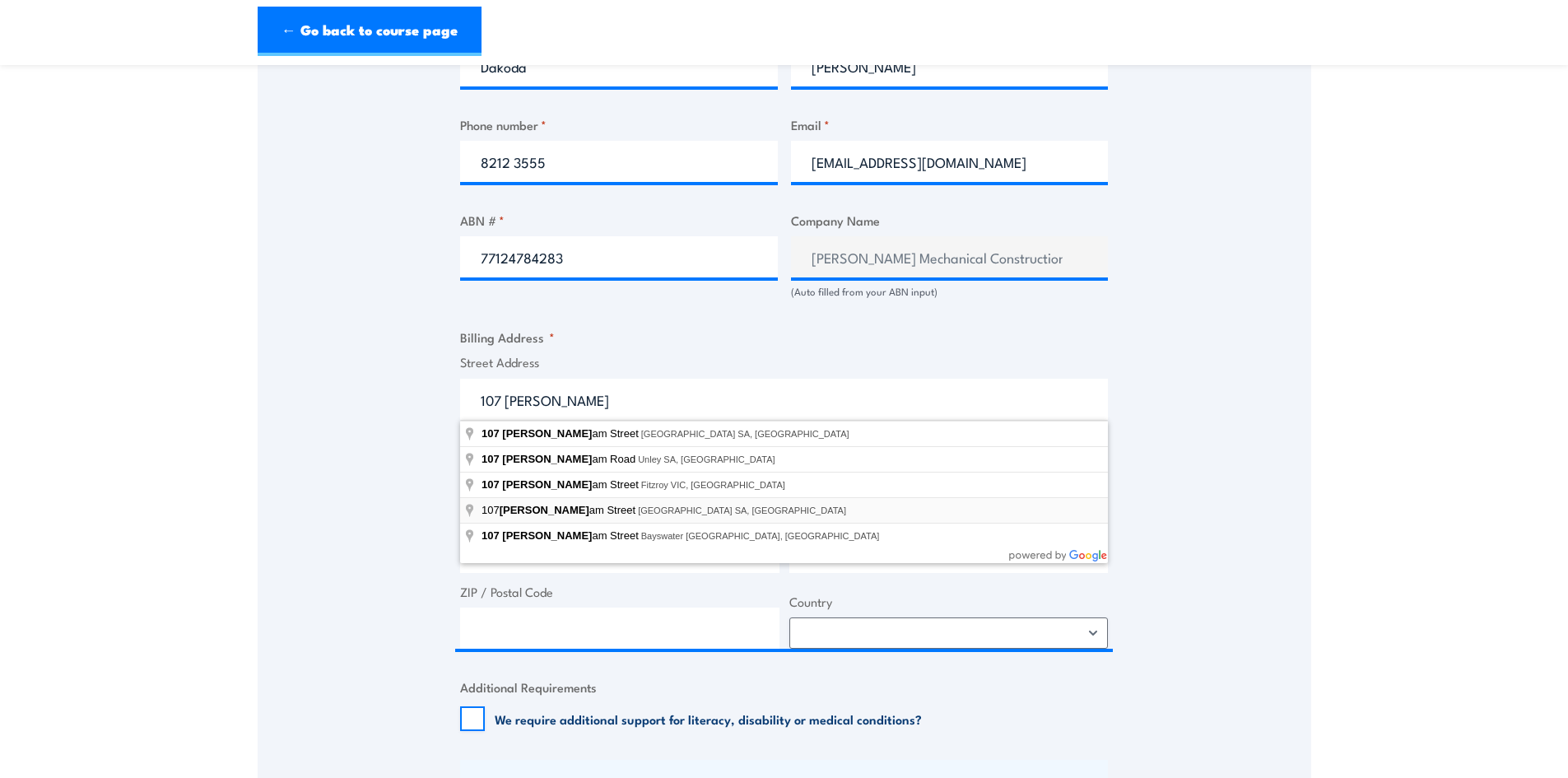
type input "[STREET_ADDRESS][PERSON_NAME]"
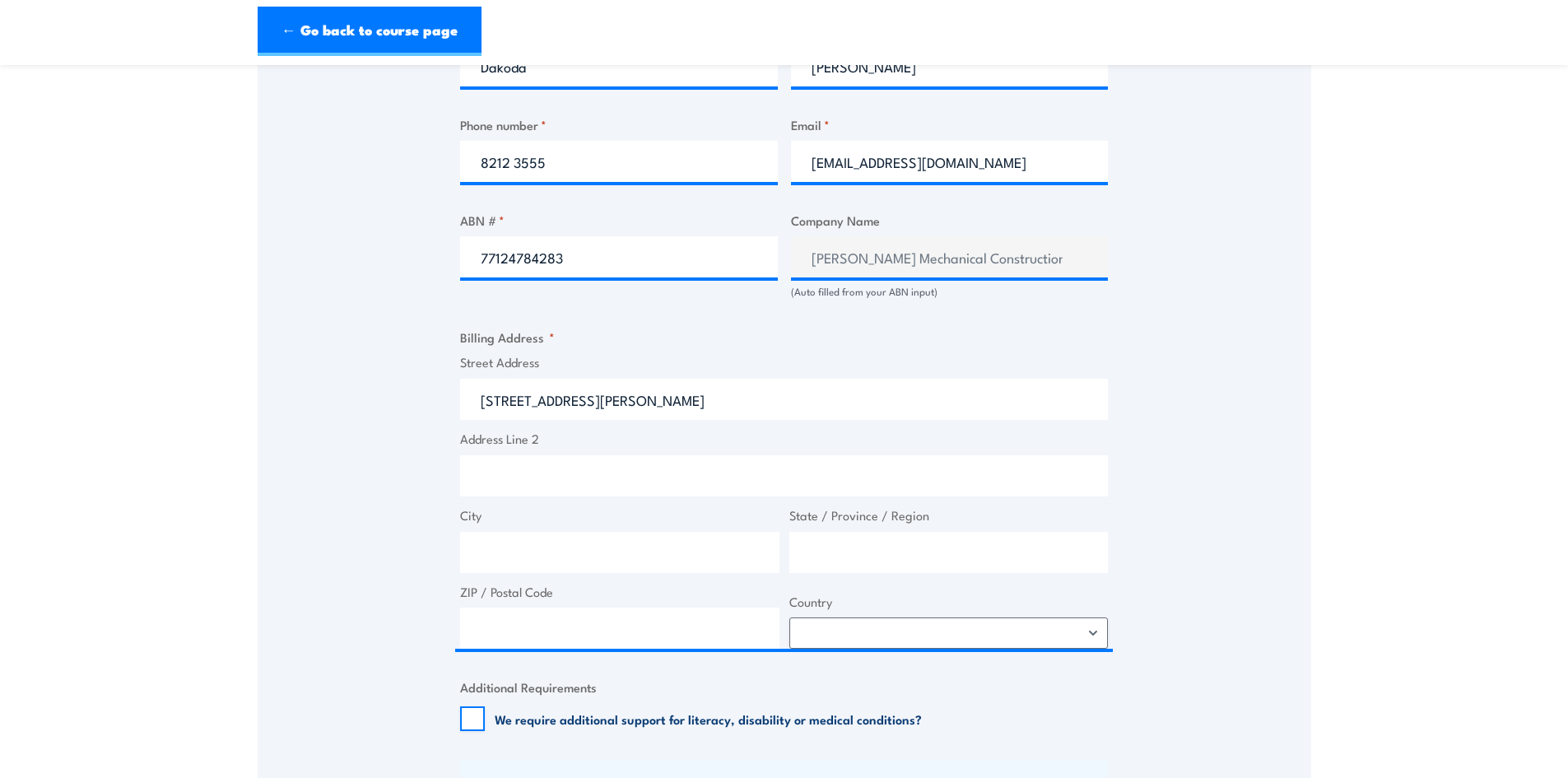
type input "King [PERSON_NAME]"
type input "[GEOGRAPHIC_DATA]"
type input "5067"
select select "[GEOGRAPHIC_DATA]"
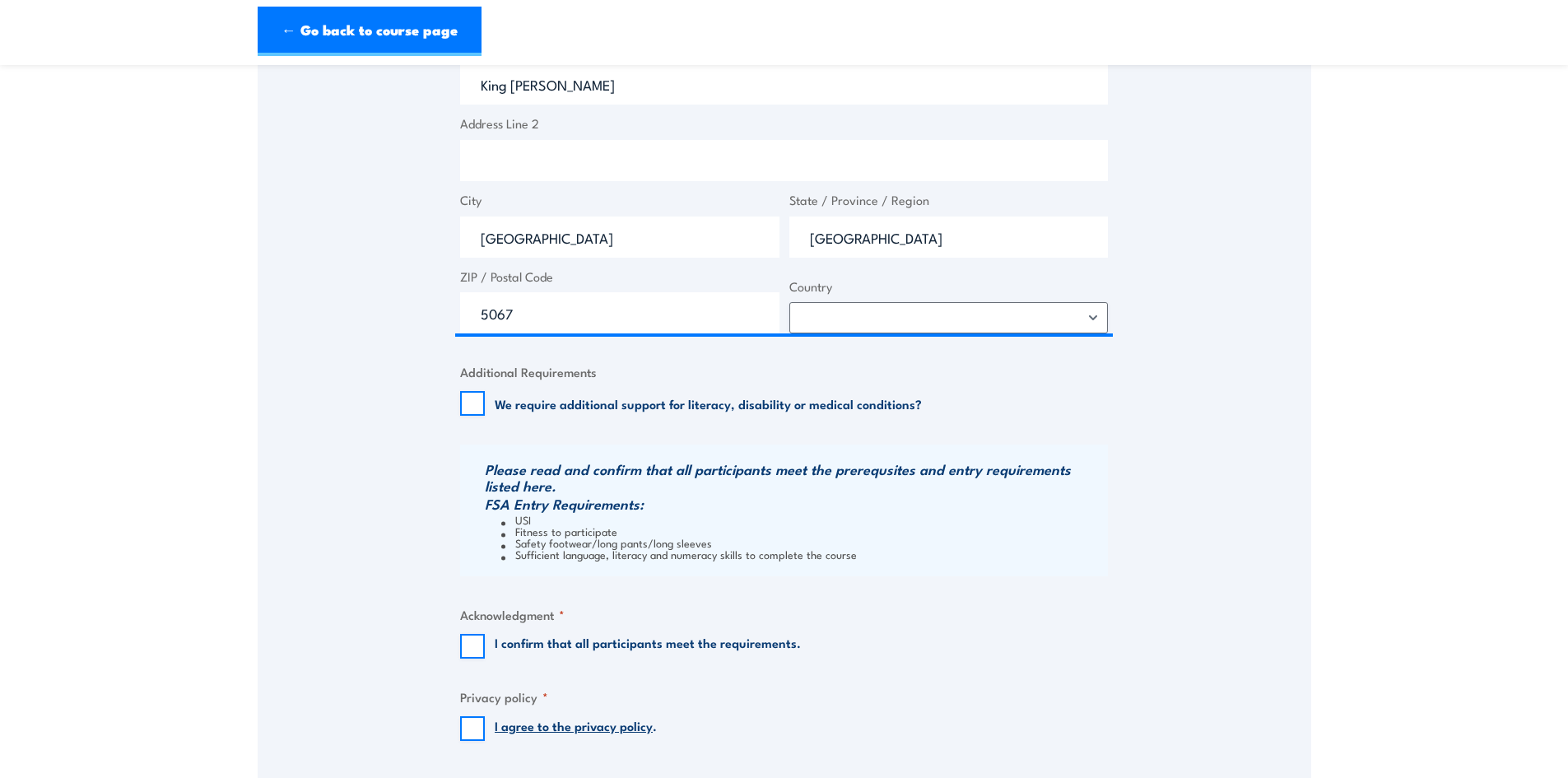
scroll to position [1236, 0]
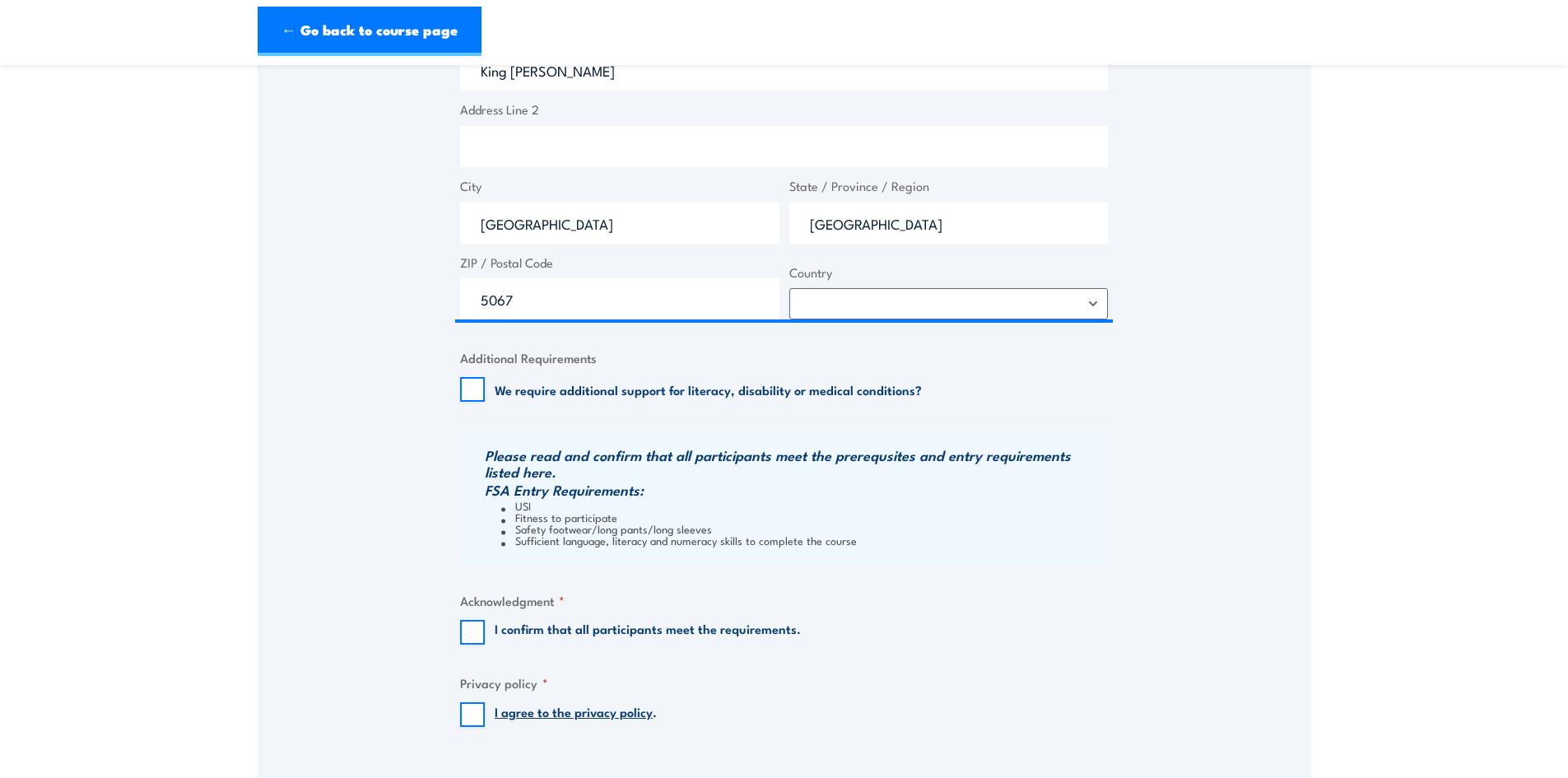
click at [546, 635] on label "I confirm that all participants meet the requirements." at bounding box center [648, 632] width 306 height 25
click at [485, 635] on input "I confirm that all participants meet the requirements." at bounding box center [472, 632] width 25 height 25
checkbox input "true"
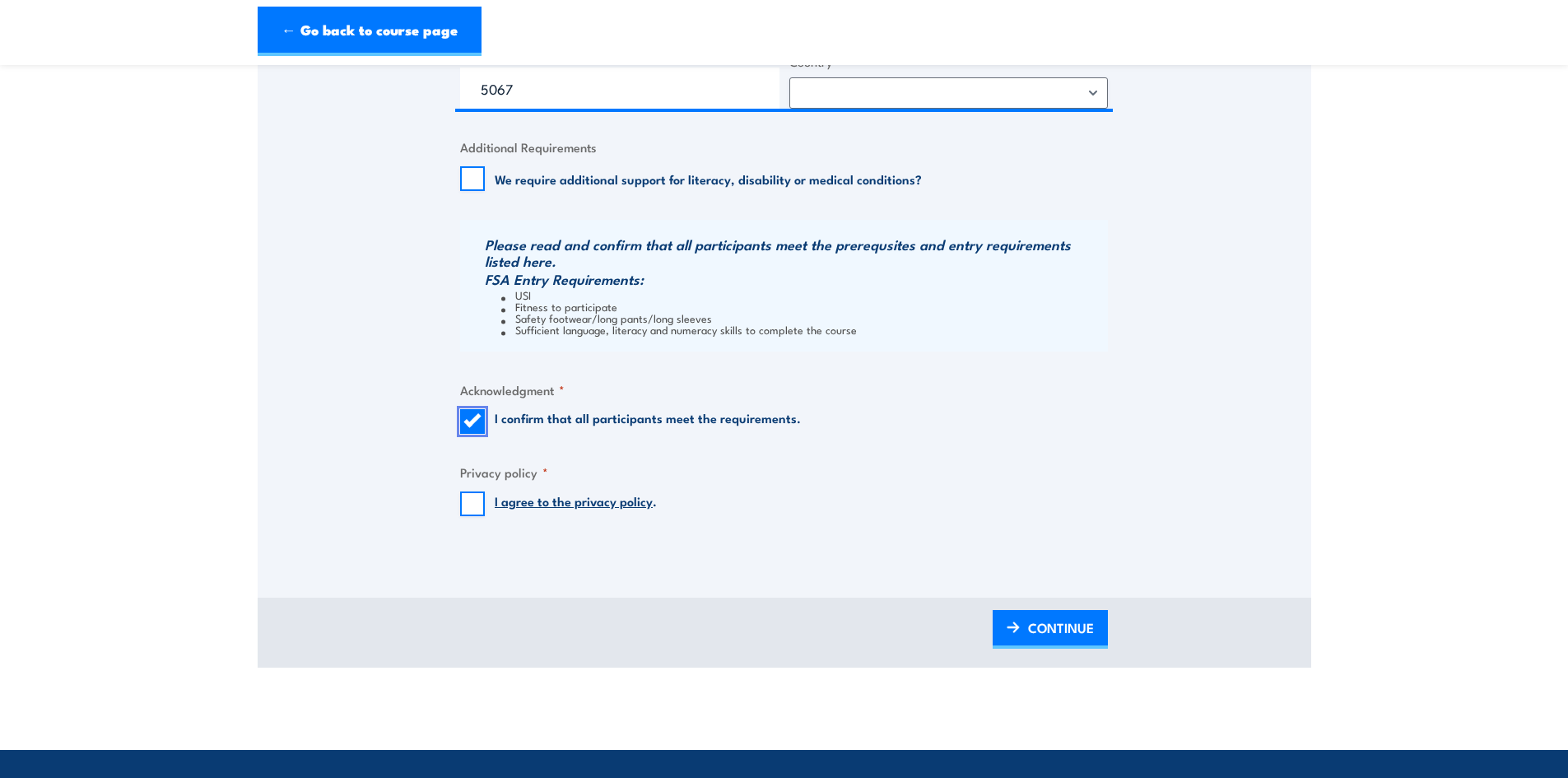
scroll to position [1483, 0]
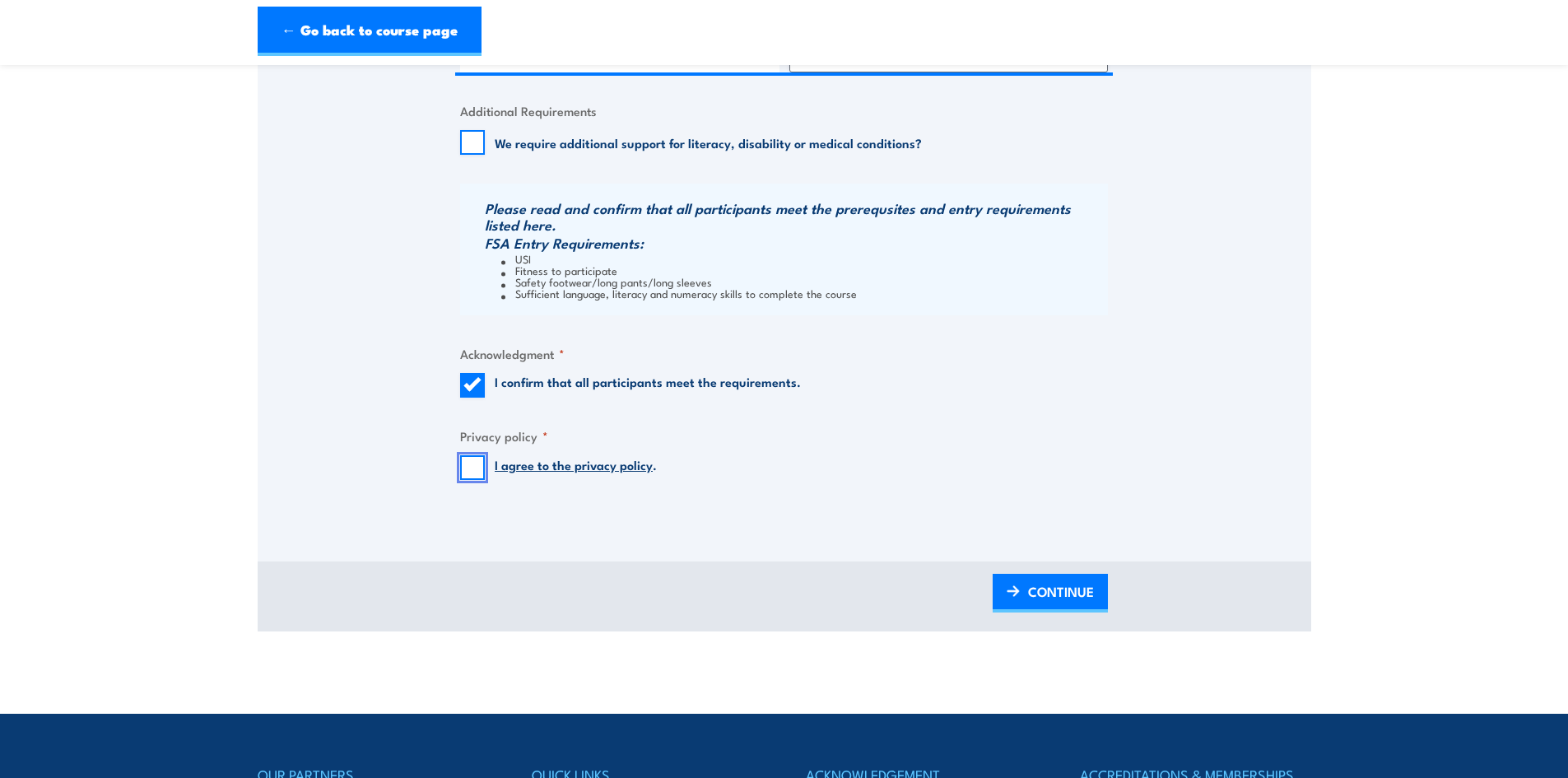
click at [471, 467] on input "I agree to the privacy policy ." at bounding box center [472, 468] width 25 height 25
checkbox input "true"
click at [1036, 596] on span "CONTINUE" at bounding box center [1061, 592] width 66 height 43
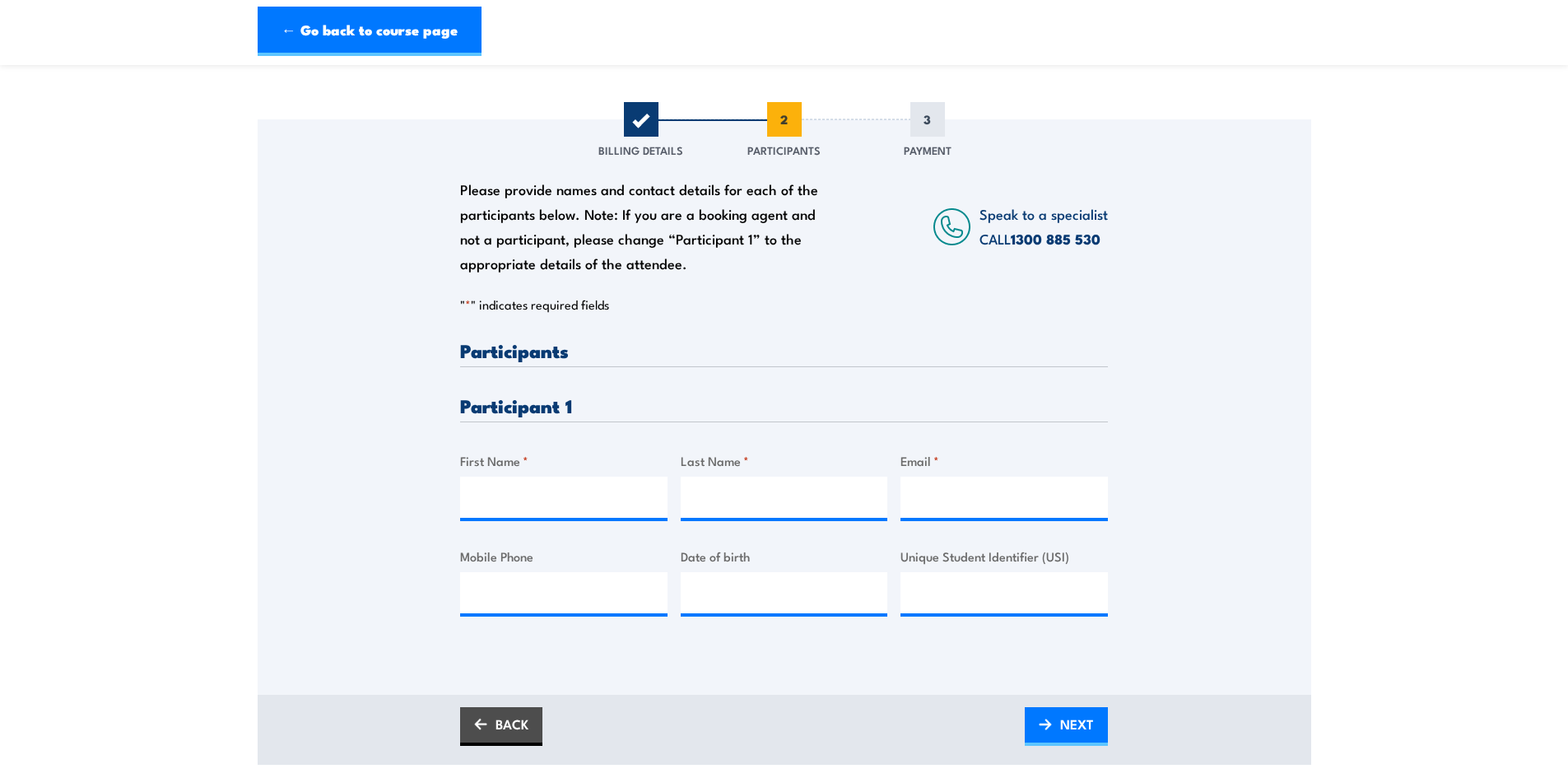
scroll to position [247, 0]
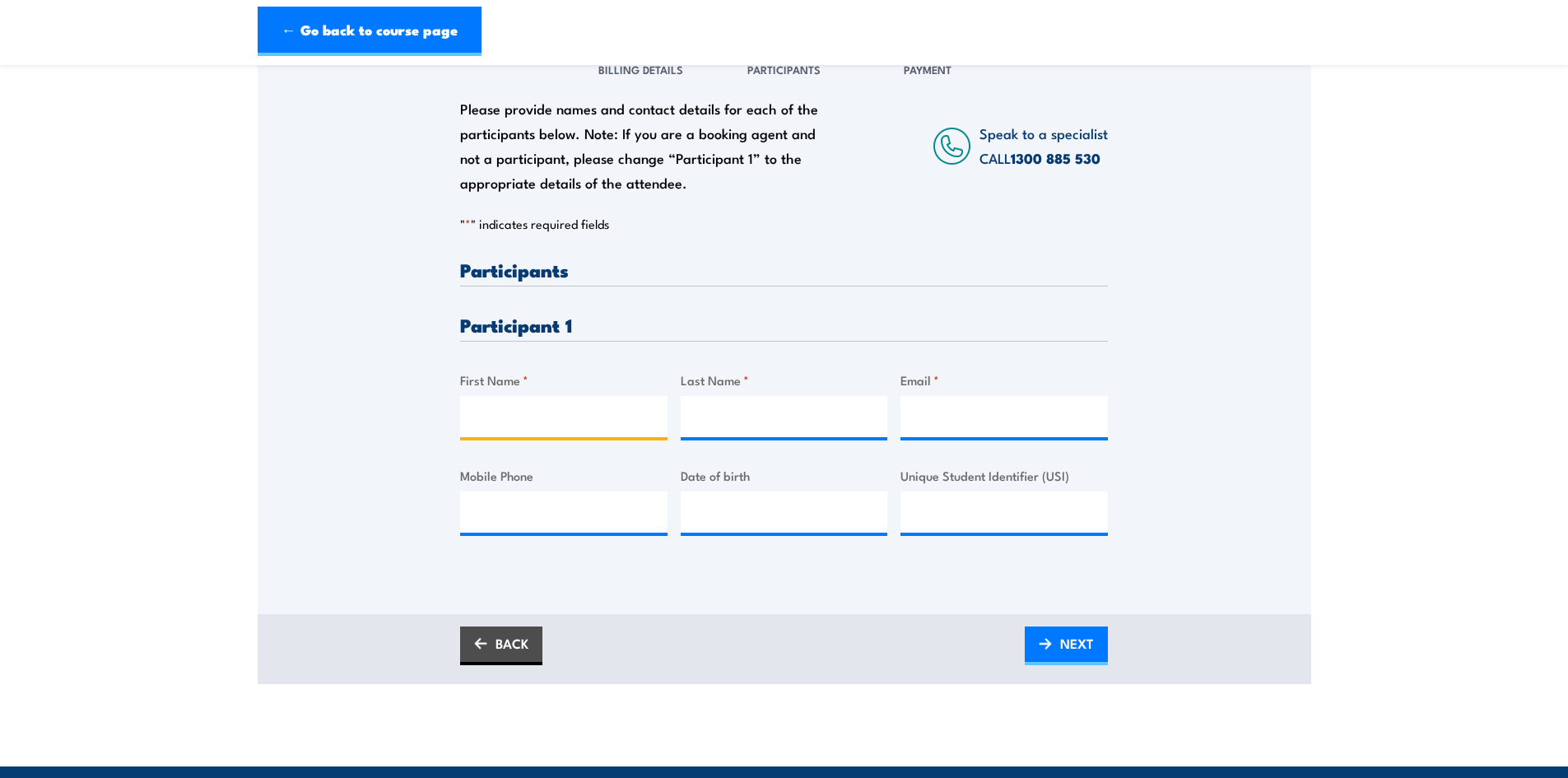
click at [560, 396] on input "First Name *" at bounding box center [564, 417] width 207 height 42
type input "[PERSON_NAME]"
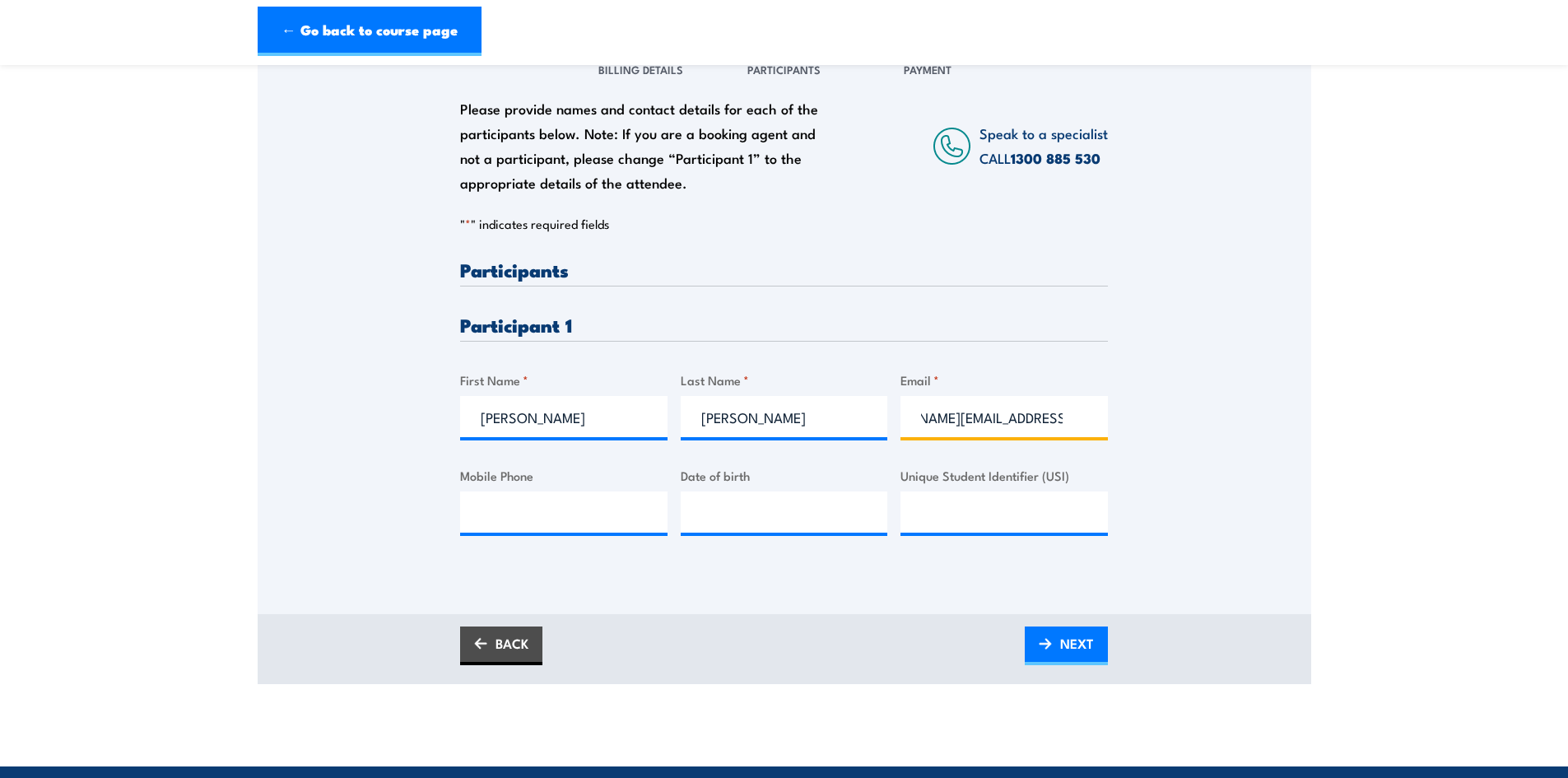
scroll to position [0, 72]
type input "[PERSON_NAME][EMAIL_ADDRESS][DOMAIN_NAME]"
type input "0417 663 738"
type input "__/__/____"
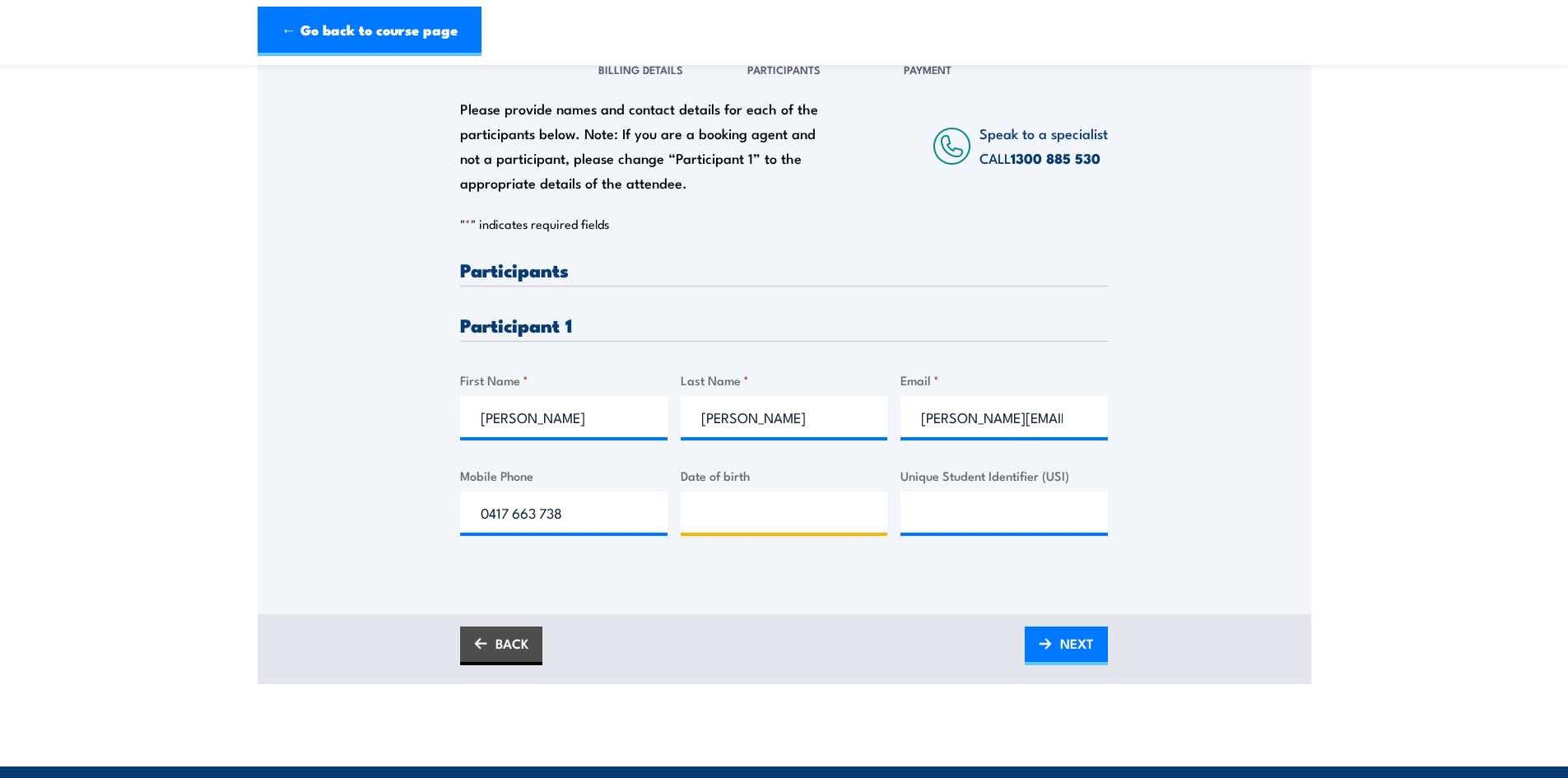
type input "__/__/____"
type input "[DATE]"
click at [959, 521] on input "Unique Student Identifier (USI)" at bounding box center [1005, 512] width 207 height 42
paste input "SYL3YGJFDW"
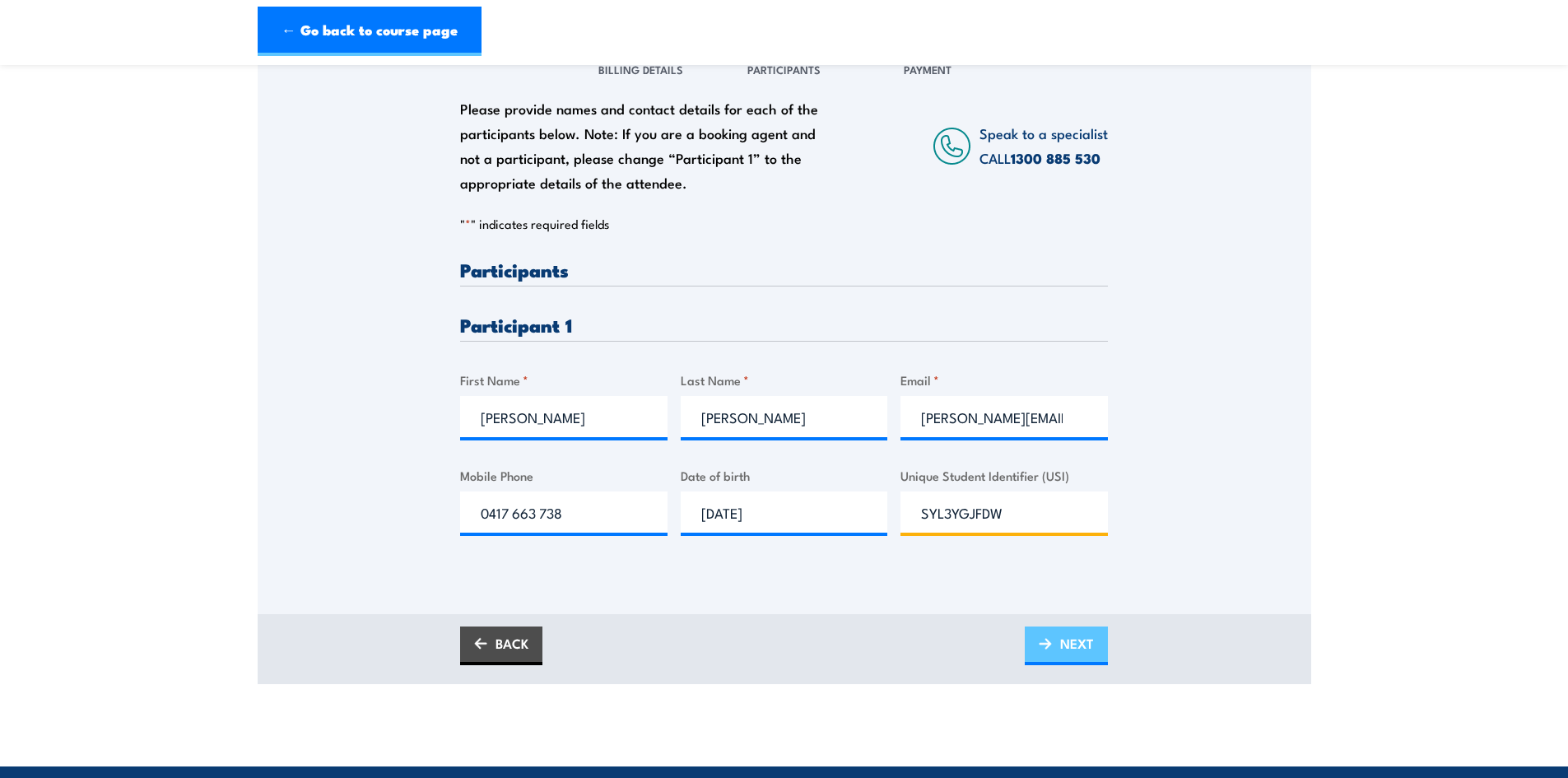
type input "SYL3YGJFDW"
click at [1053, 641] on link "NEXT" at bounding box center [1066, 646] width 83 height 39
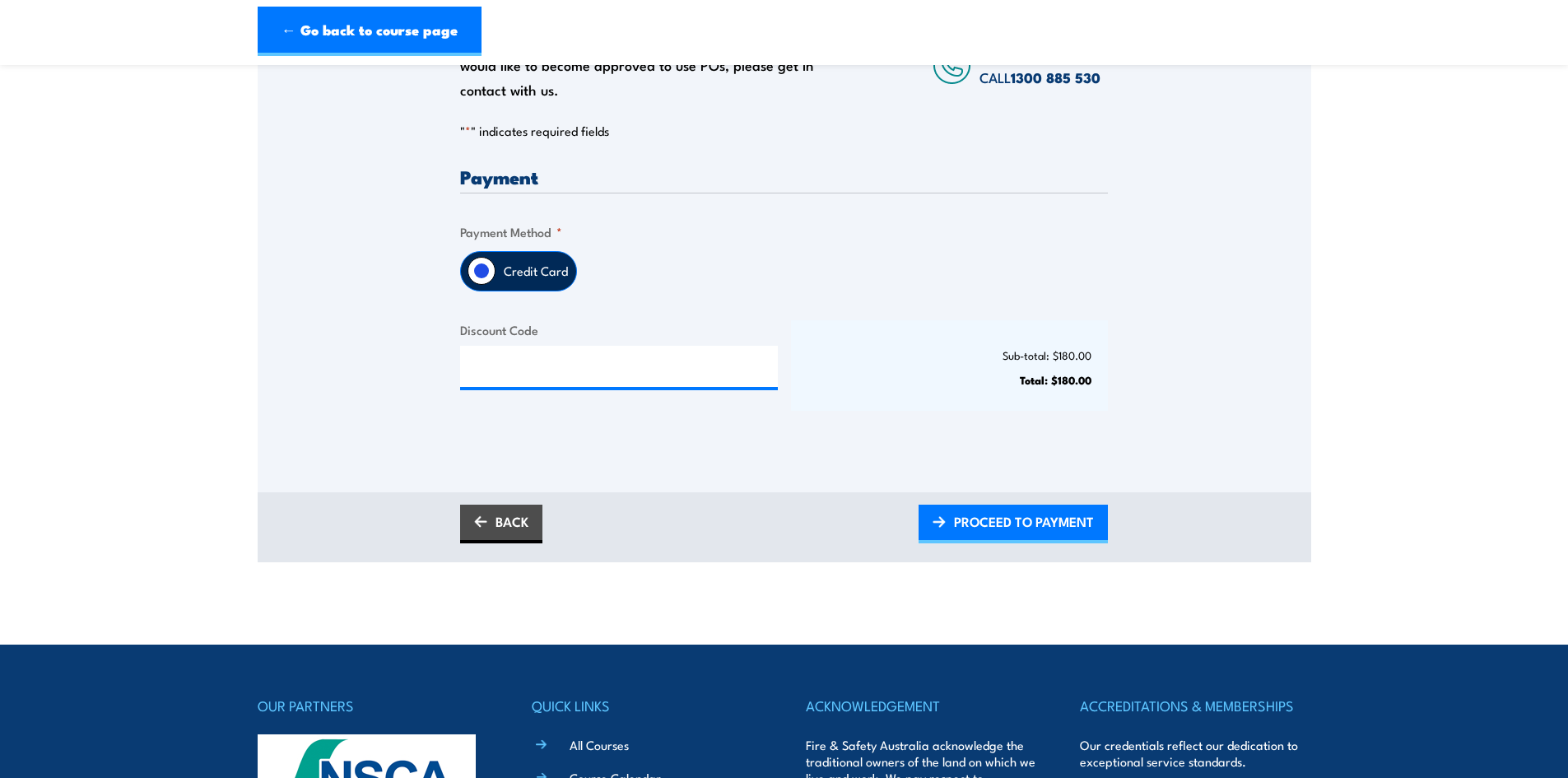
scroll to position [329, 0]
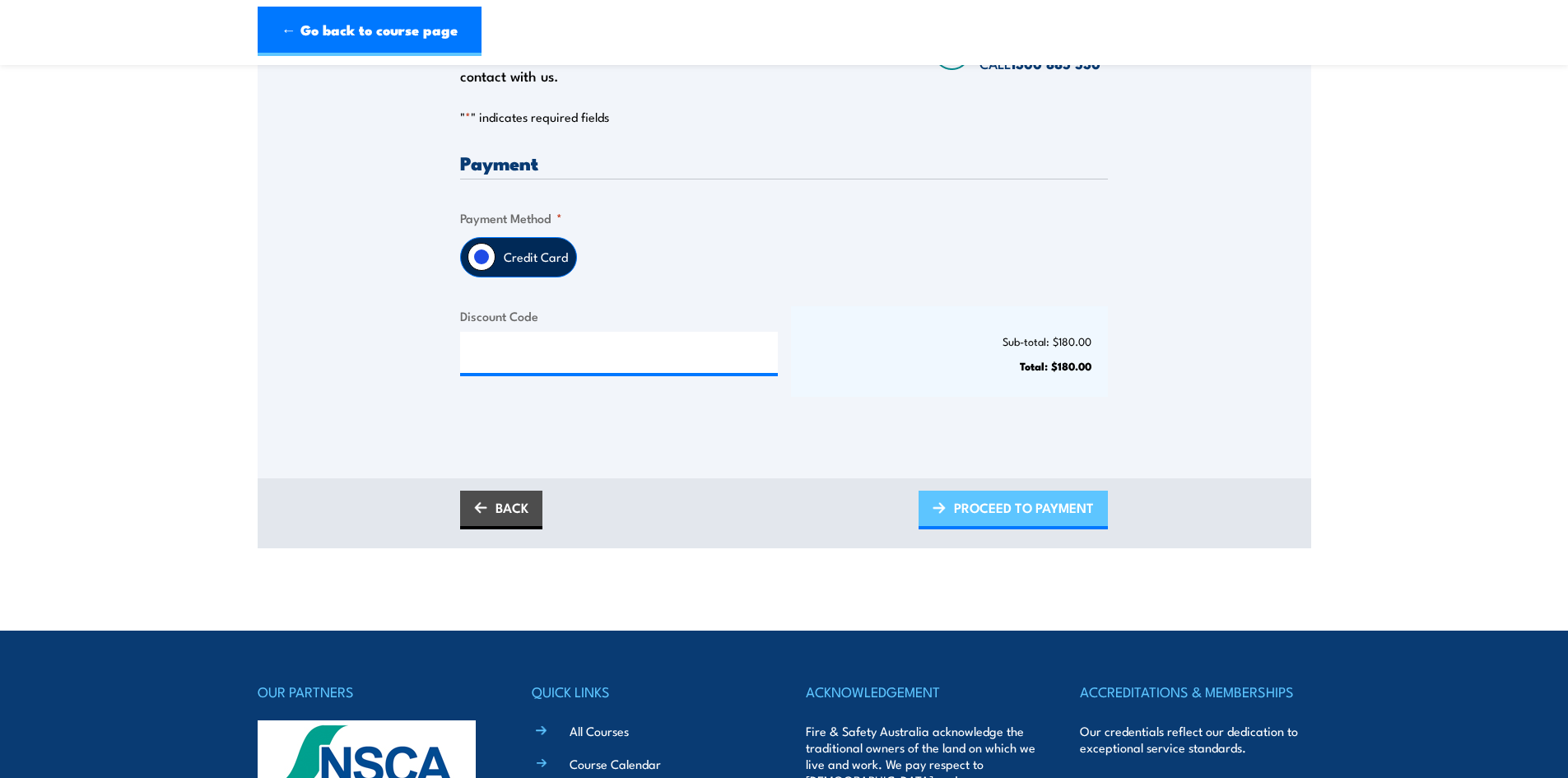
click at [990, 501] on span "PROCEED TO PAYMENT" at bounding box center [1025, 508] width 140 height 43
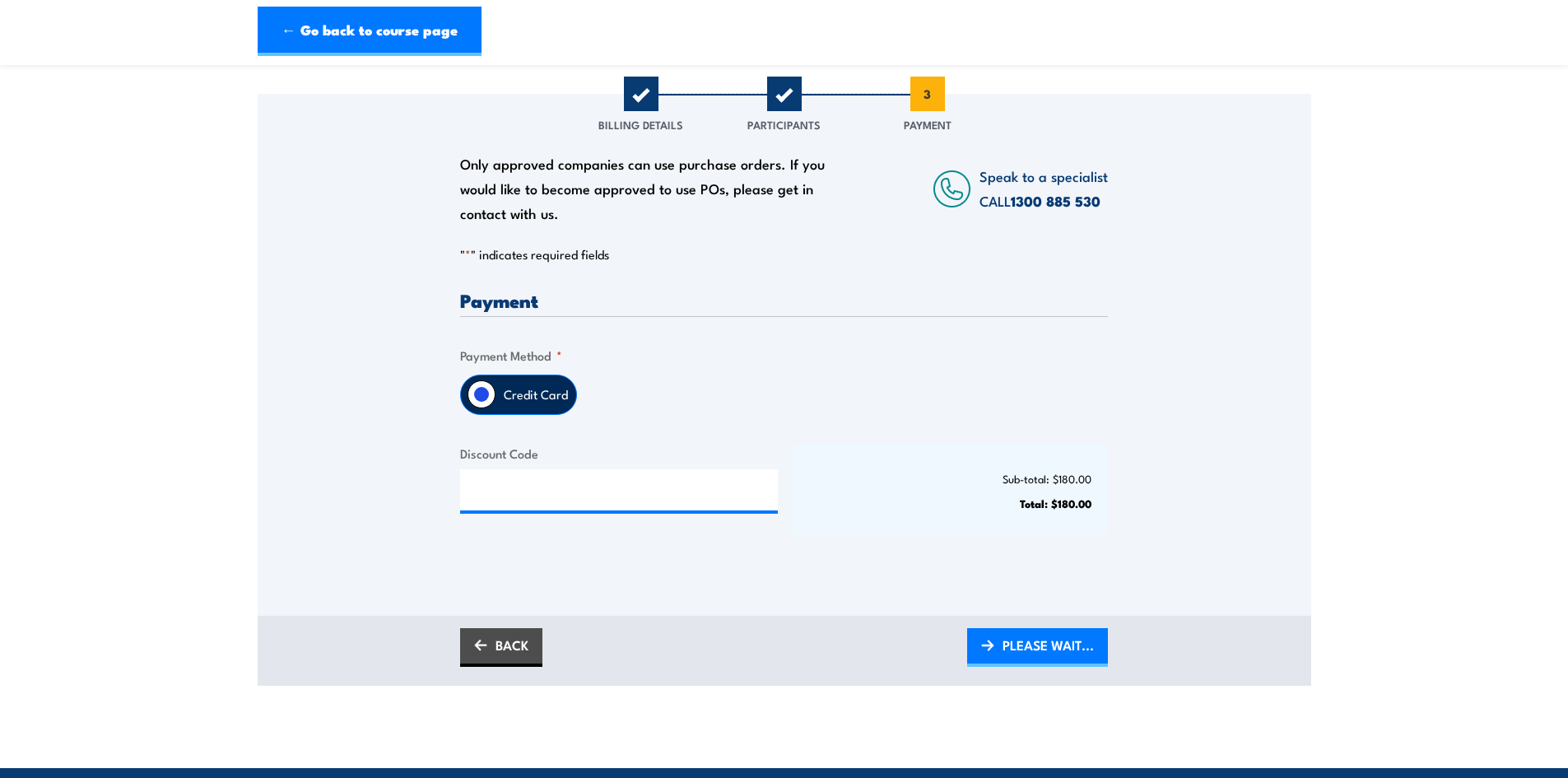
scroll to position [165, 0]
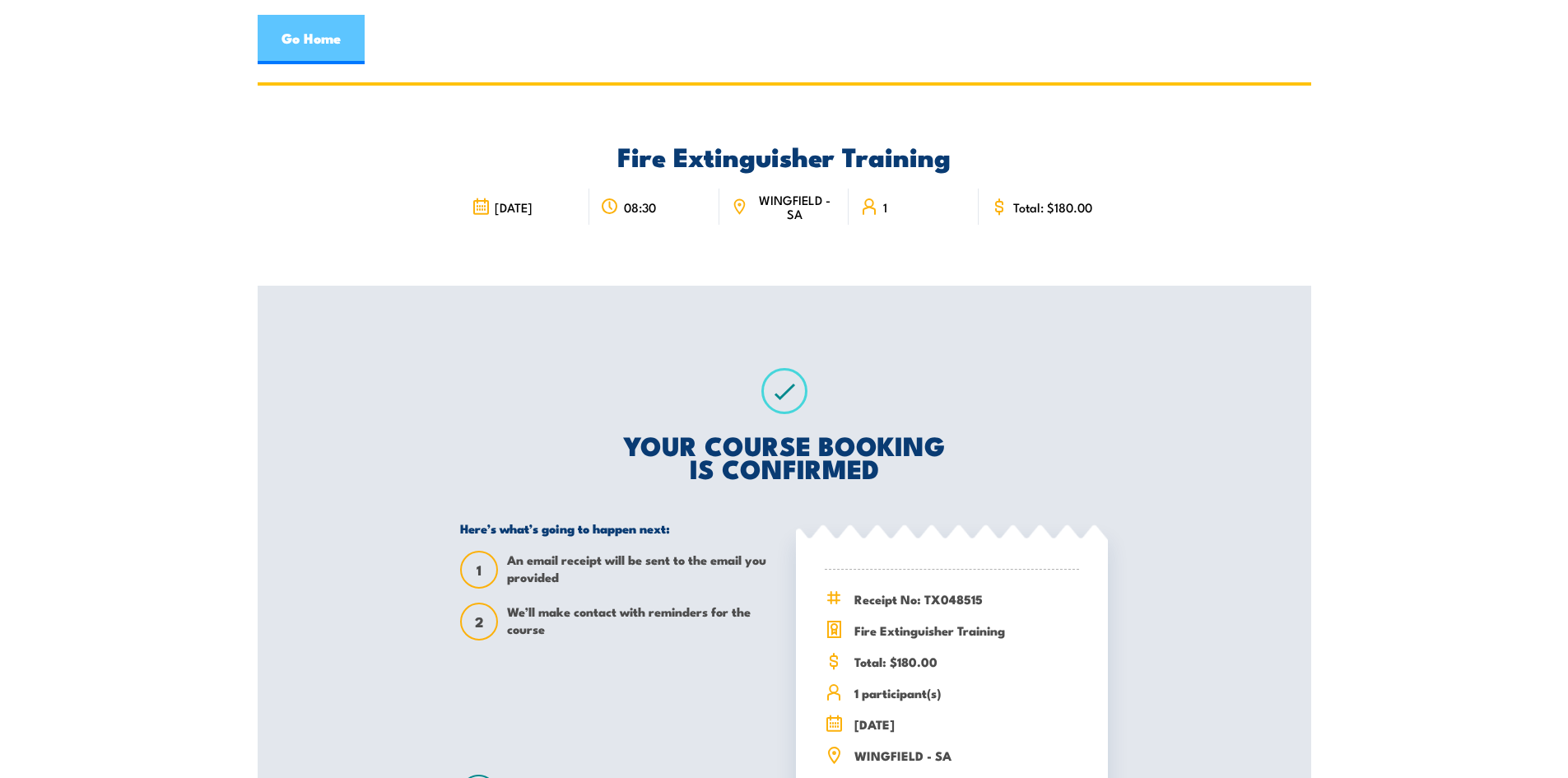
click at [296, 44] on link "Go Home" at bounding box center [311, 40] width 107 height 49
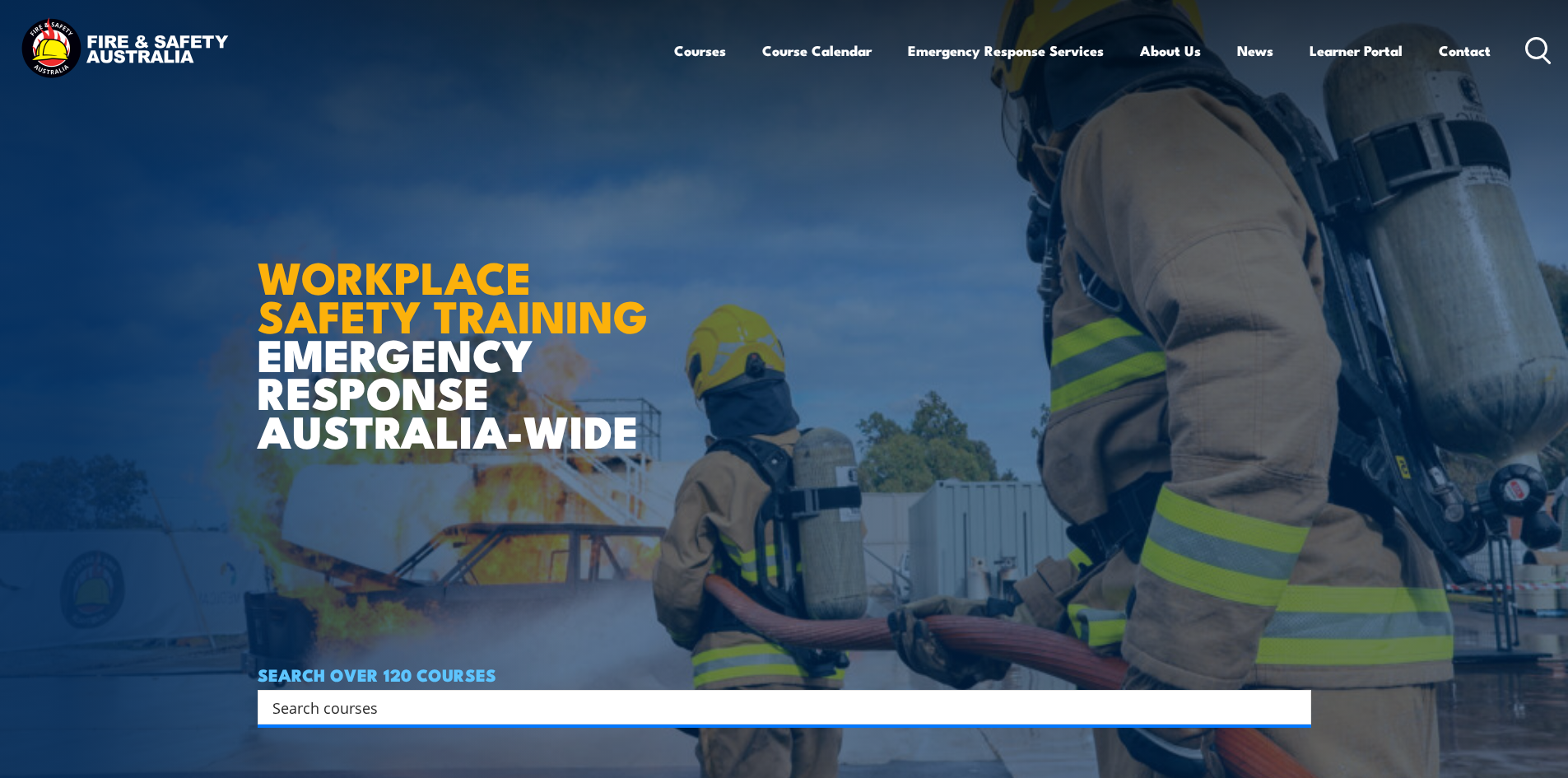
click at [965, 326] on article "WORKPLACE SAFETY TRAINING EMERGENCY RESPONSE AUSTRALIA-WIDE SEARCH OVER 120 COU…" at bounding box center [784, 389] width 1054 height 778
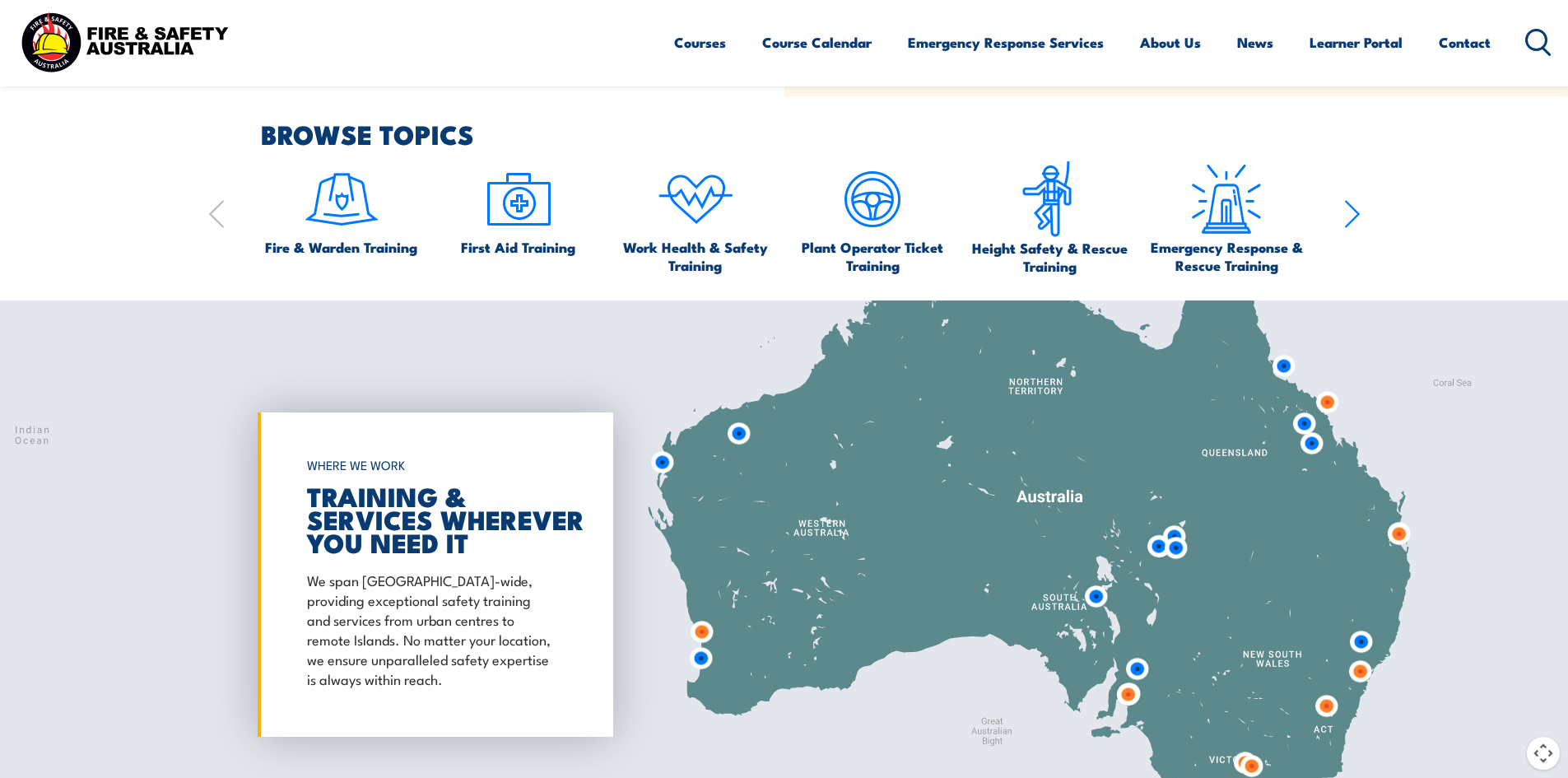
scroll to position [1154, 0]
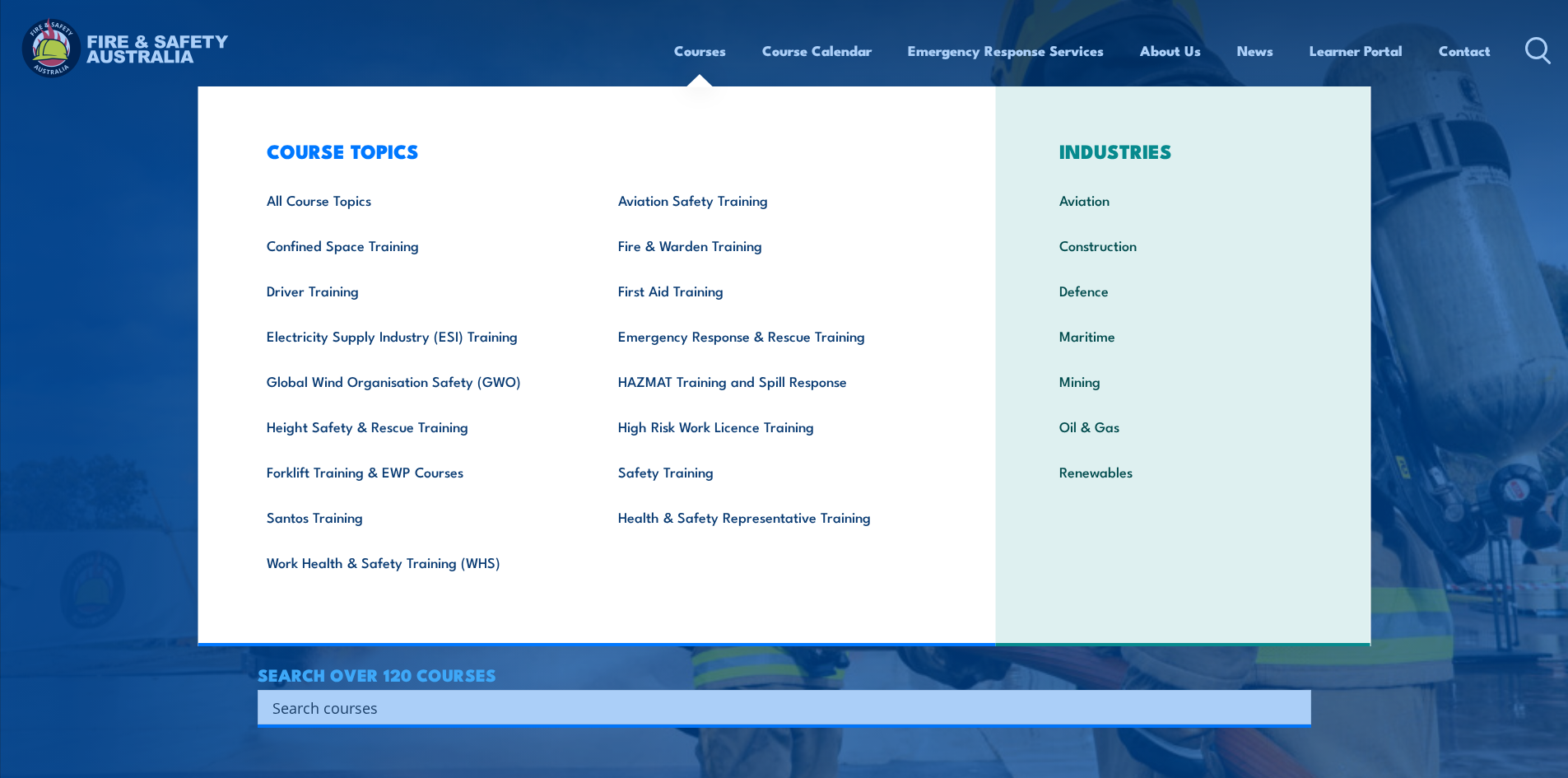
drag, startPoint x: 710, startPoint y: 38, endPoint x: 704, endPoint y: 51, distance: 14.3
click at [710, 39] on link "Courses" at bounding box center [700, 50] width 51 height 43
click at [702, 259] on link "Fire & Warden Training" at bounding box center [769, 245] width 352 height 45
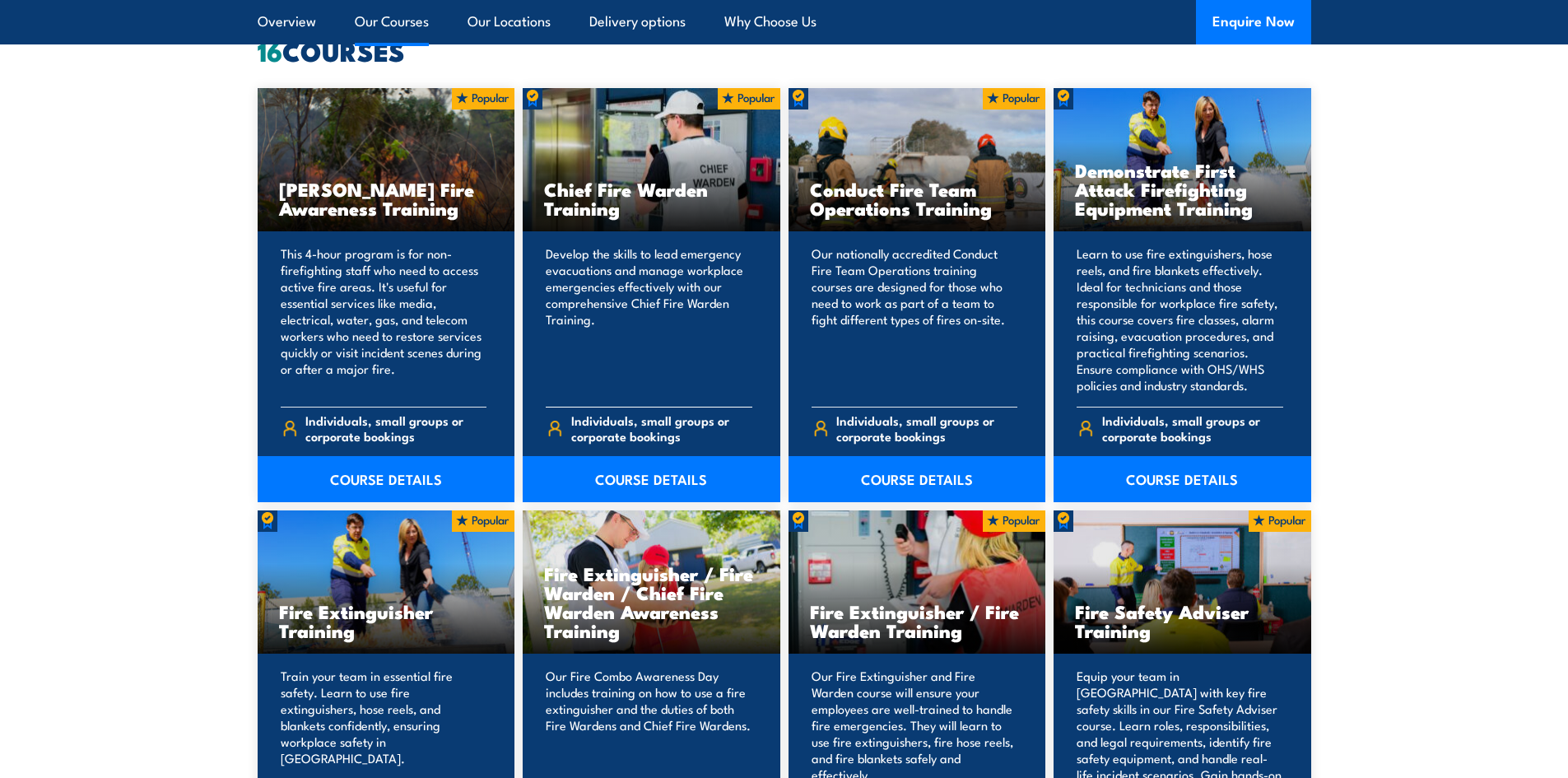
scroll to position [1318, 0]
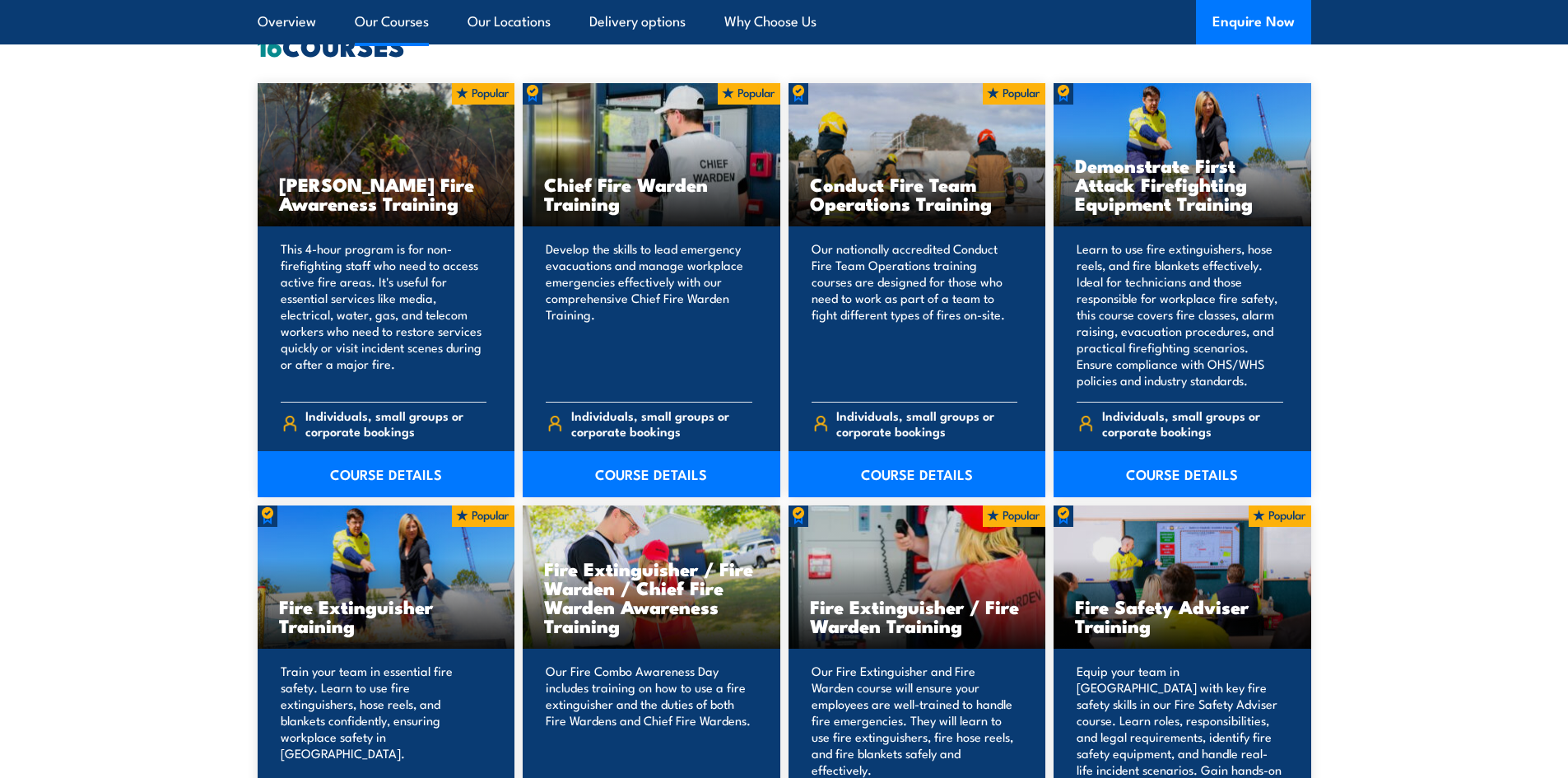
click at [346, 666] on p "Train your team in essential fire safety. Learn to use fire extinguishers, hose…" at bounding box center [383, 737] width 206 height 148
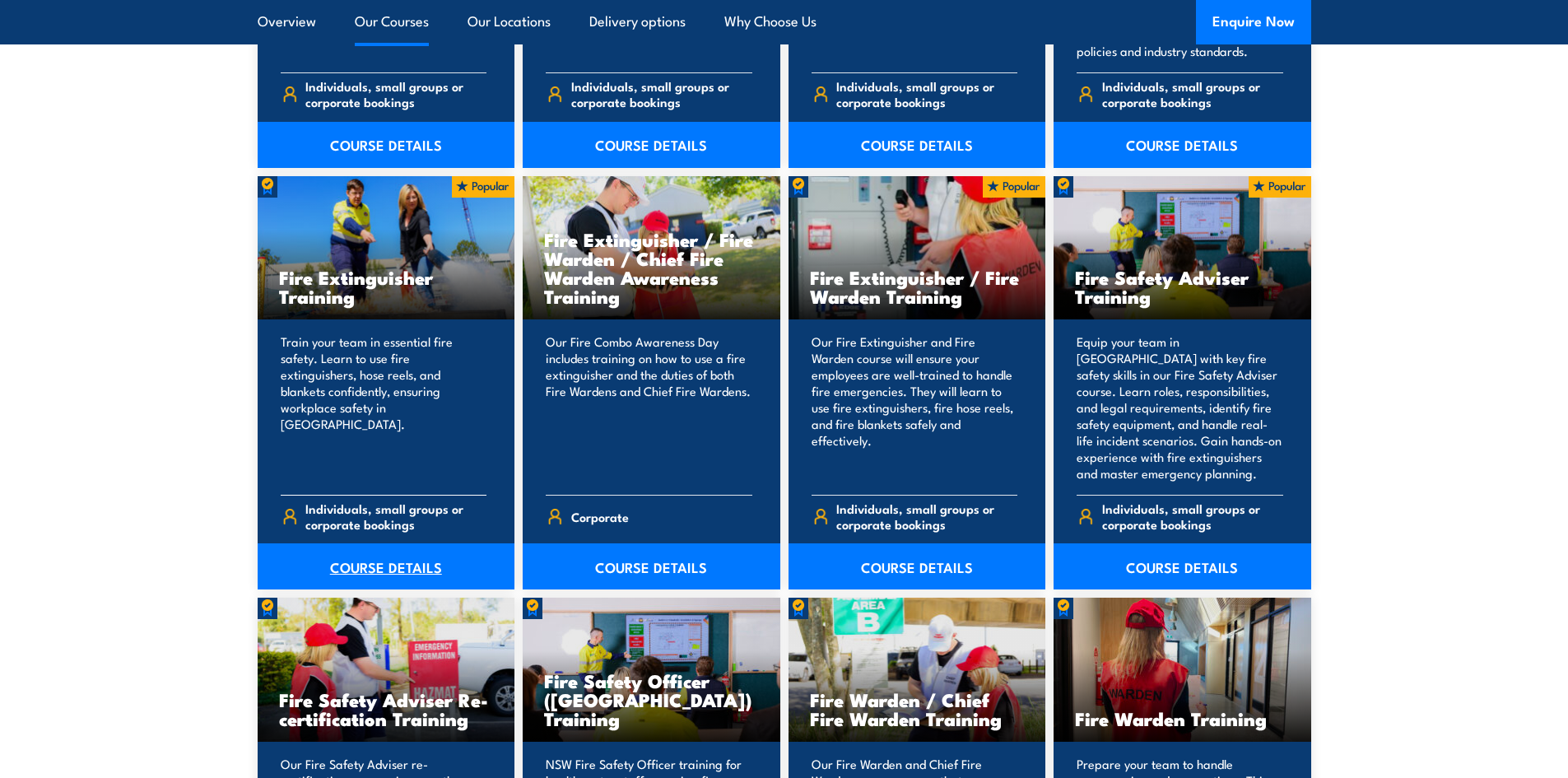
click at [394, 573] on link "COURSE DETAILS" at bounding box center [386, 566] width 258 height 46
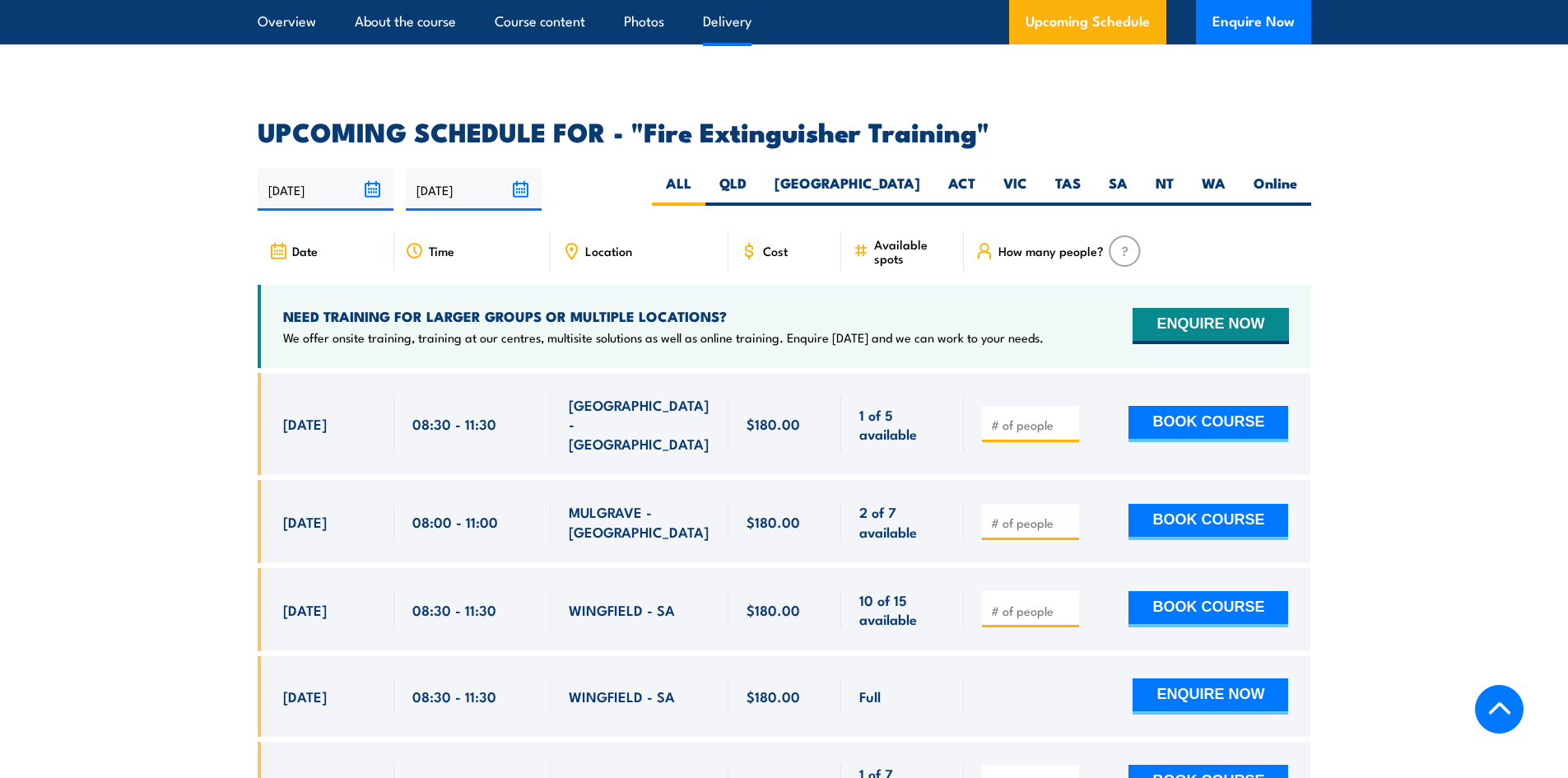
scroll to position [2719, 0]
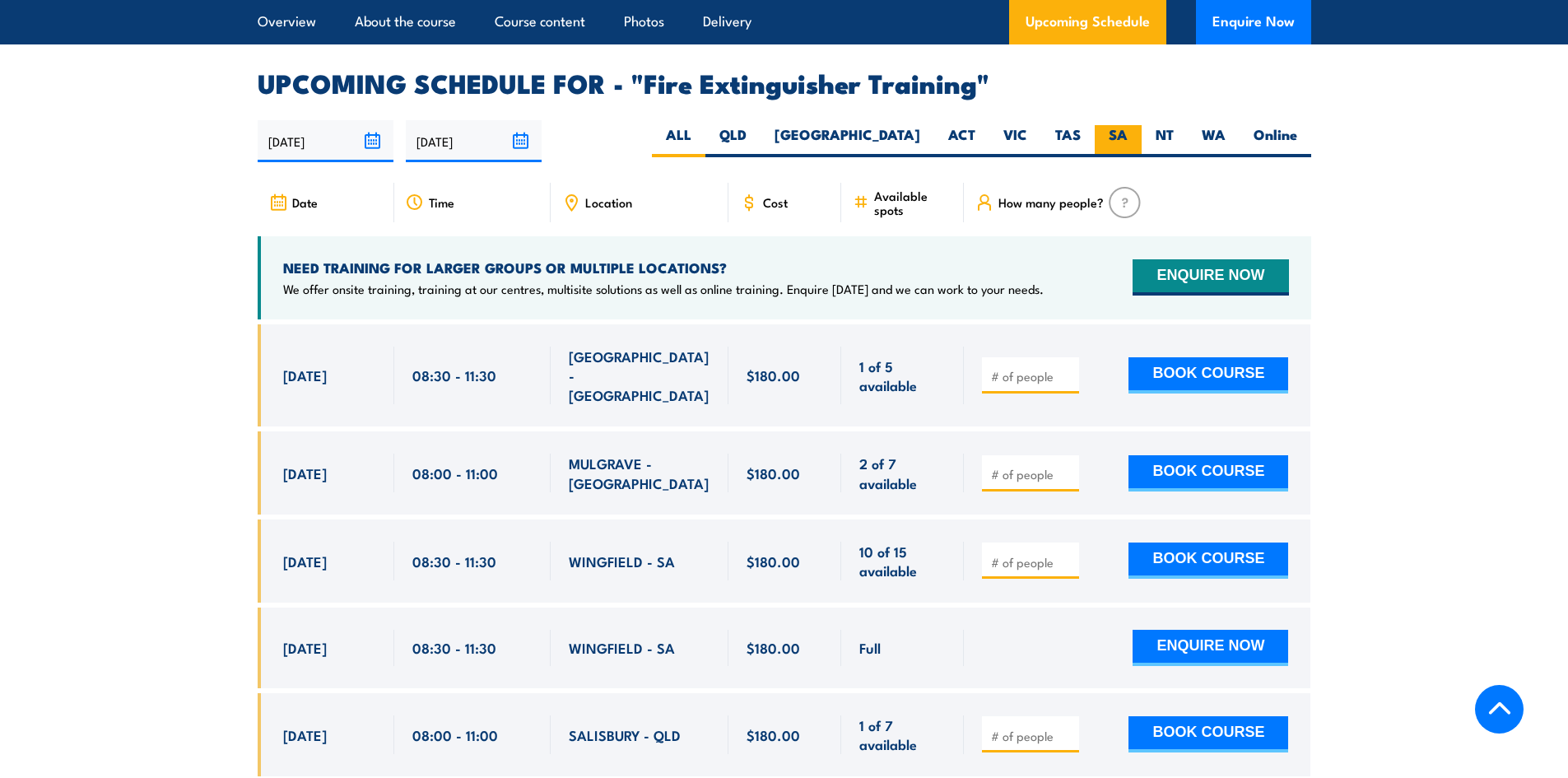
click at [1107, 126] on label "SA" at bounding box center [1117, 141] width 46 height 32
click at [1128, 126] on input "SA" at bounding box center [1133, 130] width 11 height 11
radio input "true"
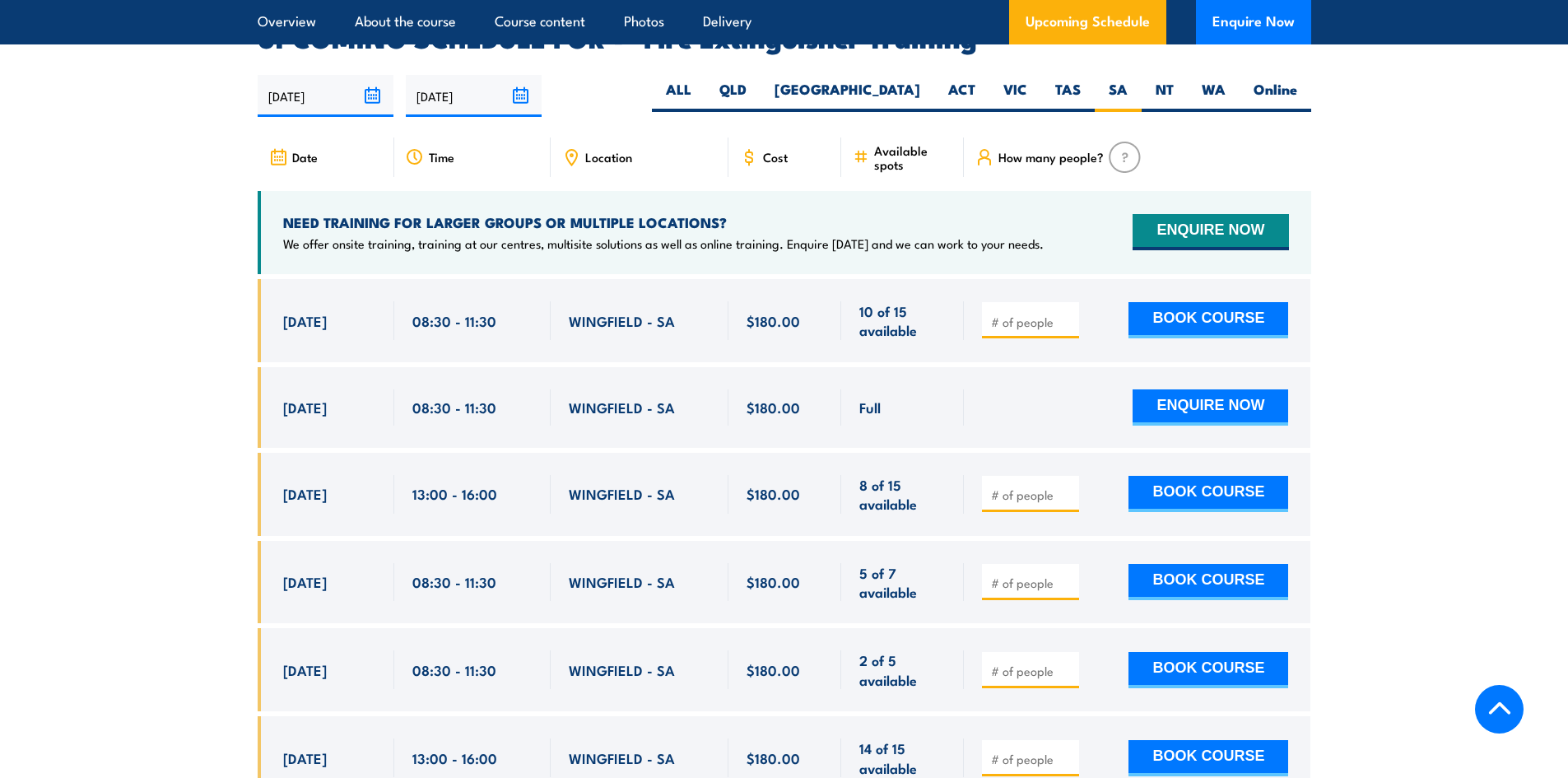
scroll to position [2765, 0]
type input "1"
click at [1070, 486] on input "1" at bounding box center [1032, 494] width 82 height 17
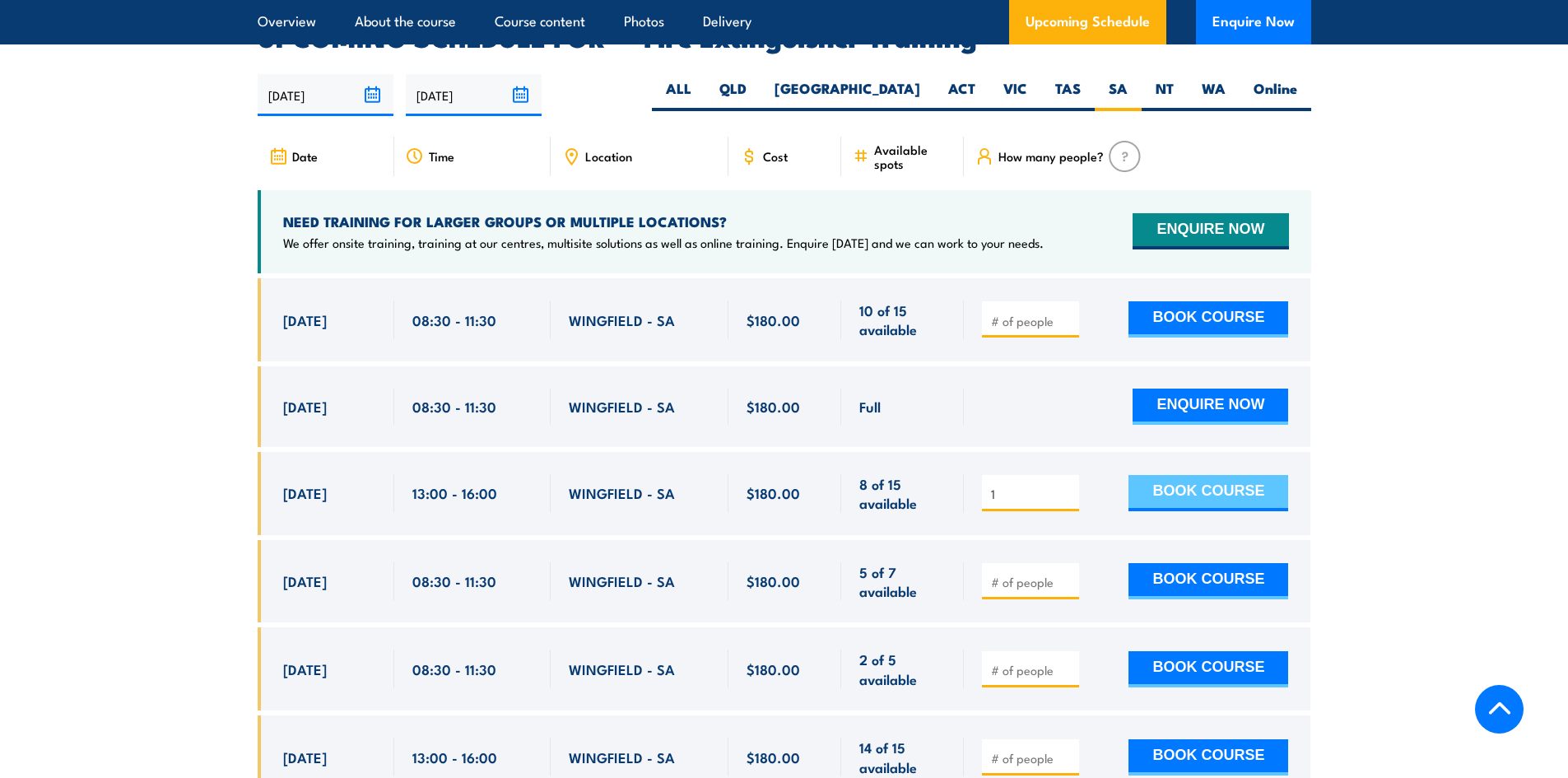
click at [1206, 475] on button "BOOK COURSE" at bounding box center [1208, 493] width 160 height 37
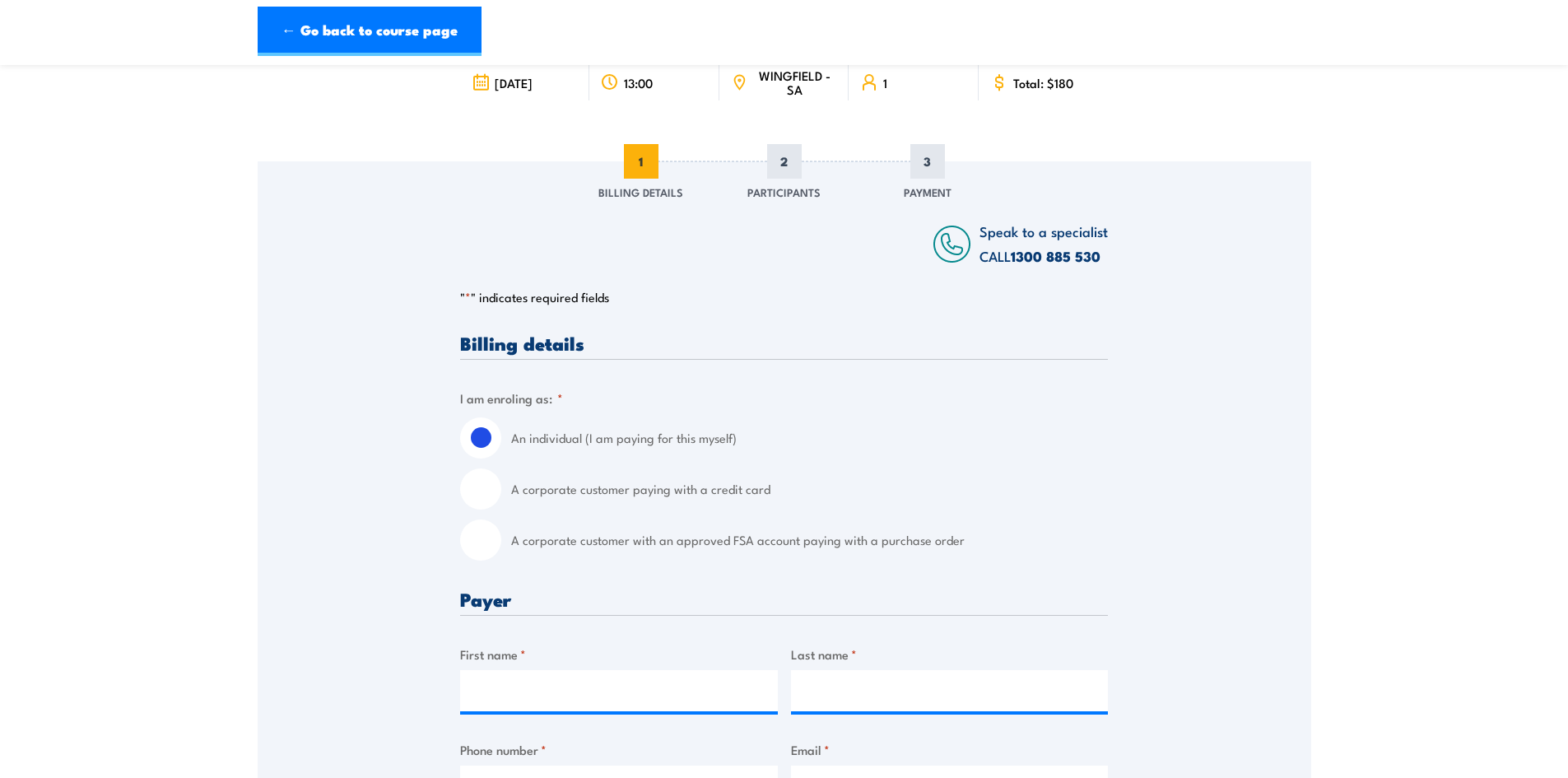
scroll to position [329, 0]
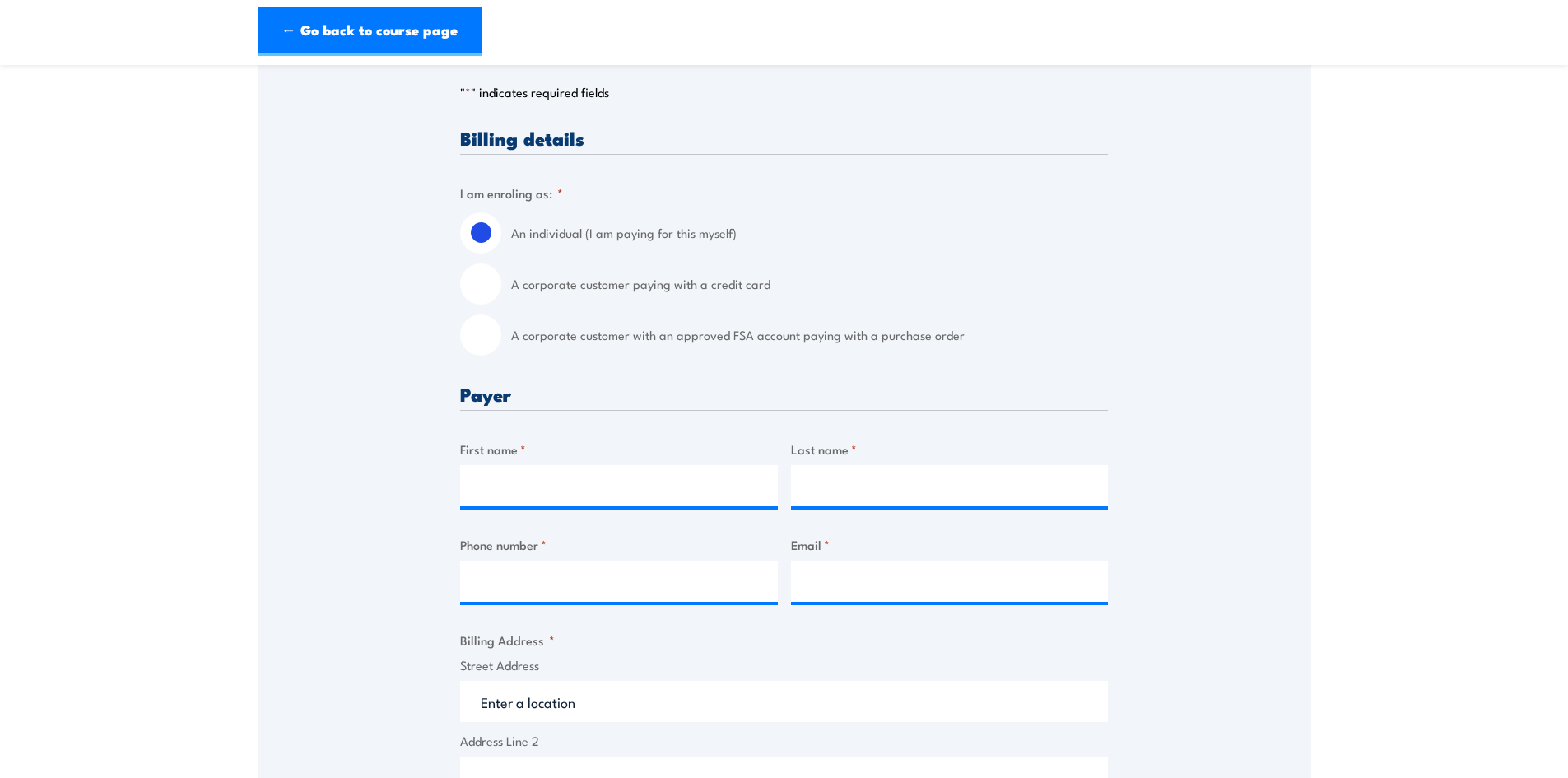
click at [693, 286] on label "A corporate customer paying with a credit card" at bounding box center [809, 285] width 597 height 42
click at [501, 286] on input "A corporate customer paying with a credit card" at bounding box center [481, 285] width 41 height 42
radio input "true"
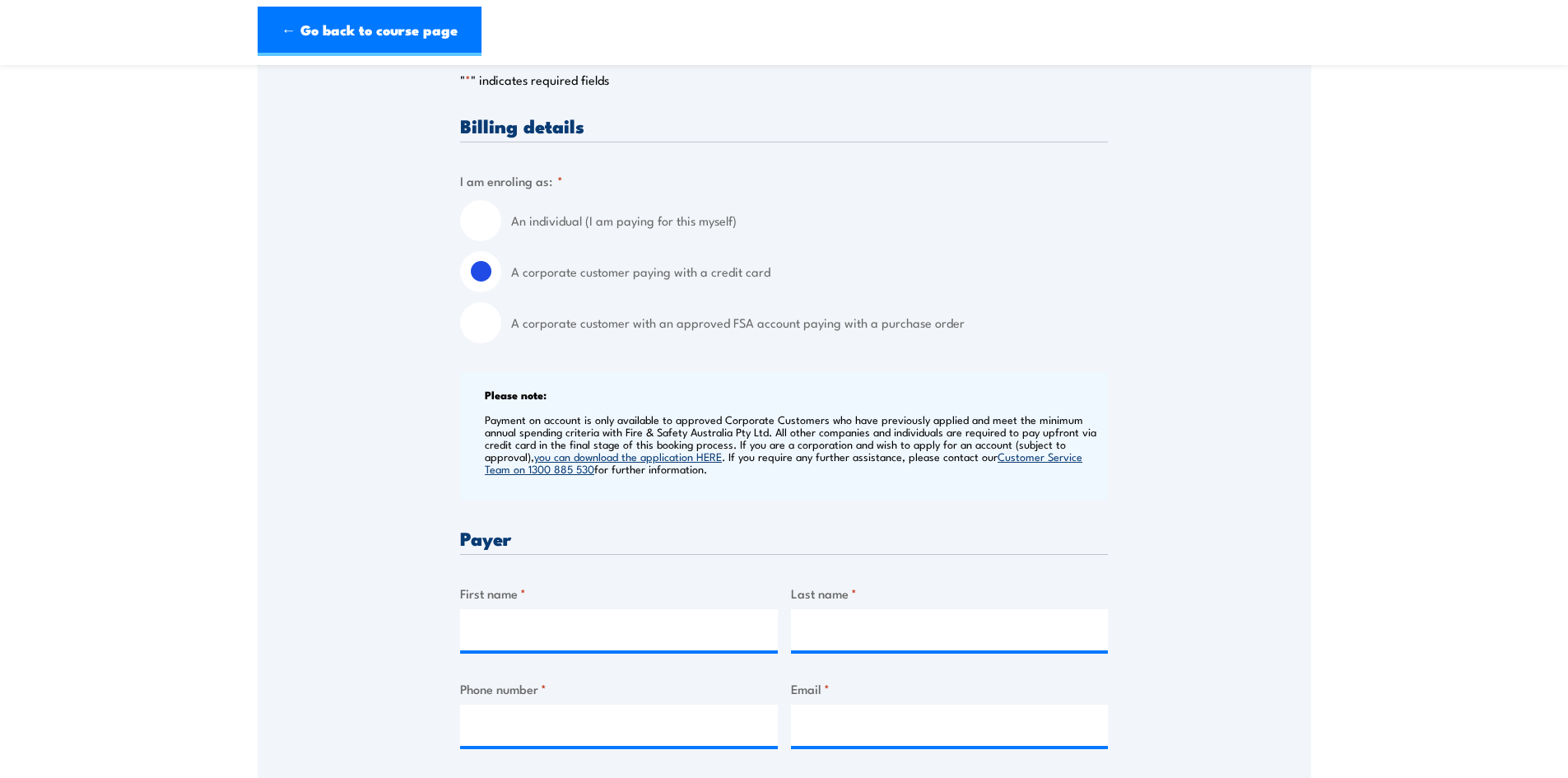
scroll to position [741, 0]
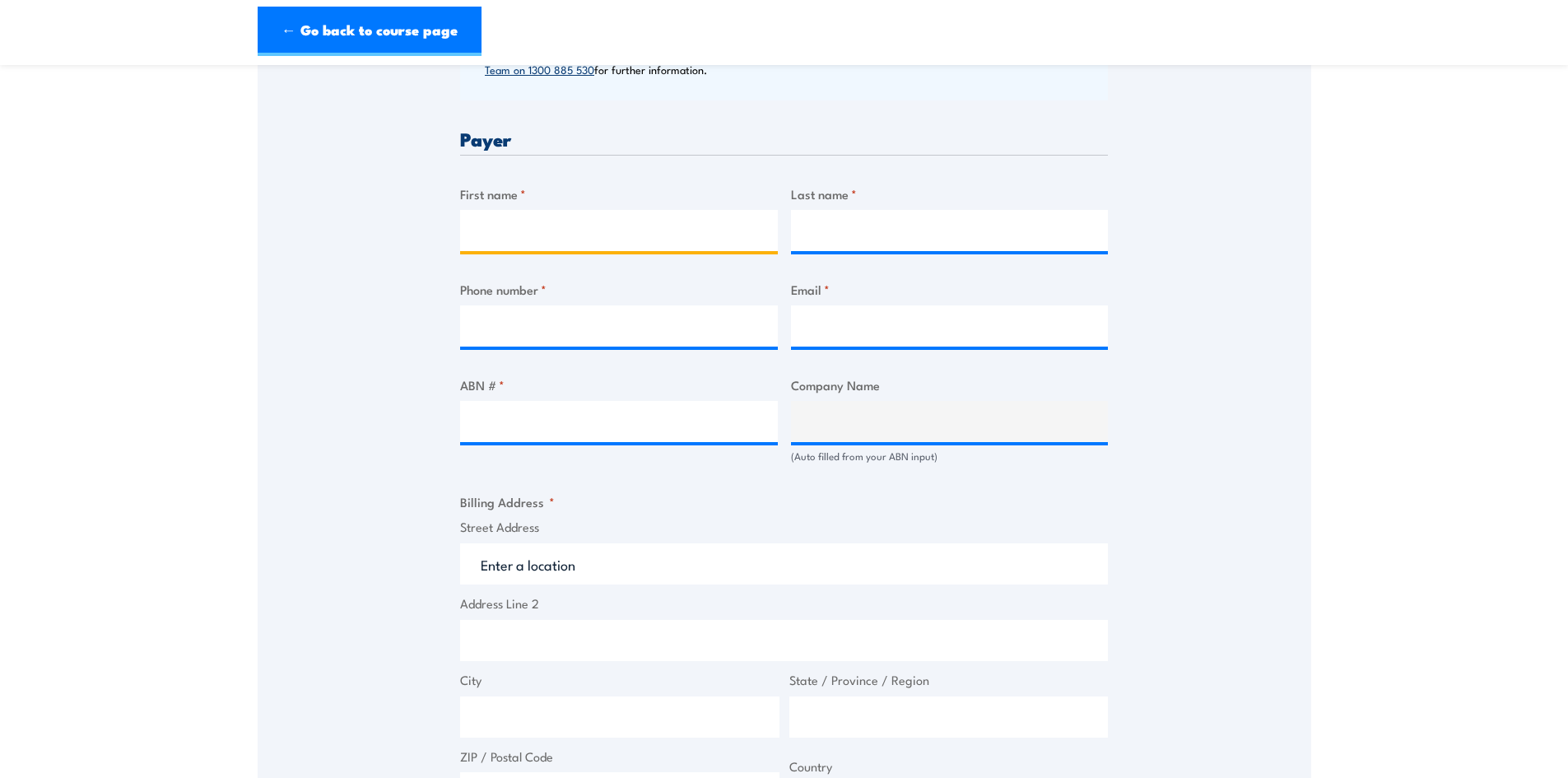
click at [597, 222] on input "First name *" at bounding box center [619, 230] width 318 height 42
type input "Dakoda"
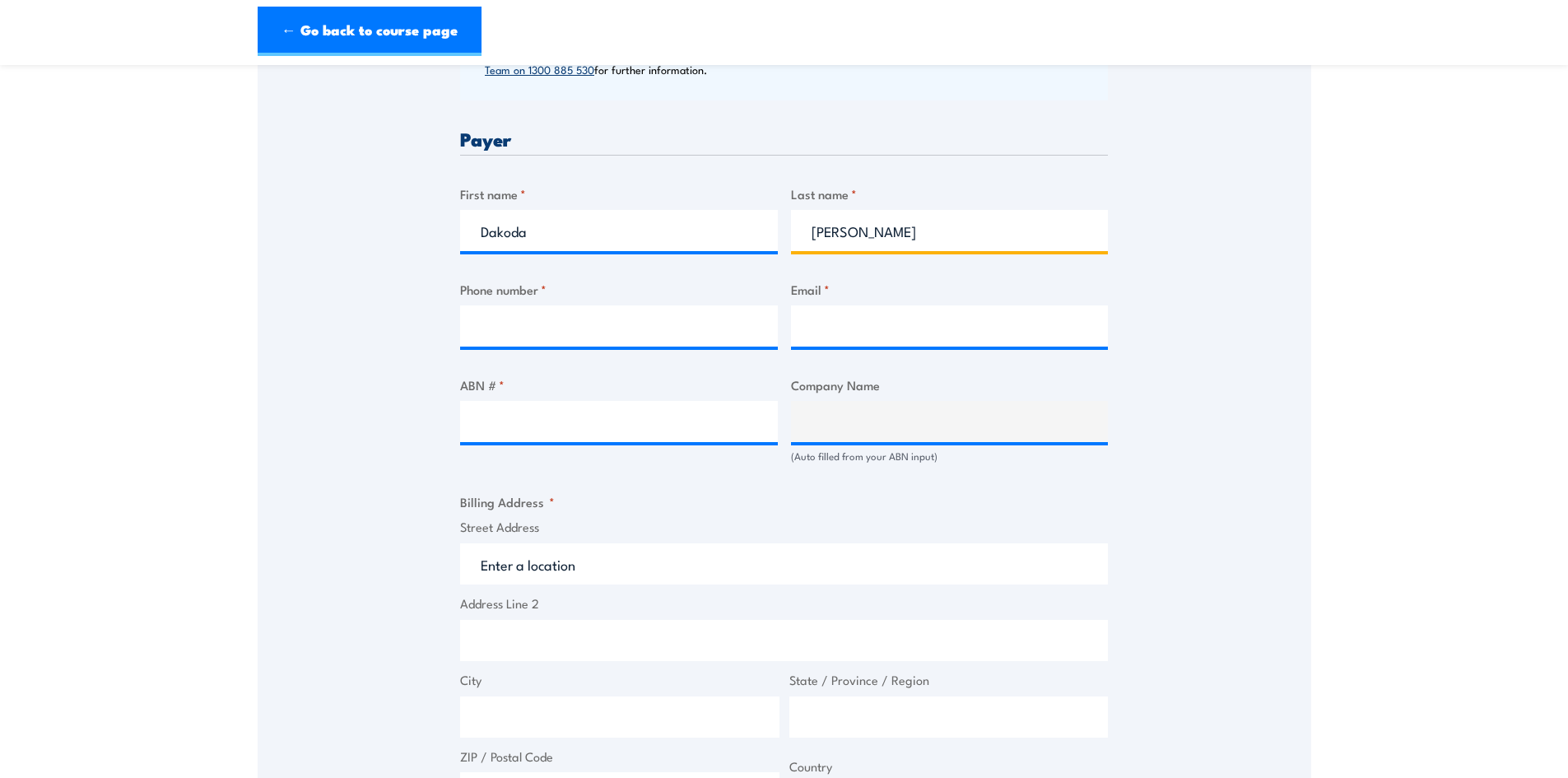
type input "[PERSON_NAME]"
type input "8212 3555"
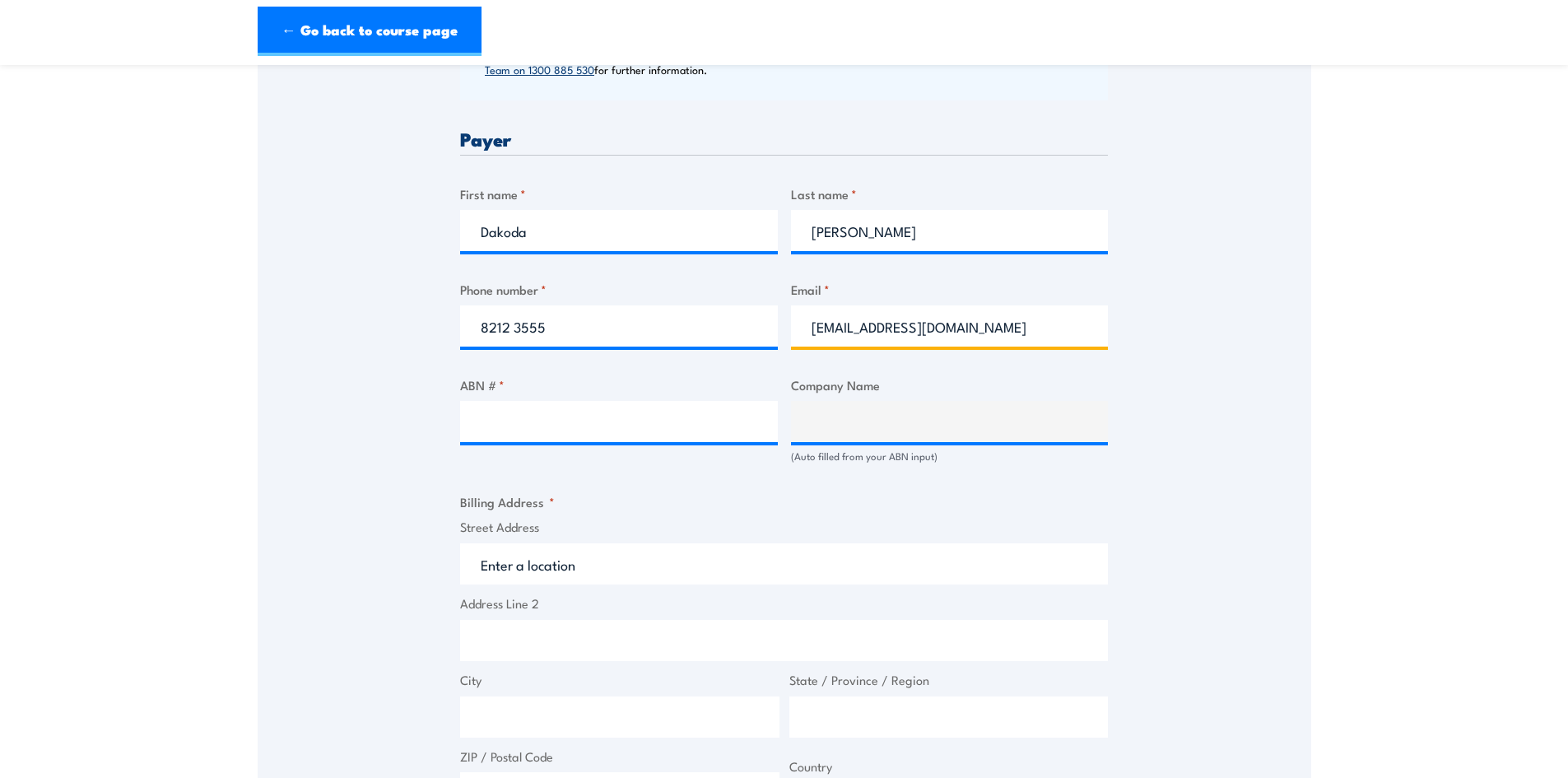
type input "[EMAIL_ADDRESS][DOMAIN_NAME]"
click at [540, 434] on input "ABN # *" at bounding box center [619, 422] width 318 height 42
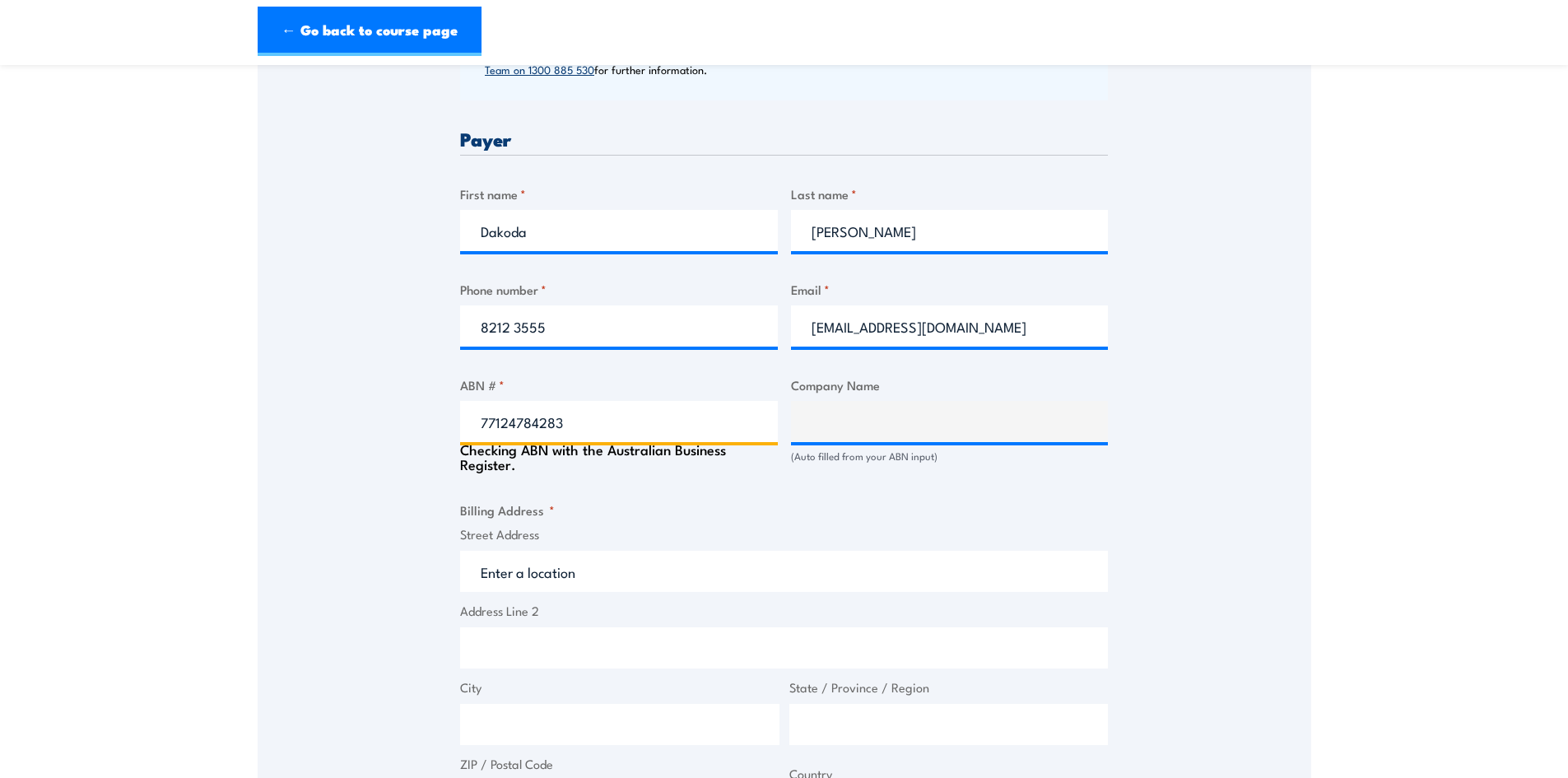
type input "77124784283"
type input "[PERSON_NAME] Mechanical Construction (SA) Pty Ltd"
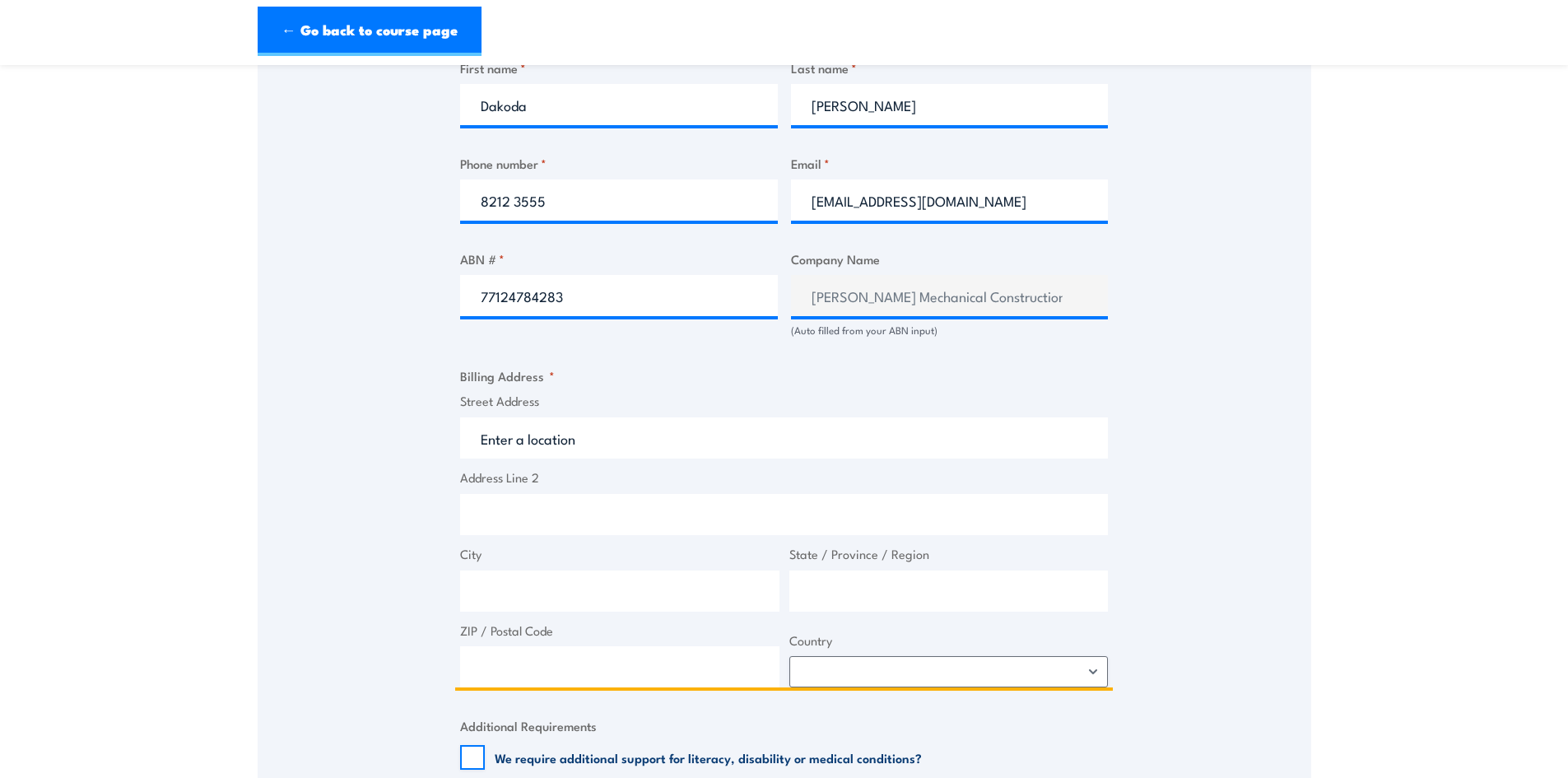
scroll to position [1071, 0]
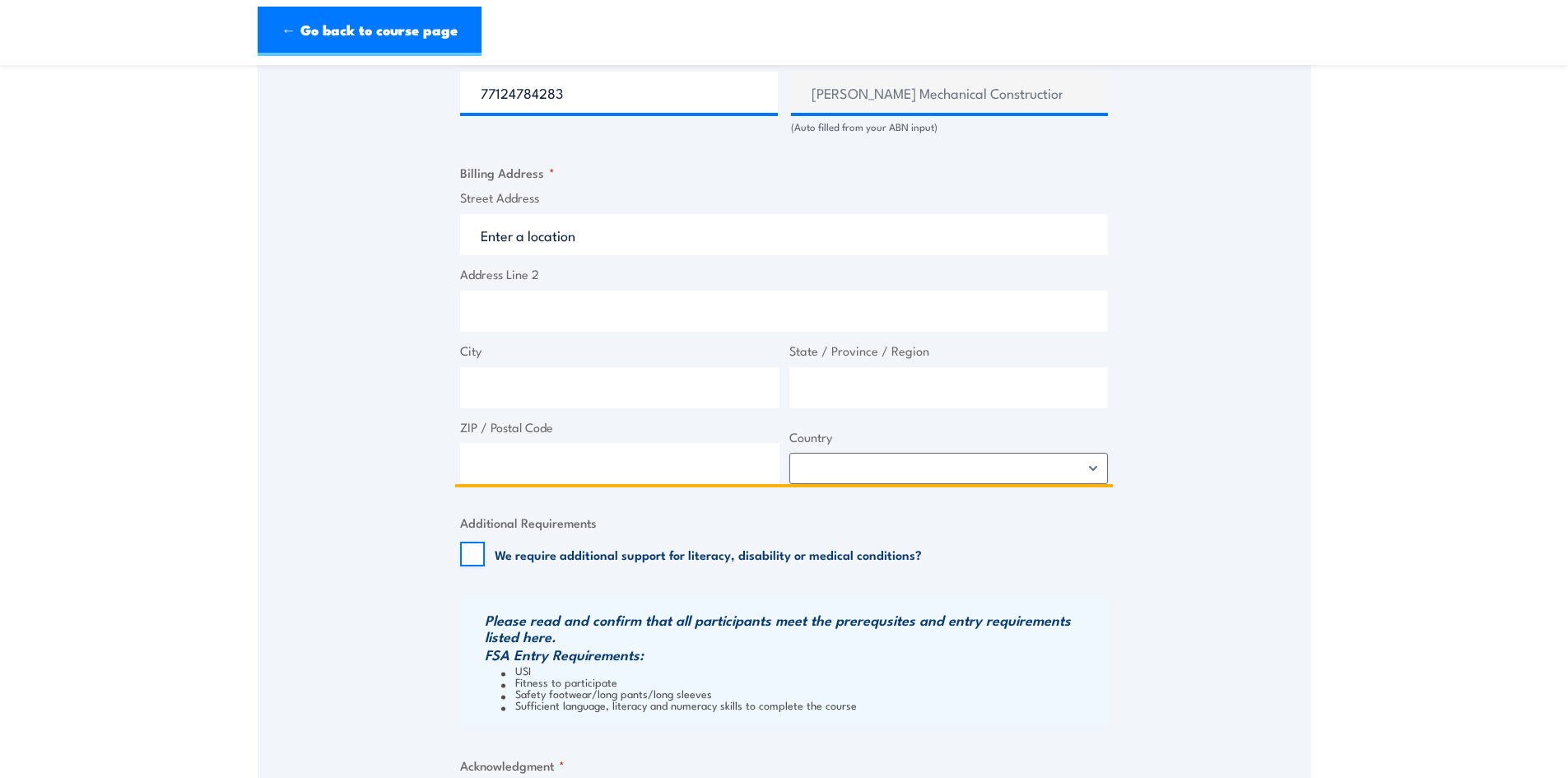
type input "0"
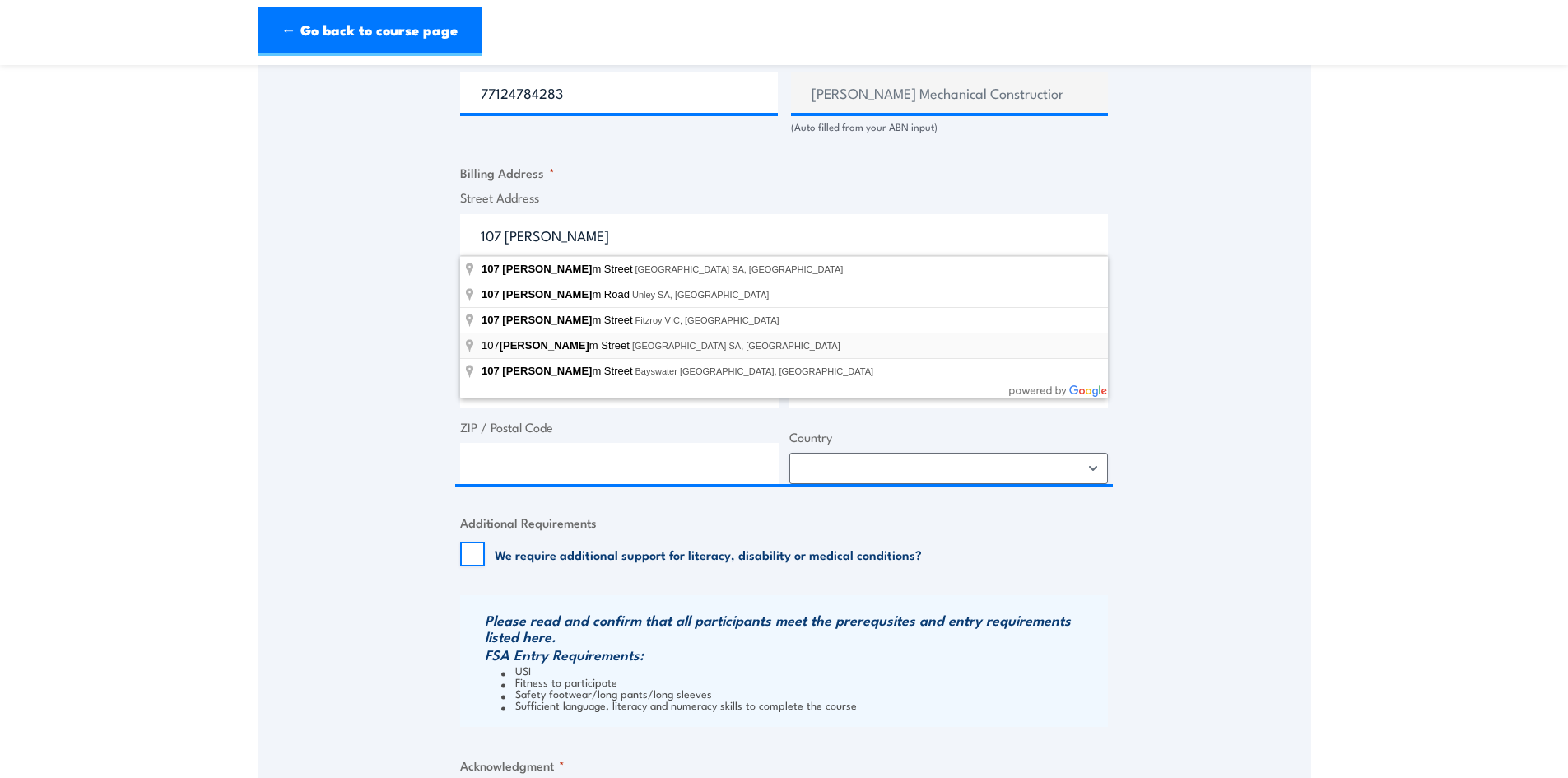
type input "[STREET_ADDRESS][PERSON_NAME]"
type input "King [PERSON_NAME]"
type input "[GEOGRAPHIC_DATA]"
type input "5067"
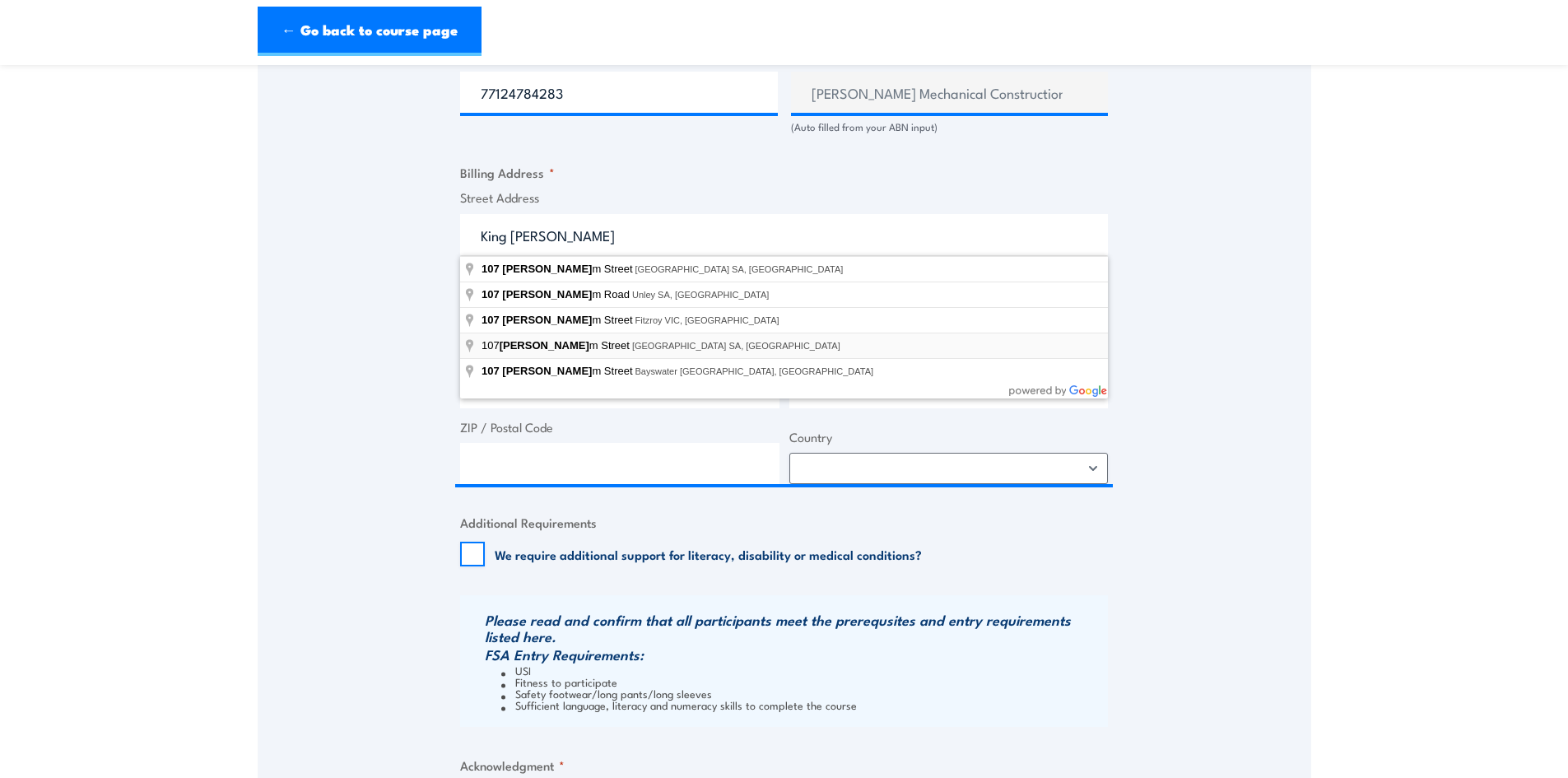
select select "[GEOGRAPHIC_DATA]"
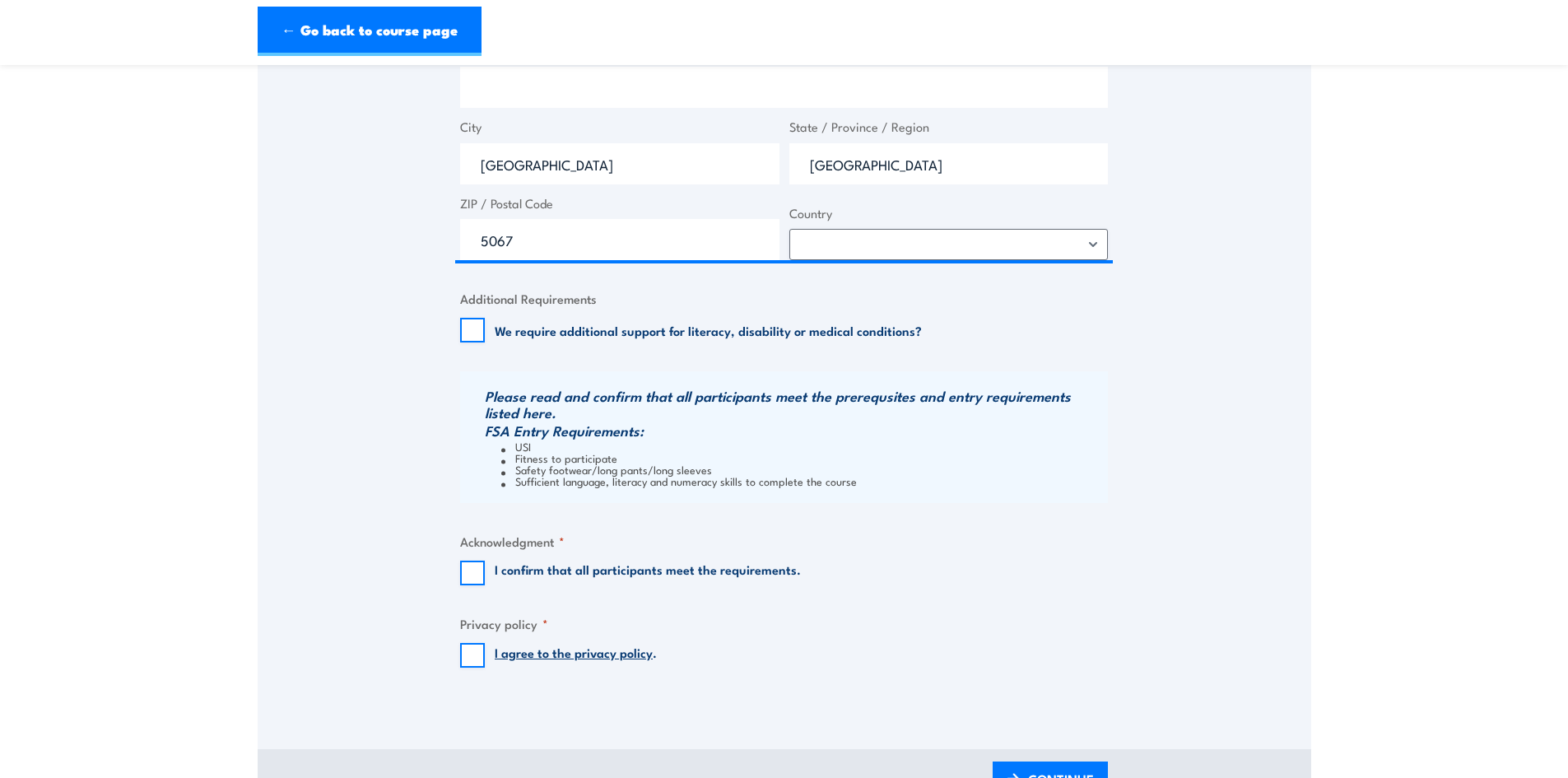
scroll to position [1318, 0]
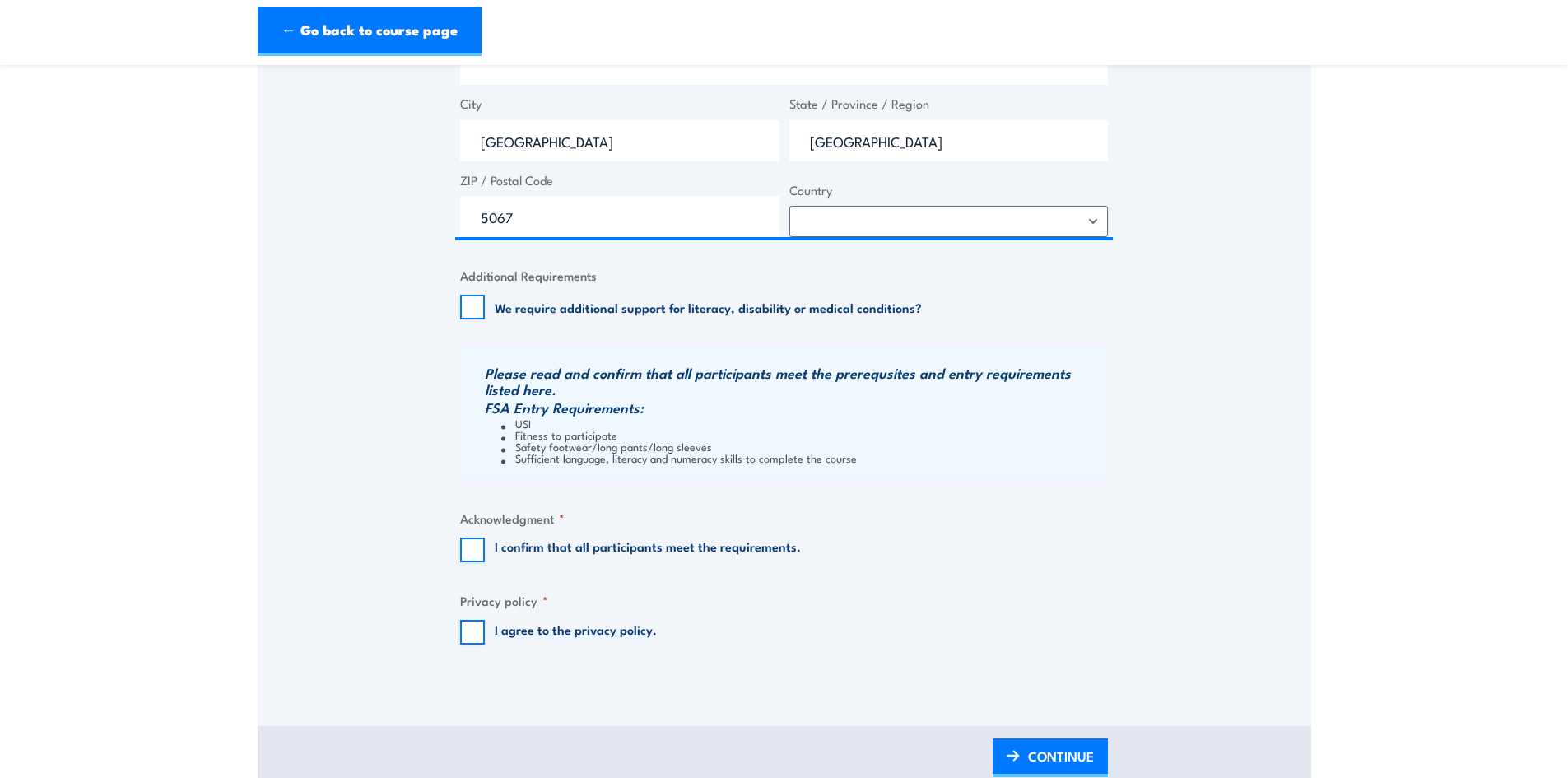
click at [572, 549] on label "I confirm that all participants meet the requirements." at bounding box center [648, 550] width 306 height 25
click at [485, 549] on input "I confirm that all participants meet the requirements." at bounding box center [472, 550] width 25 height 25
checkbox input "true"
click at [467, 631] on input "I agree to the privacy policy ." at bounding box center [472, 632] width 25 height 25
checkbox input "true"
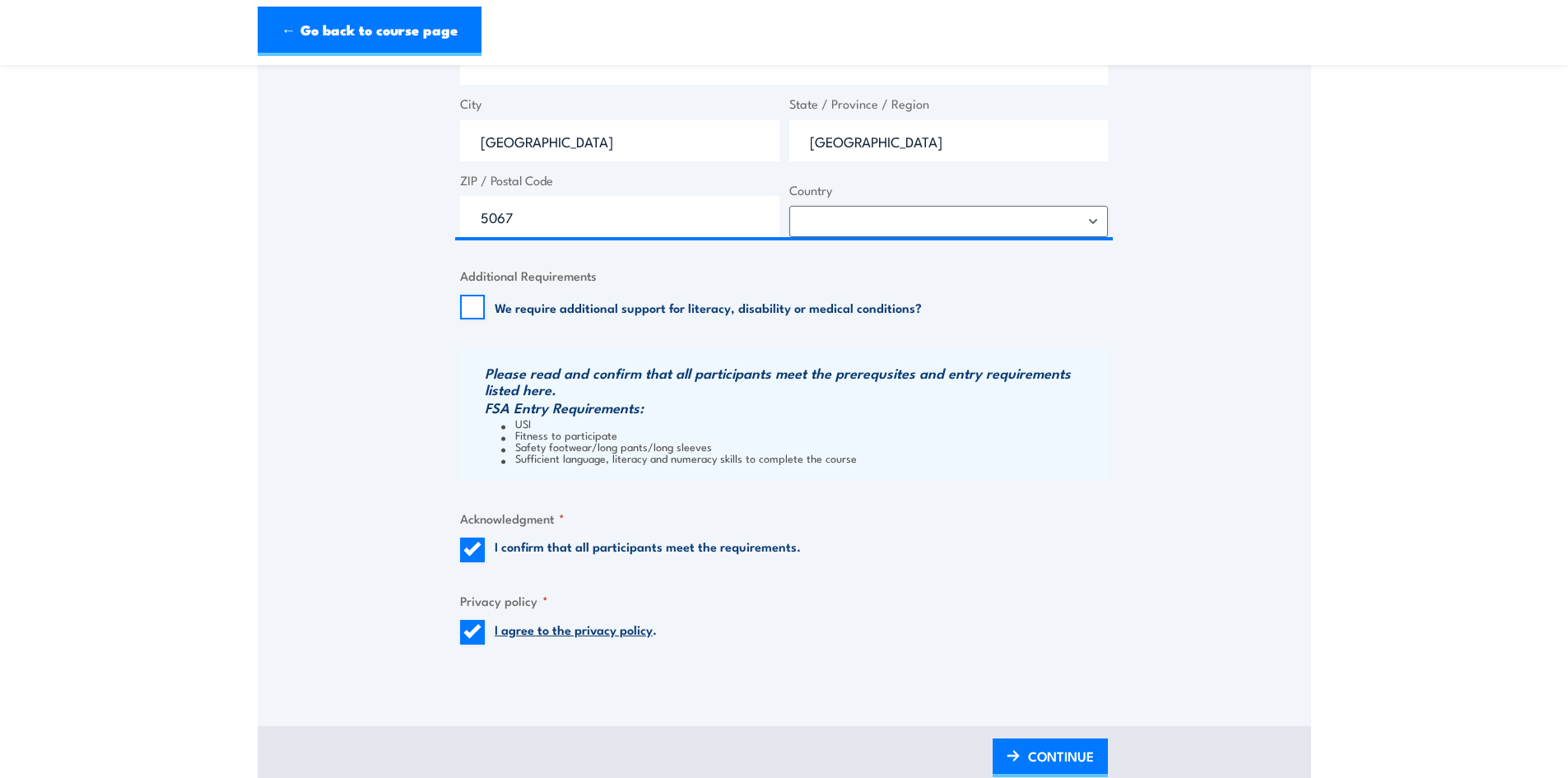
drag, startPoint x: 1060, startPoint y: 751, endPoint x: 1056, endPoint y: 704, distance: 47.2
click at [1060, 751] on span "CONTINUE" at bounding box center [1061, 756] width 66 height 43
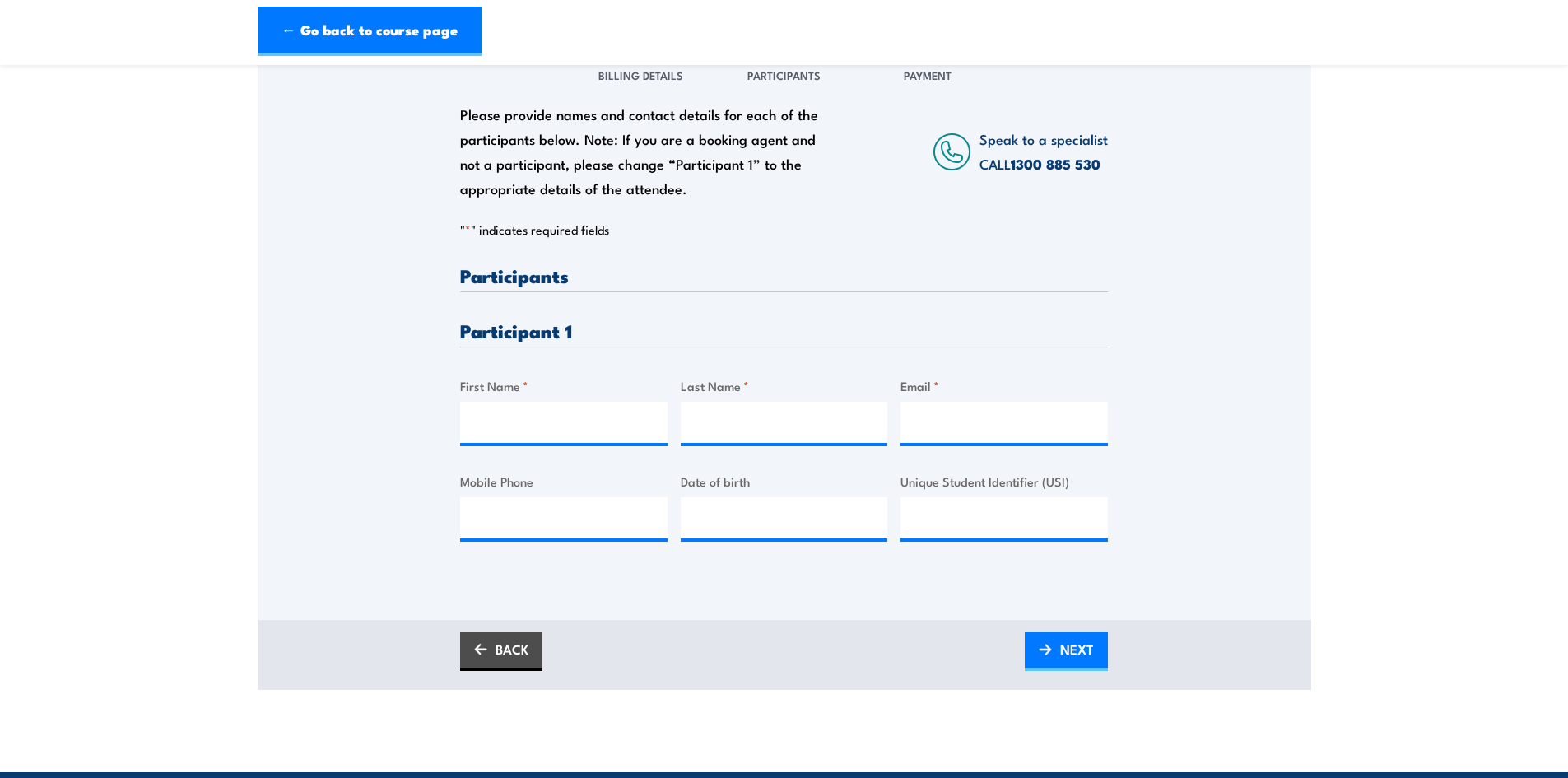
scroll to position [247, 0]
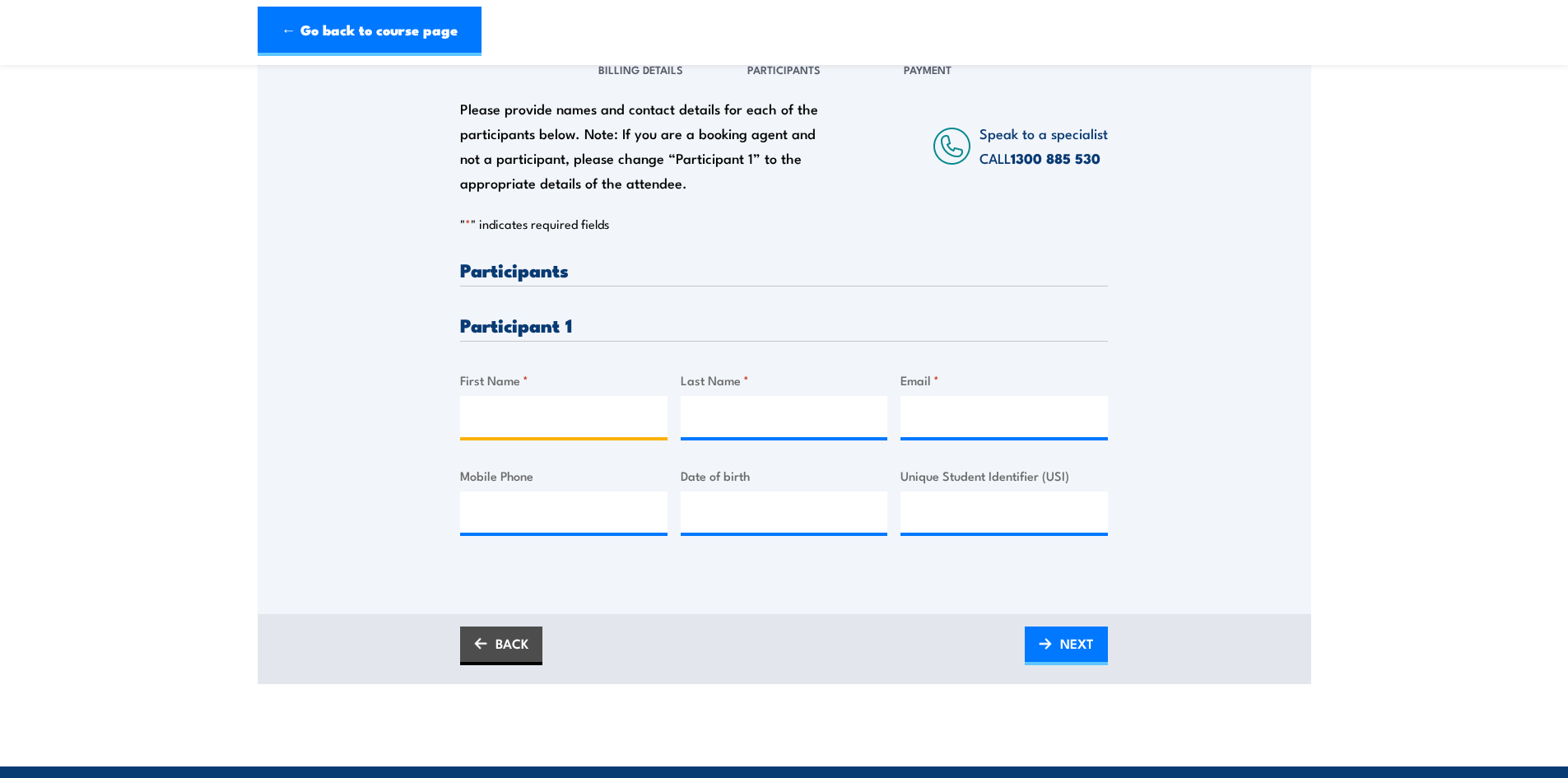
click at [518, 407] on input "First Name *" at bounding box center [564, 417] width 207 height 42
type input "[PERSON_NAME]"
type input "Harmse"
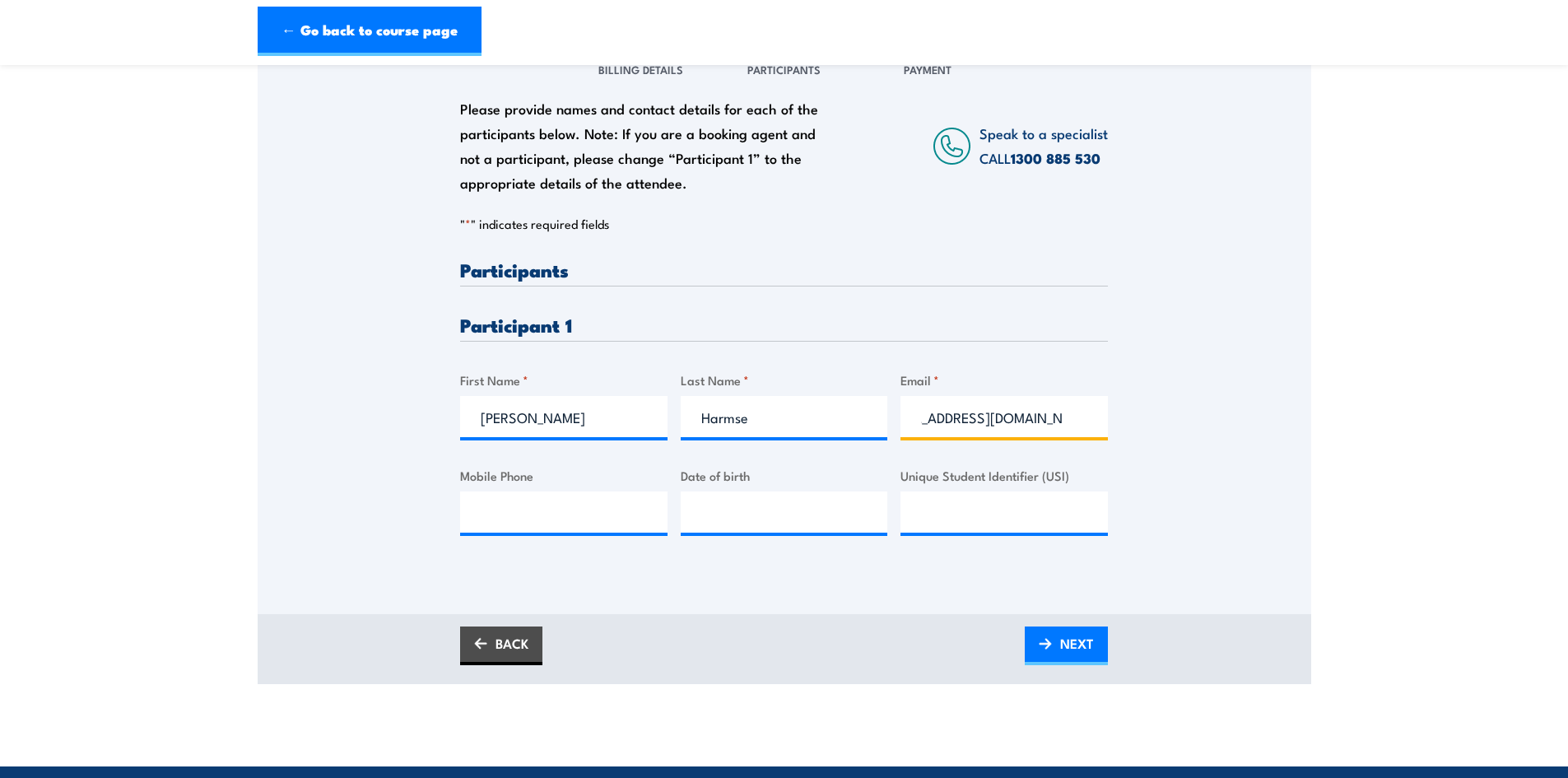
scroll to position [0, 48]
type input "[EMAIL_ADDRESS][DOMAIN_NAME]"
type input "0437054317"
type input "__/__/____"
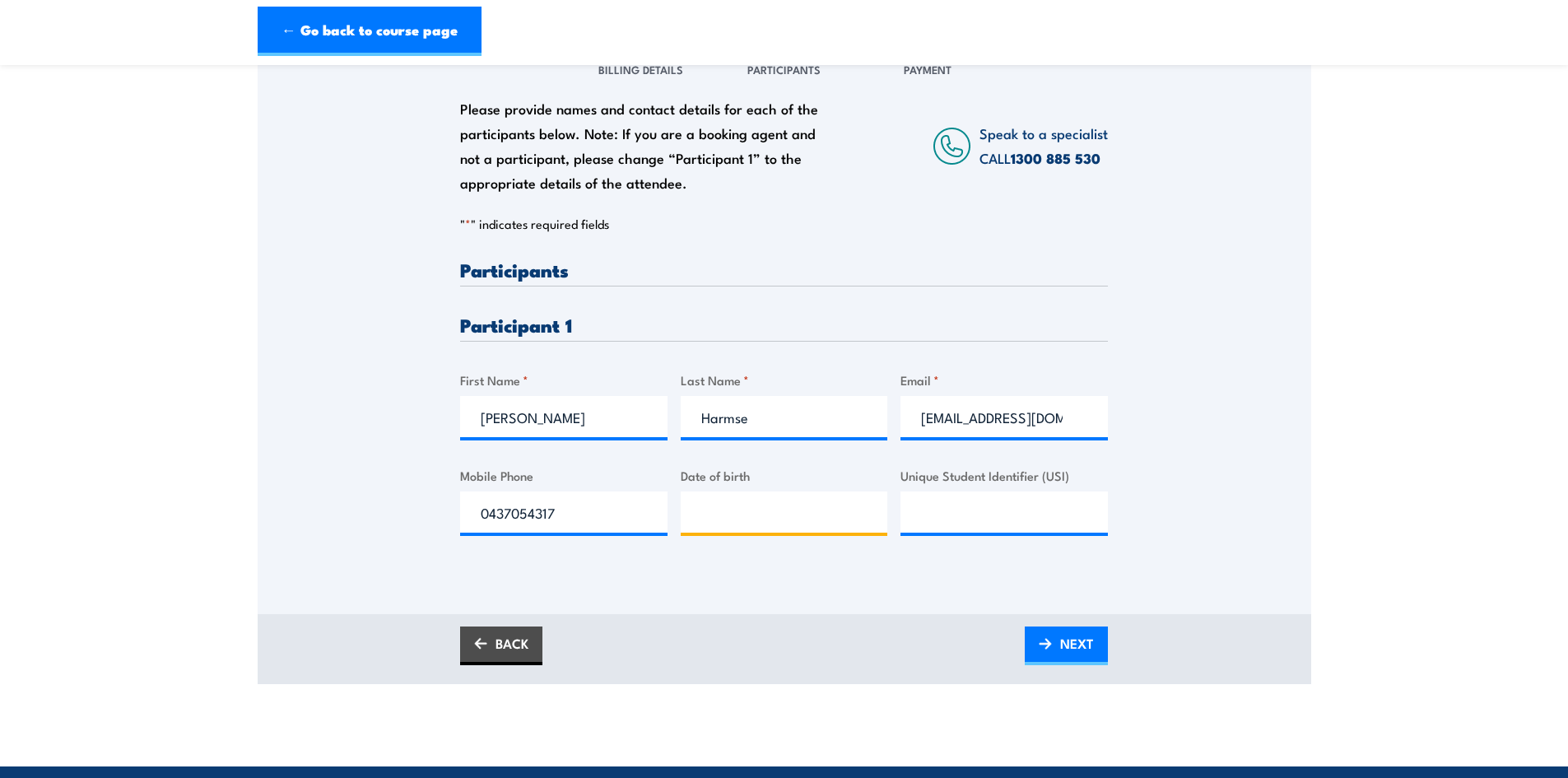
type input "__/__/____"
type input "[DATE]"
click at [955, 515] on input "Unique Student Identifier (USI)" at bounding box center [1005, 512] width 207 height 42
paste input "XQYAHBGVXK"
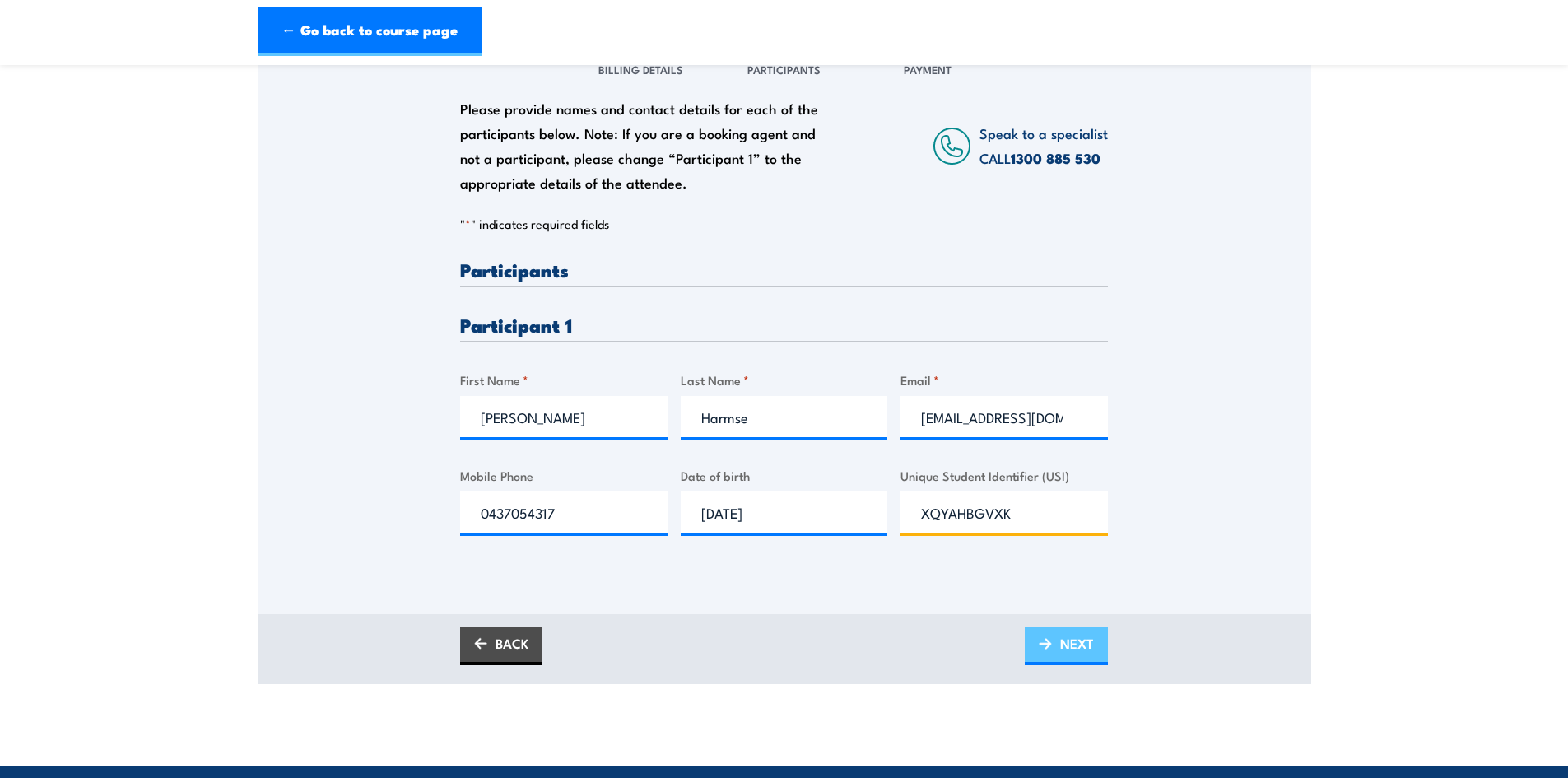
type input "XQYAHBGVXK"
click at [1073, 651] on span "NEXT" at bounding box center [1077, 644] width 34 height 43
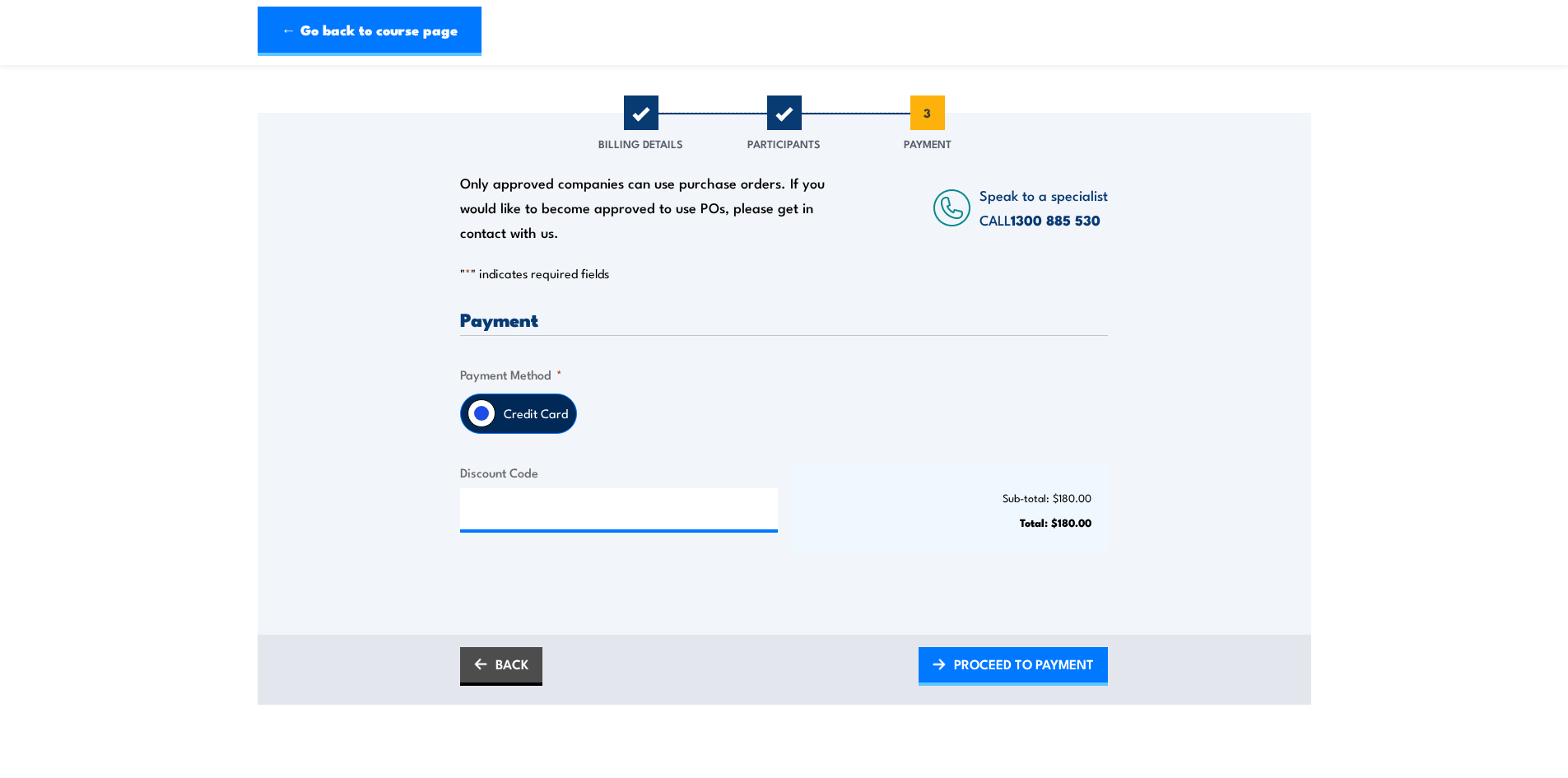
scroll to position [412, 0]
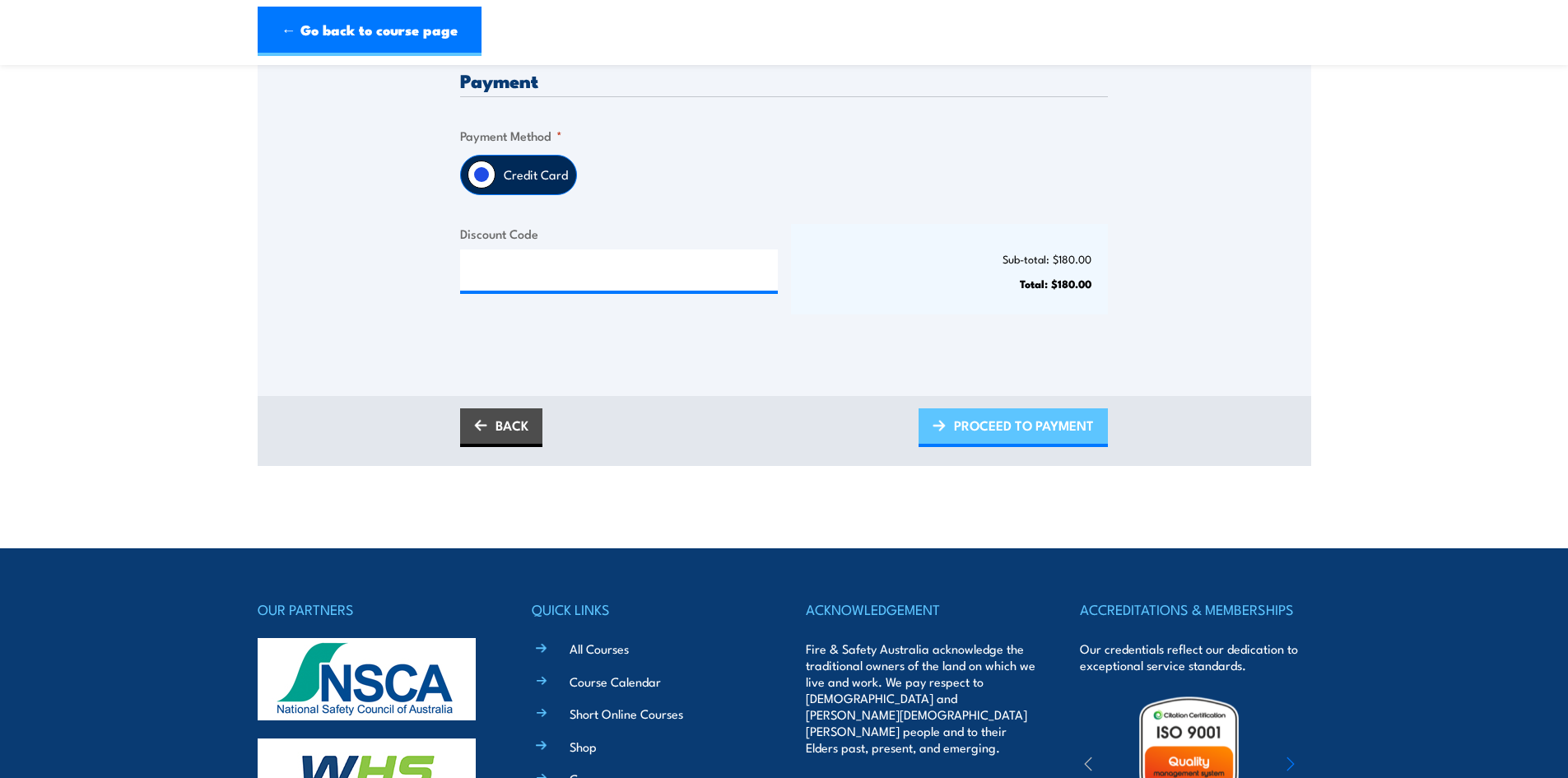
click at [1045, 414] on span "PROCEED TO PAYMENT" at bounding box center [1025, 425] width 140 height 43
